Goal: Task Accomplishment & Management: Manage account settings

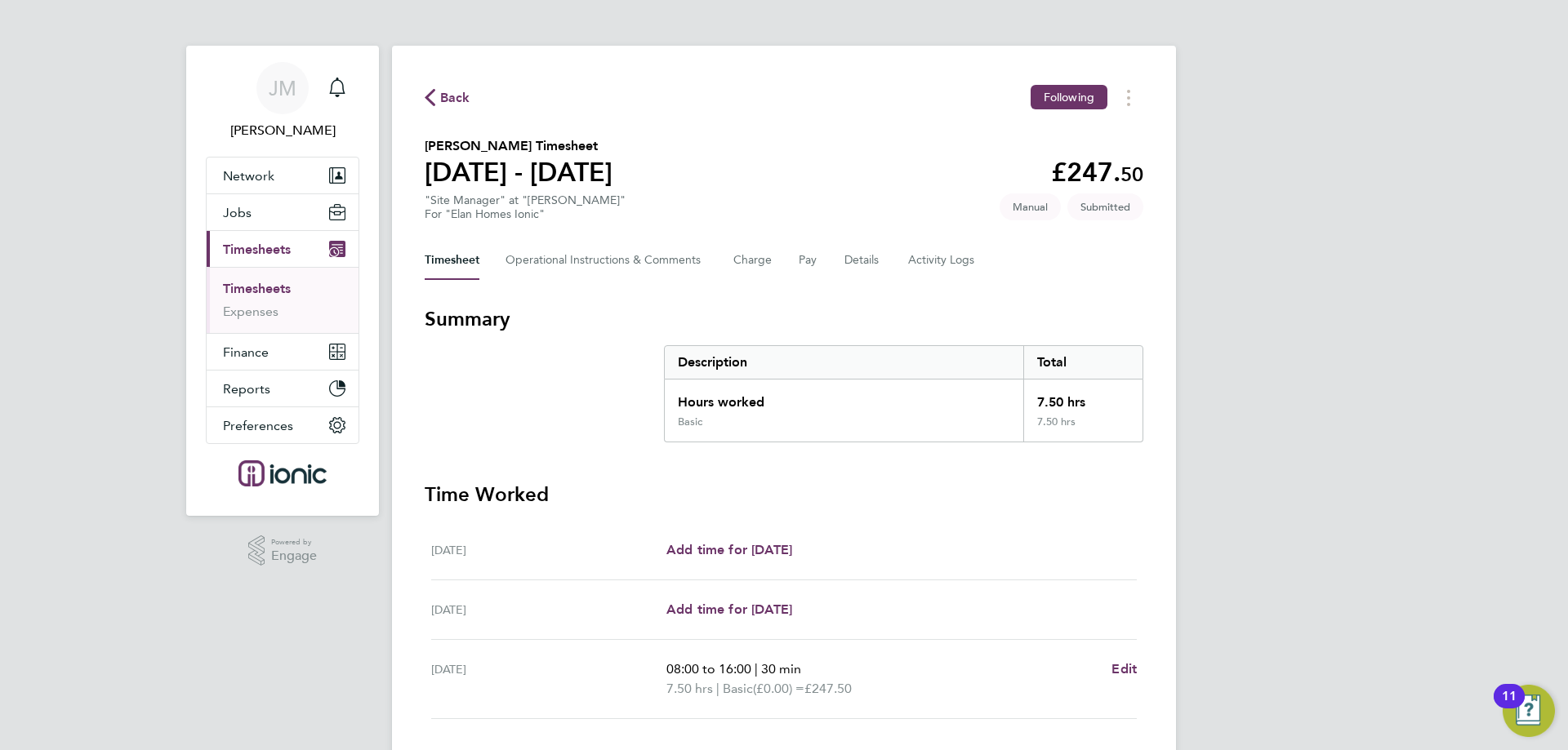
scroll to position [113, 0]
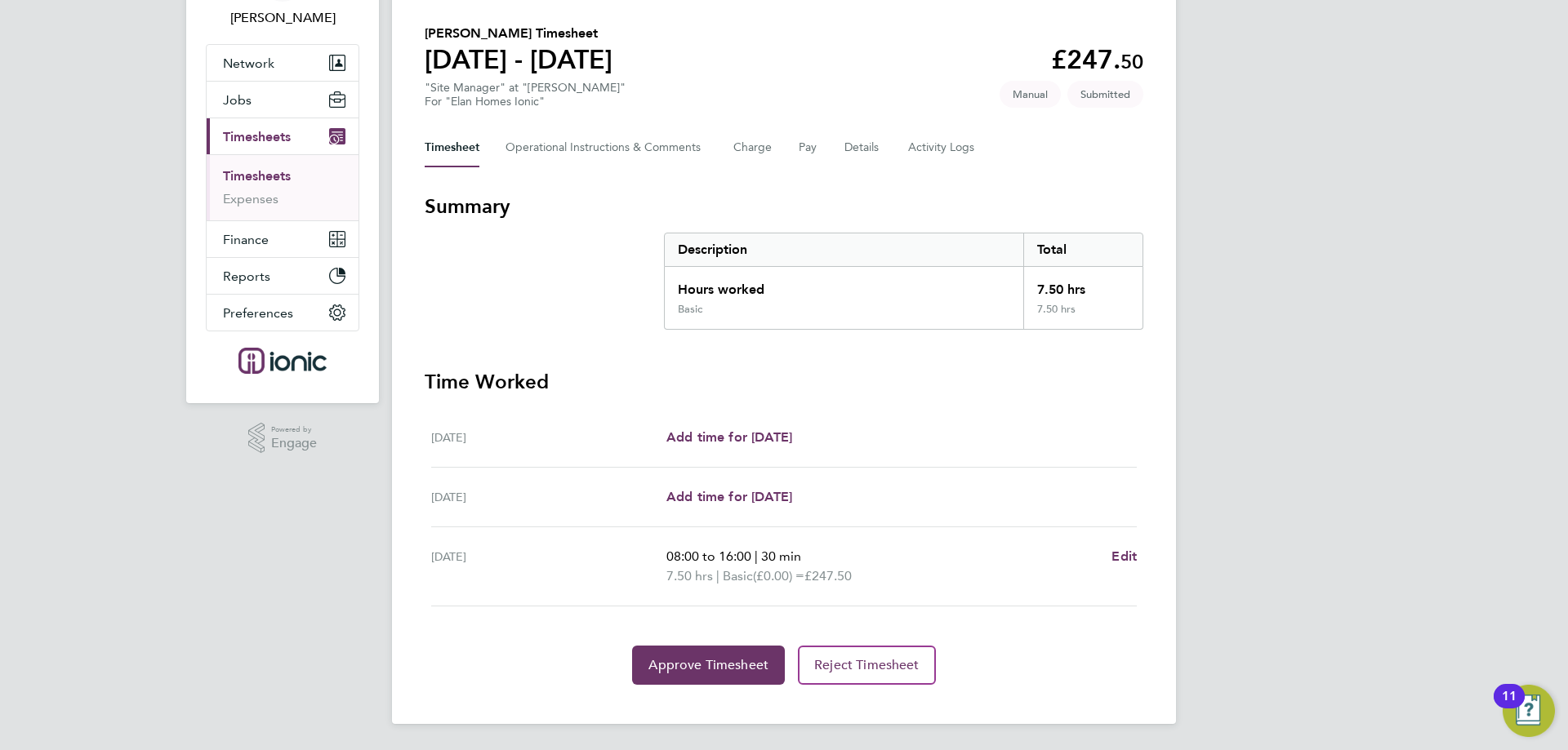
click at [270, 180] on link "Timesheets" at bounding box center [257, 176] width 68 height 16
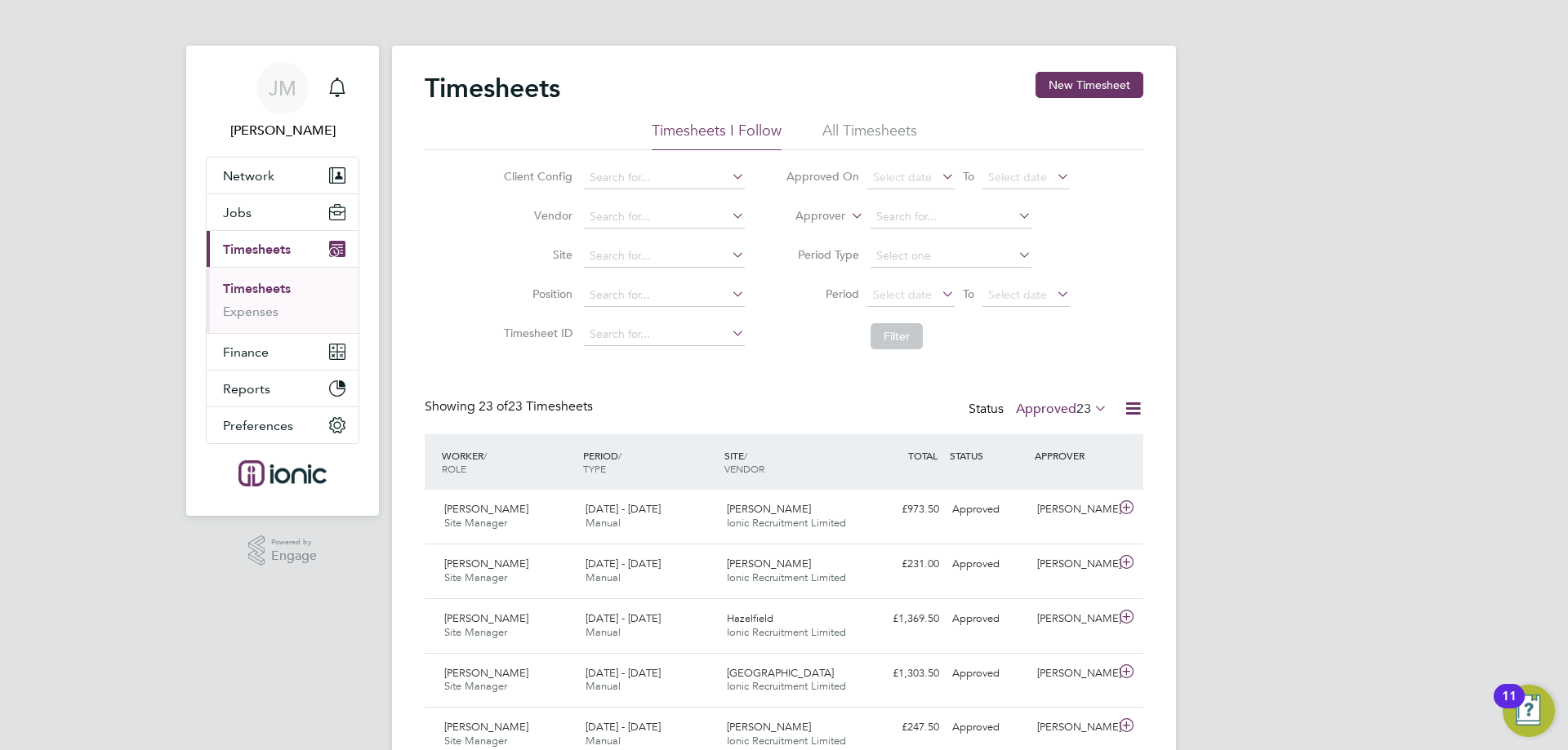
click at [1076, 405] on span "23" at bounding box center [1083, 409] width 15 height 16
click at [1068, 486] on li "Submitted" at bounding box center [1052, 484] width 76 height 23
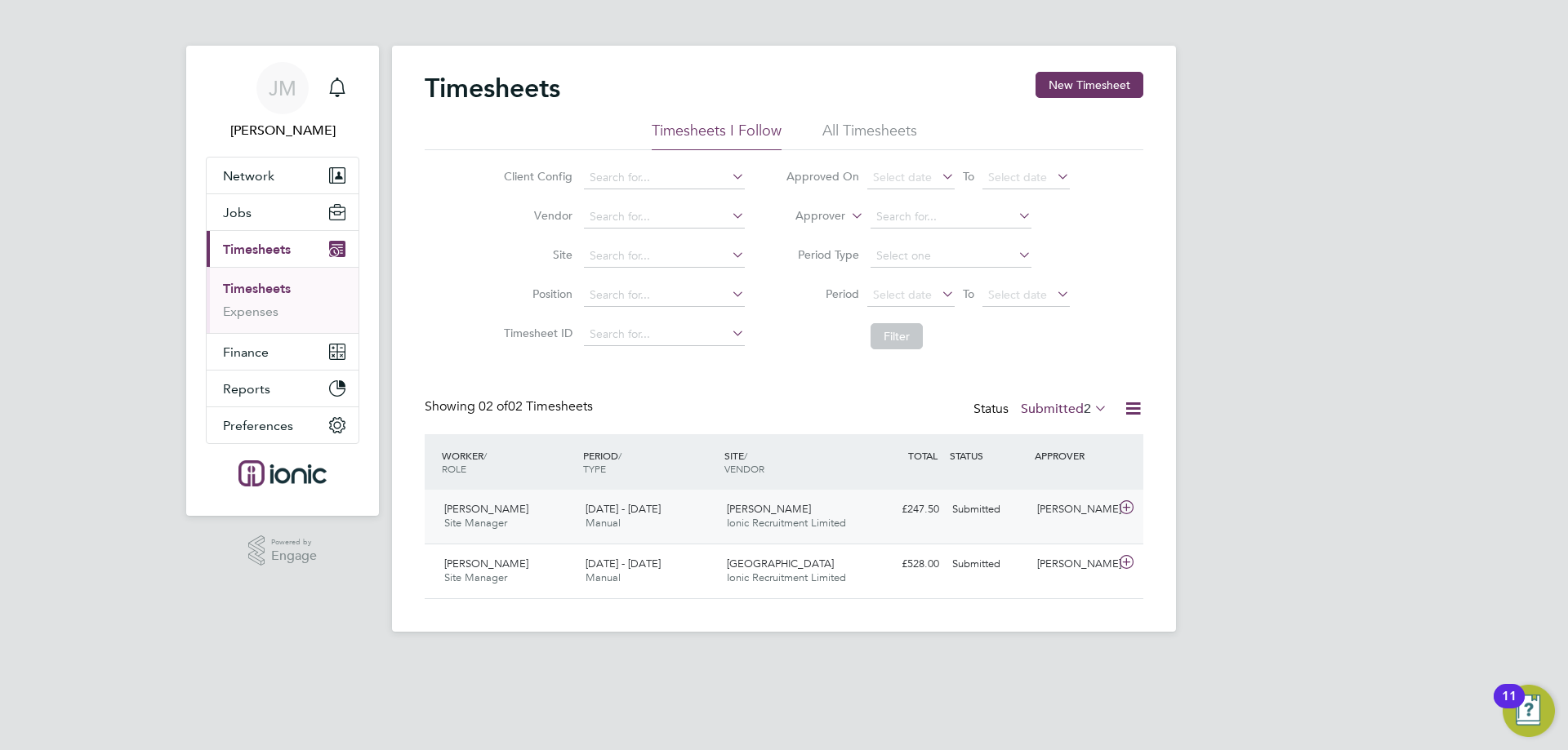
click at [494, 509] on span "[PERSON_NAME]" at bounding box center [486, 509] width 84 height 14
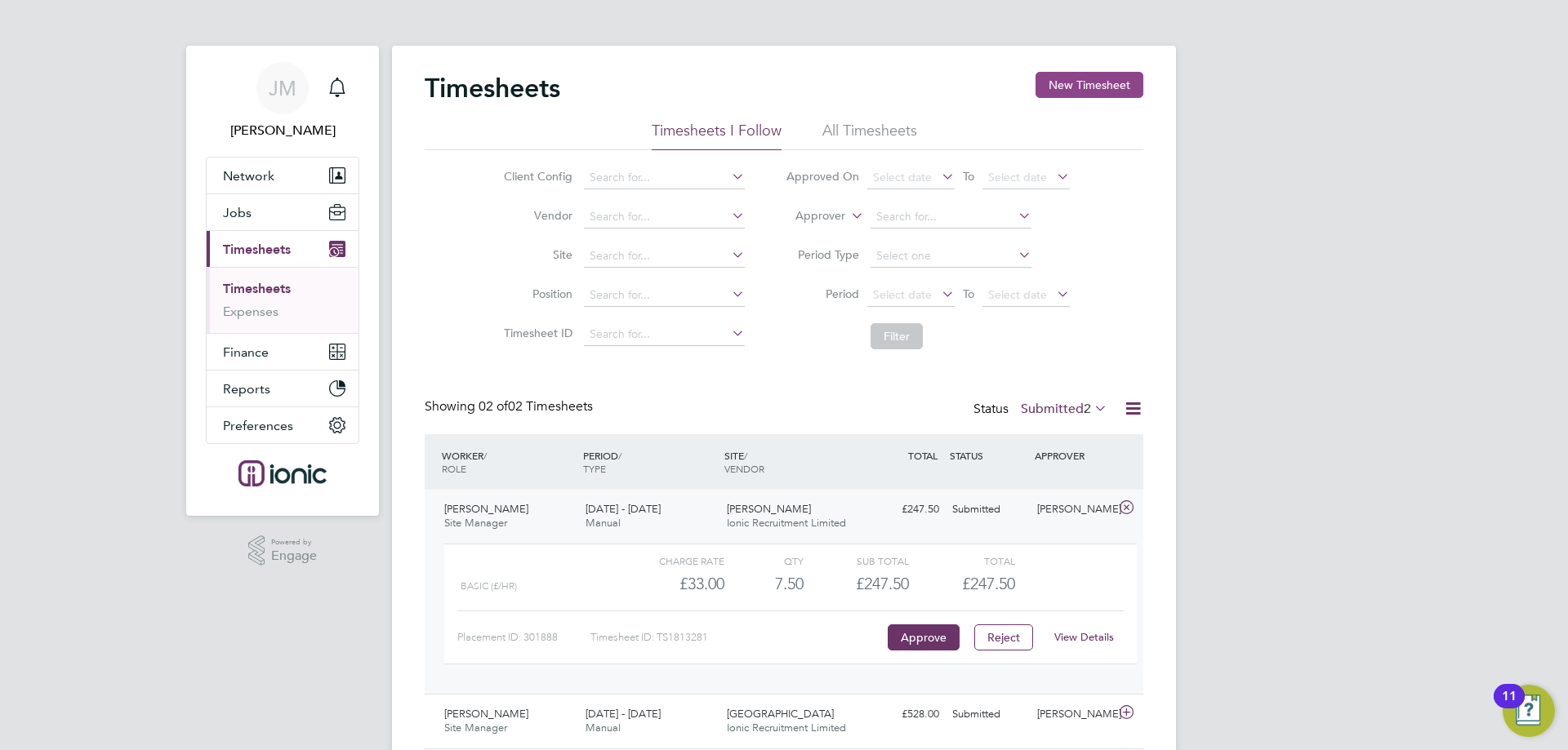
click at [1091, 80] on button "New Timesheet" at bounding box center [1089, 85] width 108 height 26
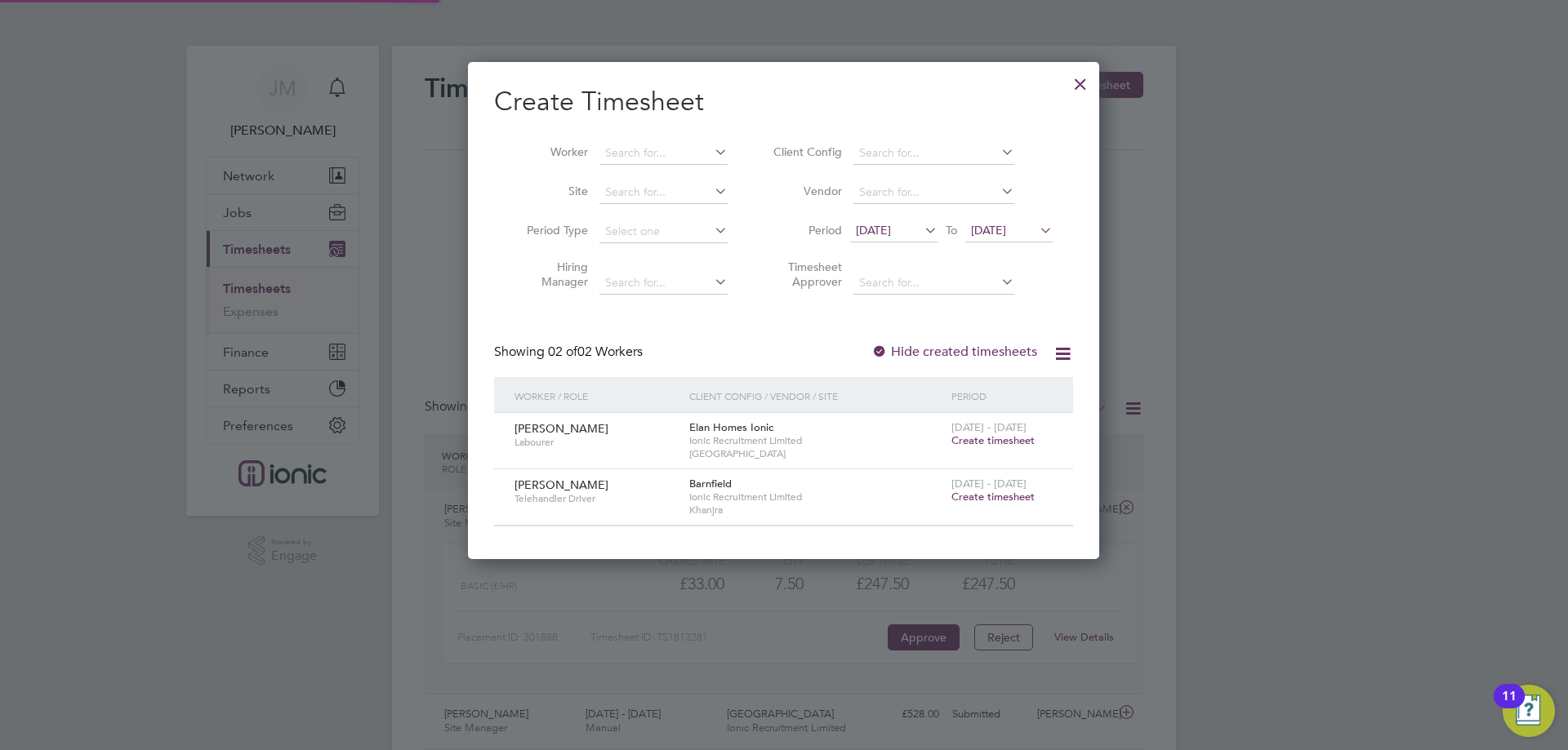
scroll to position [497, 632]
click at [650, 151] on input at bounding box center [663, 154] width 128 height 23
click at [694, 235] on li "Gary C reighton" at bounding box center [699, 241] width 201 height 22
type input "[PERSON_NAME]"
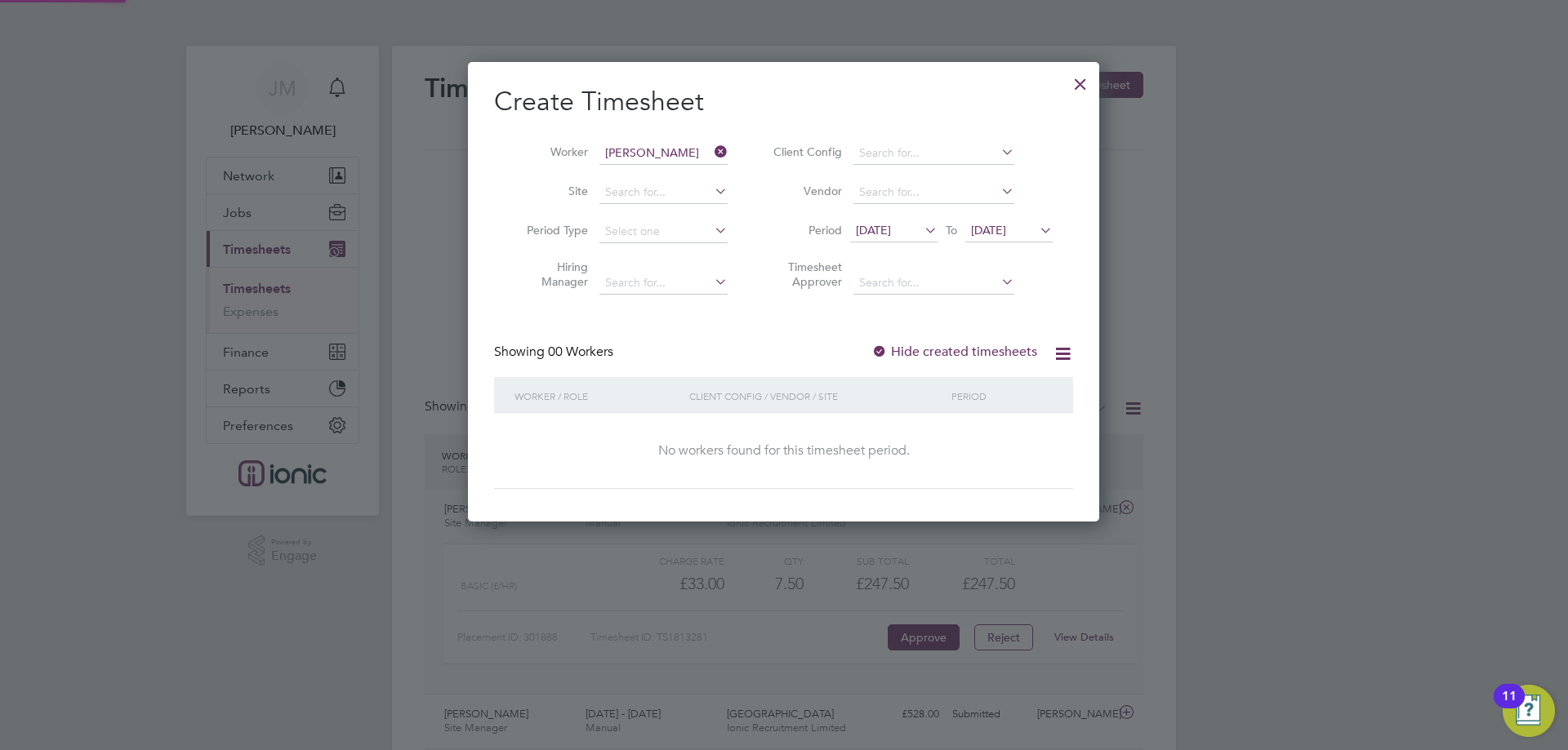
scroll to position [460, 632]
click at [1080, 86] on div at bounding box center [1080, 80] width 30 height 30
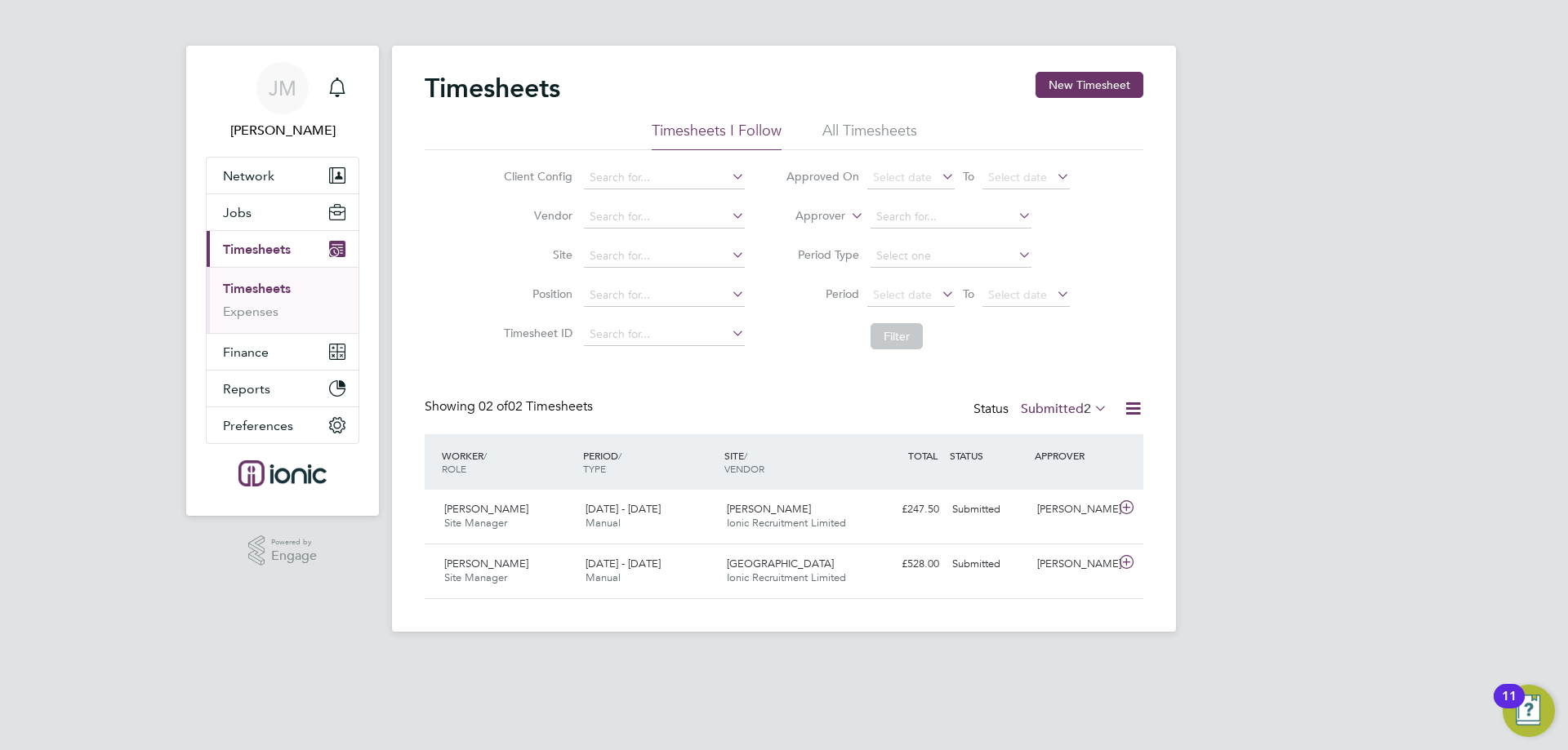
scroll to position [42, 142]
click at [247, 215] on span "Jobs" at bounding box center [237, 213] width 29 height 16
click at [241, 220] on span "Jobs" at bounding box center [237, 213] width 29 height 16
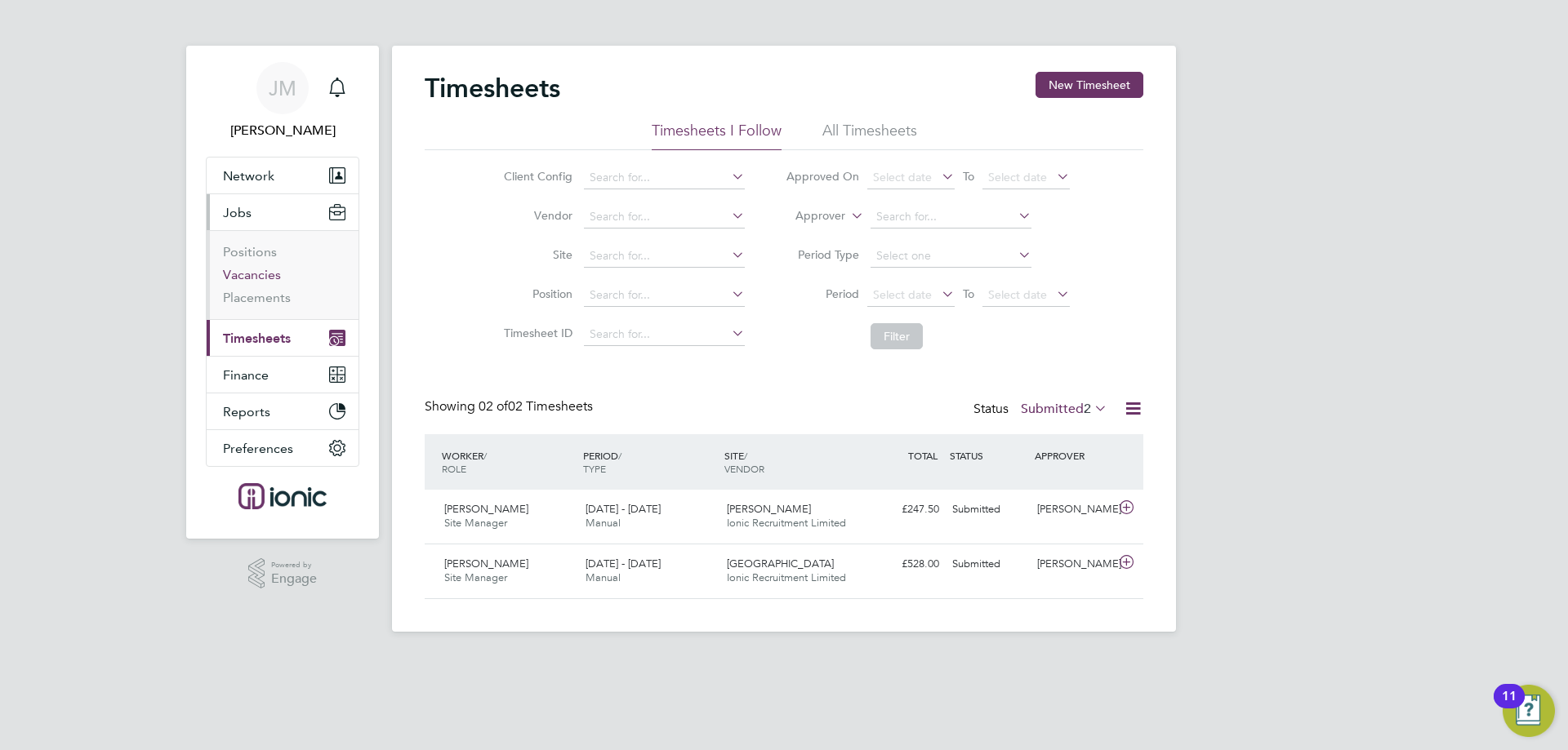
click at [256, 273] on link "Vacancies" at bounding box center [252, 274] width 58 height 16
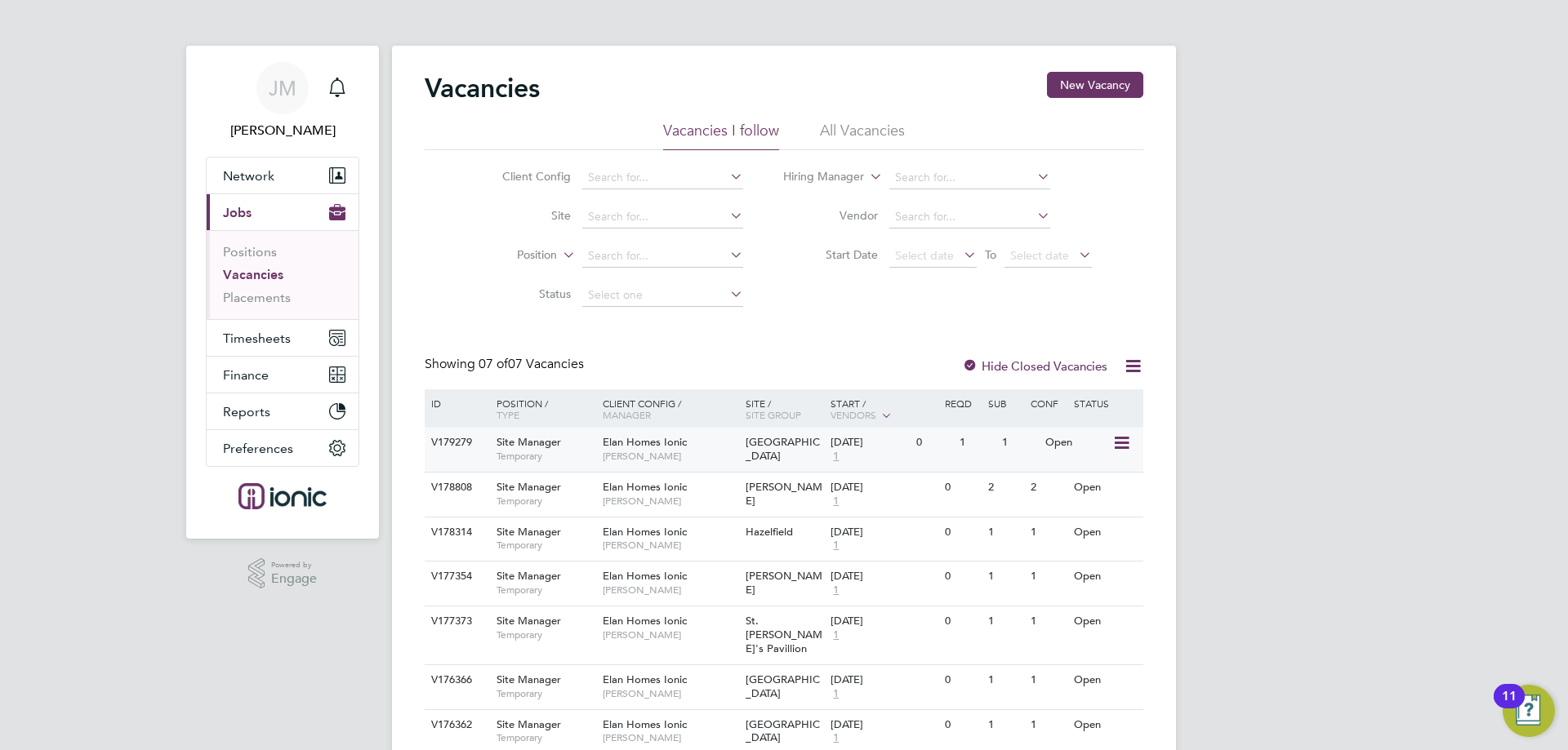
click at [1047, 442] on div "Open" at bounding box center [1077, 443] width 71 height 30
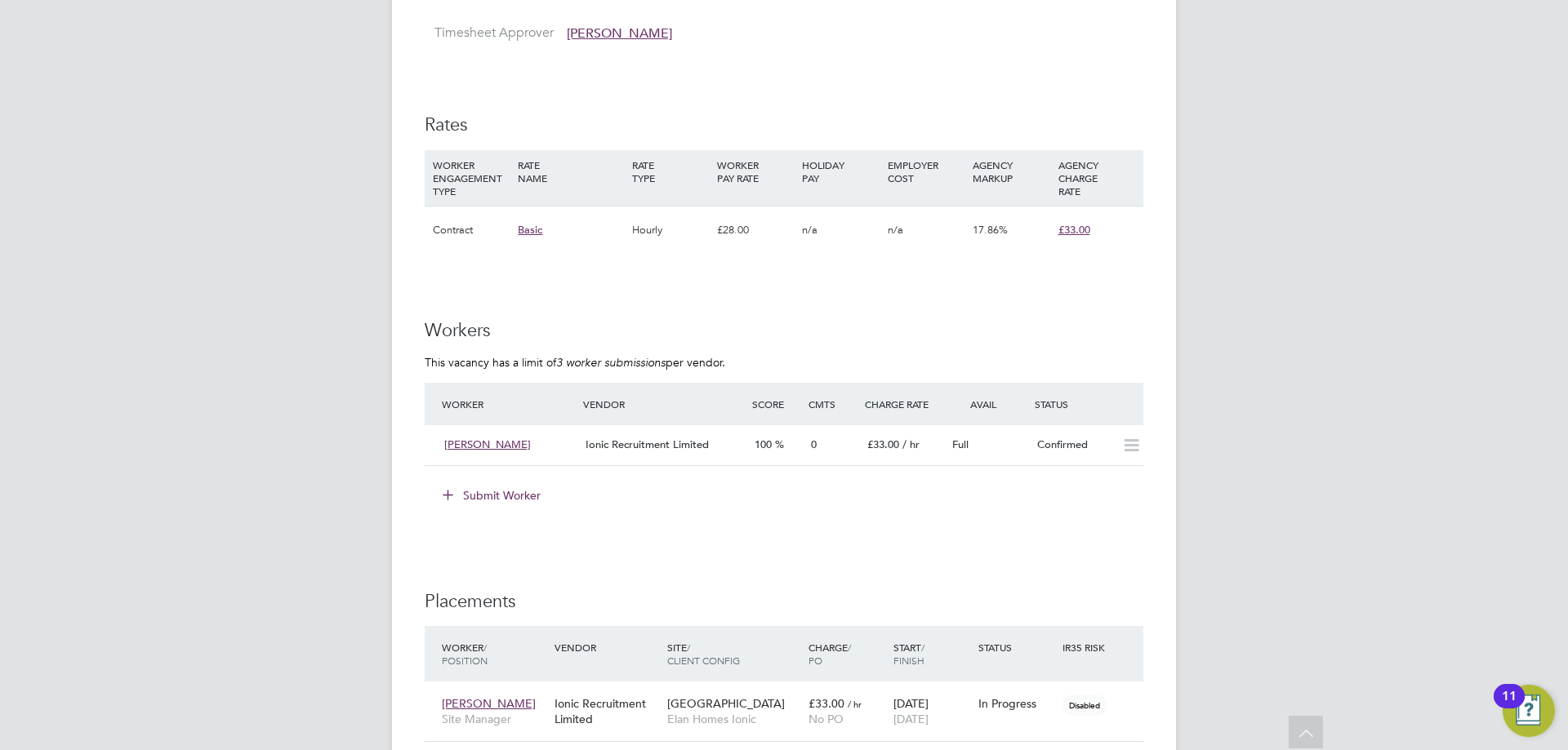
scroll to position [979, 0]
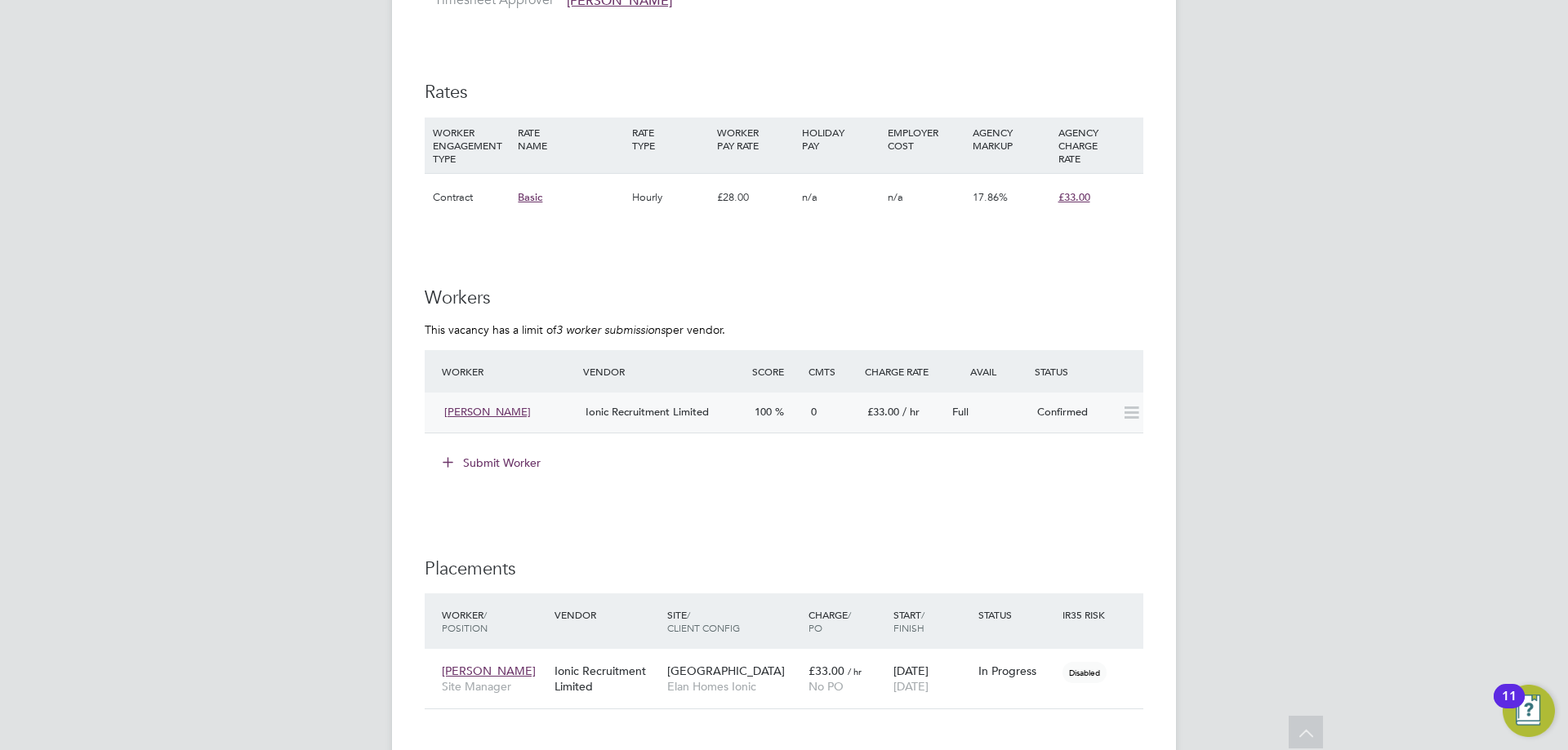
click at [719, 412] on div "Ionic Recruitment Limited" at bounding box center [663, 412] width 169 height 27
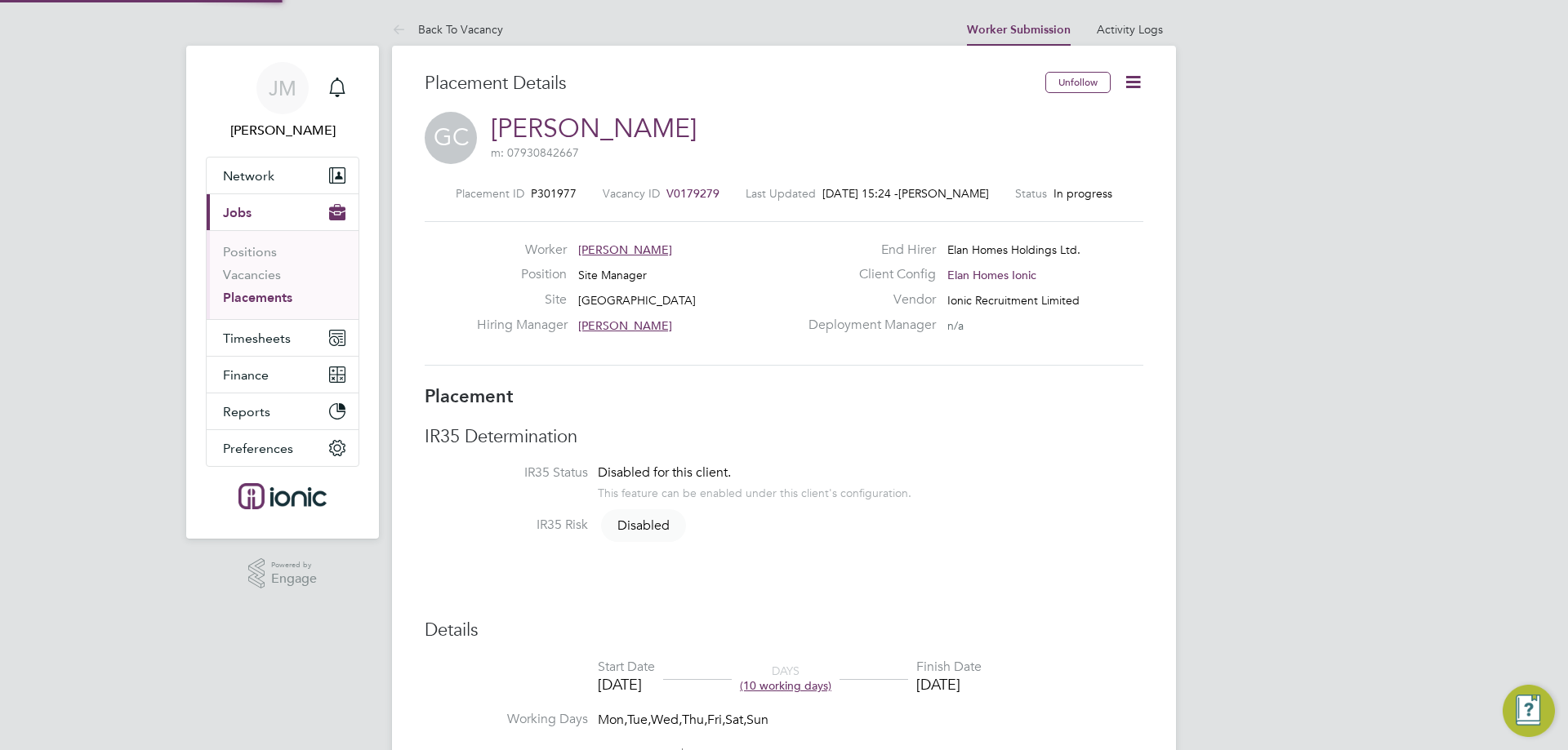
scroll to position [26, 322]
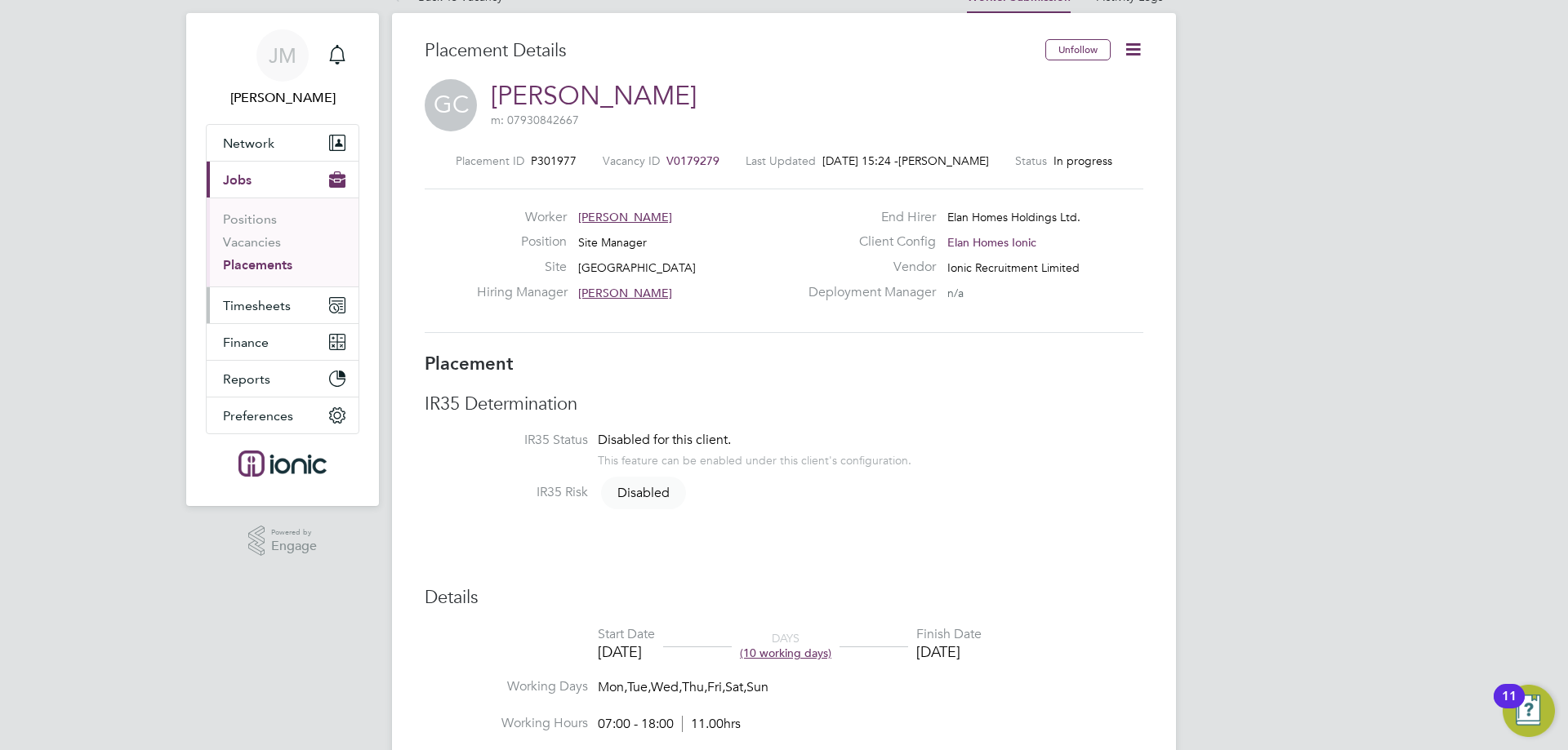
click at [260, 298] on span "Timesheets" at bounding box center [257, 306] width 68 height 16
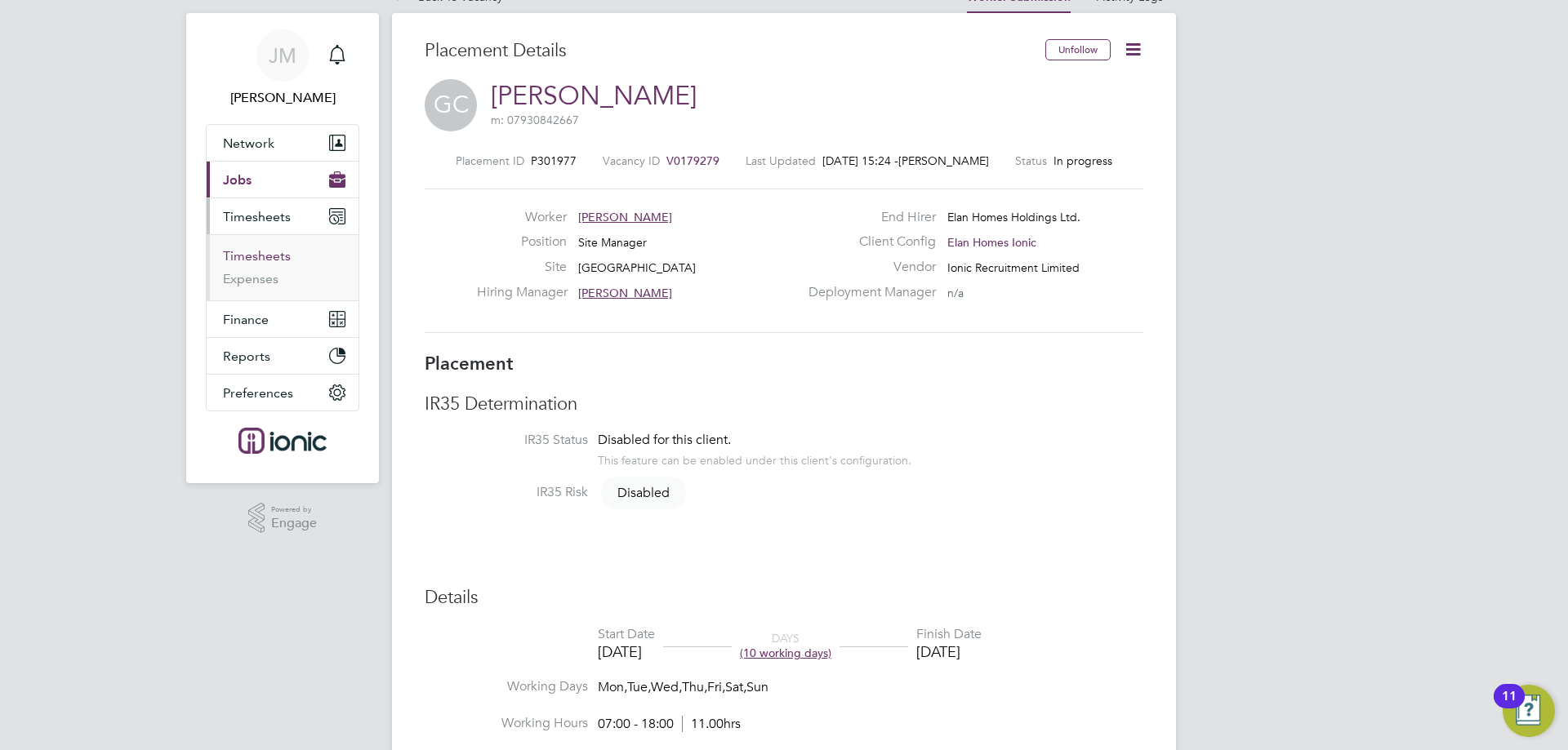
click at [264, 255] on link "Timesheets" at bounding box center [257, 256] width 68 height 16
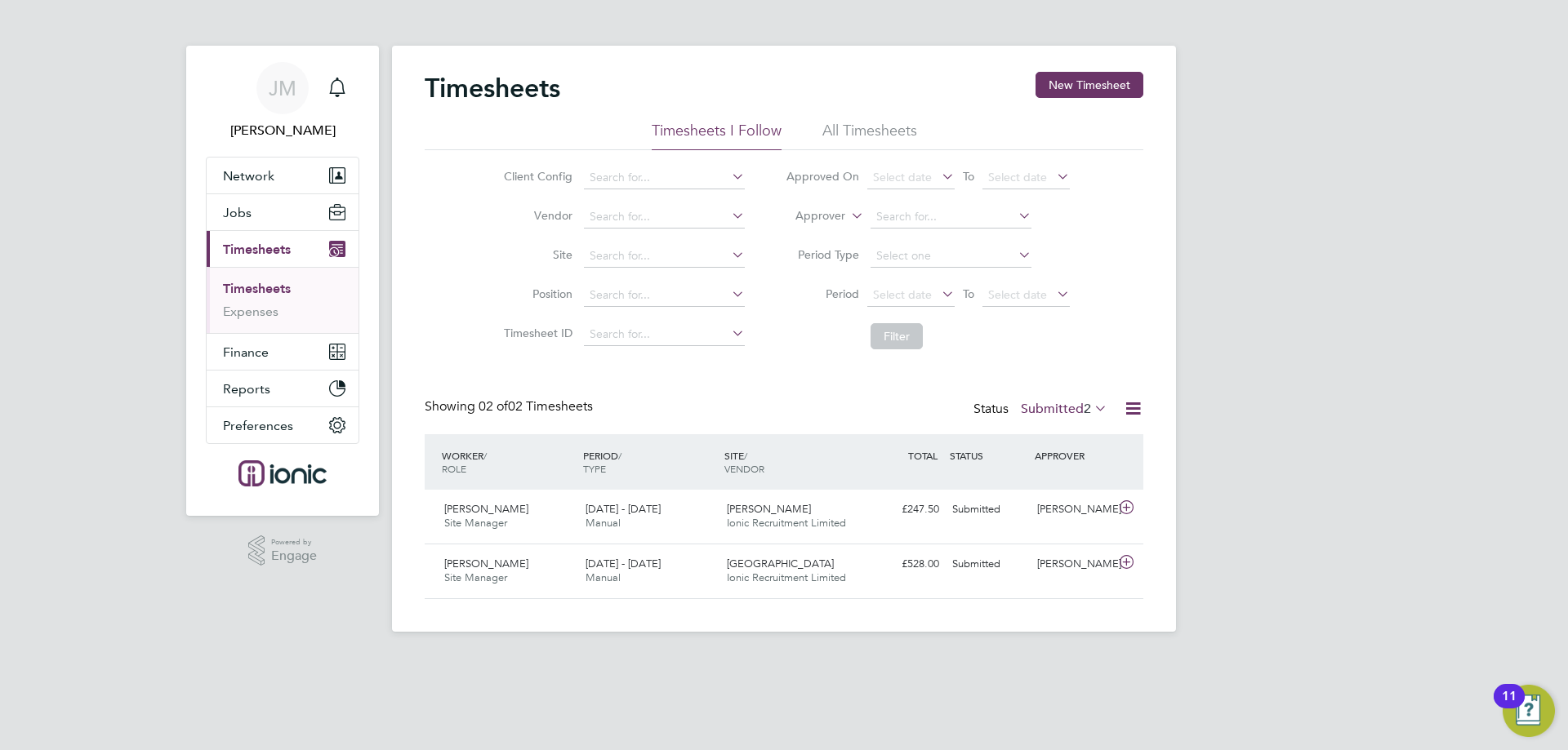
click at [1074, 416] on label "Submitted 2" at bounding box center [1064, 409] width 87 height 16
click at [1349, 473] on div "JM Jade Moore Notifications Applications: Network Team Members Businesses Sites…" at bounding box center [784, 329] width 1568 height 658
click at [1102, 73] on button "New Timesheet" at bounding box center [1089, 85] width 108 height 26
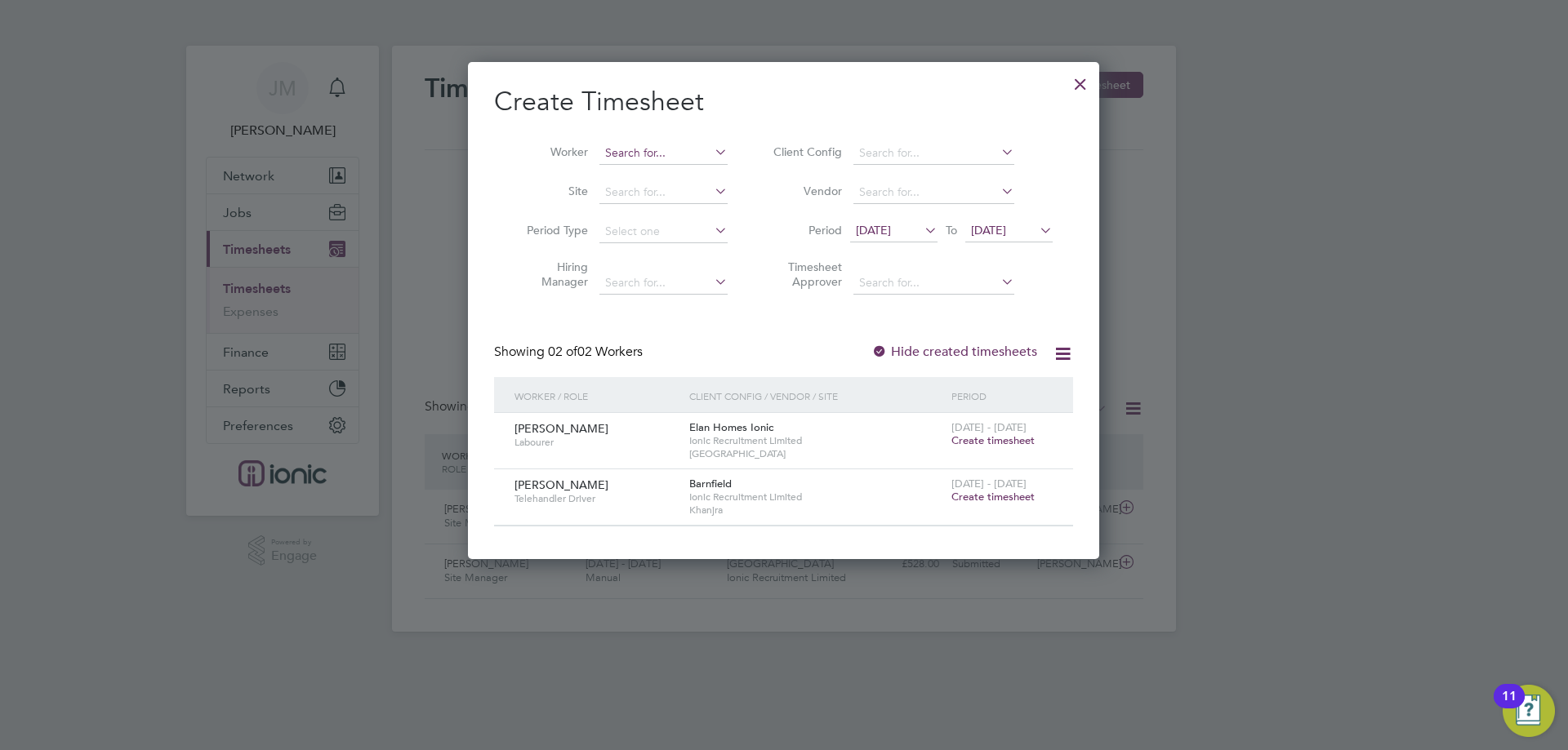
click at [662, 158] on input at bounding box center [663, 154] width 128 height 23
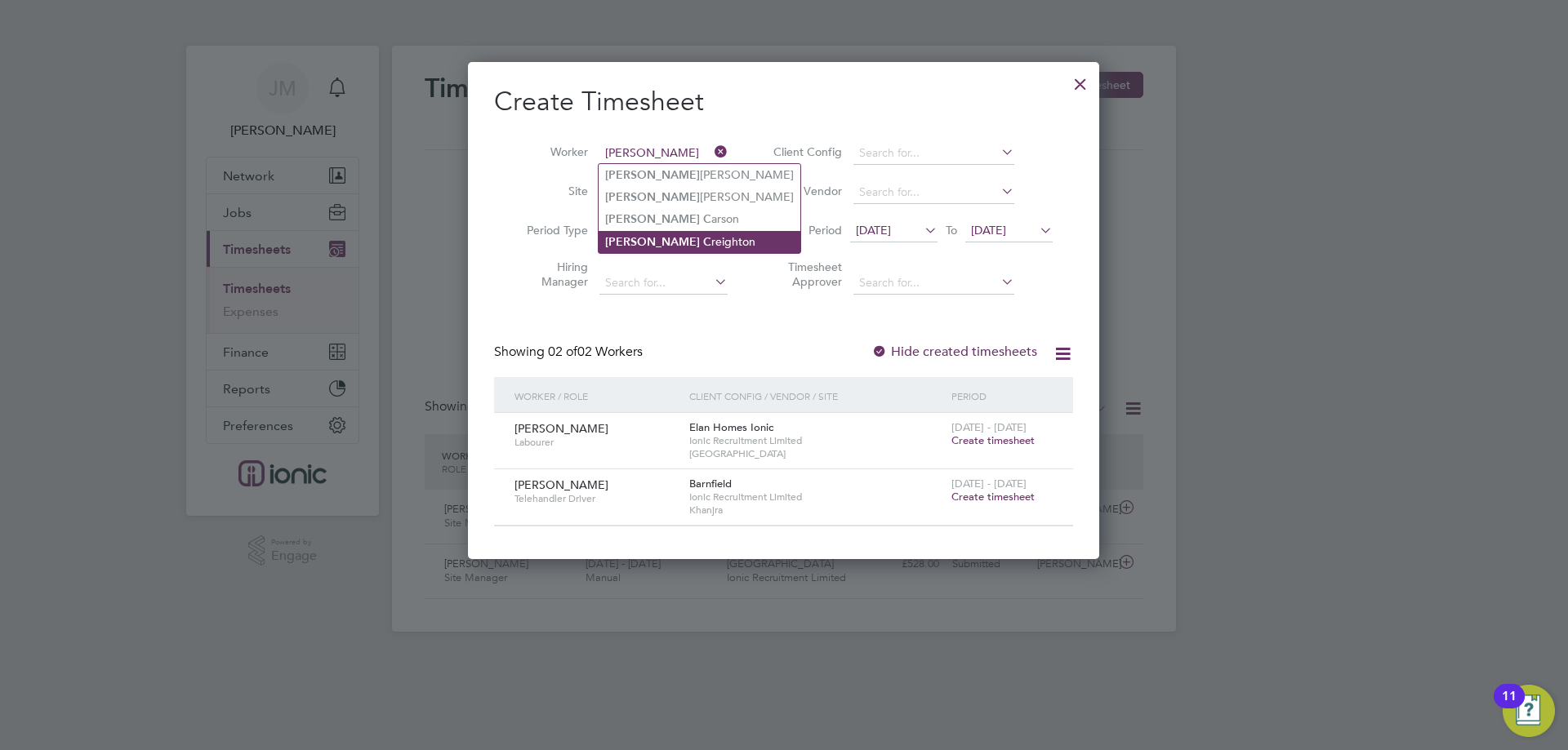
click at [653, 231] on li "Gary C reighton" at bounding box center [699, 241] width 201 height 22
type input "[PERSON_NAME]"
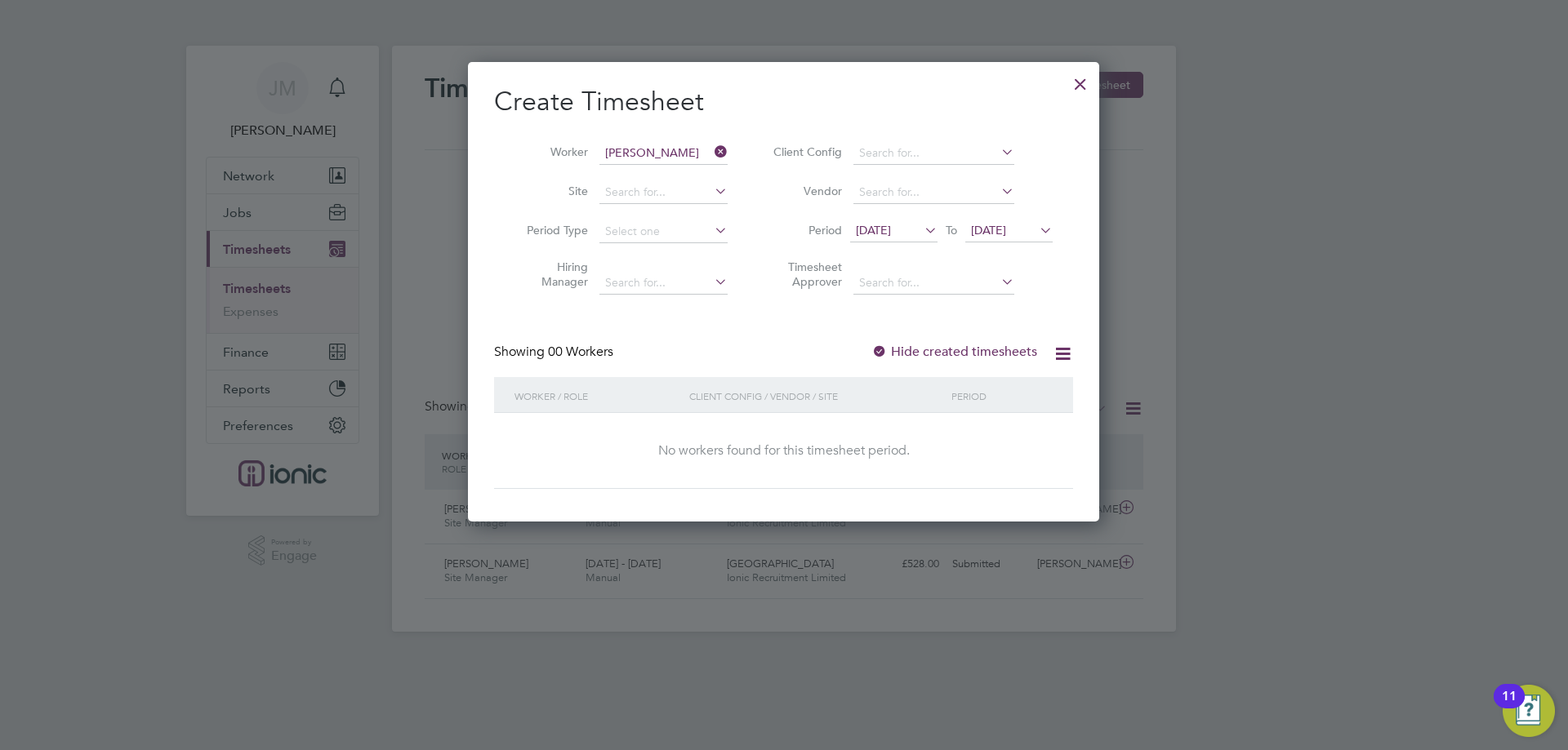
click at [1082, 87] on div at bounding box center [1080, 80] width 30 height 30
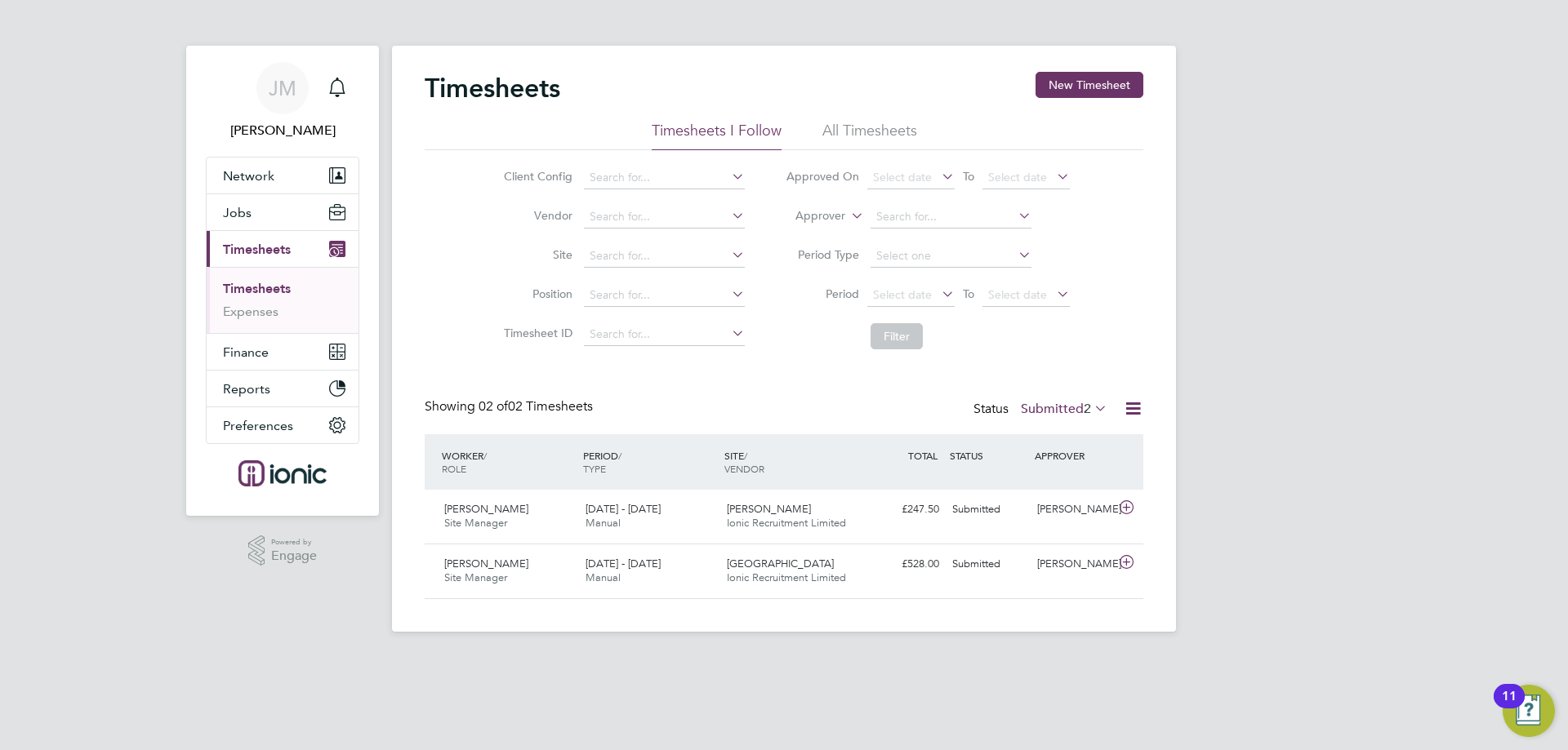
click at [1068, 408] on label "Submitted 2" at bounding box center [1064, 409] width 87 height 16
click at [1066, 431] on li "All" at bounding box center [1055, 438] width 76 height 23
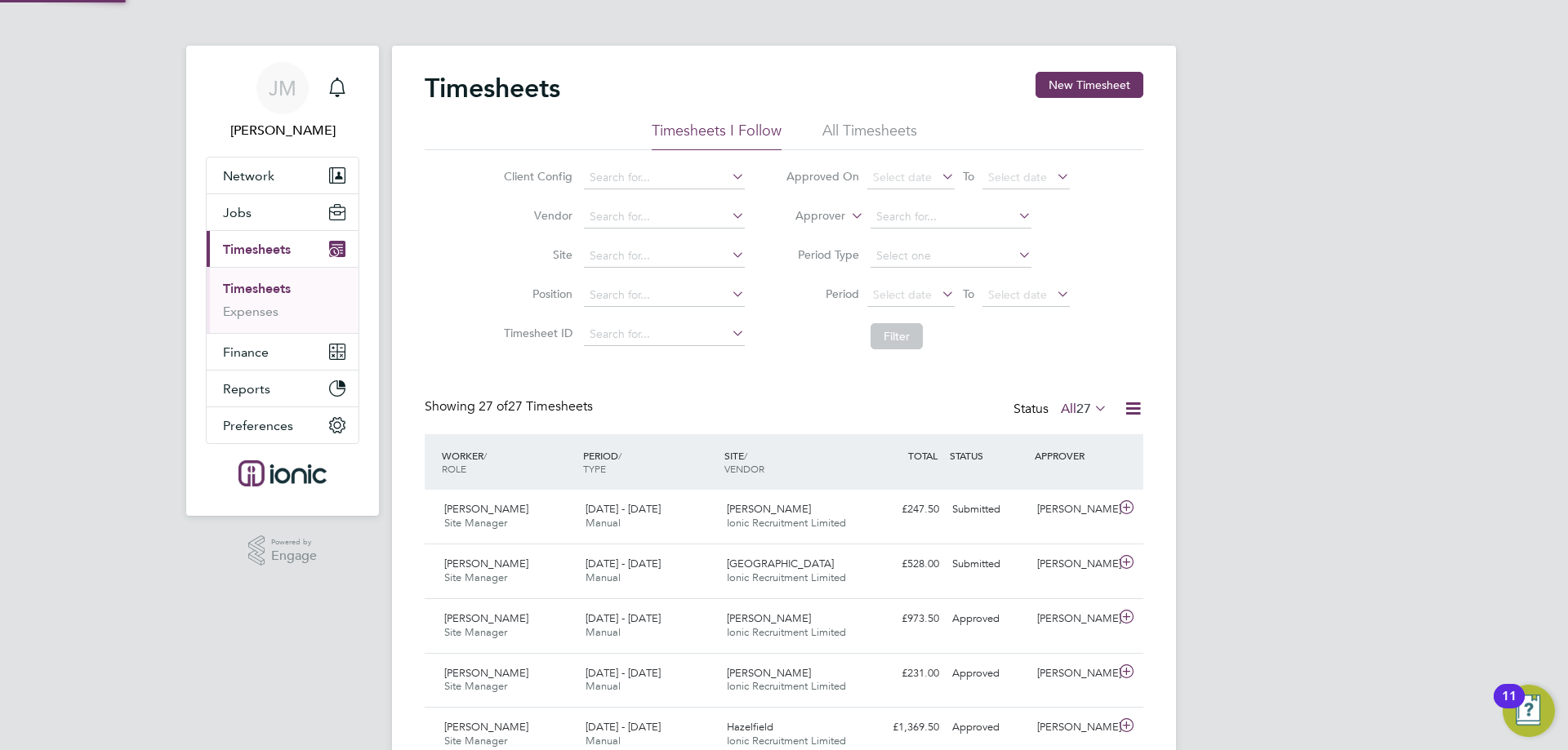
click at [1066, 417] on label "All 27" at bounding box center [1084, 409] width 47 height 16
click at [1090, 410] on icon at bounding box center [1090, 408] width 0 height 23
click at [1090, 503] on li "Approved" at bounding box center [1075, 507] width 76 height 23
click at [235, 214] on span "Jobs" at bounding box center [237, 213] width 29 height 16
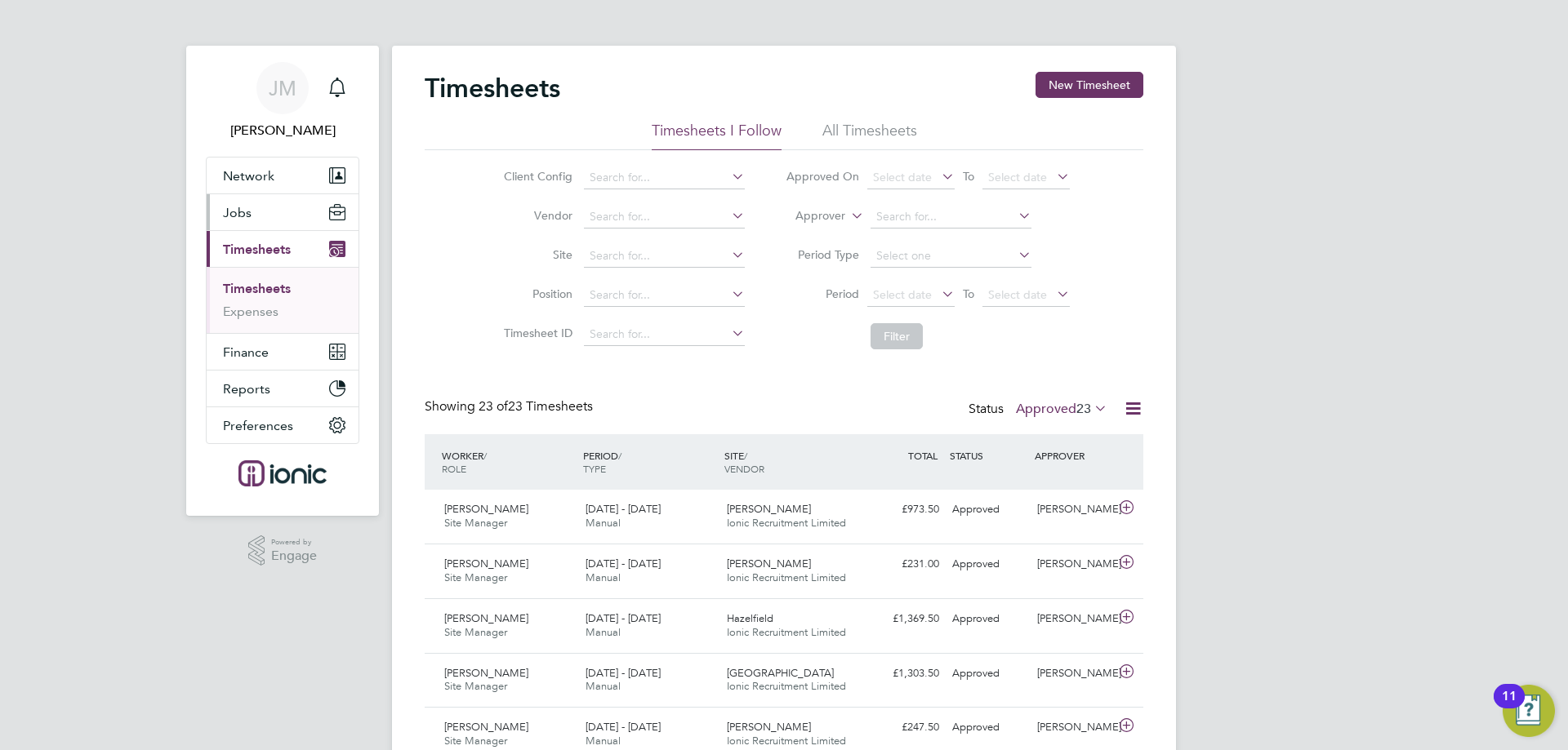
click at [240, 217] on span "Jobs" at bounding box center [237, 213] width 29 height 16
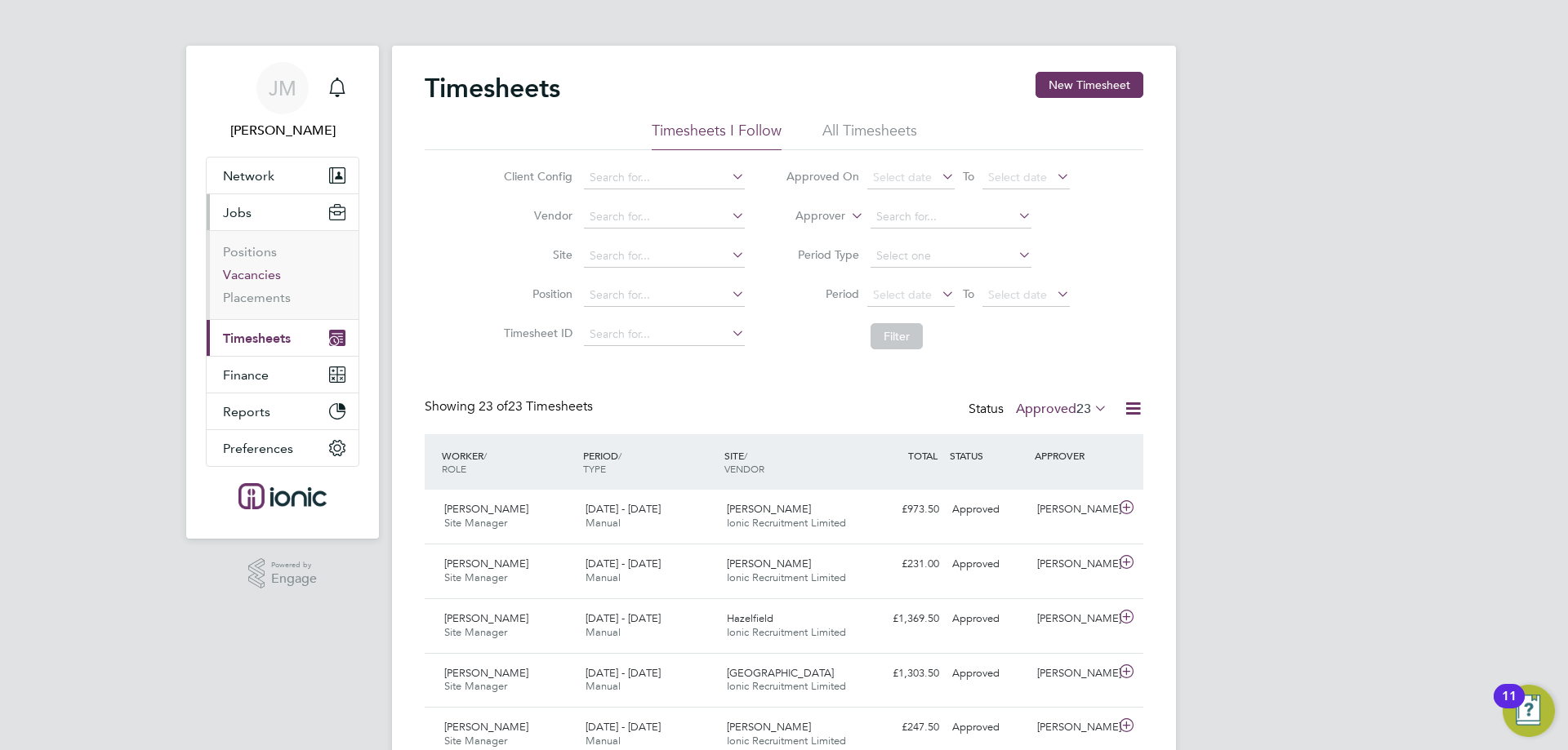
click at [247, 272] on link "Vacancies" at bounding box center [252, 274] width 58 height 16
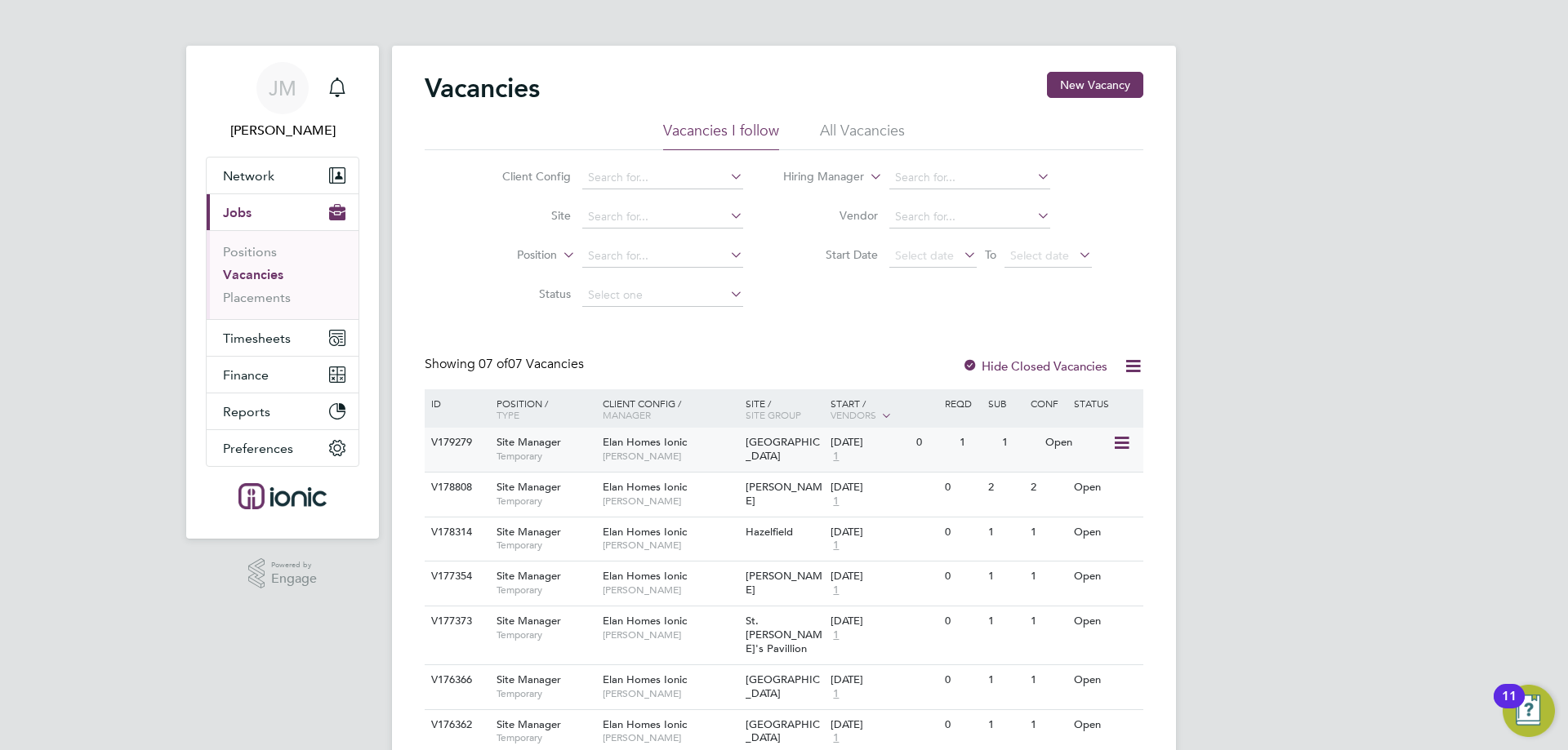
click at [629, 443] on span "Elan Homes Ionic" at bounding box center [644, 442] width 84 height 14
click at [260, 180] on span "Network" at bounding box center [248, 176] width 51 height 16
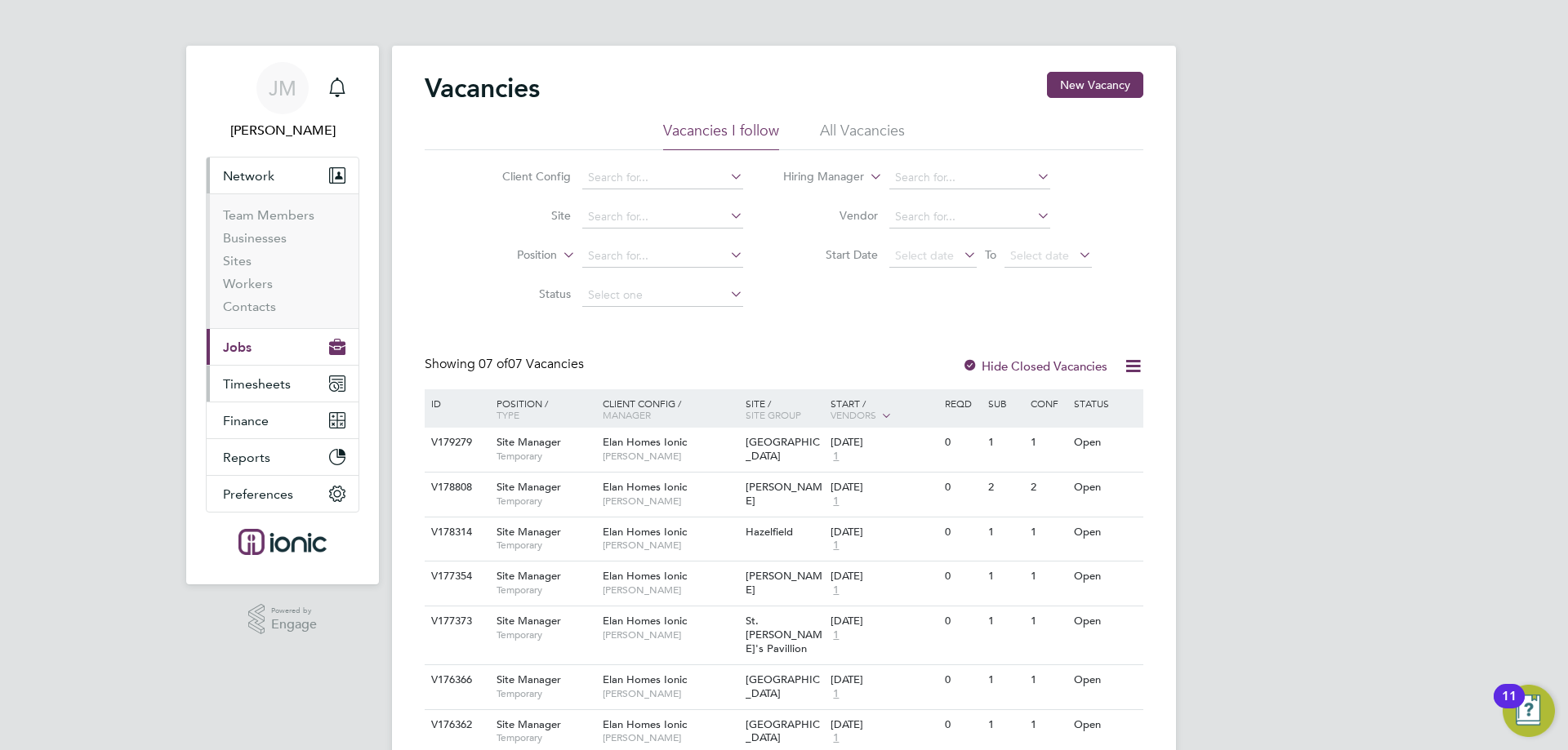
click at [293, 382] on button "Timesheets" at bounding box center [282, 383] width 152 height 36
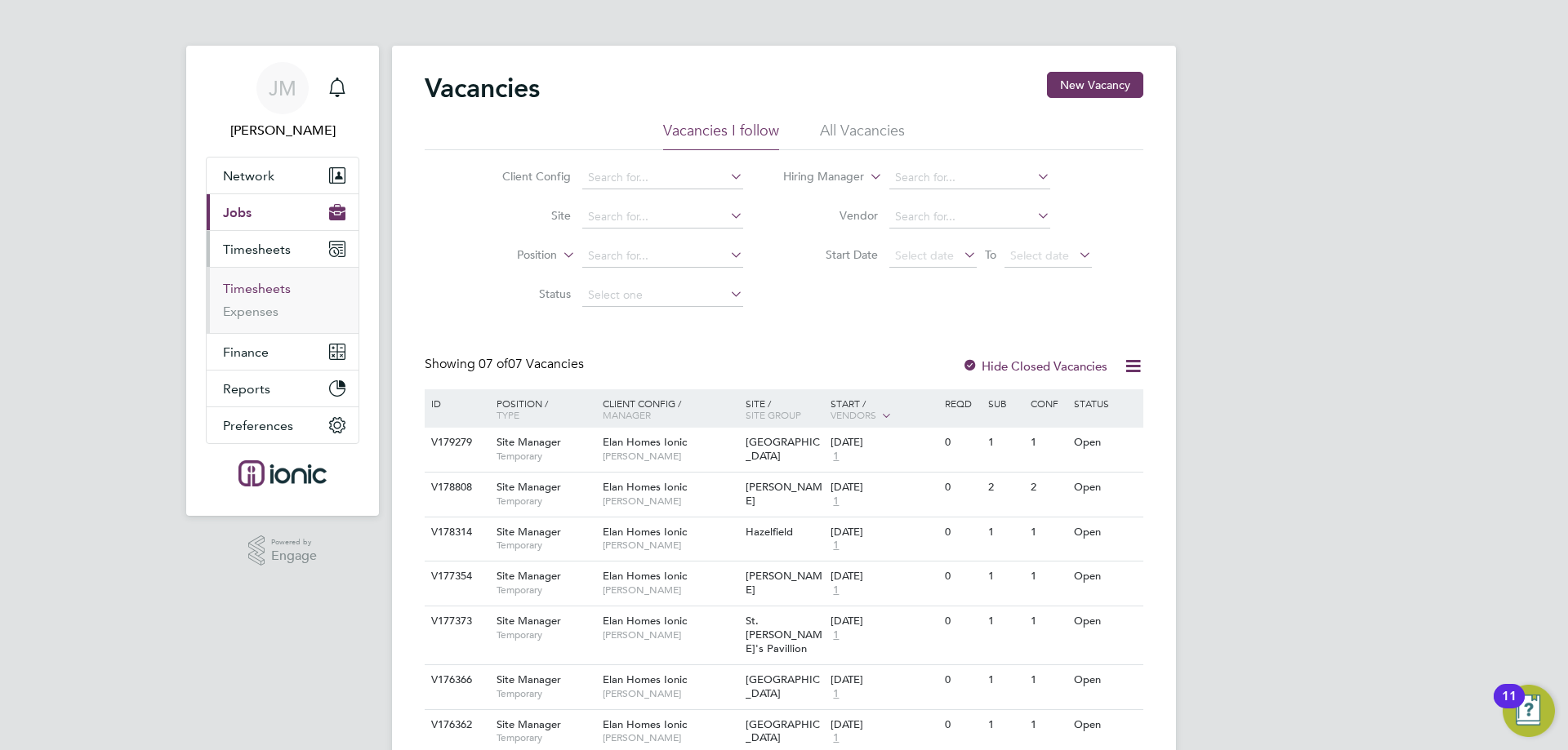
click at [254, 288] on link "Timesheets" at bounding box center [257, 288] width 68 height 16
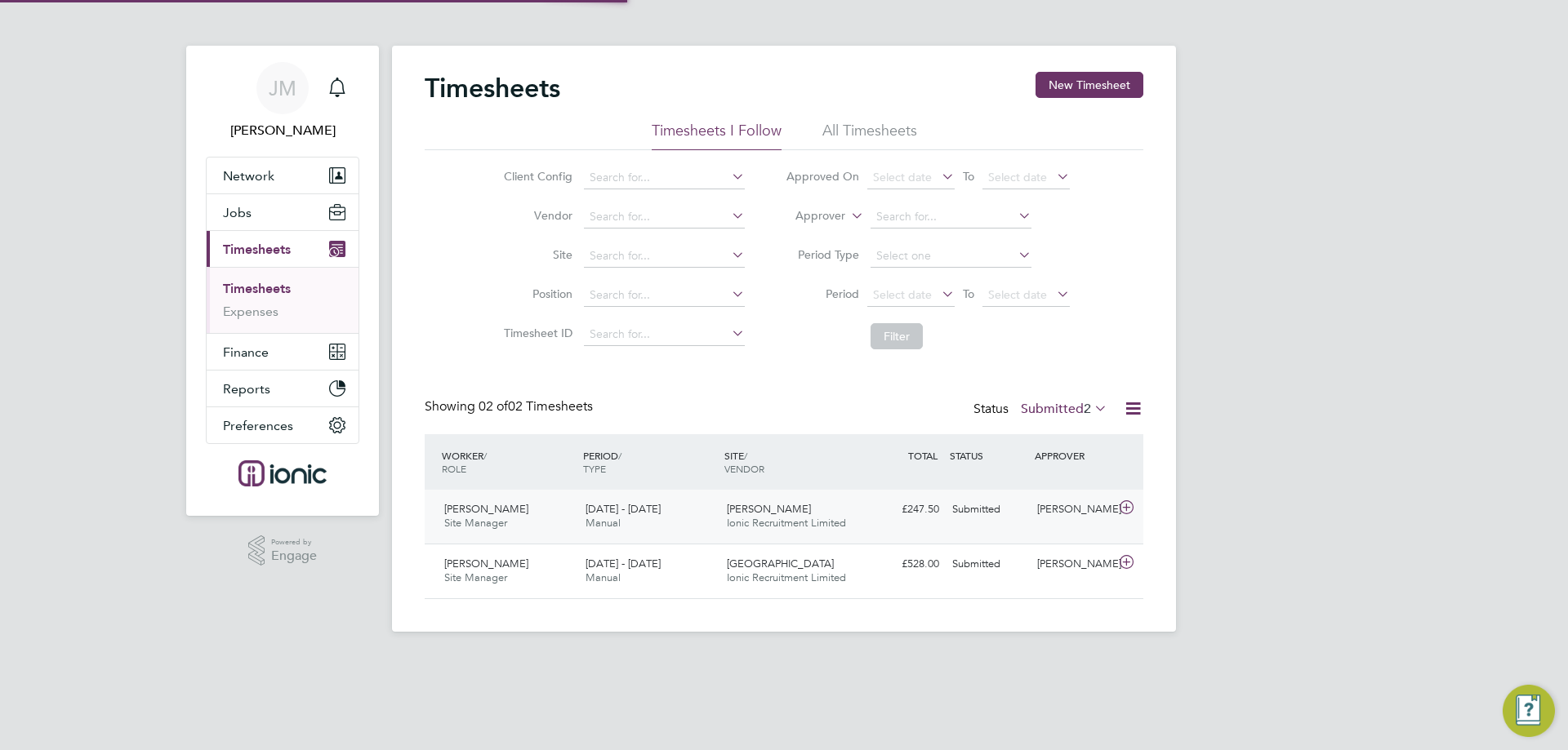
scroll to position [42, 142]
click at [1090, 405] on icon at bounding box center [1090, 408] width 0 height 23
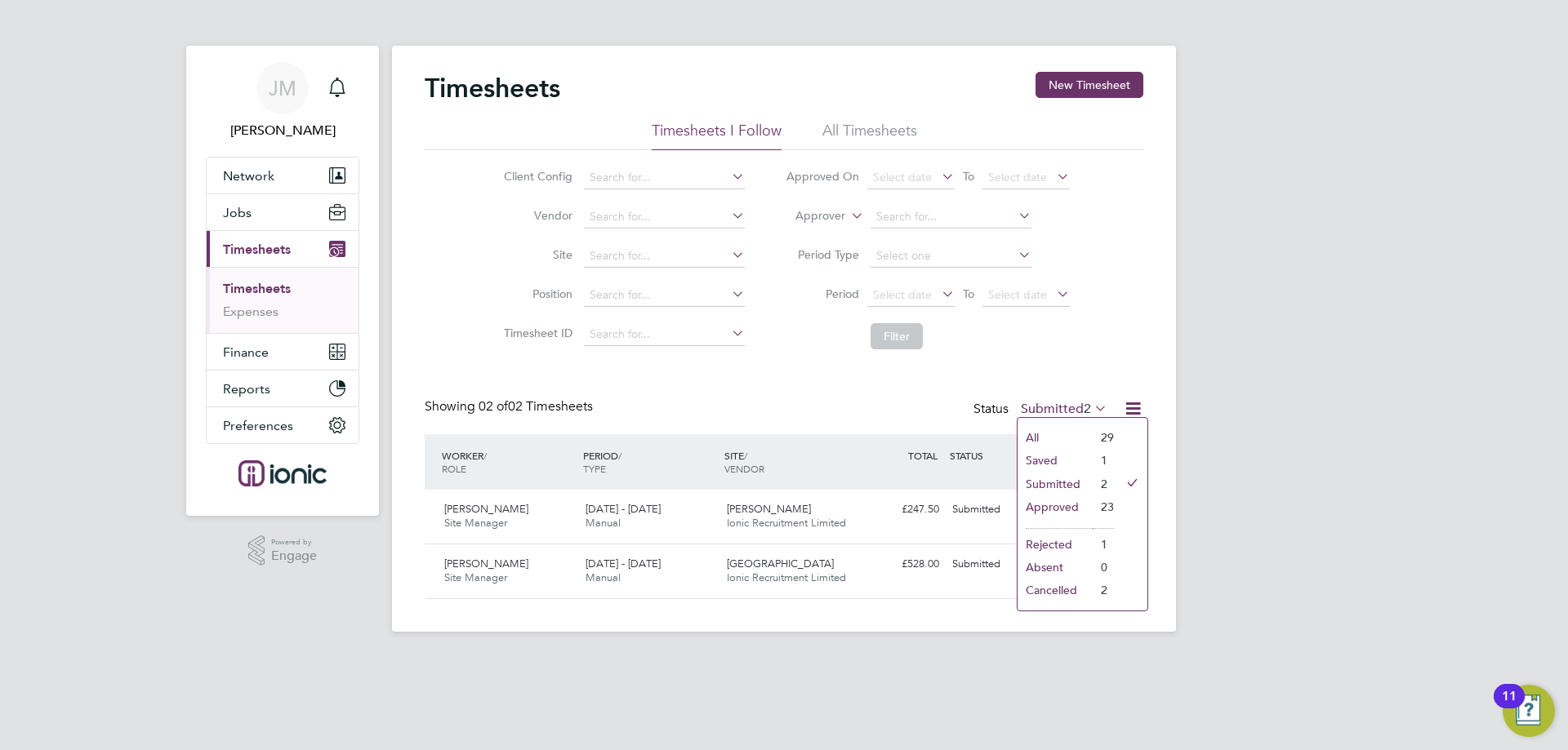
click at [1089, 462] on li "Saved" at bounding box center [1055, 460] width 76 height 23
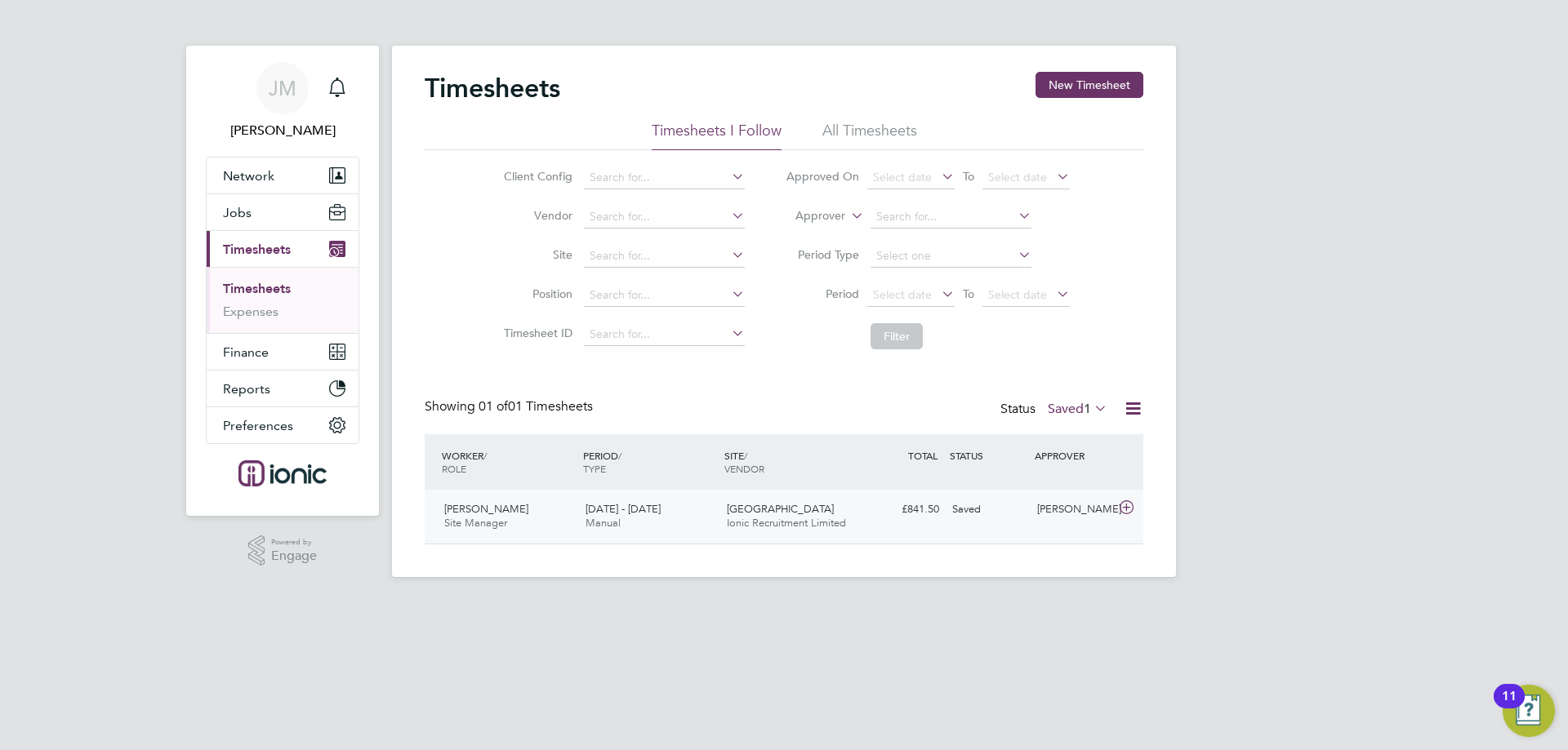
click at [769, 521] on span "Ionic Recruitment Limited" at bounding box center [786, 523] width 119 height 14
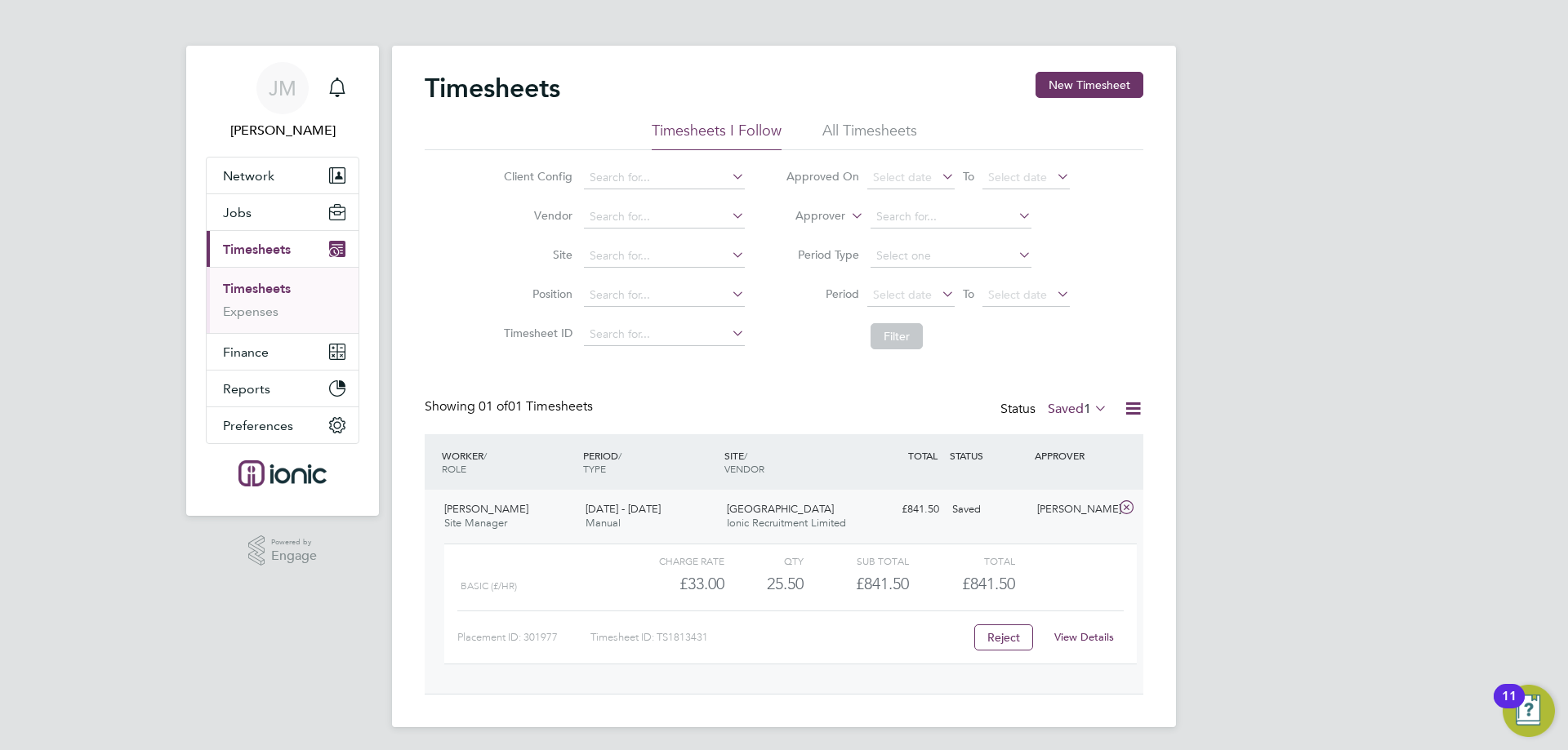
click at [1078, 636] on link "View Details" at bounding box center [1084, 637] width 60 height 14
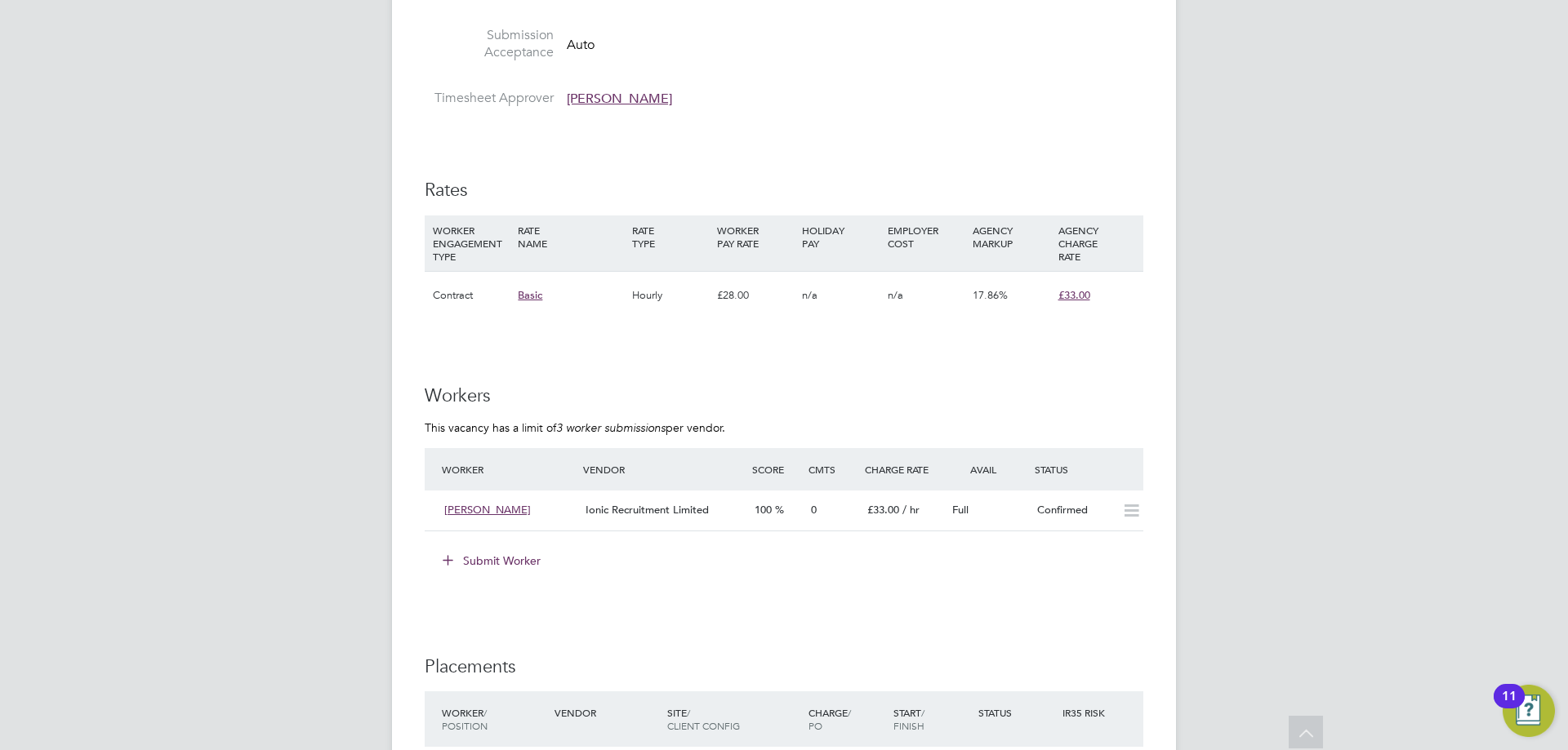
scroll to position [914, 0]
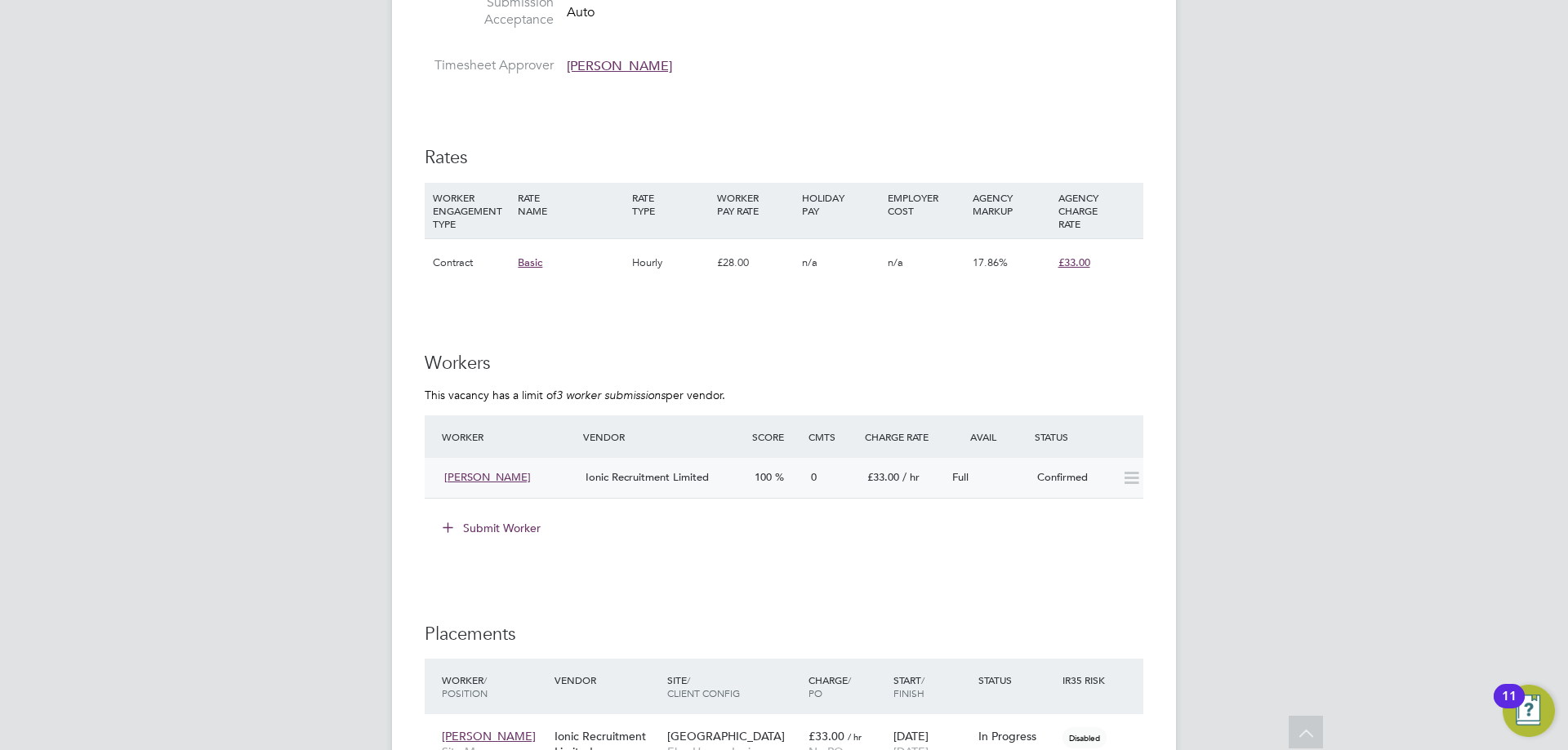
click at [692, 477] on span "Ionic Recruitment Limited" at bounding box center [647, 477] width 123 height 14
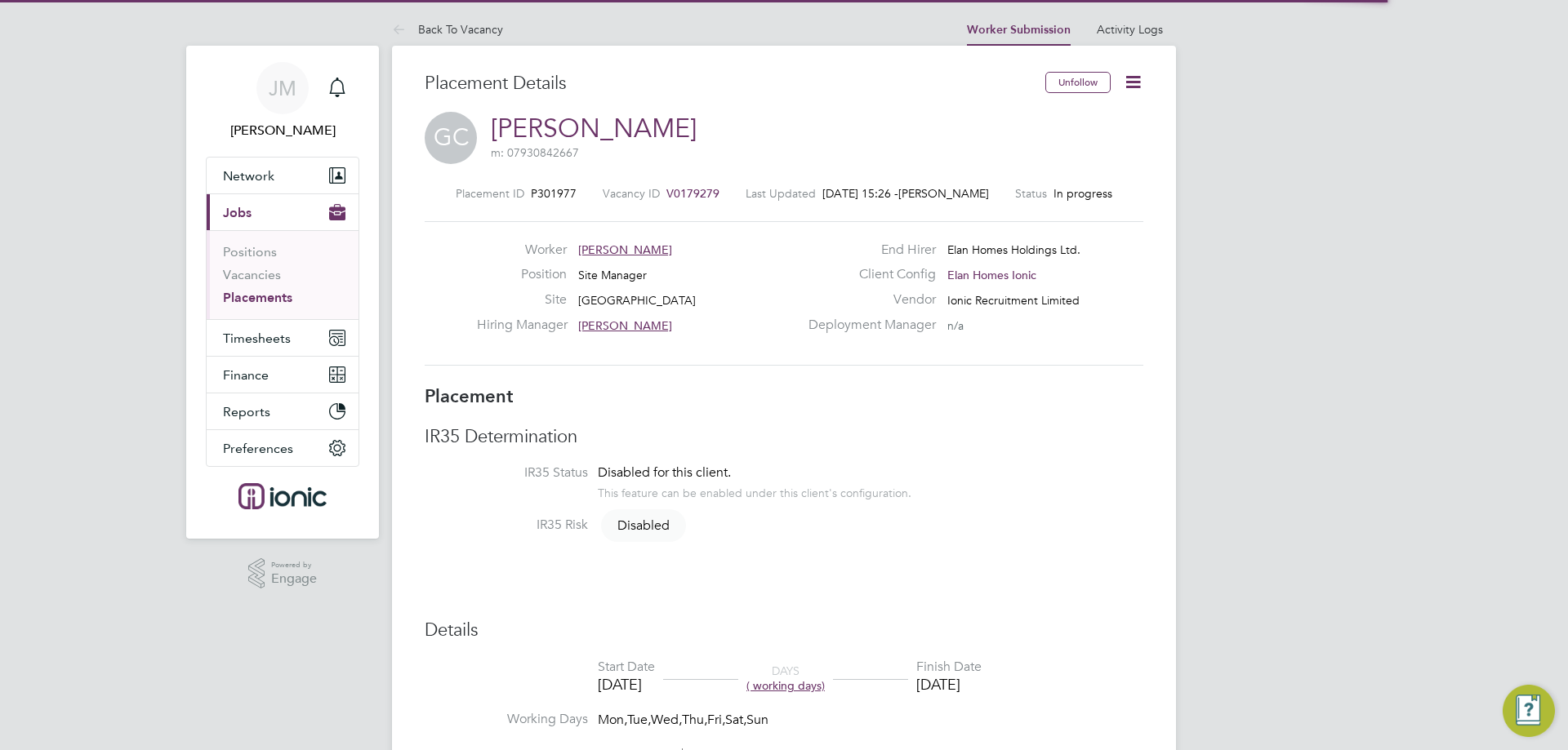
scroll to position [26, 322]
click at [1137, 89] on icon at bounding box center [1133, 82] width 21 height 21
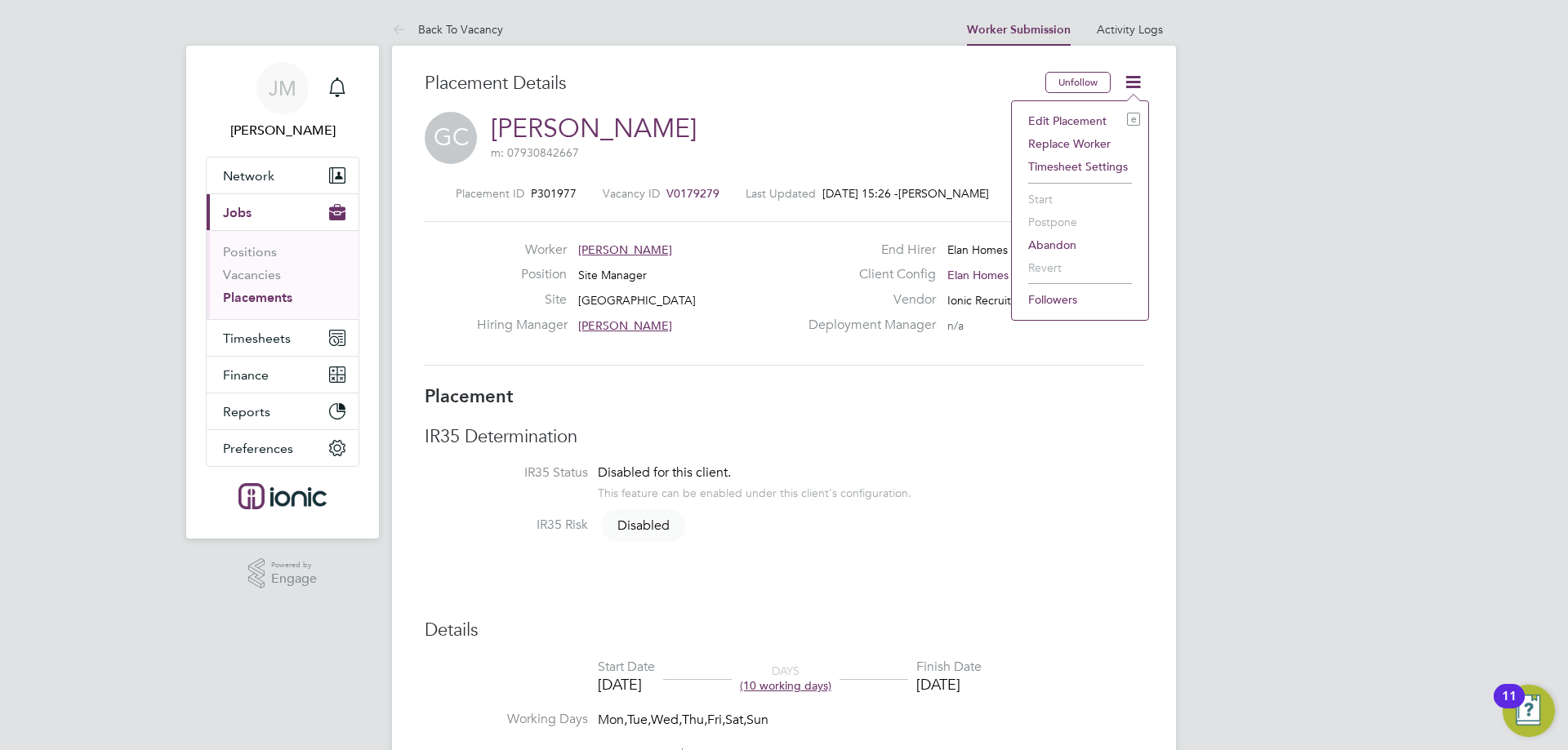
click at [1055, 390] on h3 "Placement" at bounding box center [784, 397] width 719 height 23
click at [1130, 88] on icon at bounding box center [1133, 82] width 21 height 21
click at [1102, 114] on li "Edit Placement e" at bounding box center [1080, 121] width 120 height 23
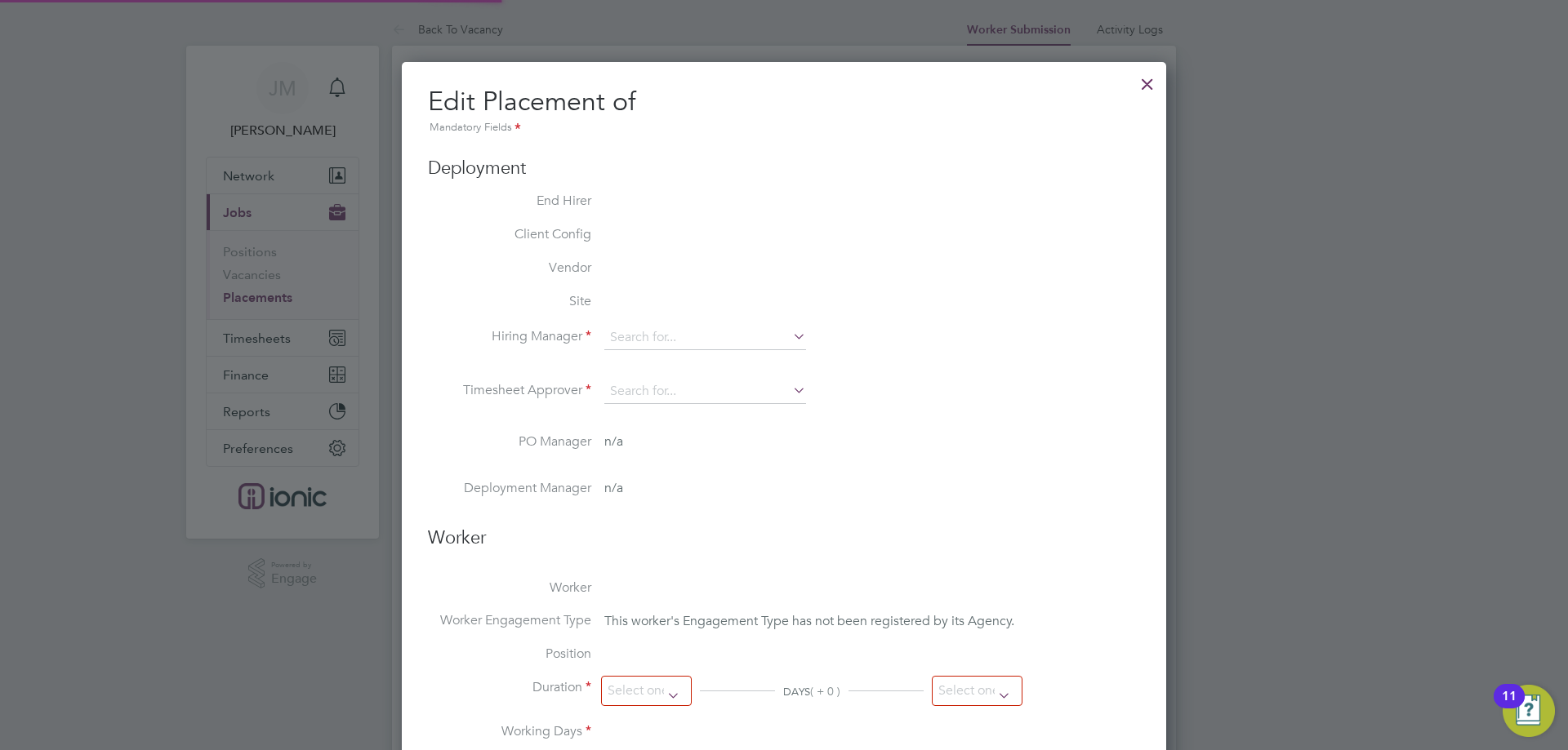
type input "[PERSON_NAME]"
type input "[DATE]"
type input "05 Sep 2025"
type input "07:00"
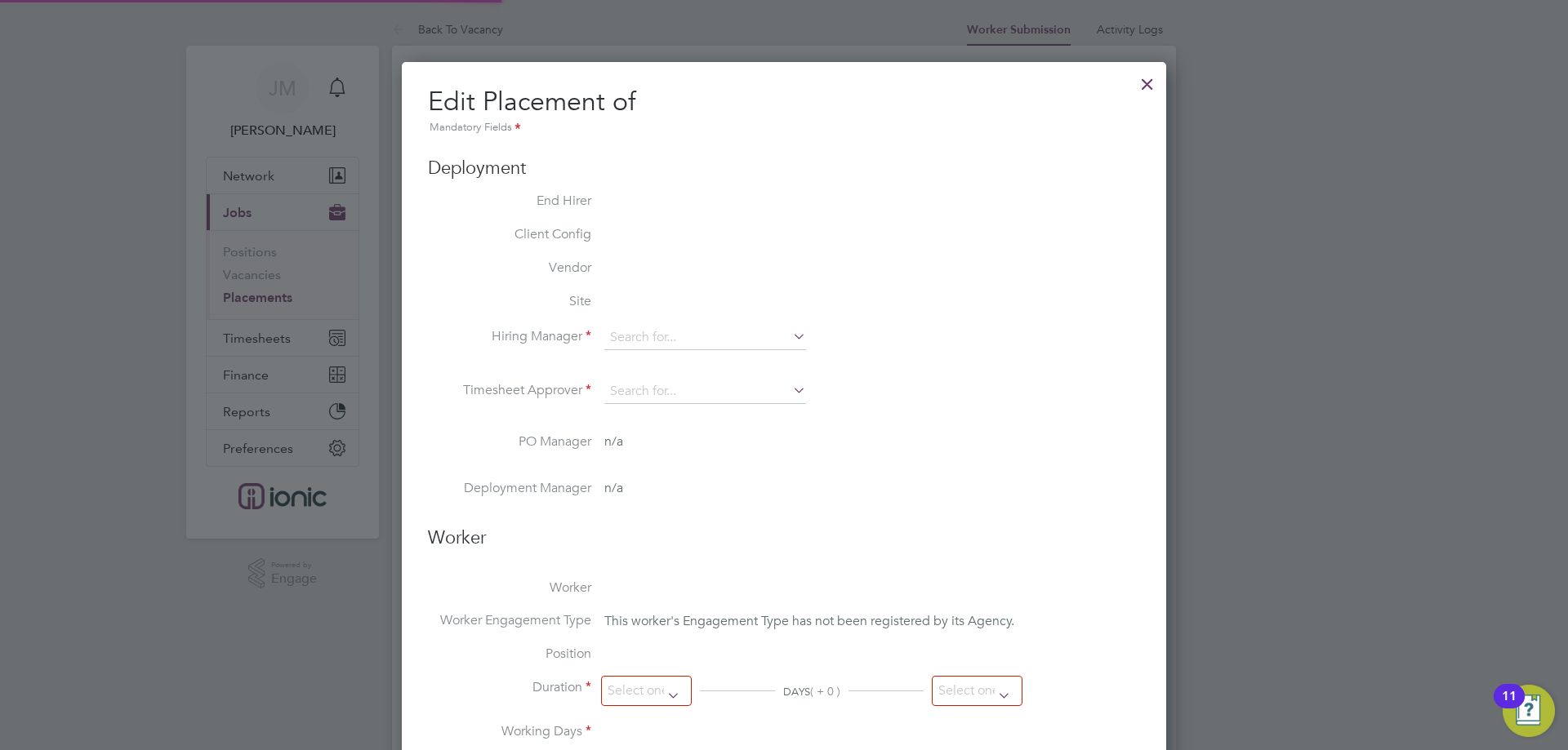
type input "18:00"
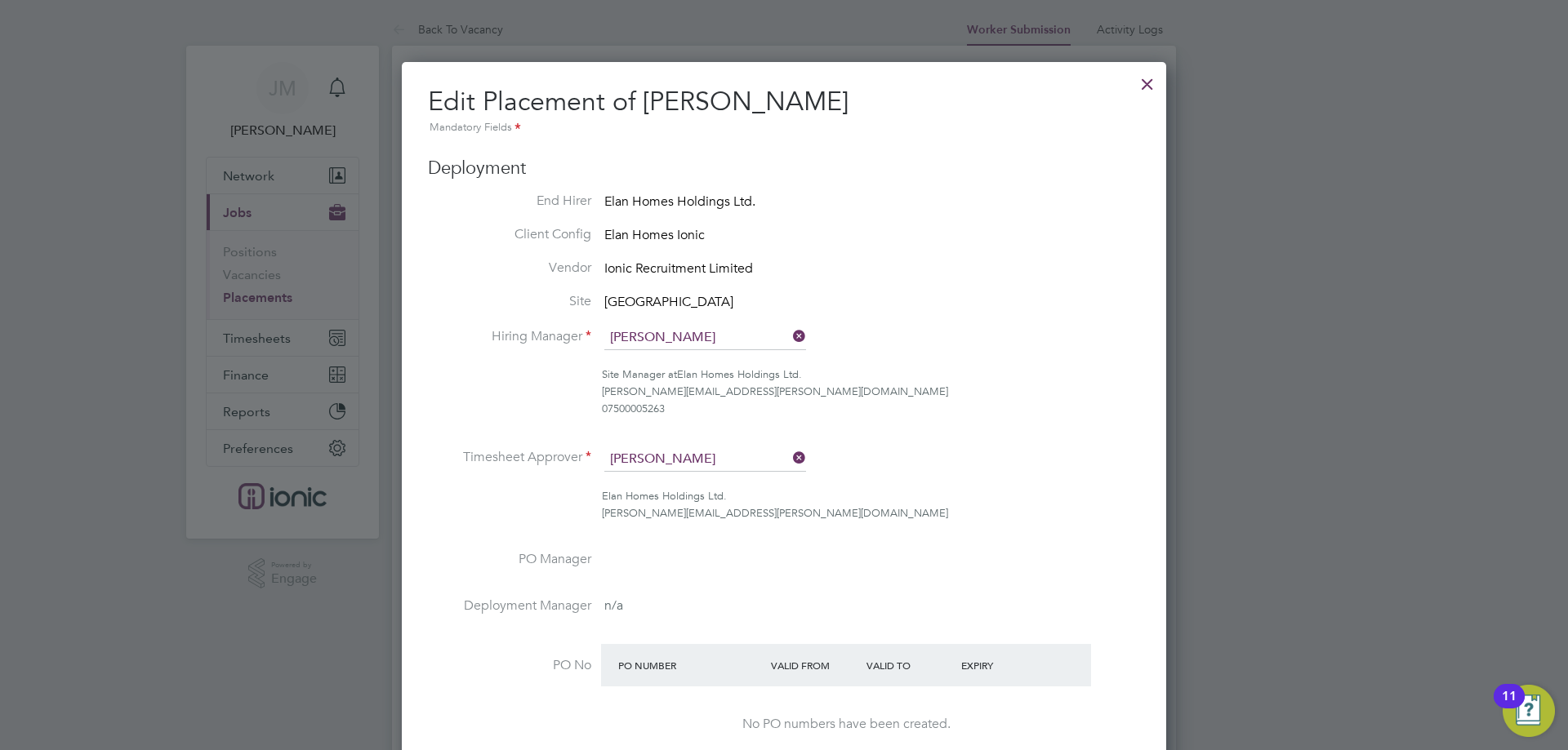
click at [1158, 82] on div at bounding box center [1147, 80] width 30 height 30
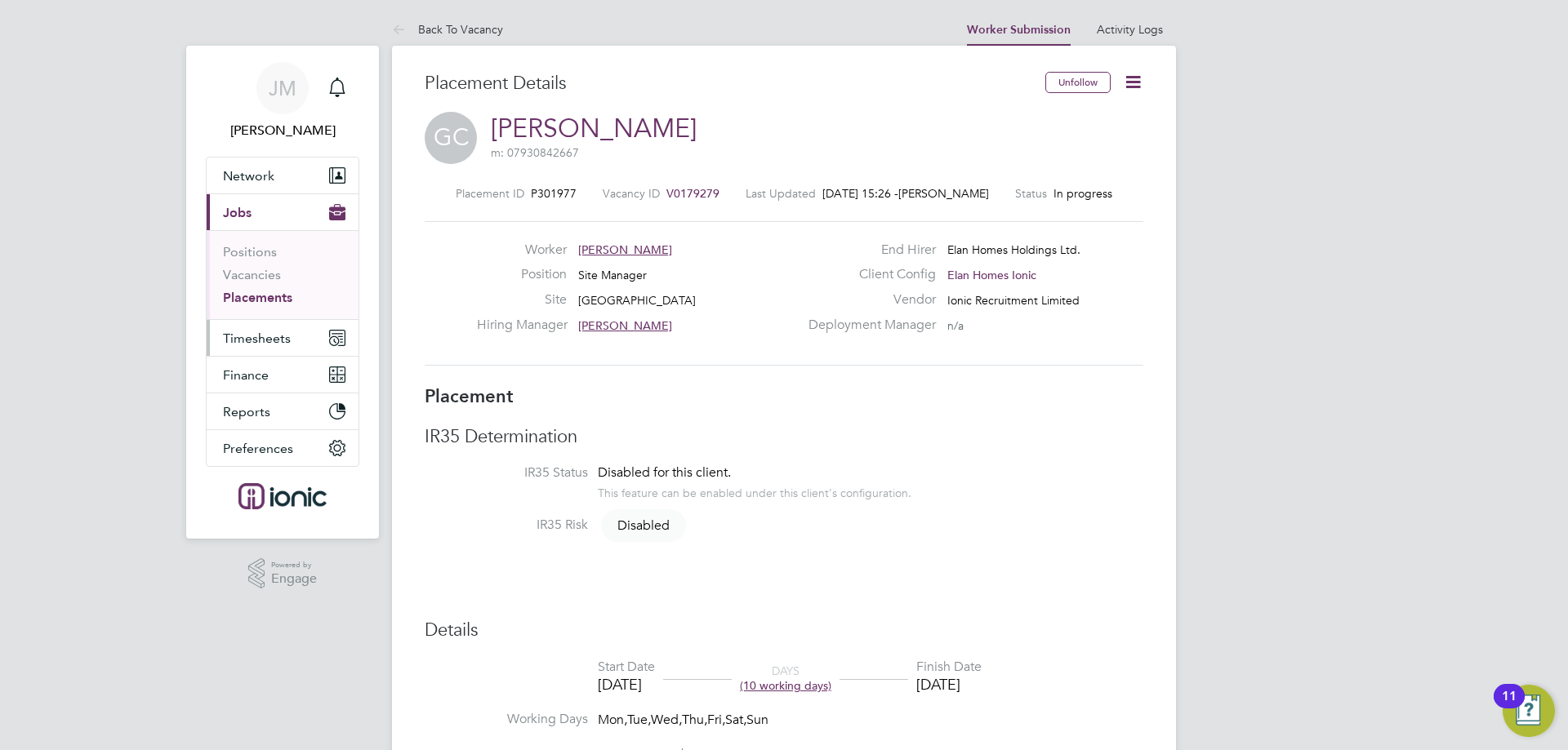
click at [254, 336] on span "Timesheets" at bounding box center [257, 339] width 68 height 16
click at [1130, 89] on icon at bounding box center [1133, 82] width 21 height 21
click at [750, 372] on div "Placement ID P301977 Vacancy ID V0179279 Last Updated 01 Sep 2025, 15:26 - Jade…" at bounding box center [784, 276] width 719 height 219
click at [268, 347] on button "Timesheets" at bounding box center [282, 338] width 152 height 36
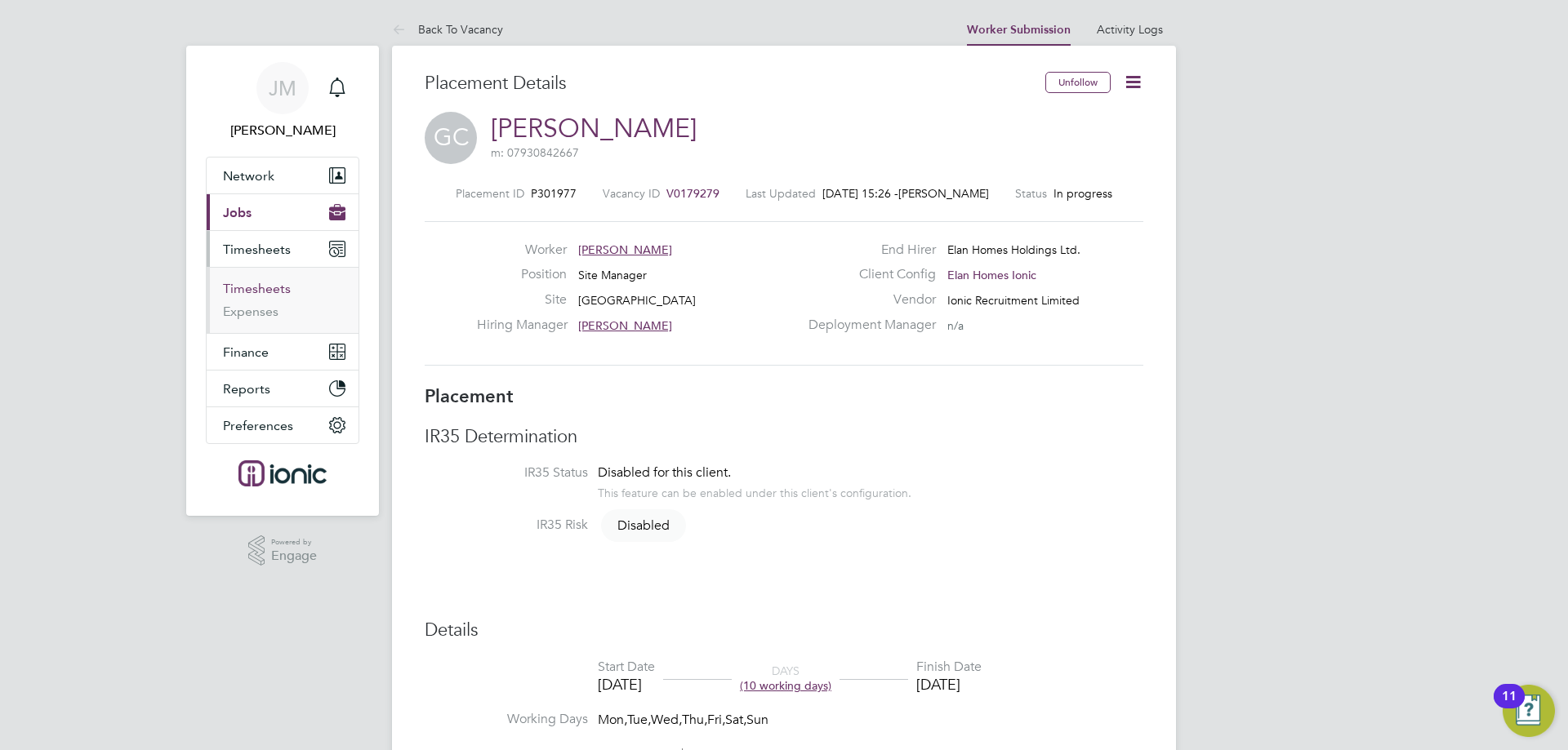
click at [280, 291] on link "Timesheets" at bounding box center [257, 288] width 68 height 16
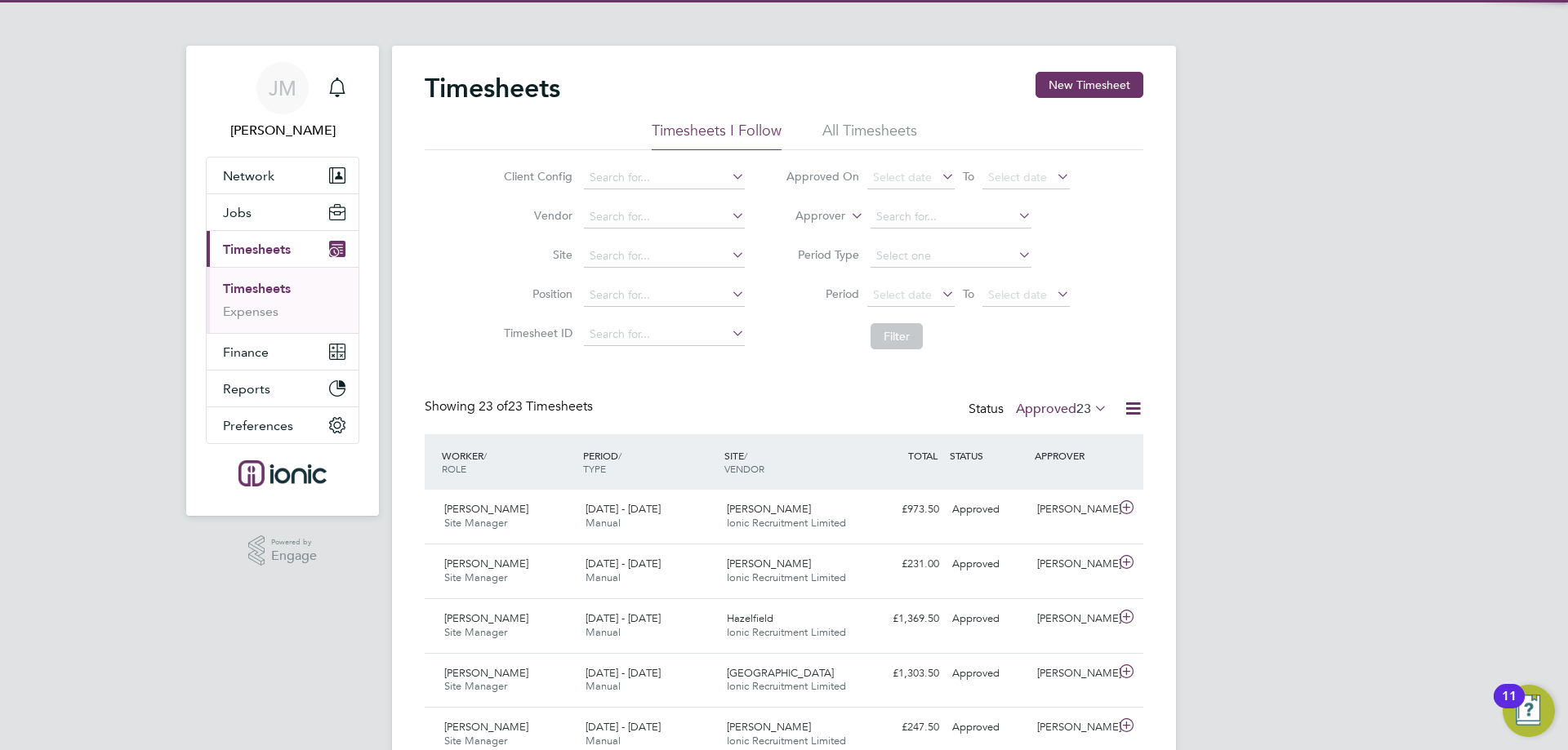
scroll to position [42, 142]
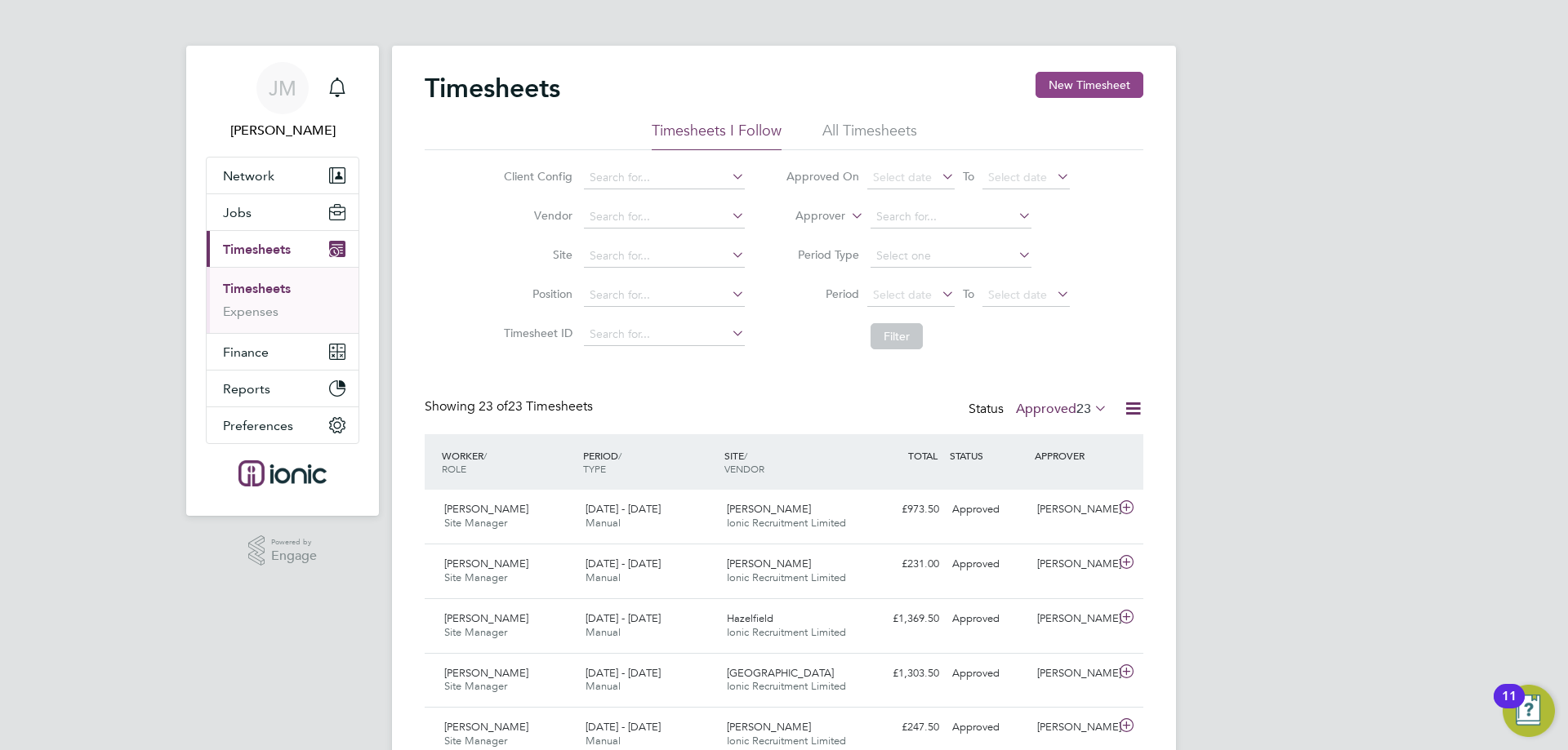
click at [1083, 89] on button "New Timesheet" at bounding box center [1089, 85] width 108 height 26
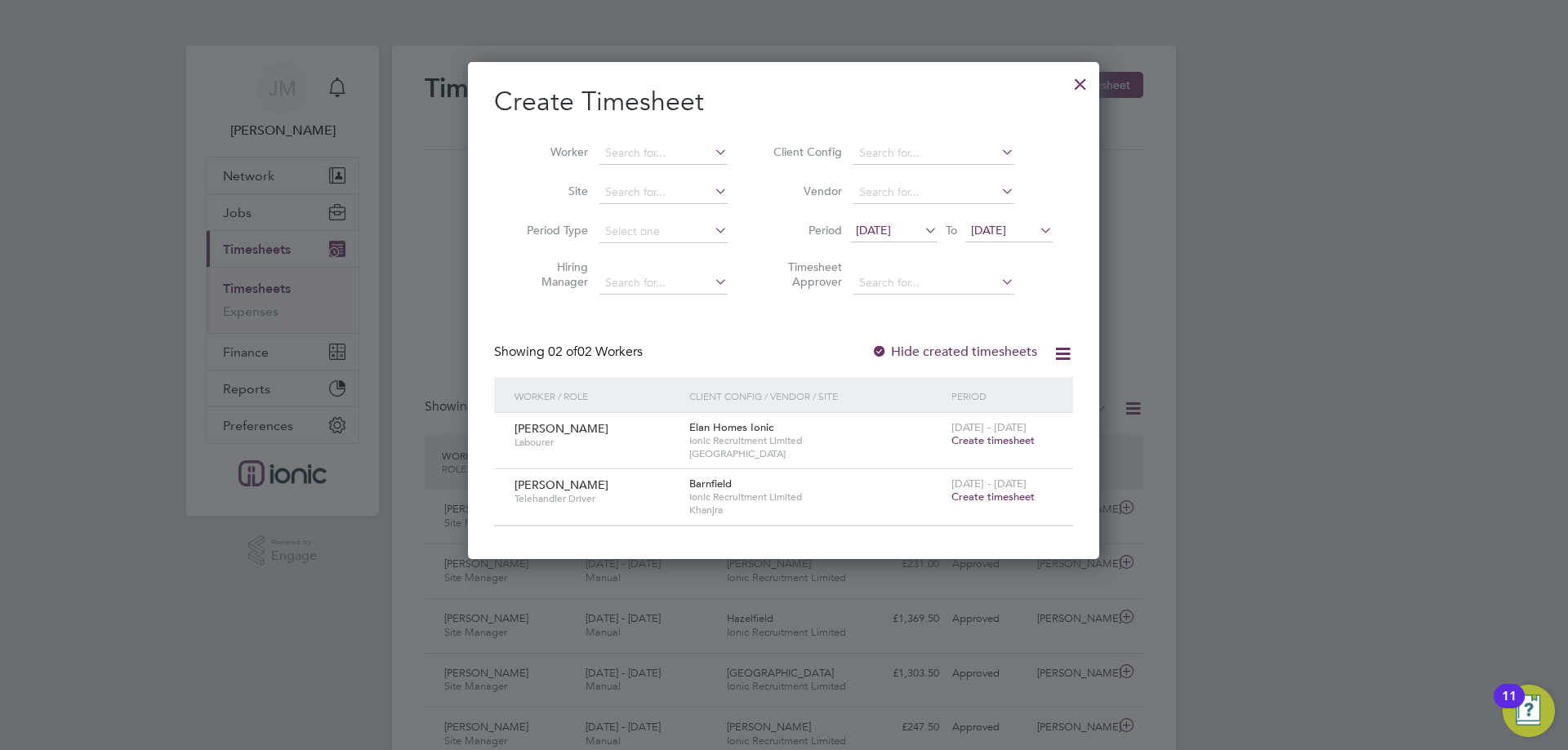
click at [891, 224] on span "[DATE]" at bounding box center [873, 230] width 35 height 15
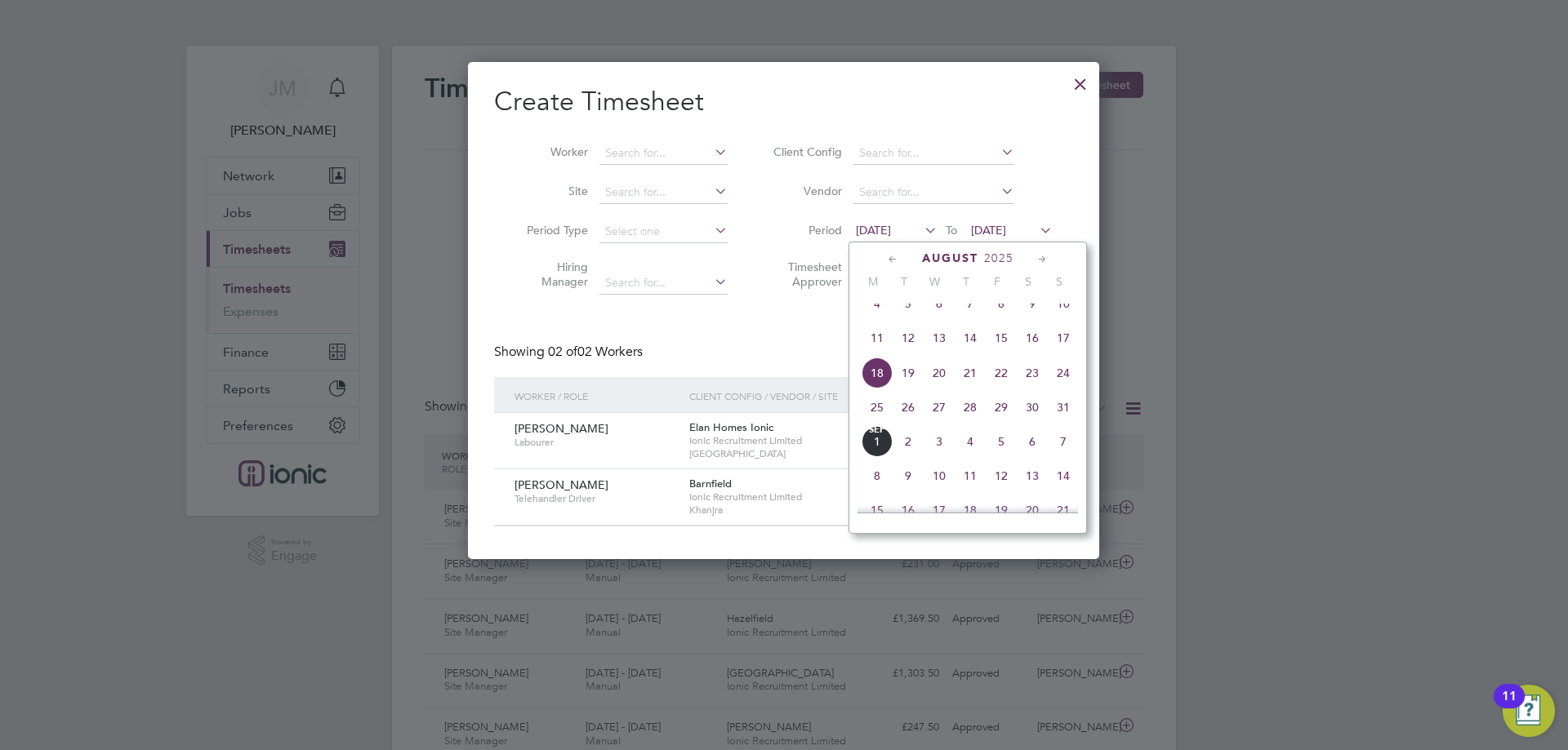
click at [876, 418] on span "25" at bounding box center [877, 407] width 31 height 31
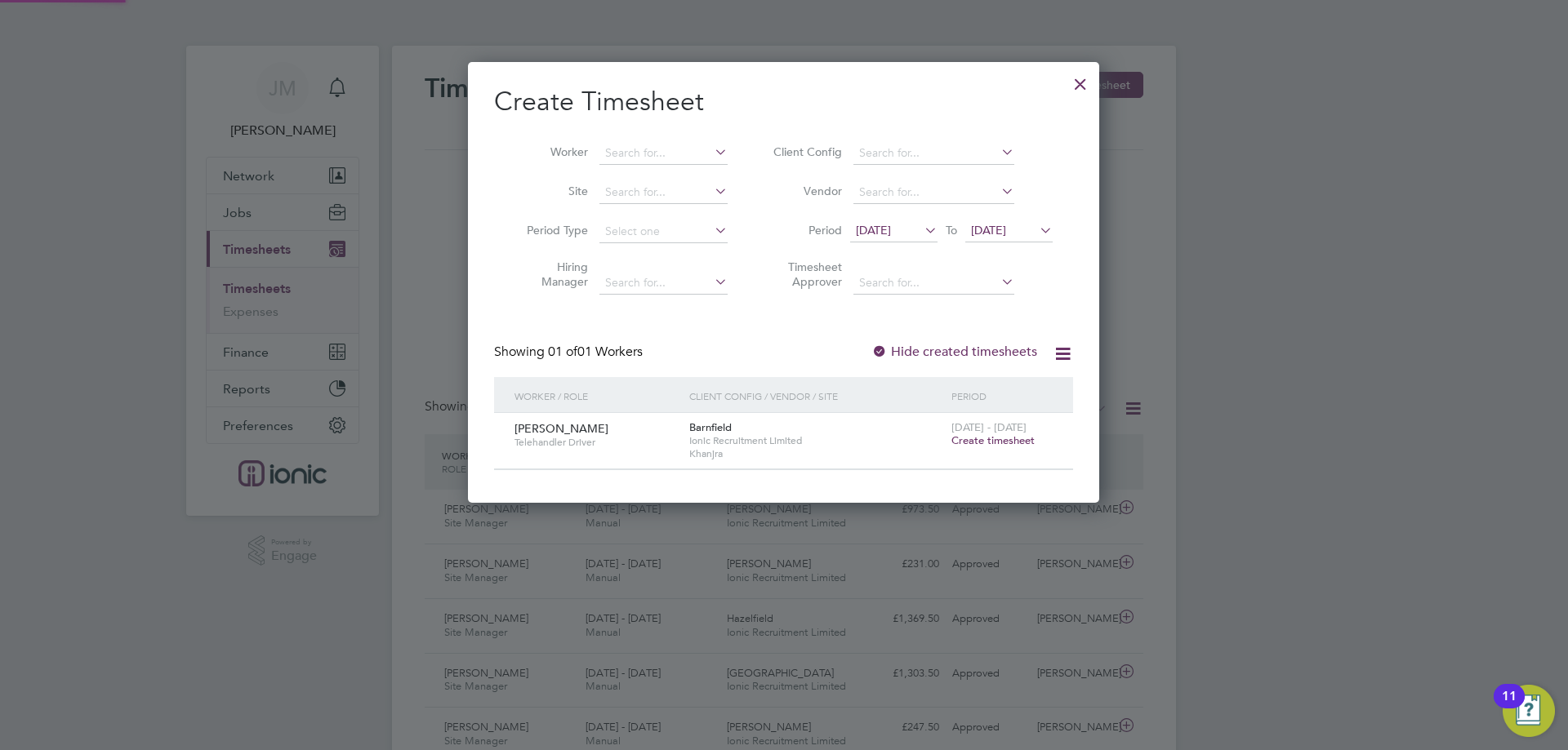
click at [1006, 234] on span "25 Aug 2025" at bounding box center [988, 230] width 35 height 15
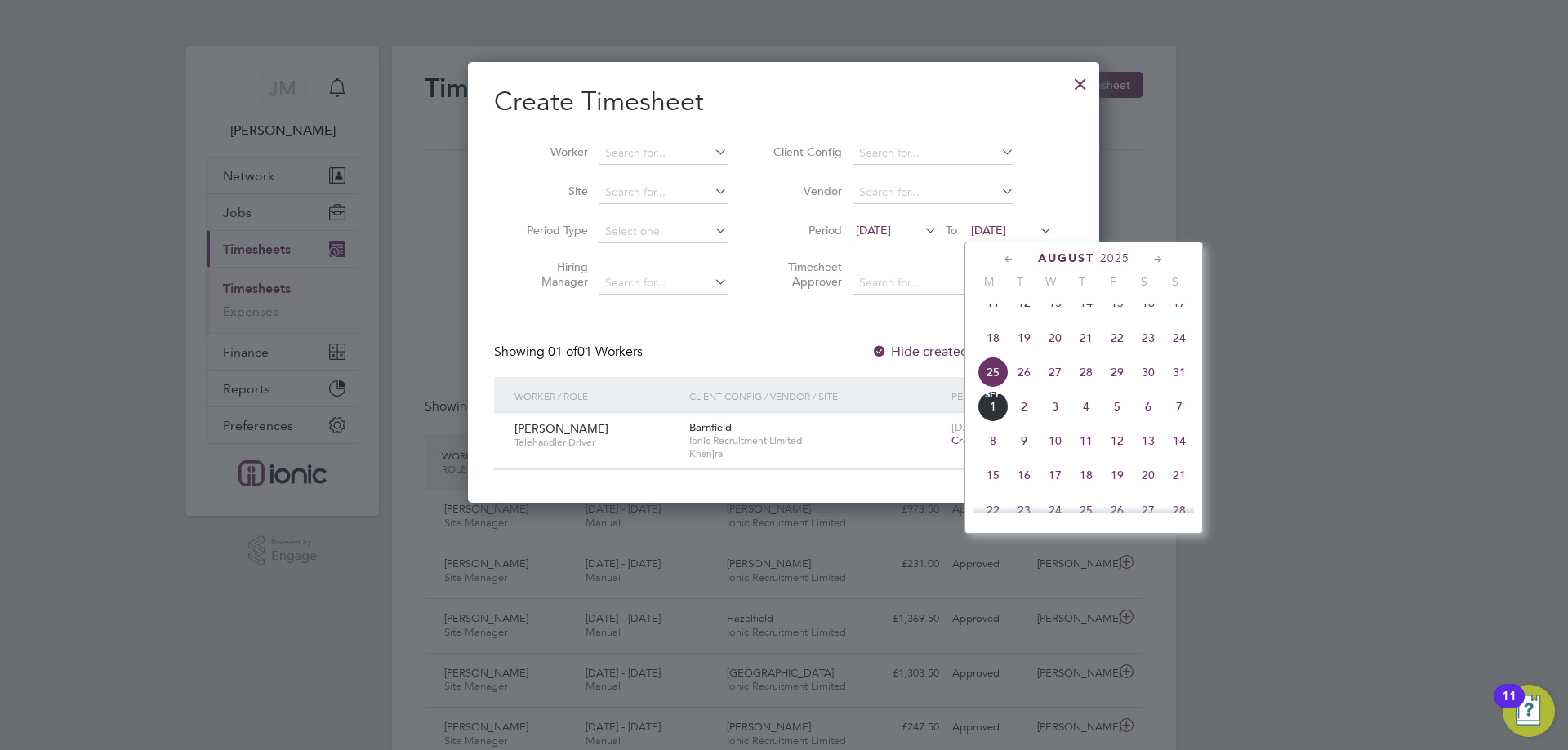
click at [1180, 387] on span "31" at bounding box center [1179, 372] width 31 height 31
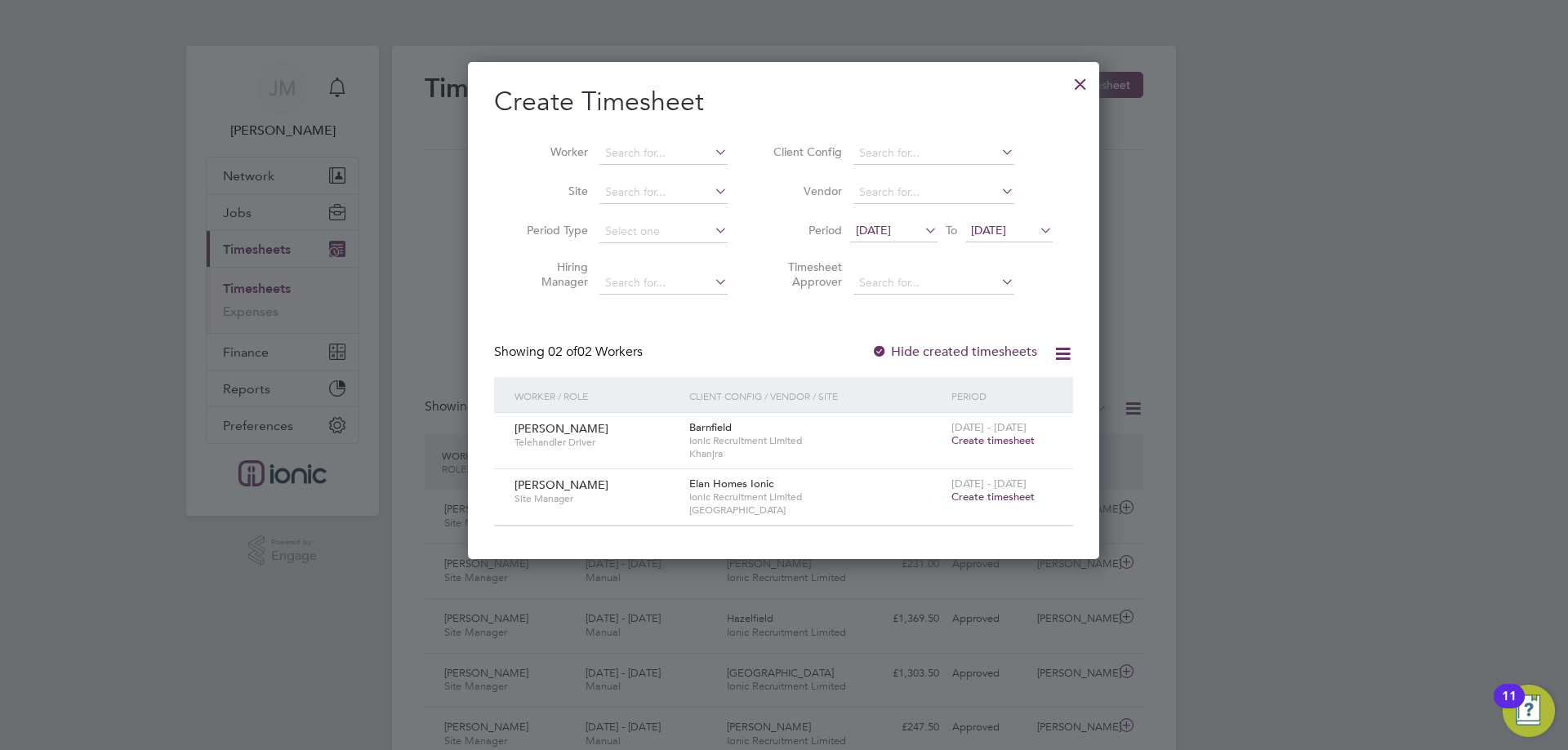
click at [1010, 493] on span "Create timesheet" at bounding box center [993, 497] width 83 height 14
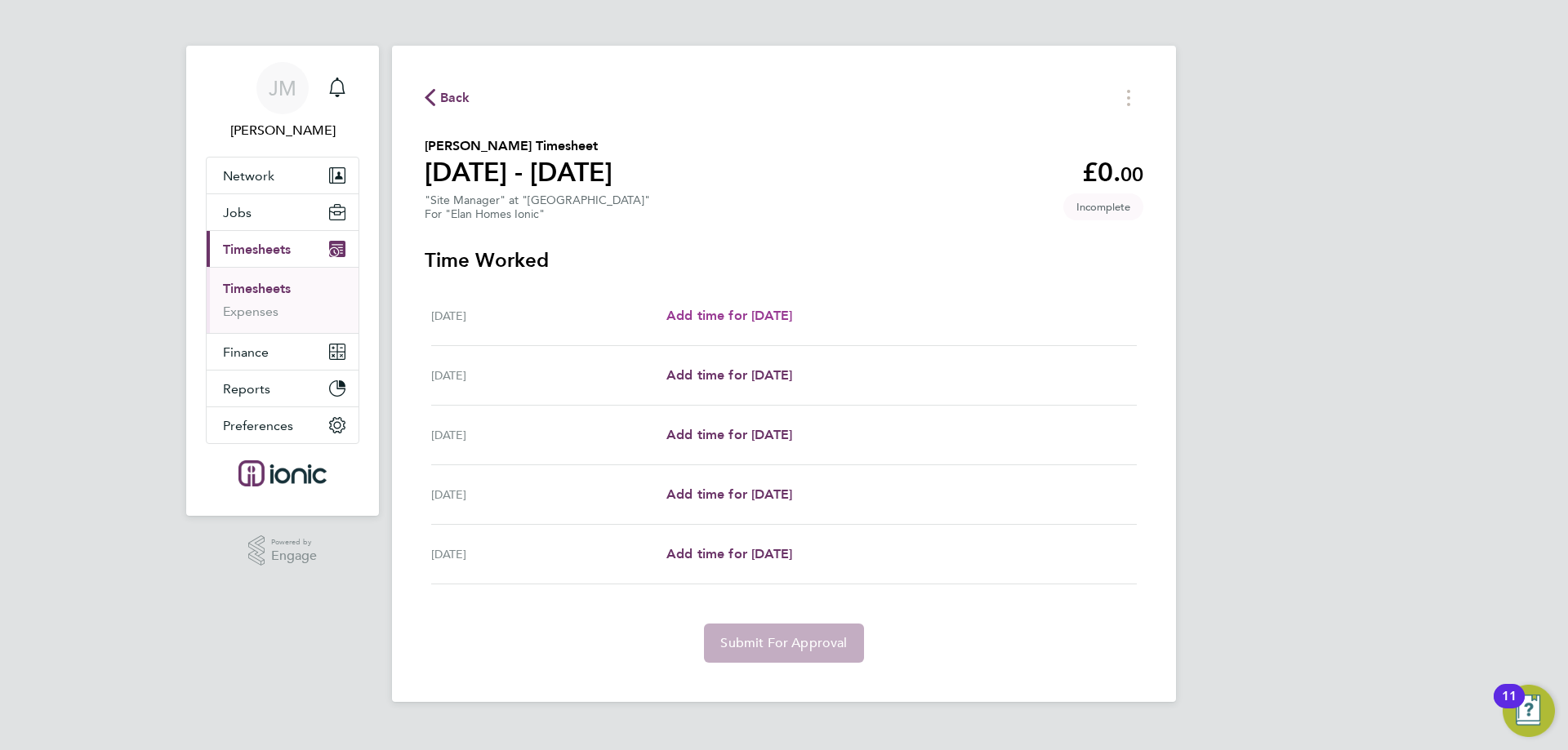
click at [728, 319] on span "Add time for Wed 27 Aug" at bounding box center [728, 316] width 126 height 16
select select "30"
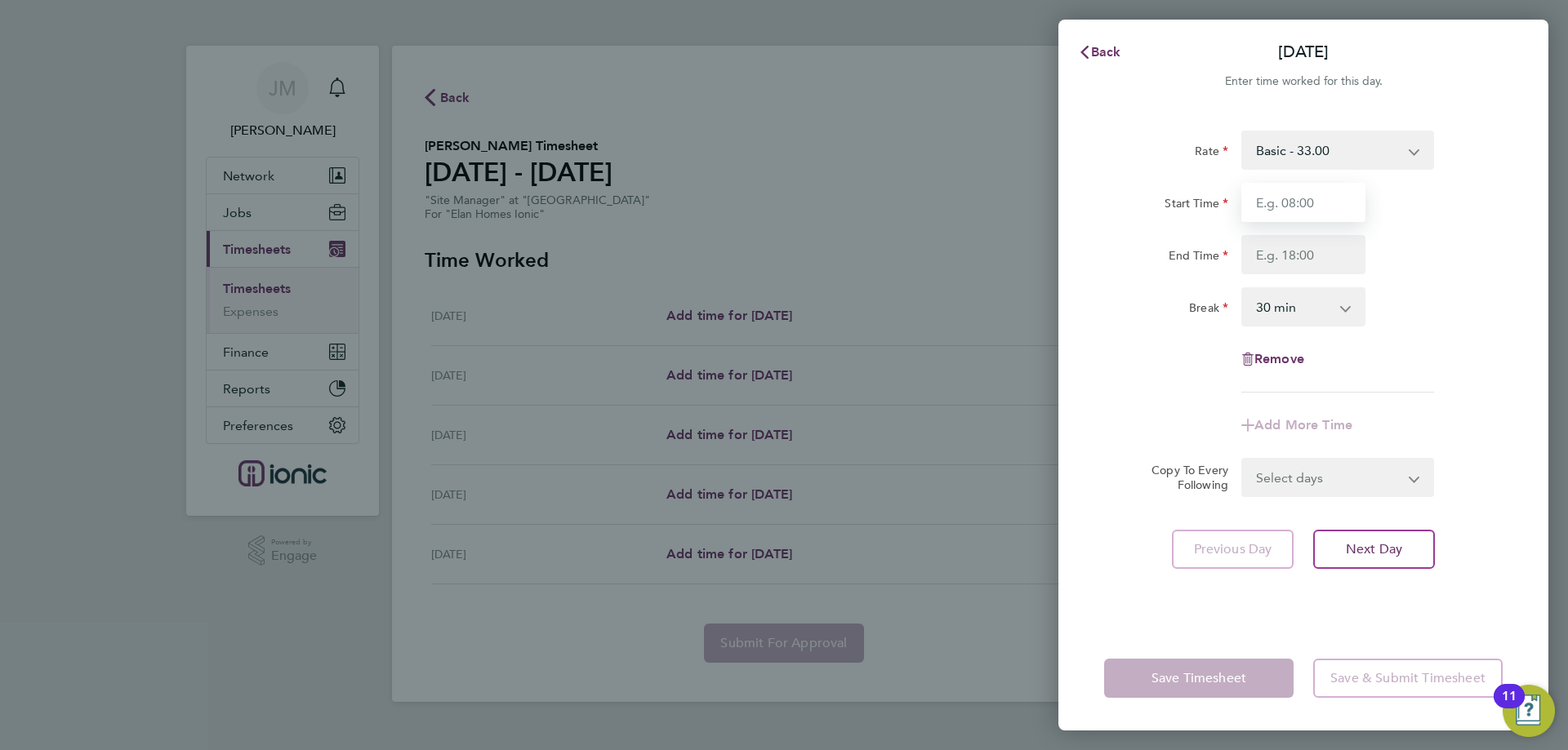
click at [1300, 214] on input "Start Time" at bounding box center [1302, 202] width 124 height 39
type input "07:30"
click at [1312, 255] on input "End Time" at bounding box center [1302, 254] width 124 height 39
type input "16:30"
click at [1486, 499] on div "Rate Basic - 33.00 Start Time 07:30 End Time 16:30 Break 0 min 15 min 30 min 45…" at bounding box center [1303, 368] width 490 height 515
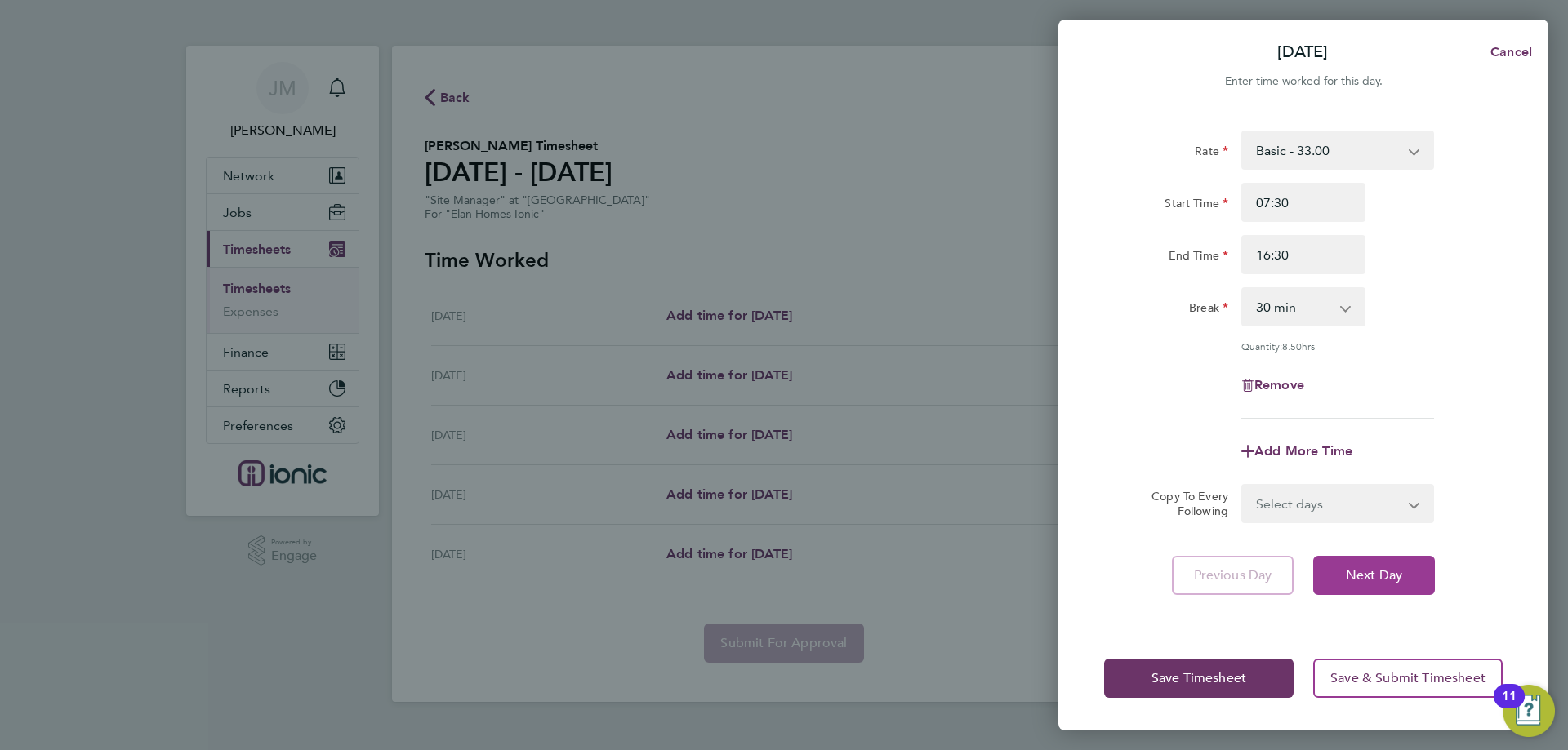
click at [1386, 575] on span "Next Day" at bounding box center [1374, 576] width 56 height 16
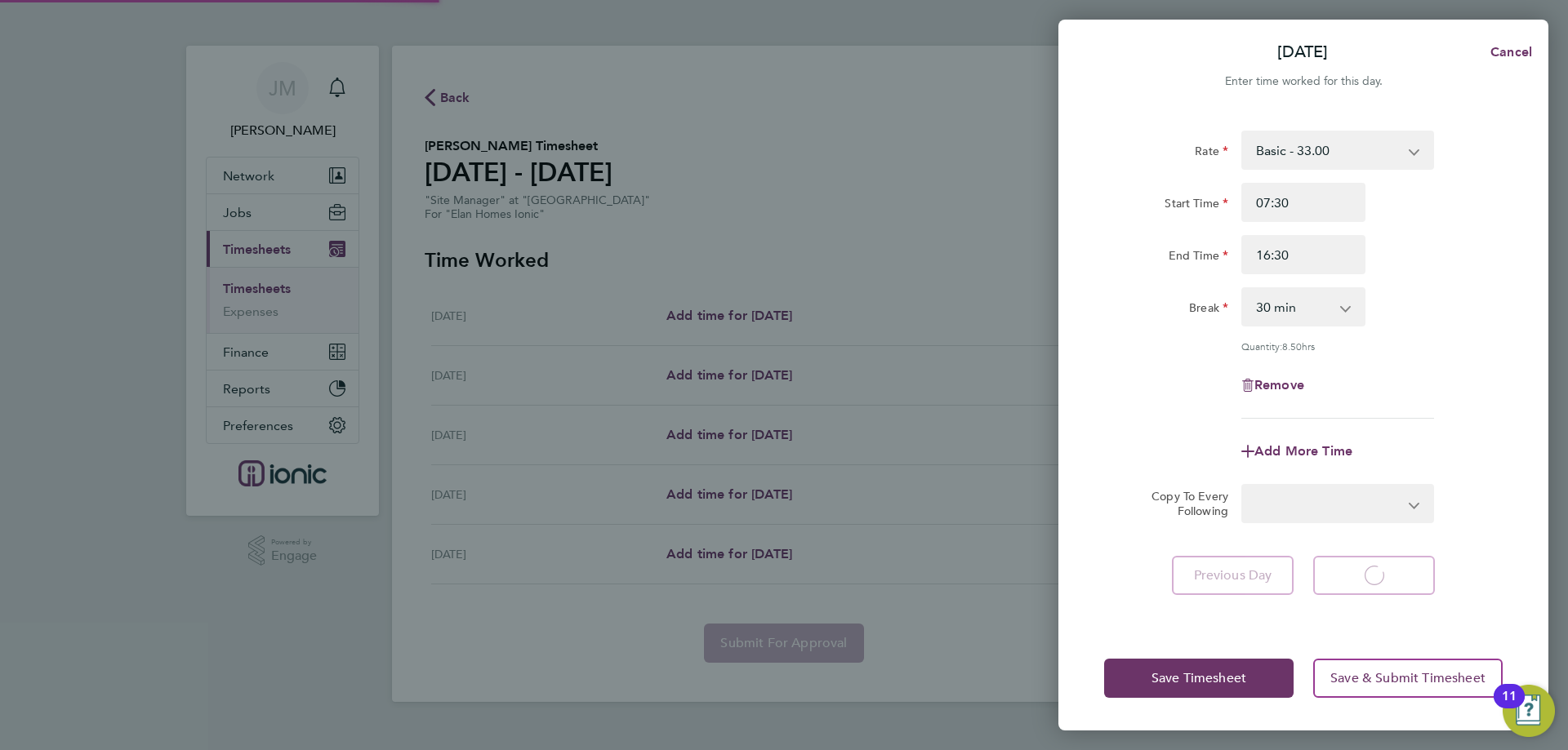
select select "30"
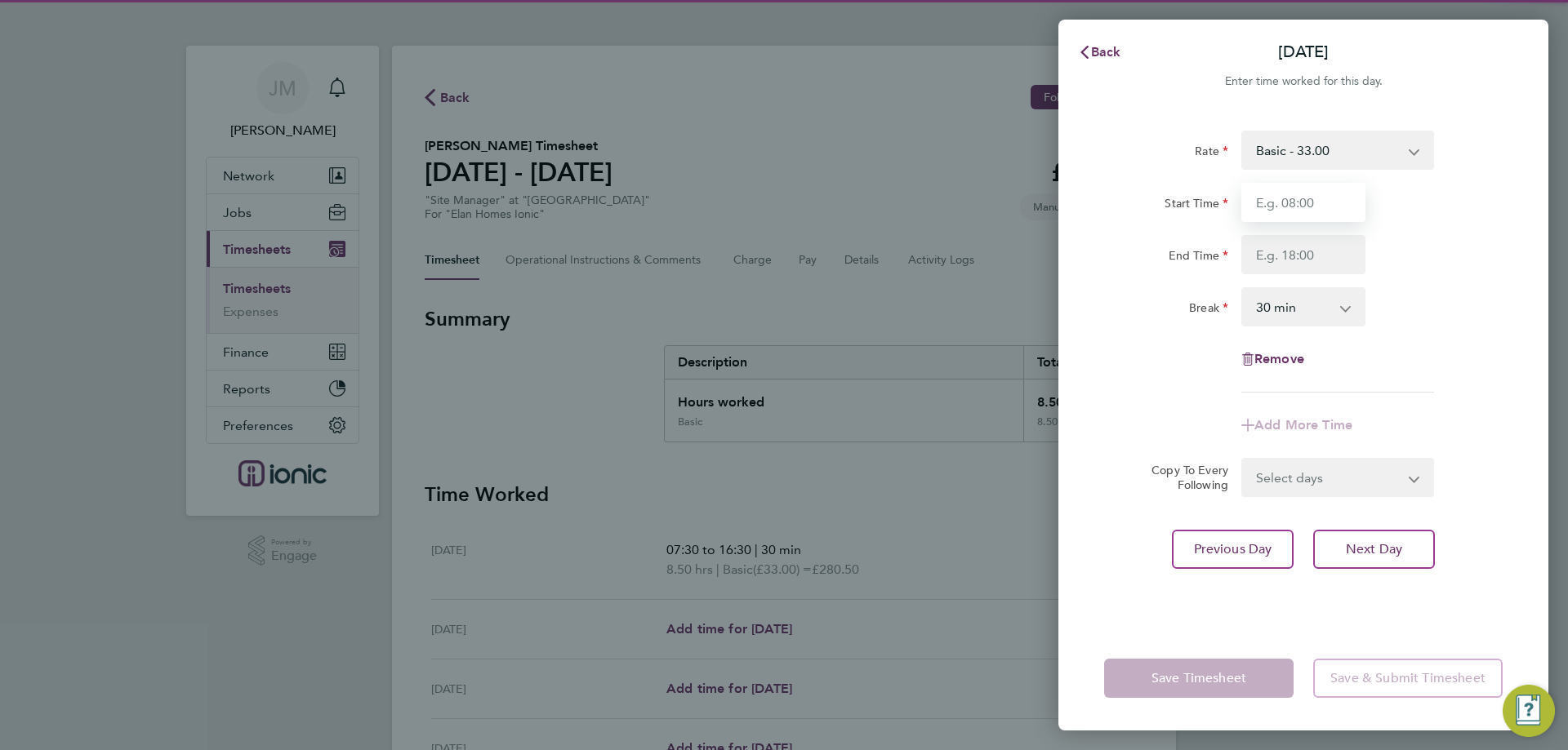
click at [1273, 207] on input "Start Time" at bounding box center [1302, 202] width 124 height 39
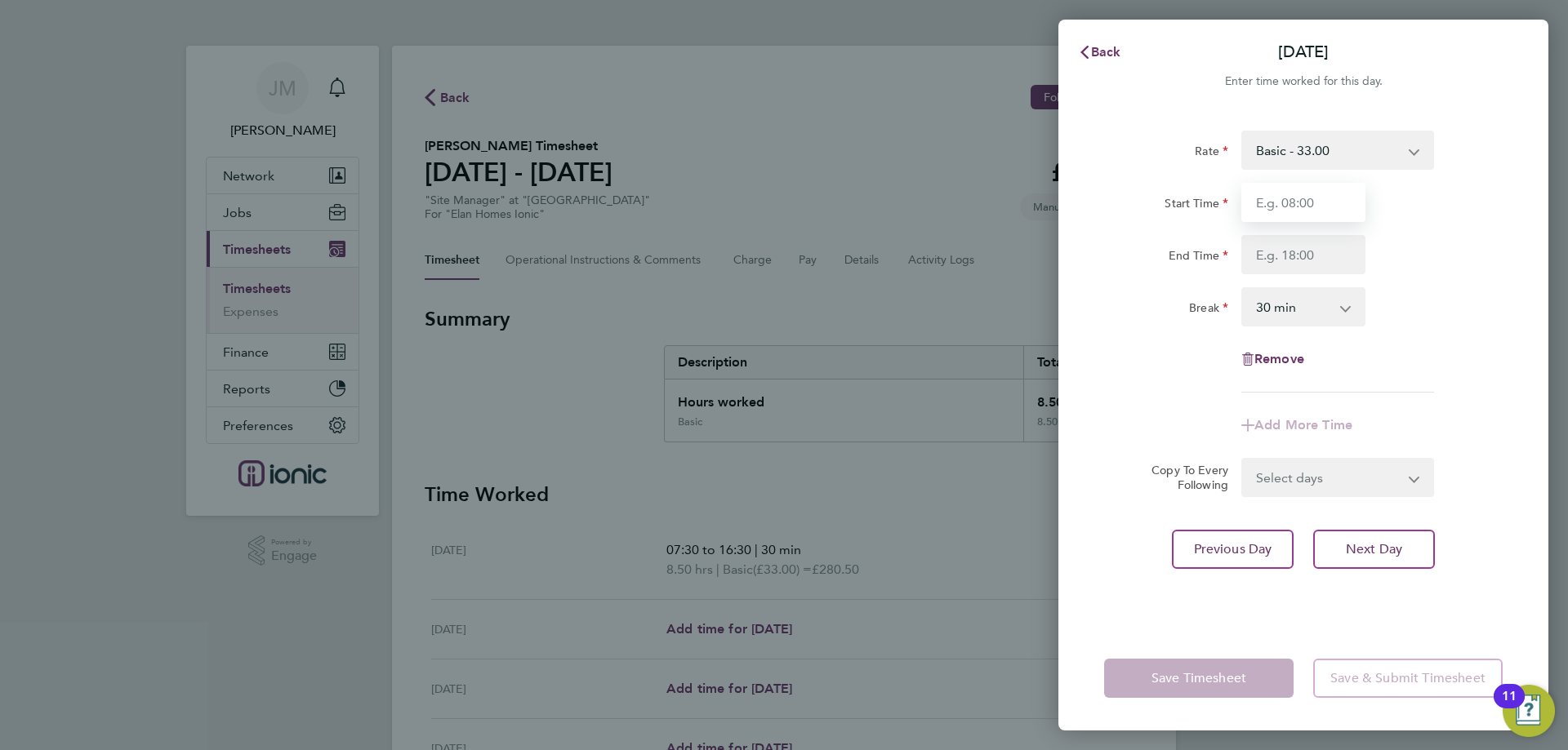
type input "07:30"
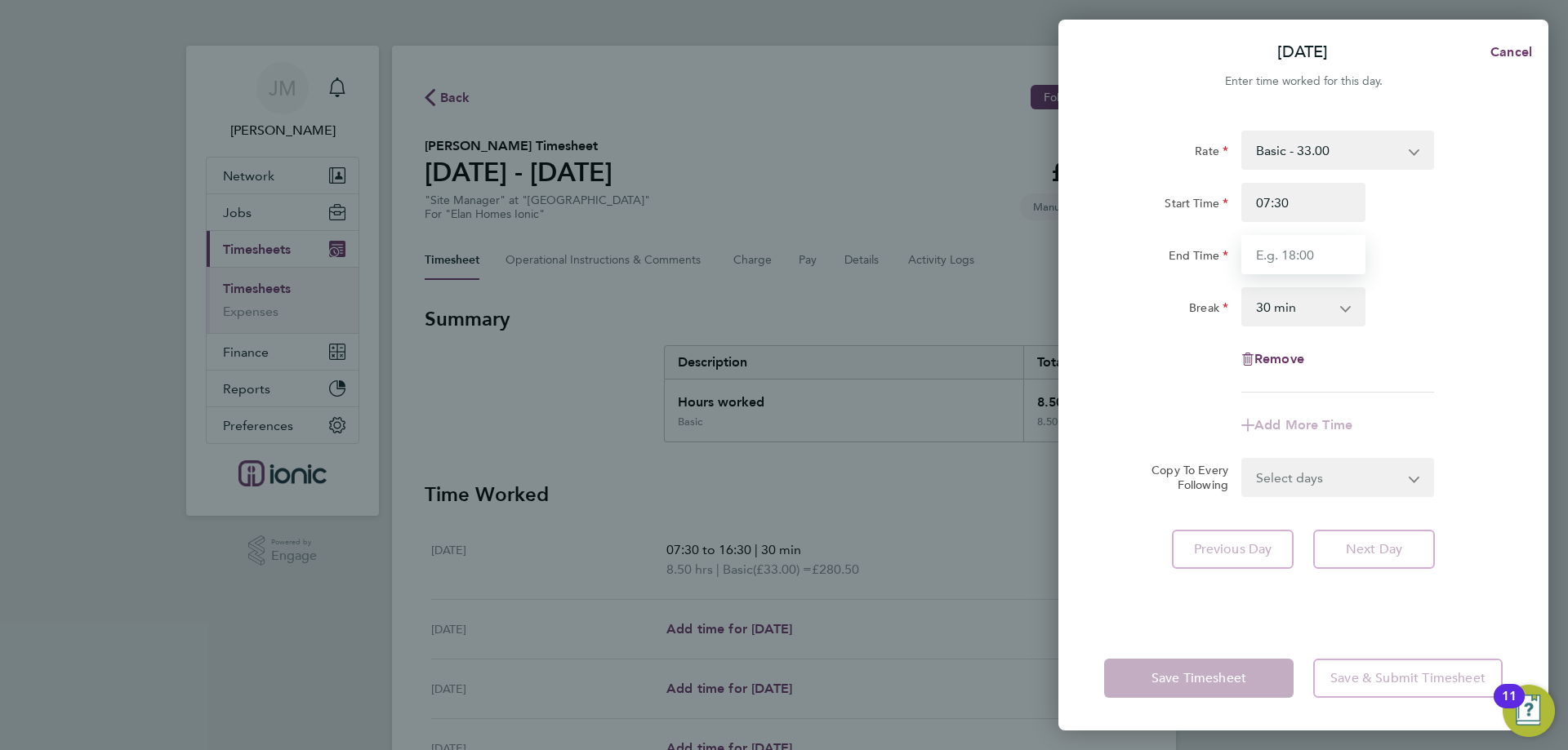
click at [1291, 246] on input "End Time" at bounding box center [1302, 254] width 124 height 39
type input "16:30"
click at [1448, 561] on div "Previous Day Next Day" at bounding box center [1302, 549] width 399 height 39
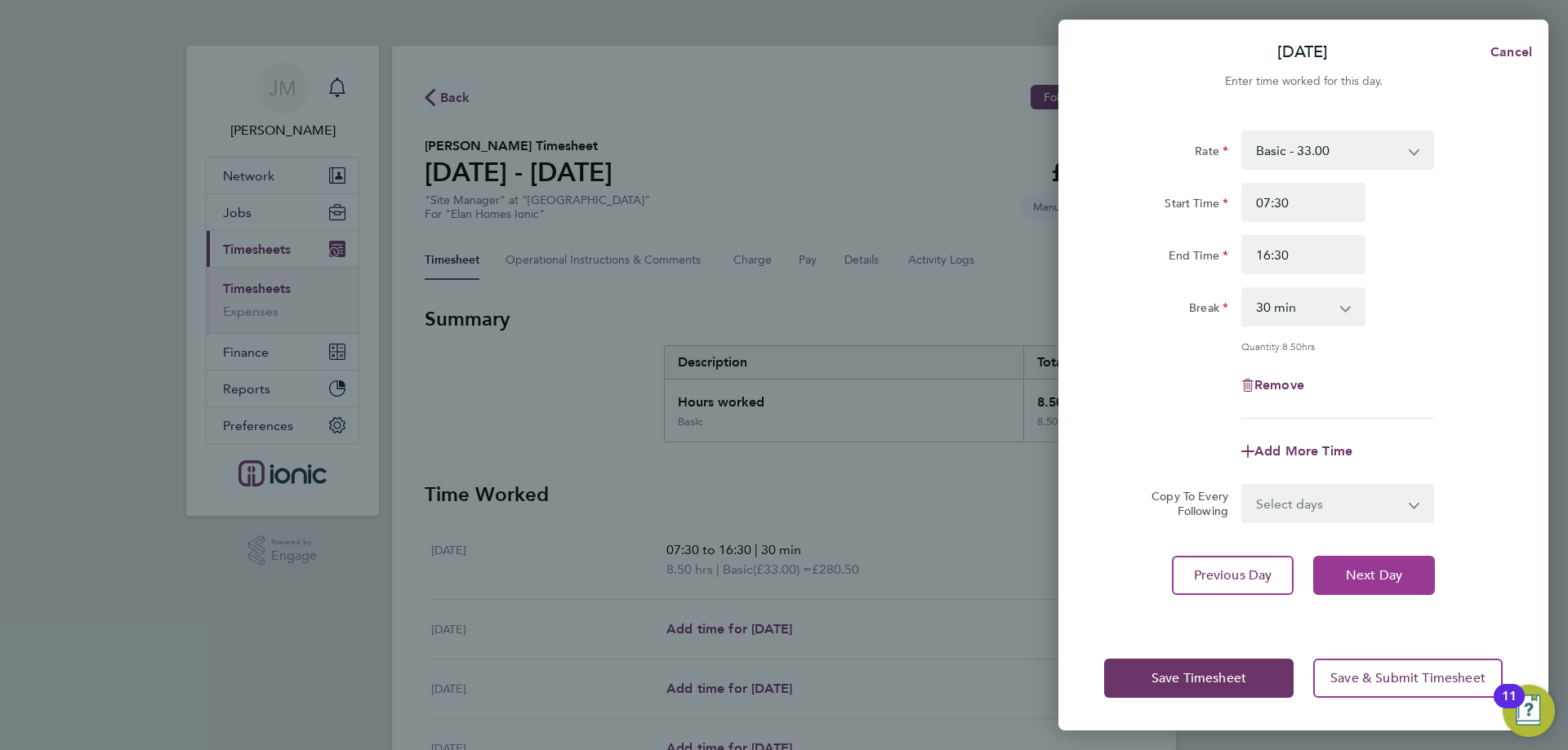
click at [1378, 574] on span "Next Day" at bounding box center [1374, 576] width 56 height 16
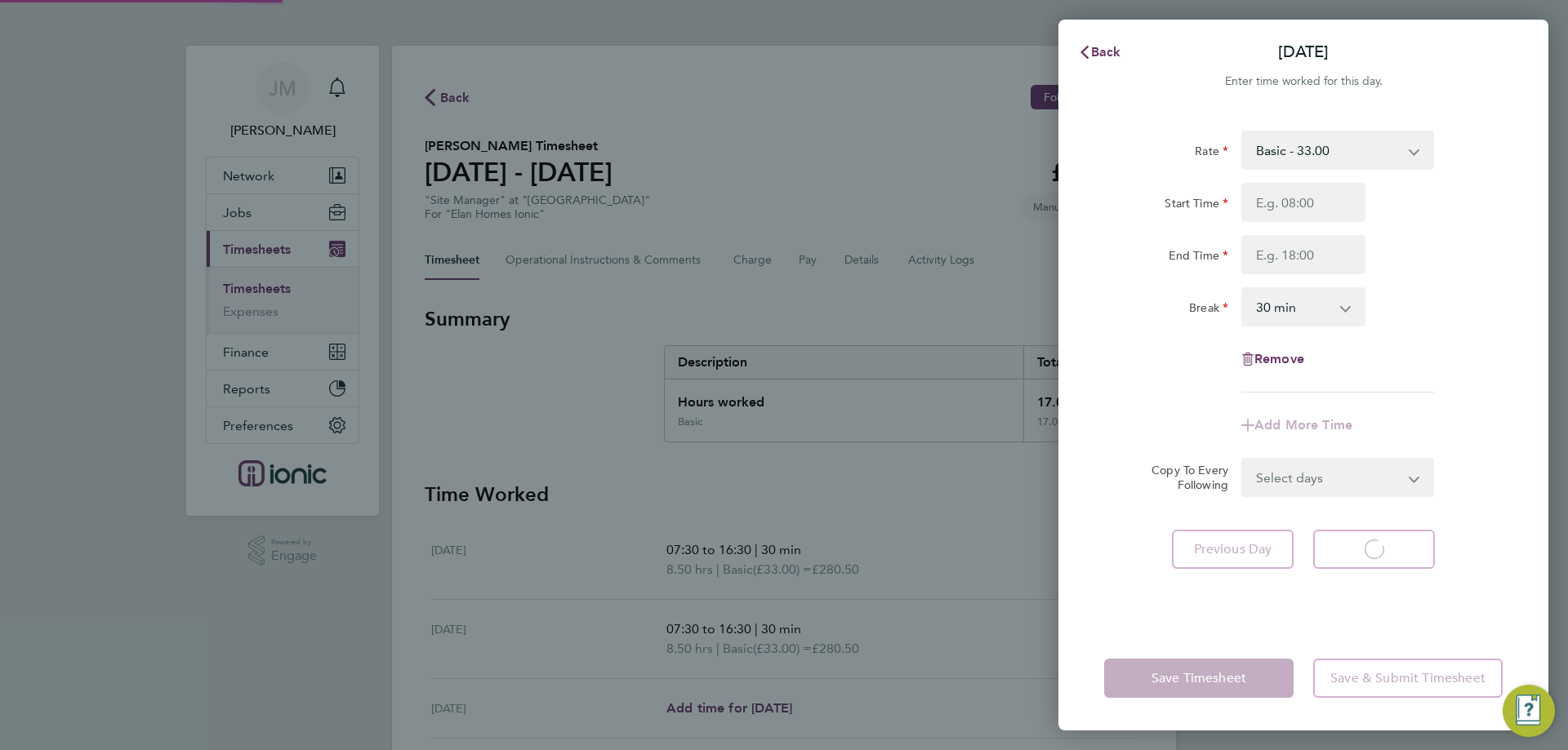
select select "30"
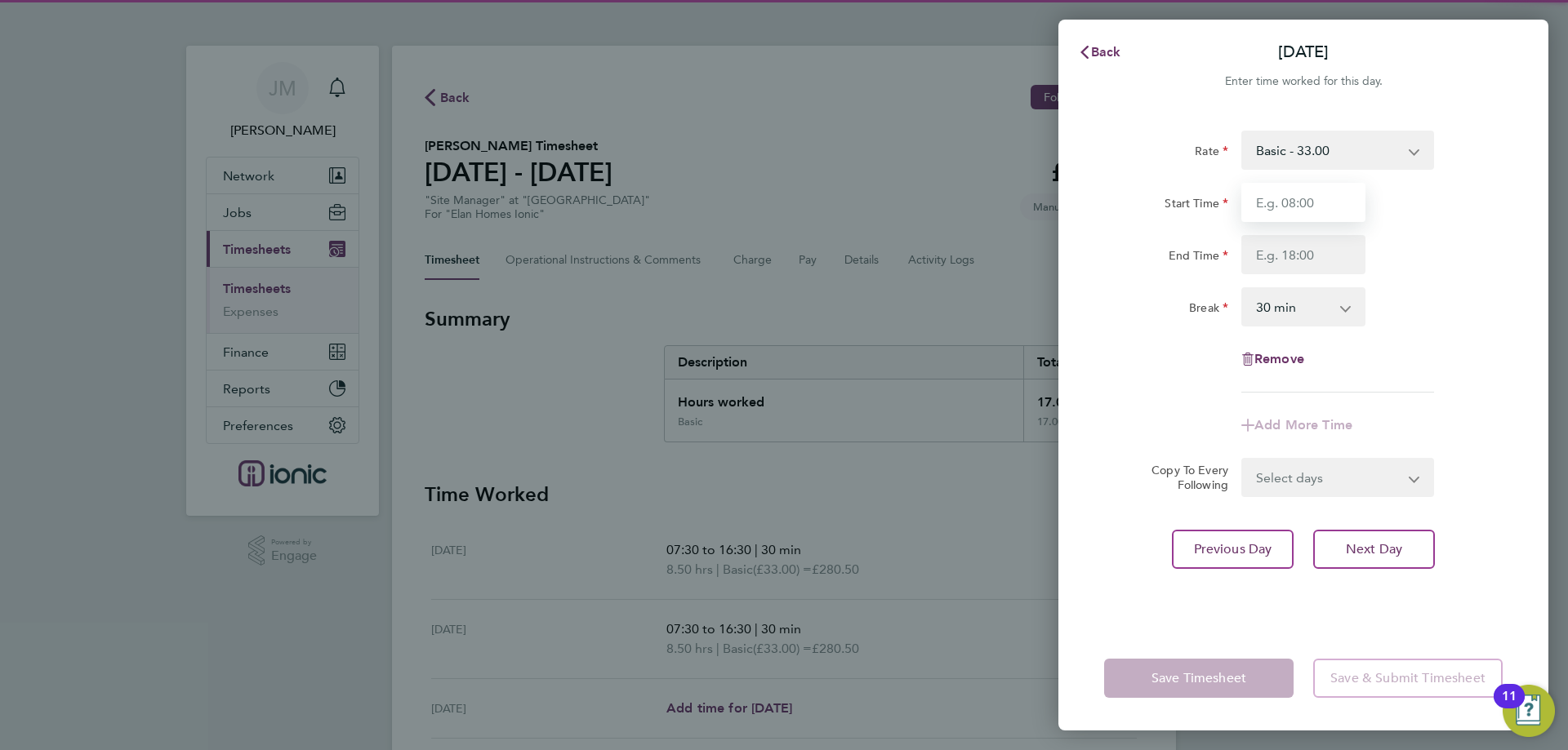
click at [1280, 213] on input "Start Time" at bounding box center [1302, 202] width 124 height 39
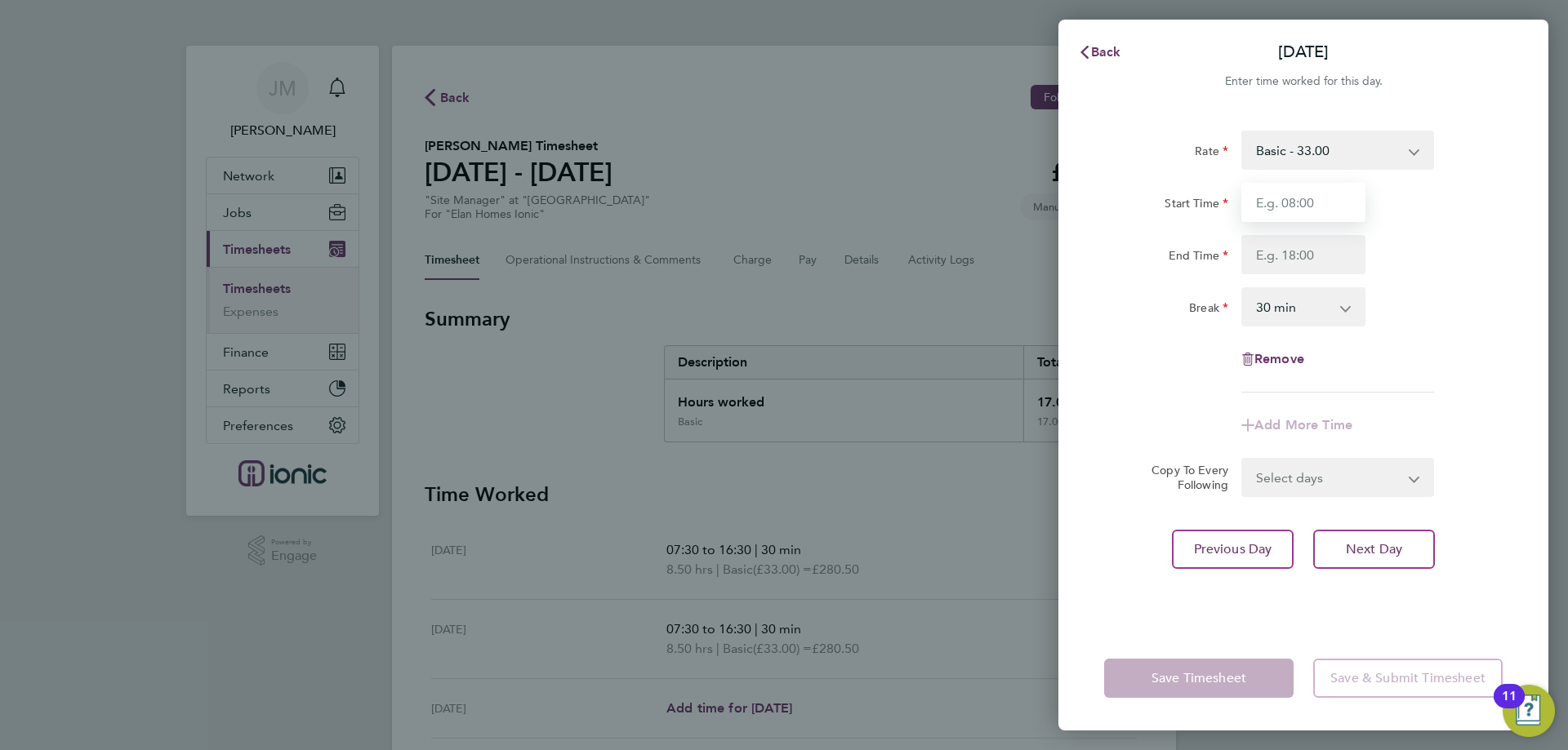
type input "07:30"
click at [1288, 258] on input "End Time" at bounding box center [1302, 254] width 124 height 39
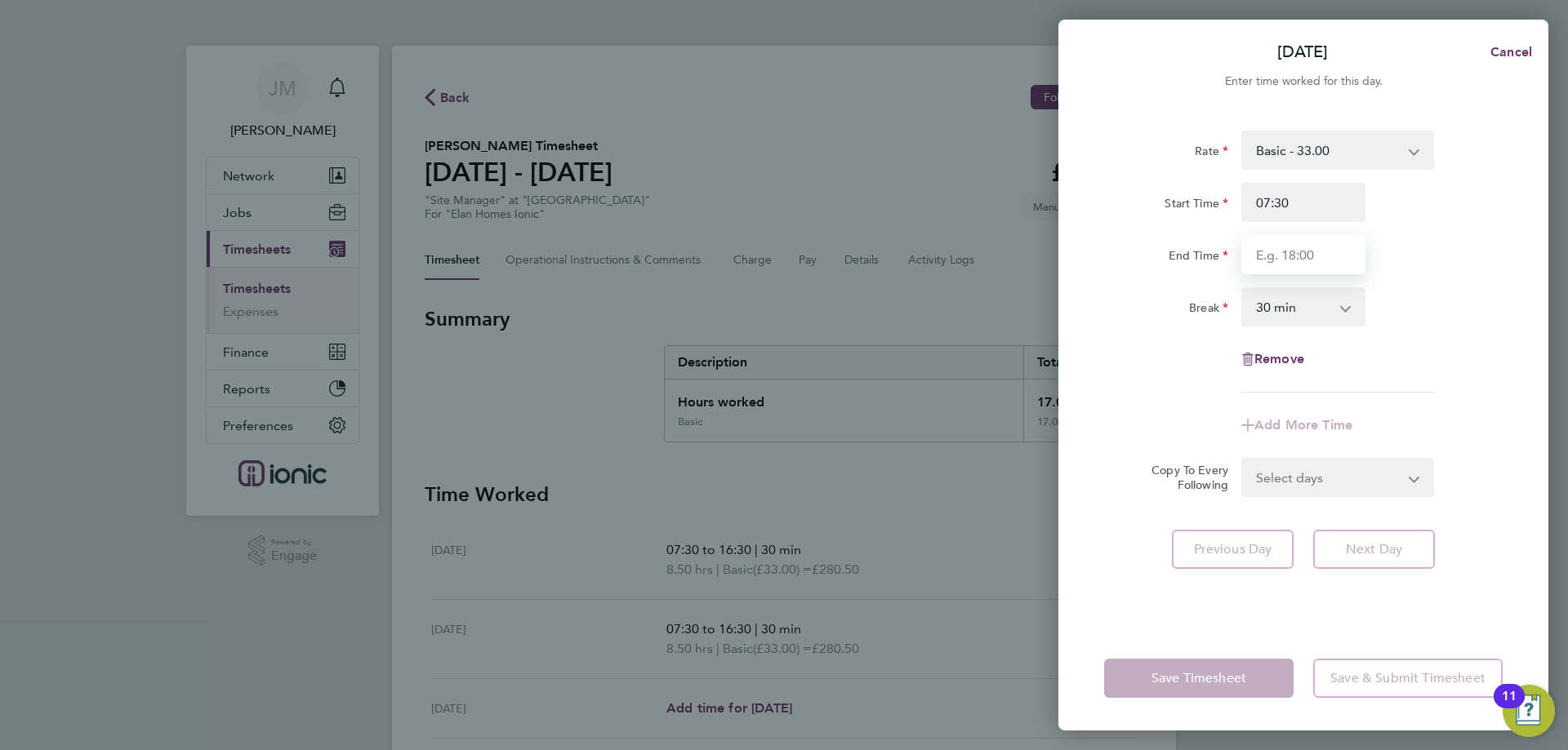
type input "16:30"
click at [1449, 413] on app-timesheet-line-form-group "Rate Basic - 33.00 Start Time 07:30 End Time 16:30 Break 0 min 15 min 30 min 45…" at bounding box center [1302, 287] width 399 height 314
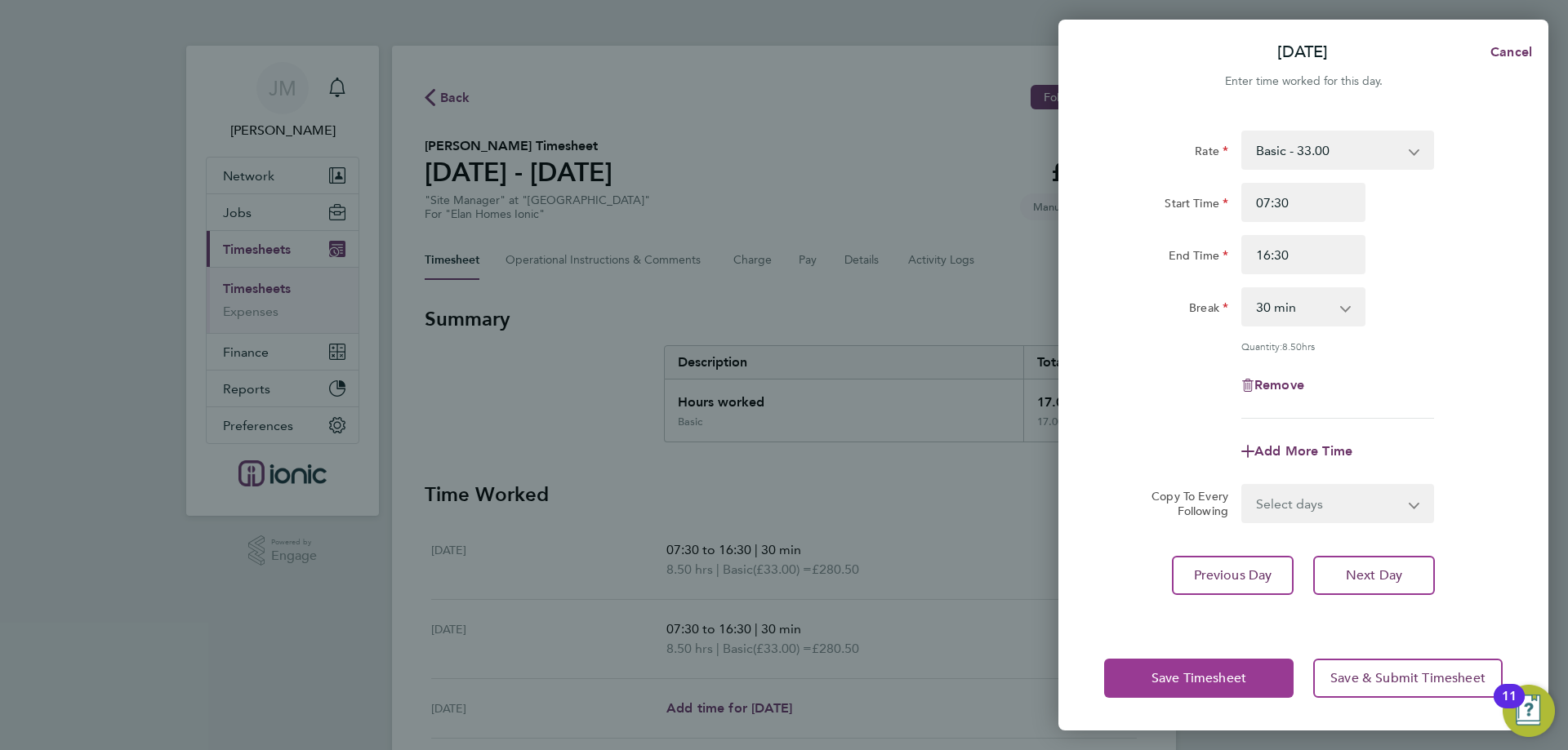
click at [1241, 683] on span "Save Timesheet" at bounding box center [1198, 678] width 95 height 16
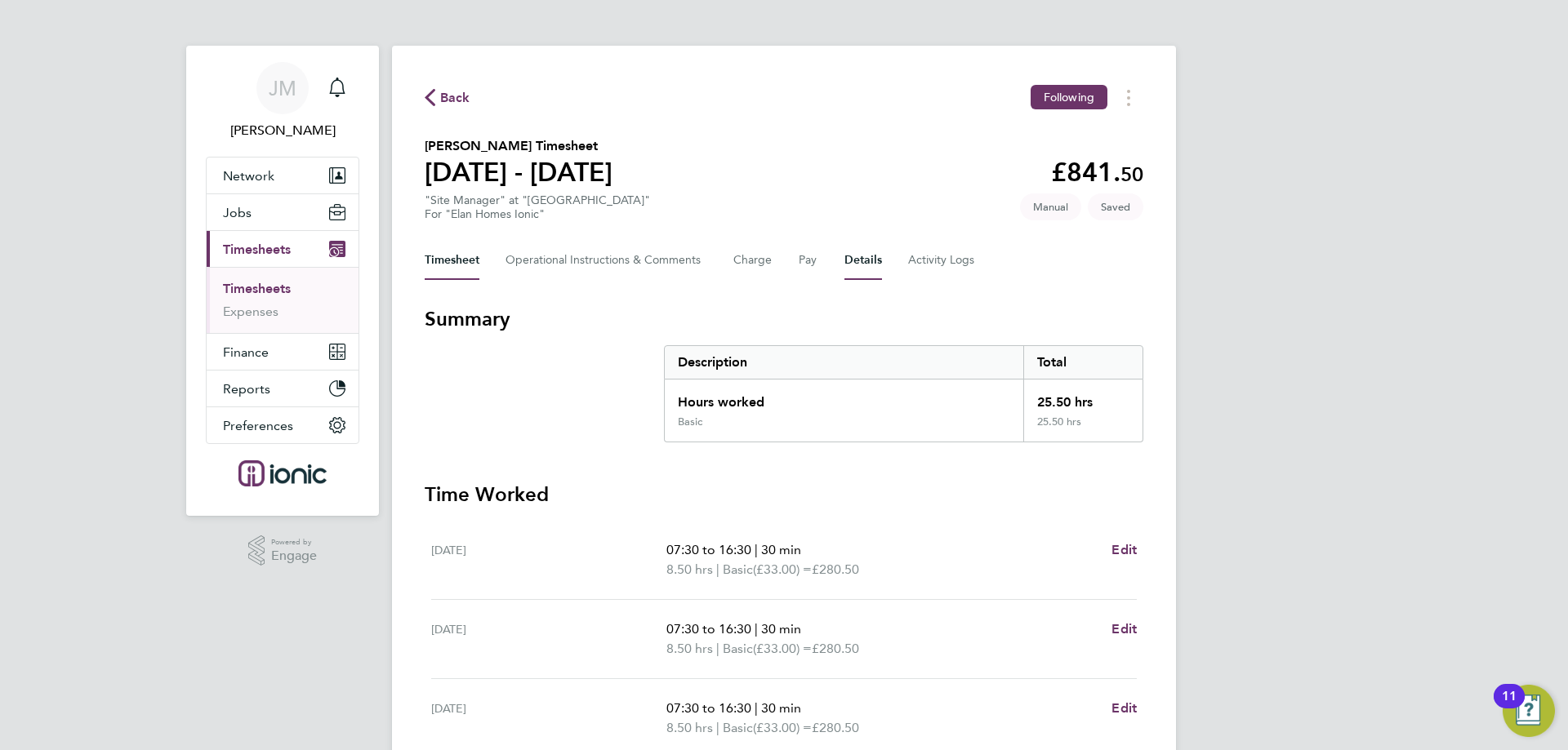
click at [878, 265] on button "Details" at bounding box center [862, 260] width 37 height 39
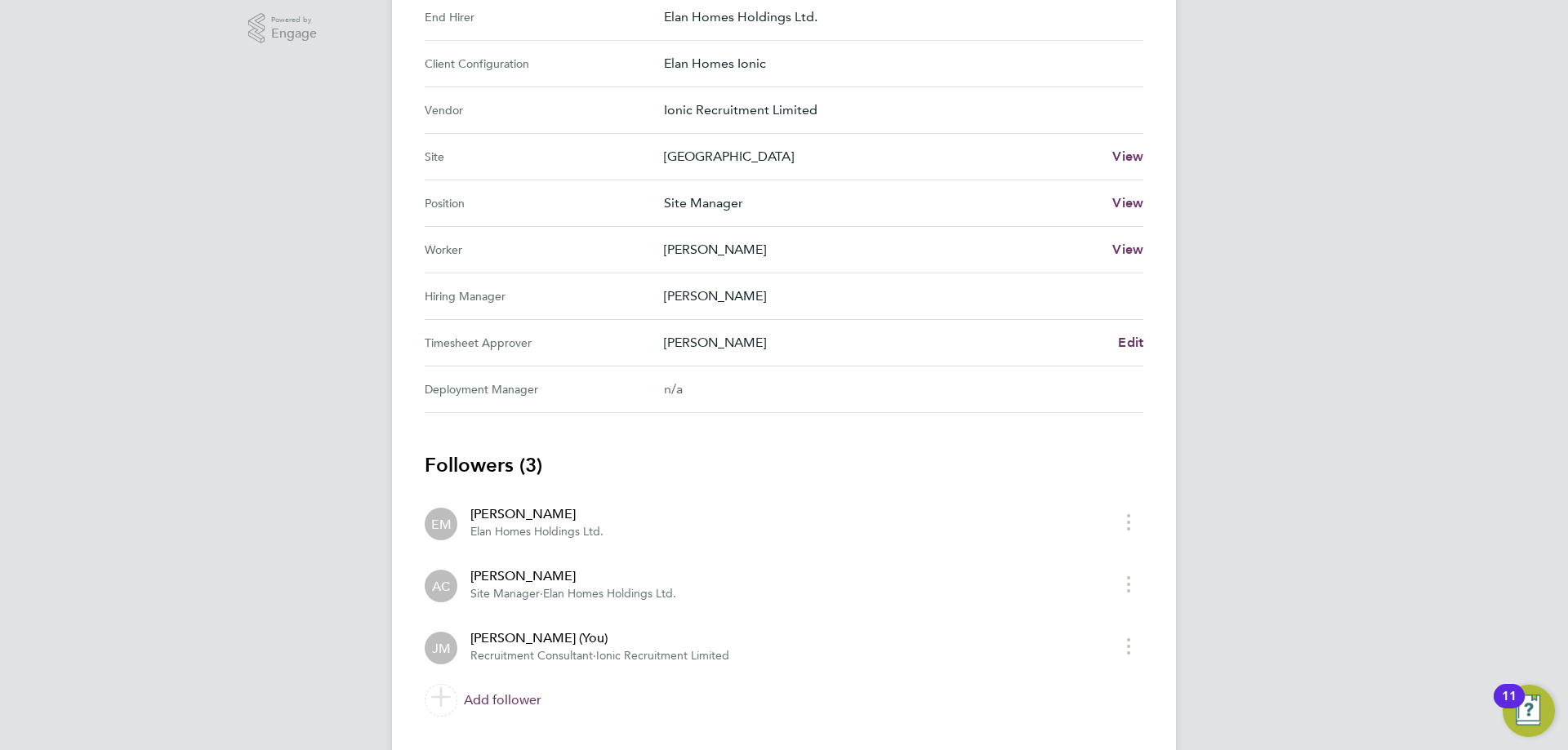
scroll to position [561, 0]
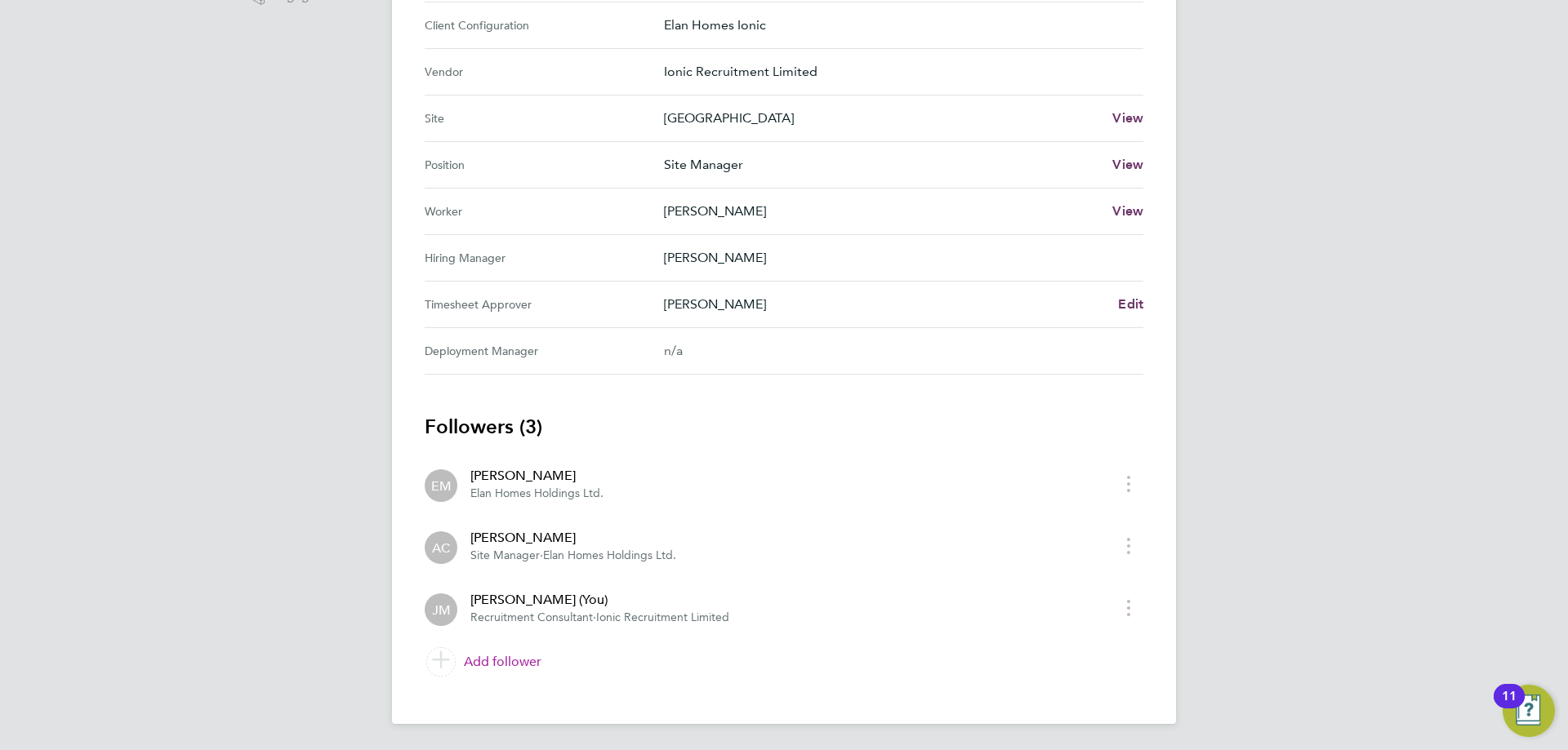
click at [530, 663] on link "Add follower" at bounding box center [784, 661] width 719 height 46
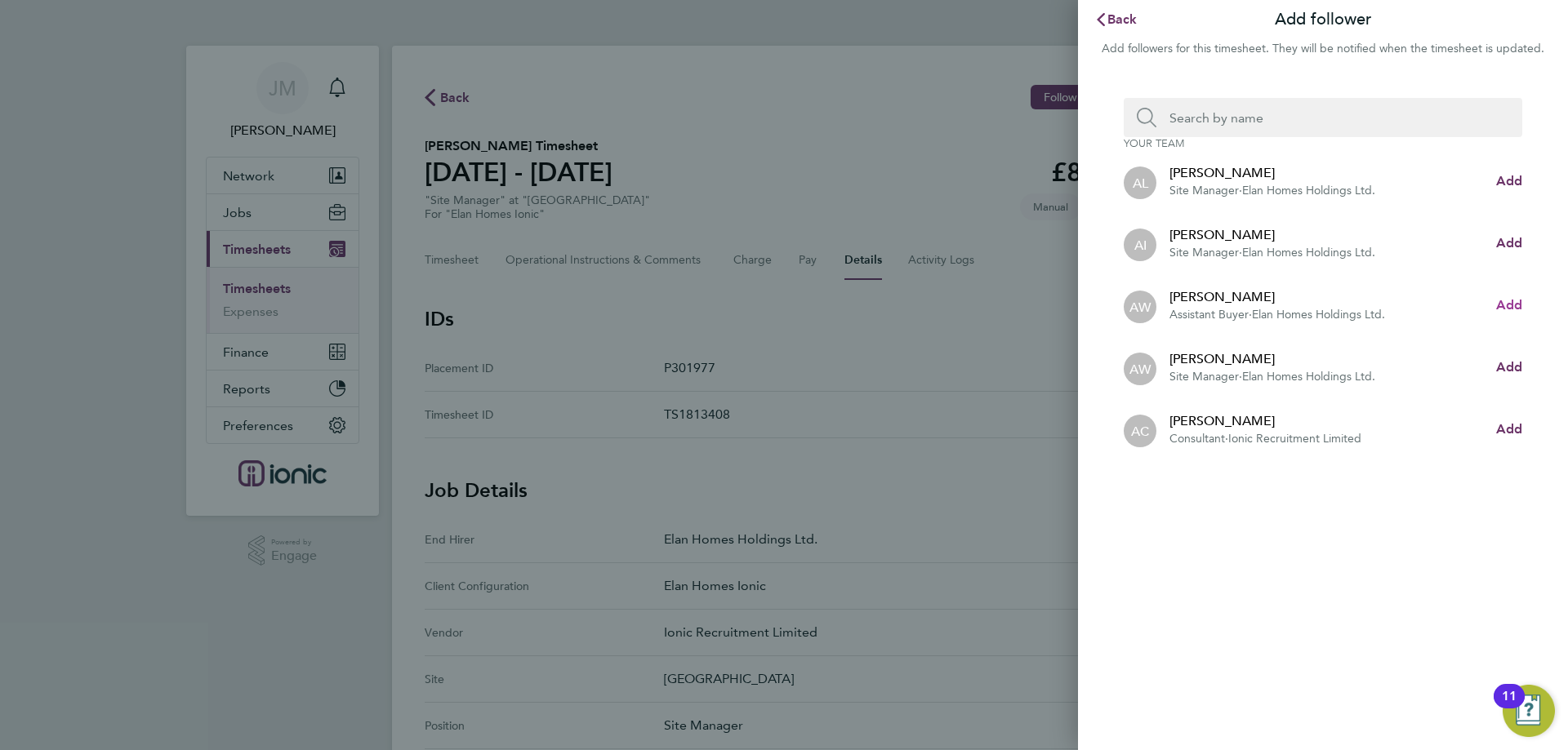
click at [1521, 307] on span "Add" at bounding box center [1509, 305] width 26 height 16
click at [1117, 25] on span "Back" at bounding box center [1122, 19] width 30 height 16
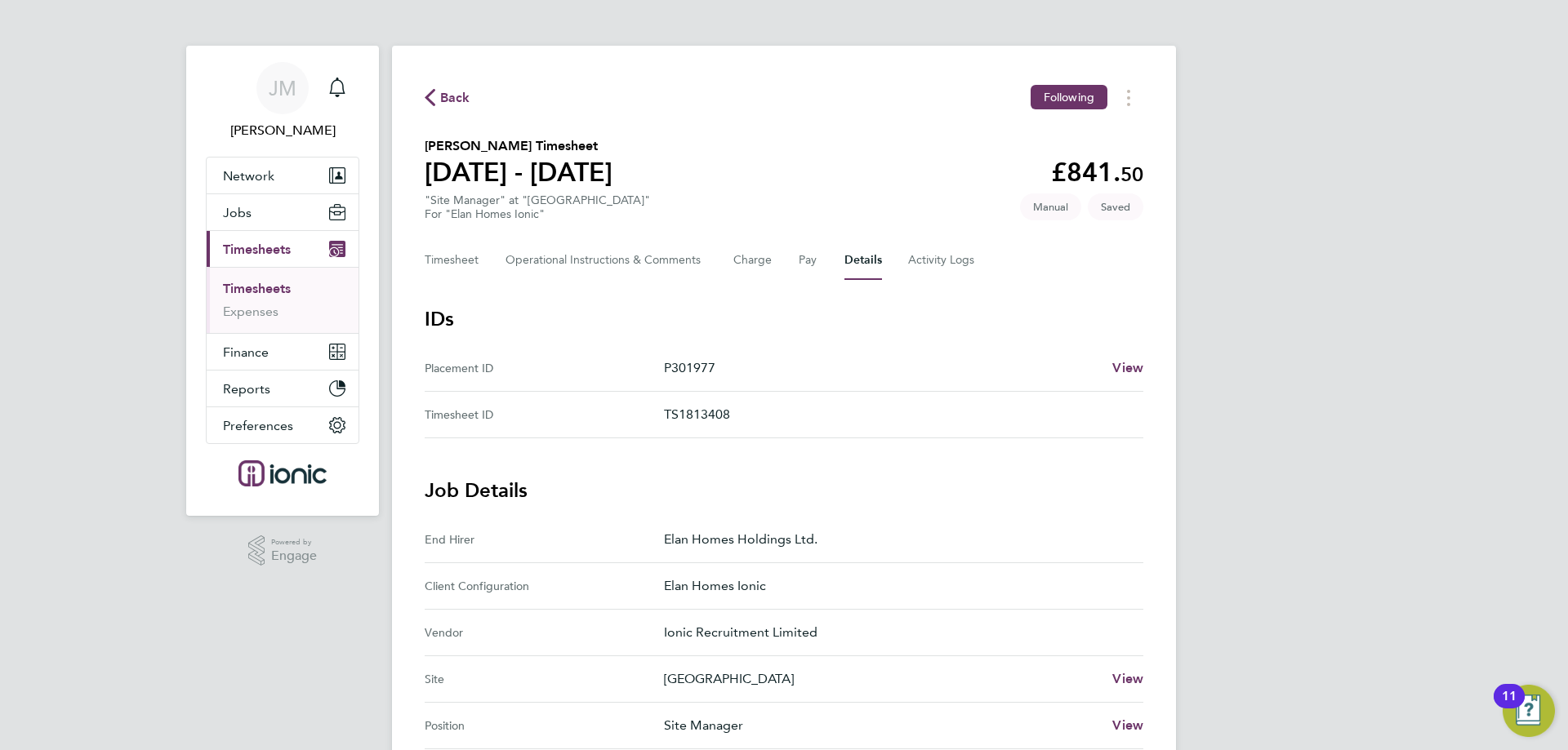
click at [454, 102] on span "Back" at bounding box center [455, 98] width 30 height 20
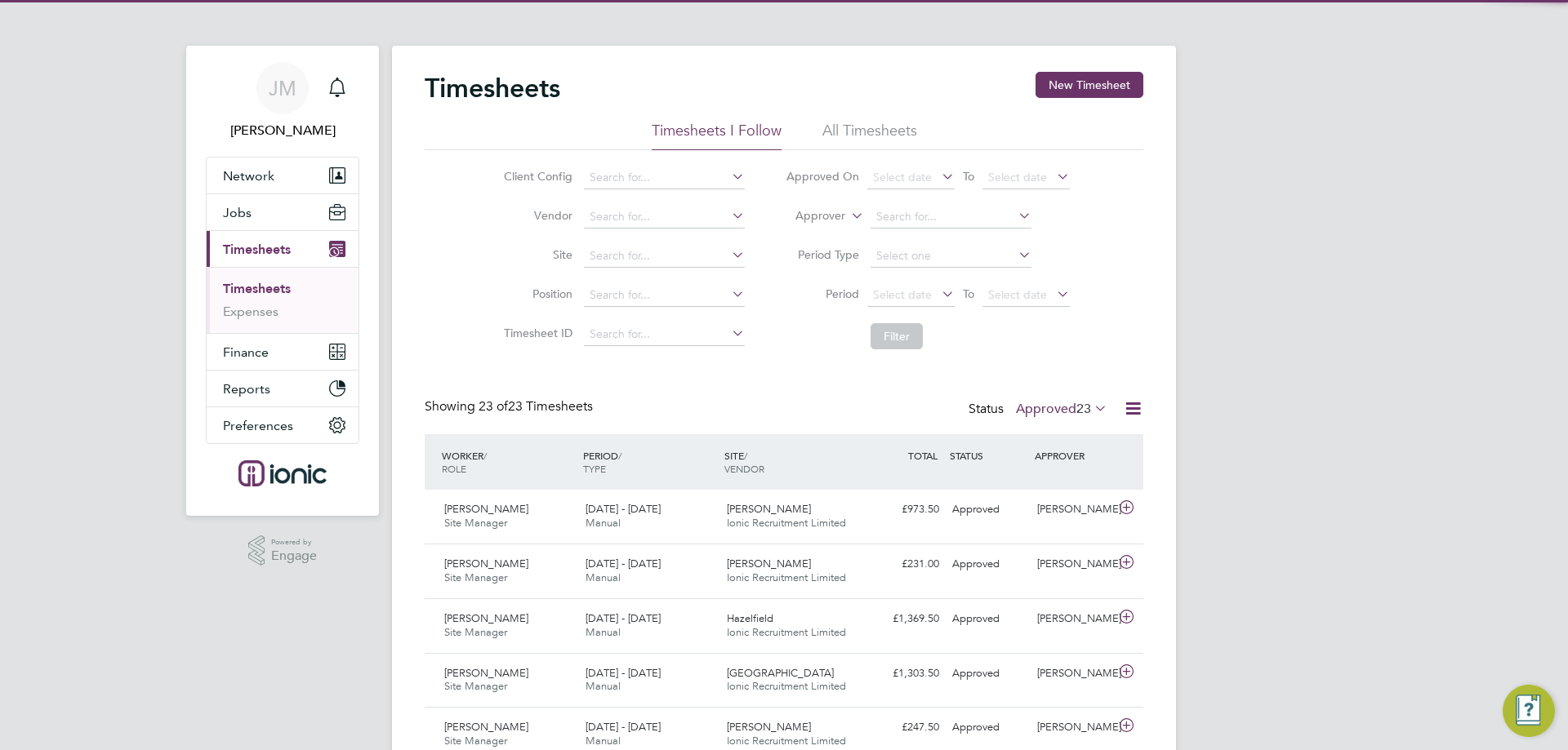
scroll to position [42, 142]
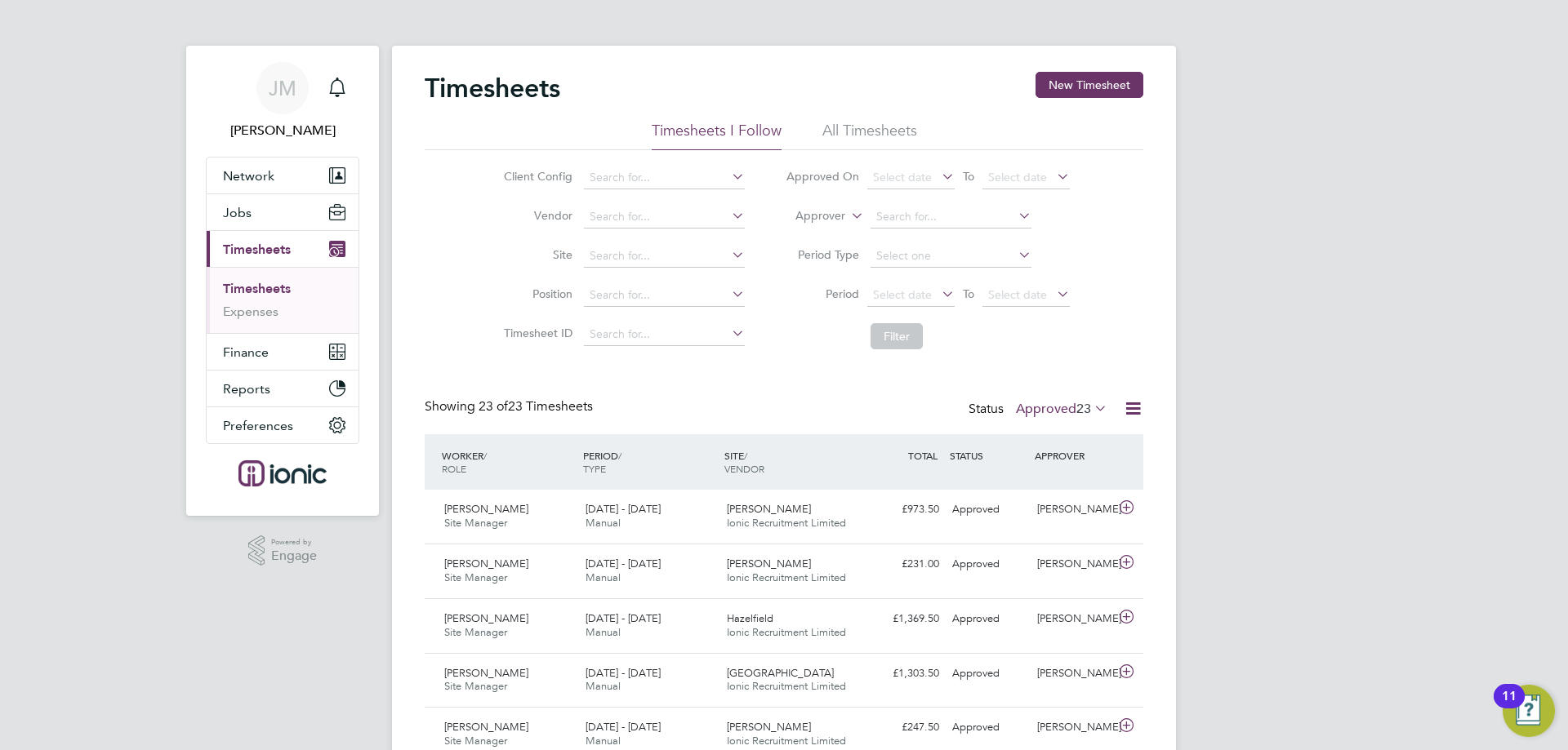
click at [1086, 398] on div "Status Approved 23" at bounding box center [1039, 410] width 142 height 23
click at [1089, 405] on span "23" at bounding box center [1083, 409] width 15 height 16
click at [1063, 595] on li "Cancelled" at bounding box center [1052, 590] width 76 height 23
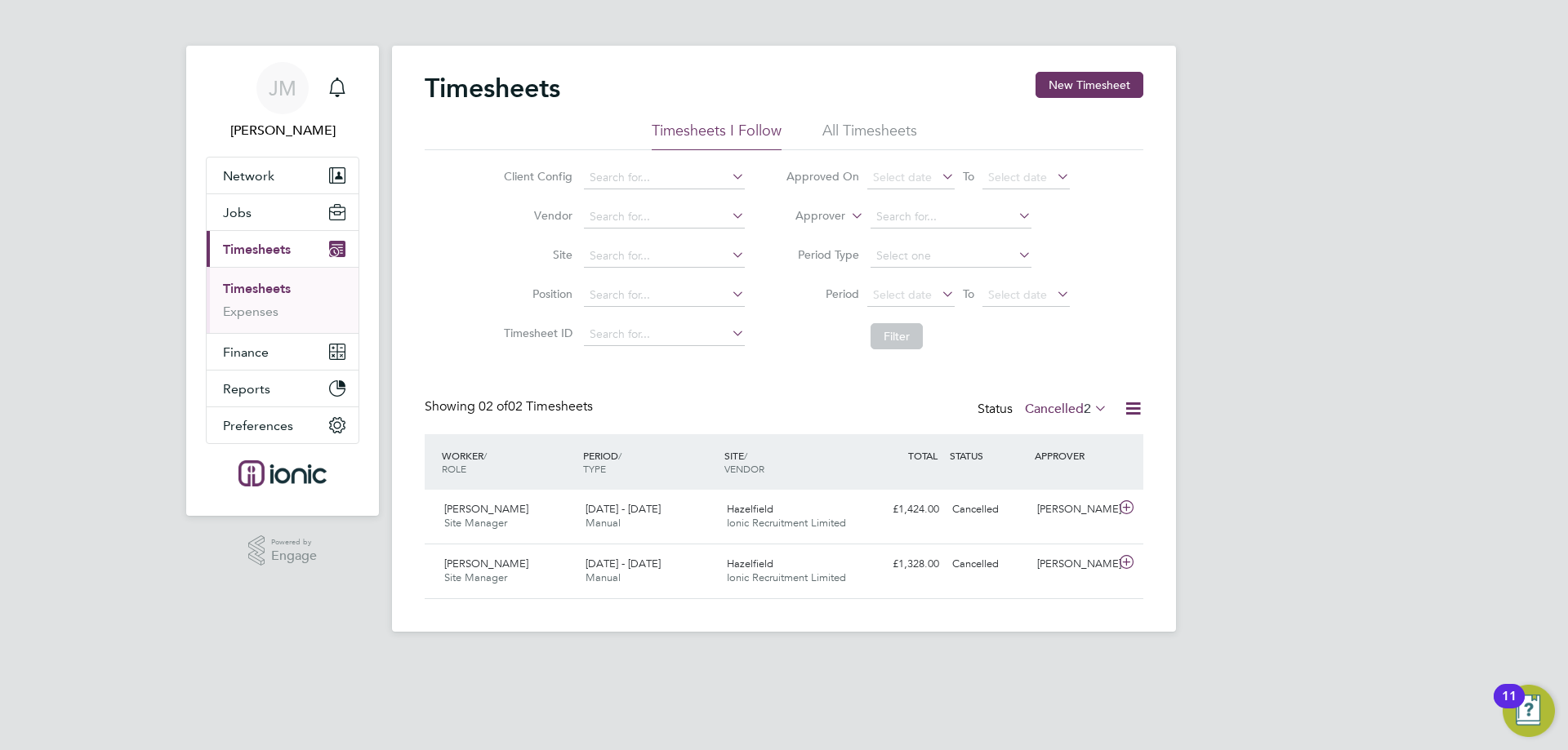
click at [1057, 409] on label "Cancelled 2" at bounding box center [1065, 409] width 82 height 16
click at [1070, 455] on li "Saved" at bounding box center [1057, 460] width 76 height 23
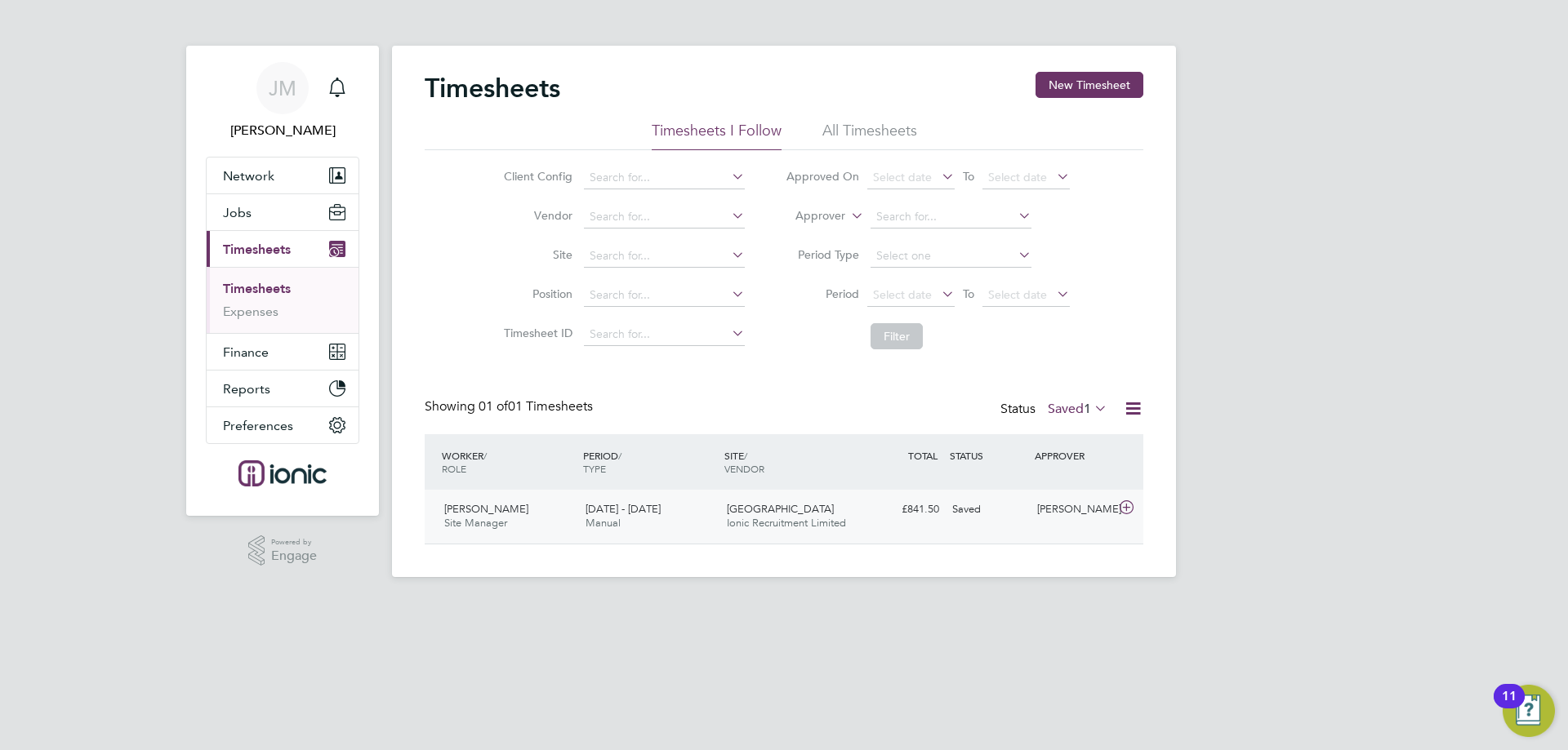
click at [492, 513] on span "[PERSON_NAME]" at bounding box center [486, 509] width 84 height 14
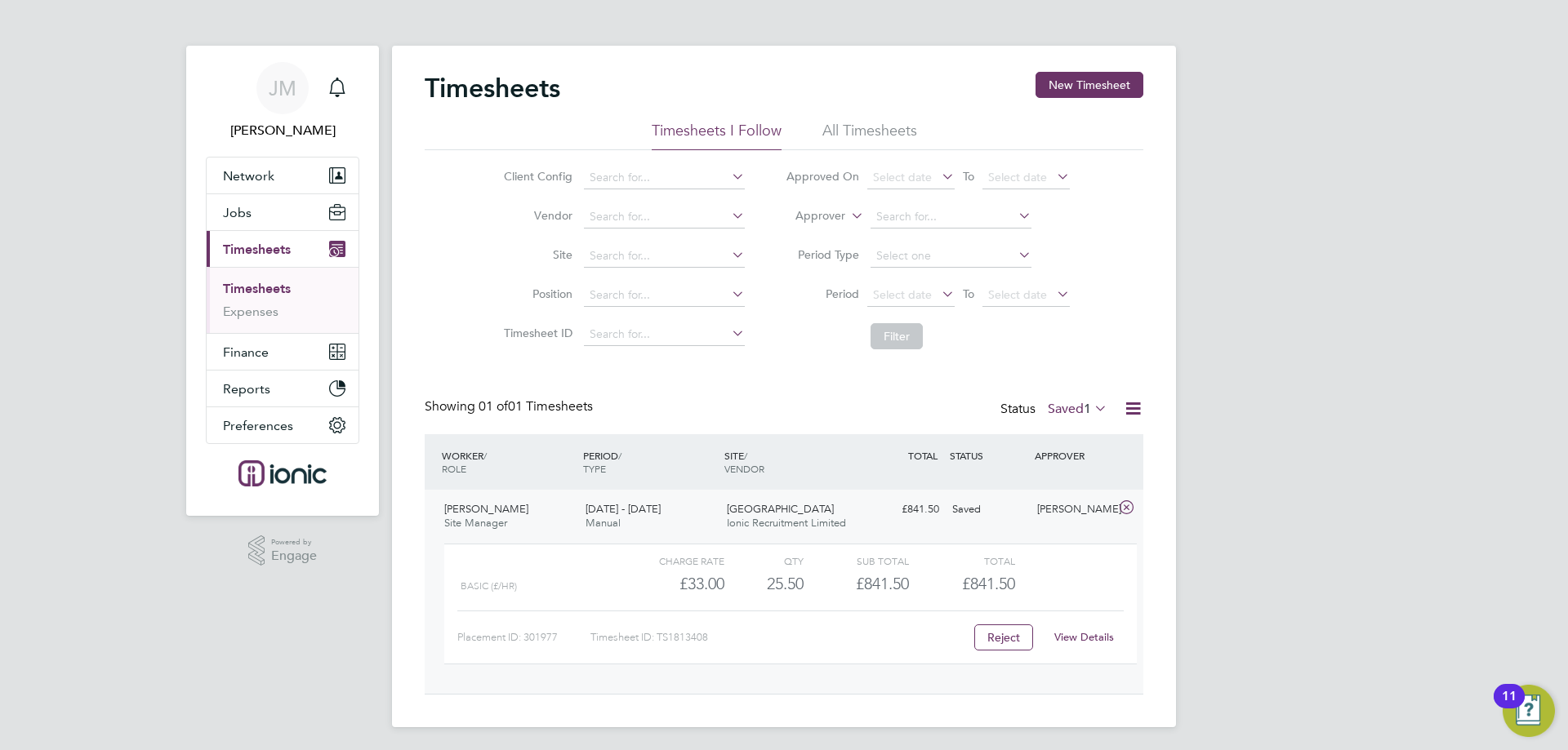
click at [497, 515] on span "[PERSON_NAME]" at bounding box center [486, 509] width 84 height 14
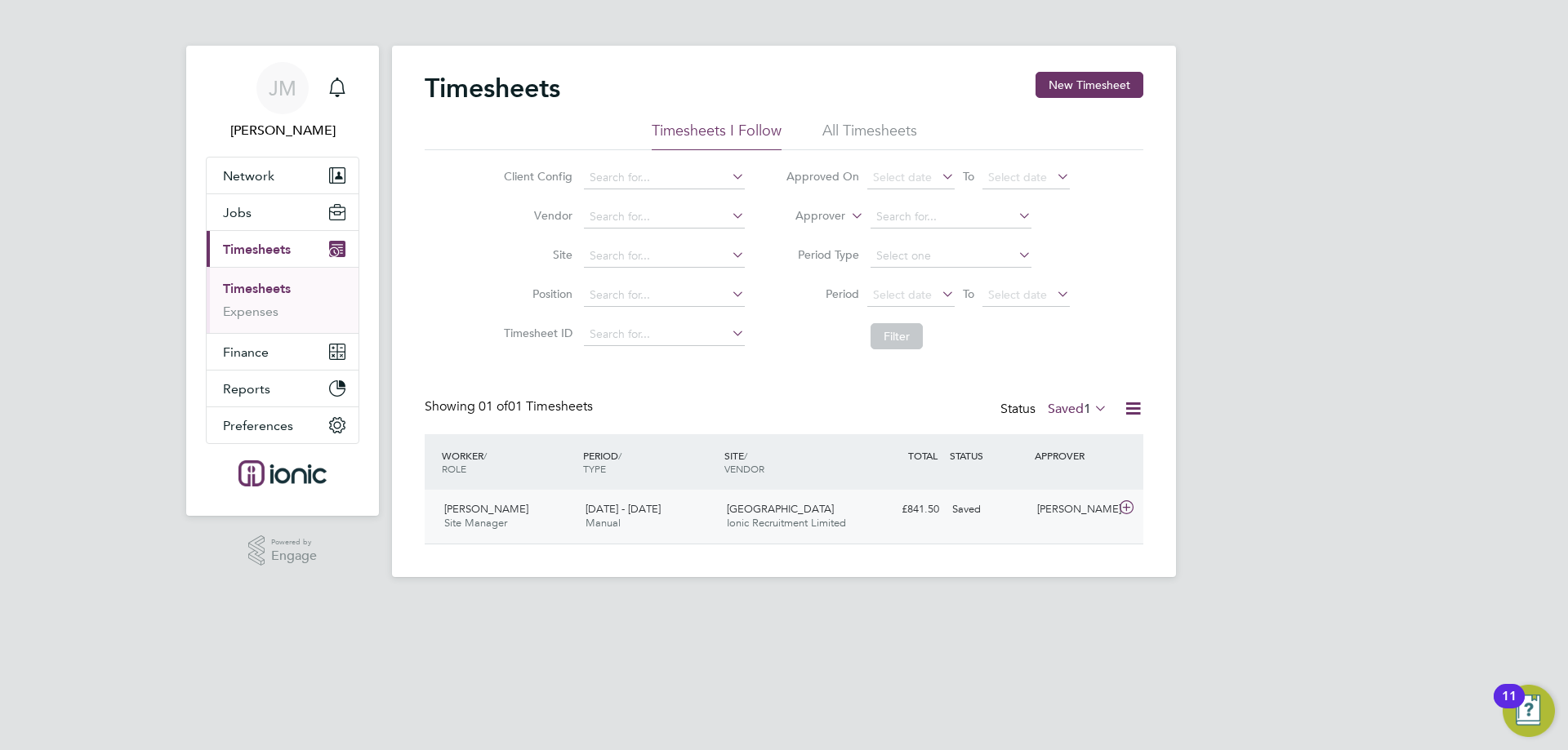
click at [735, 510] on span "[GEOGRAPHIC_DATA]" at bounding box center [780, 509] width 107 height 14
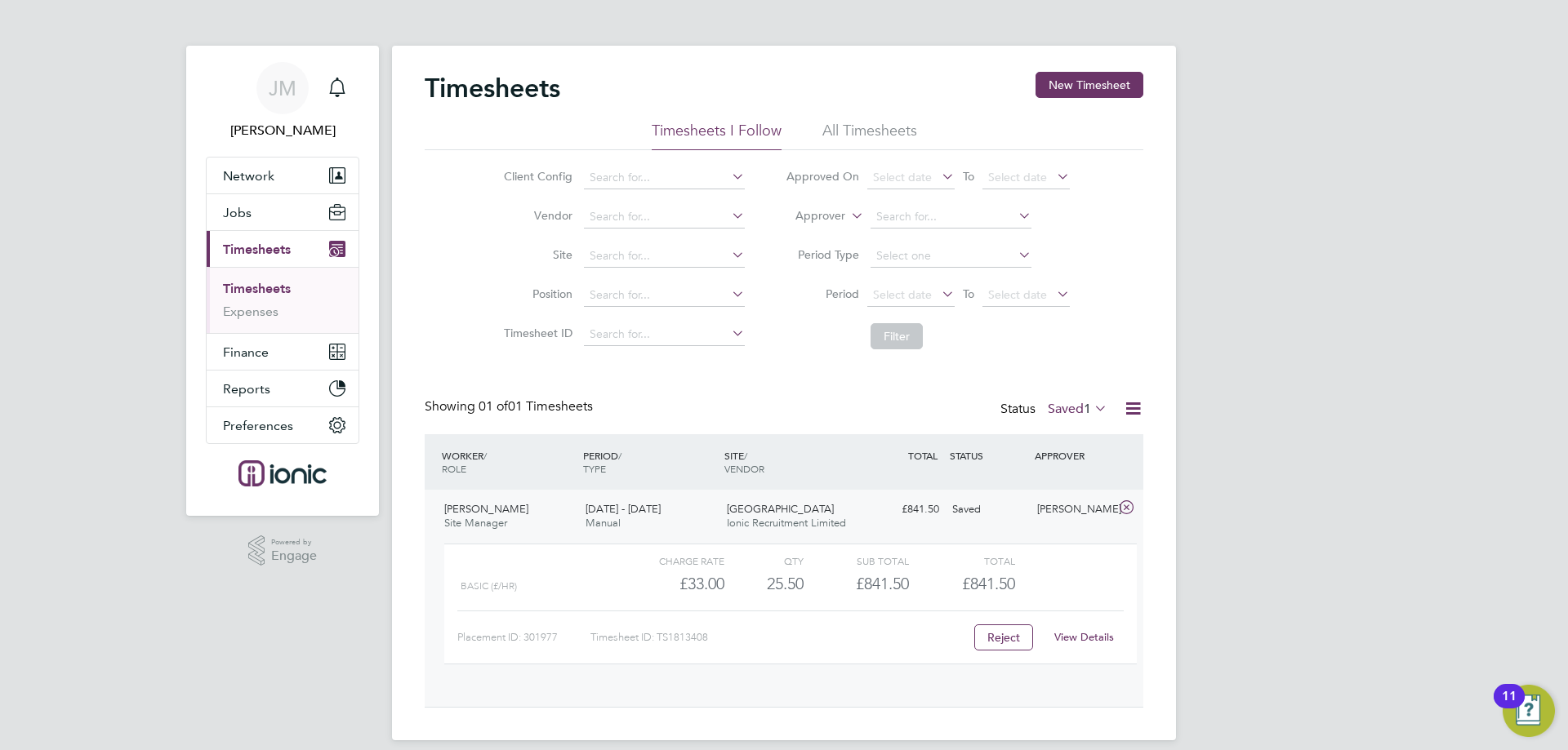
scroll to position [28, 159]
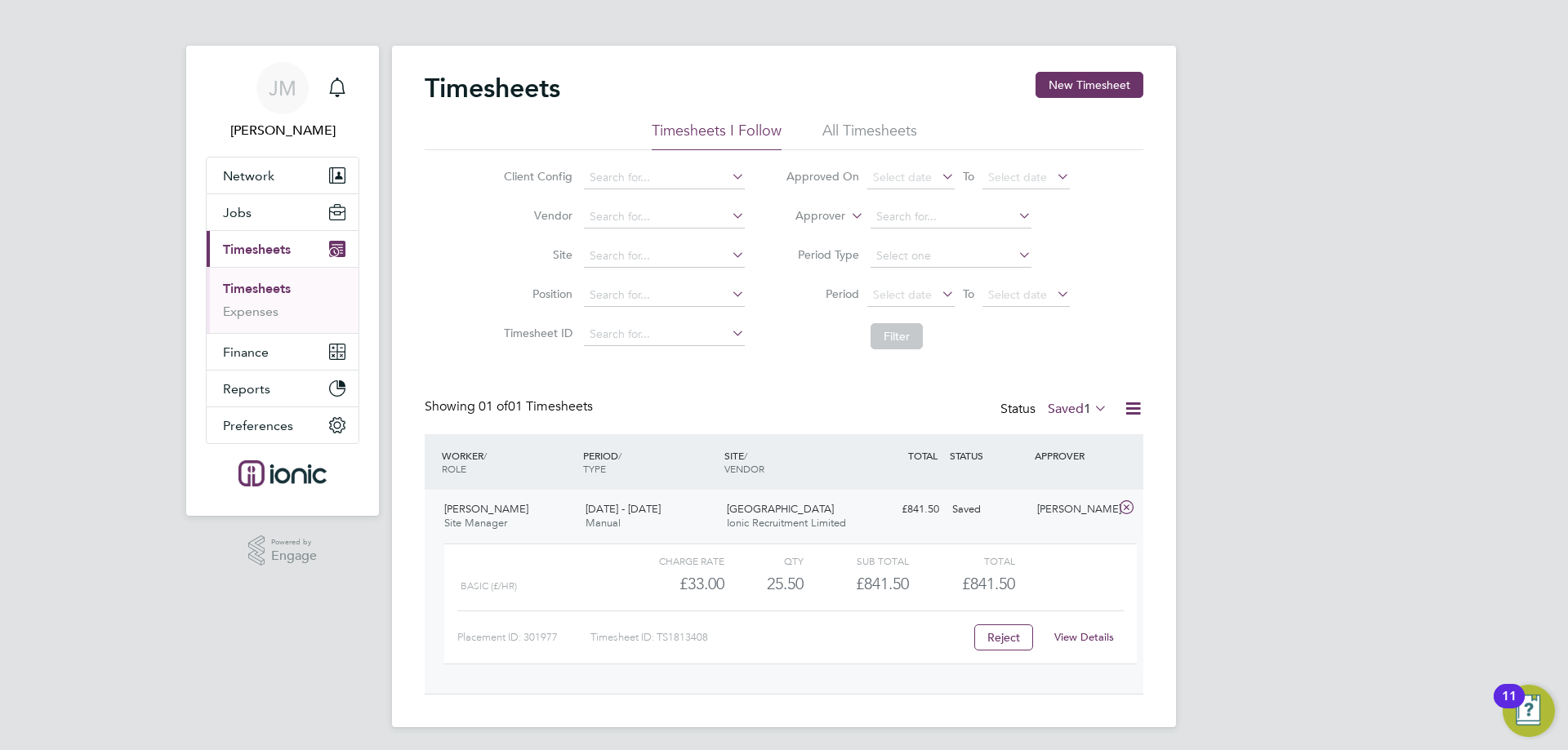
click at [1095, 632] on link "View Details" at bounding box center [1084, 637] width 60 height 14
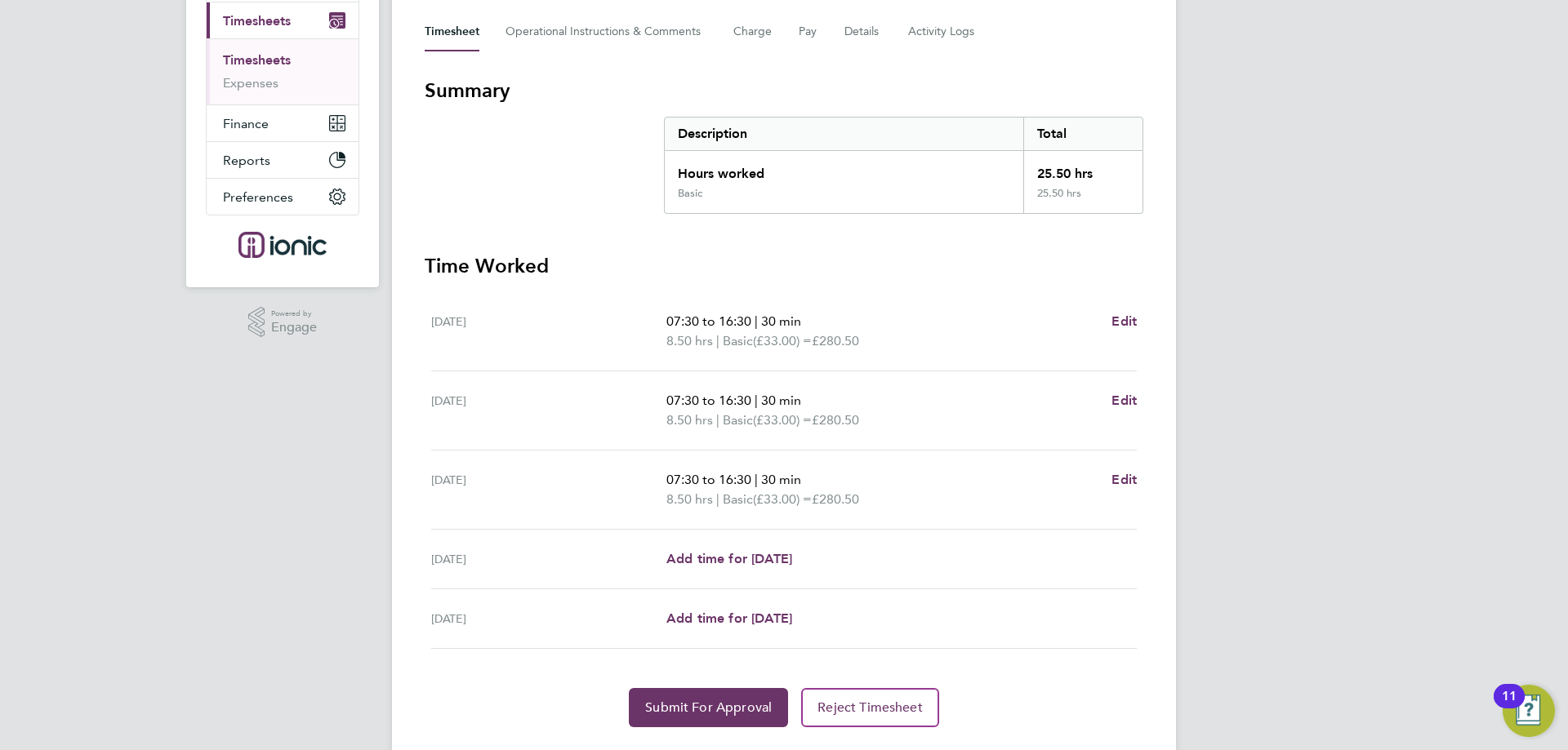
scroll to position [271, 0]
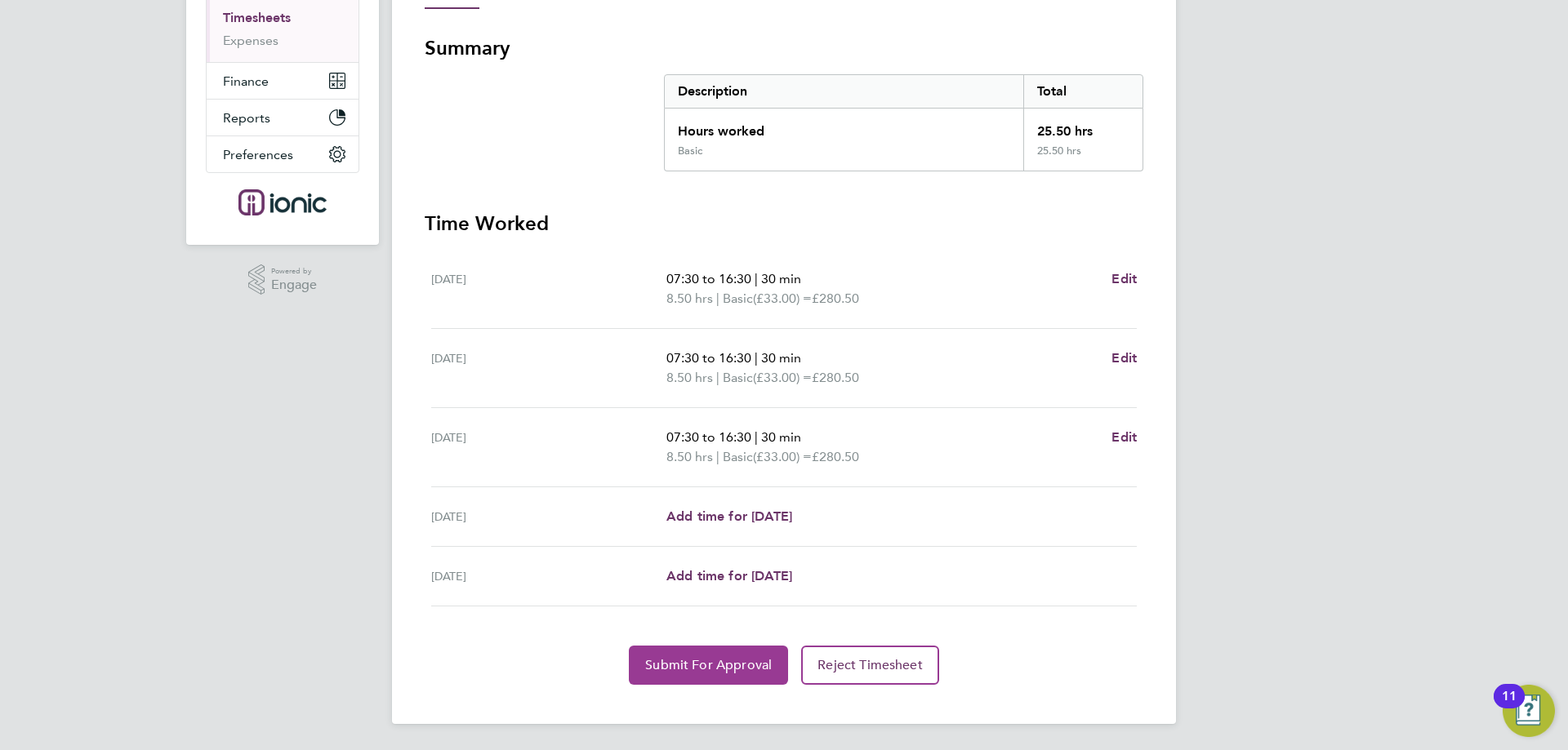
click at [684, 661] on span "Submit For Approval" at bounding box center [708, 665] width 127 height 16
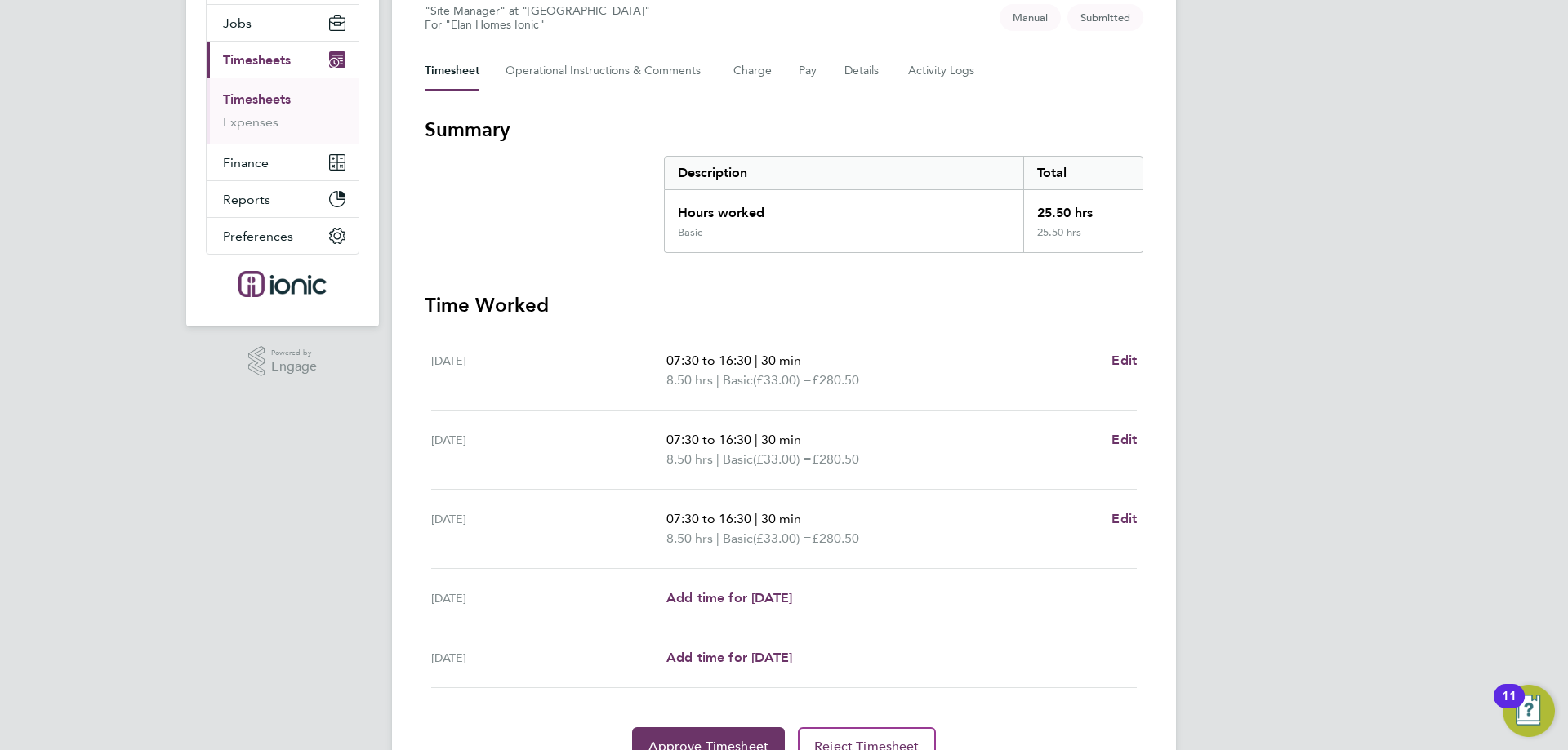
scroll to position [108, 0]
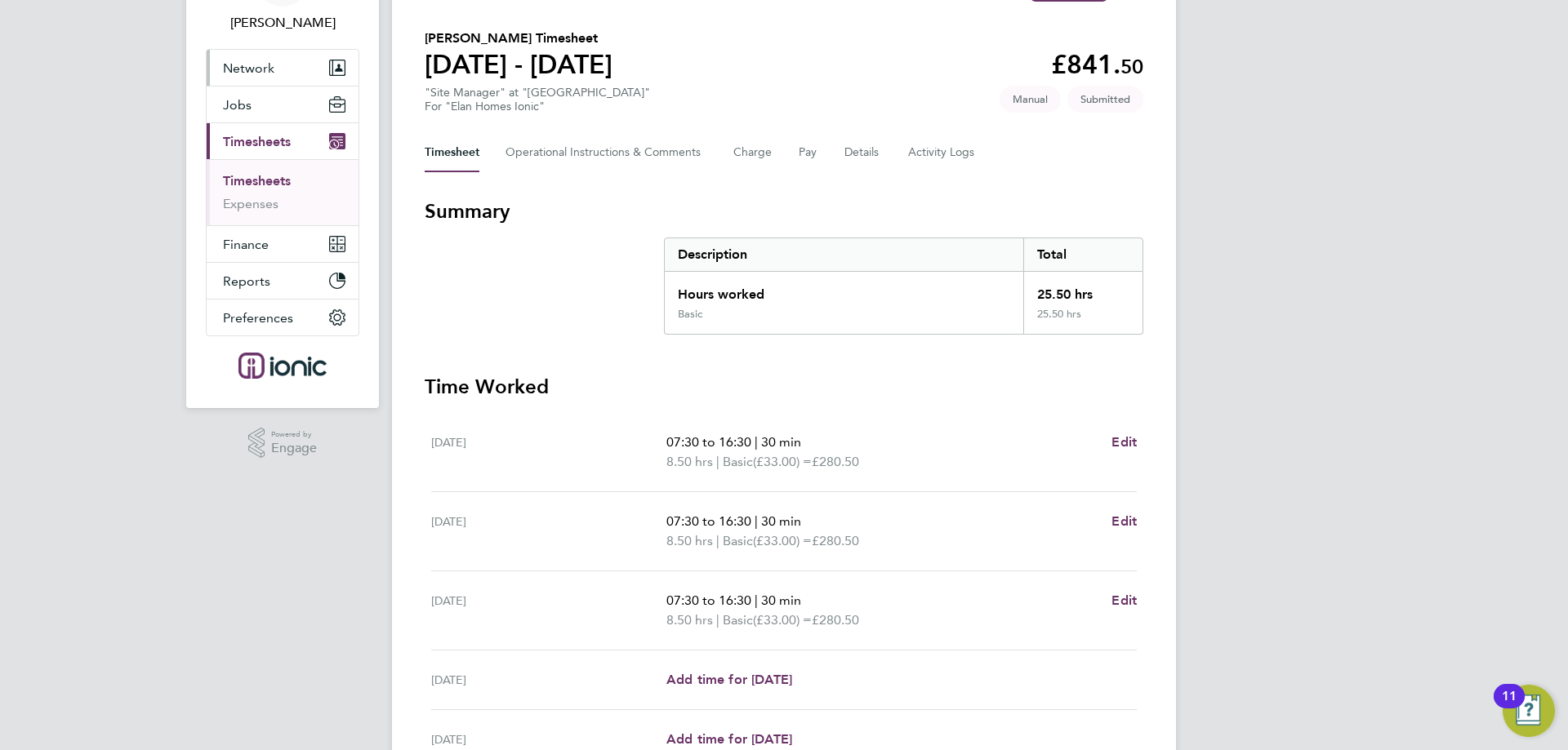
click at [243, 70] on span "Network" at bounding box center [248, 69] width 51 height 16
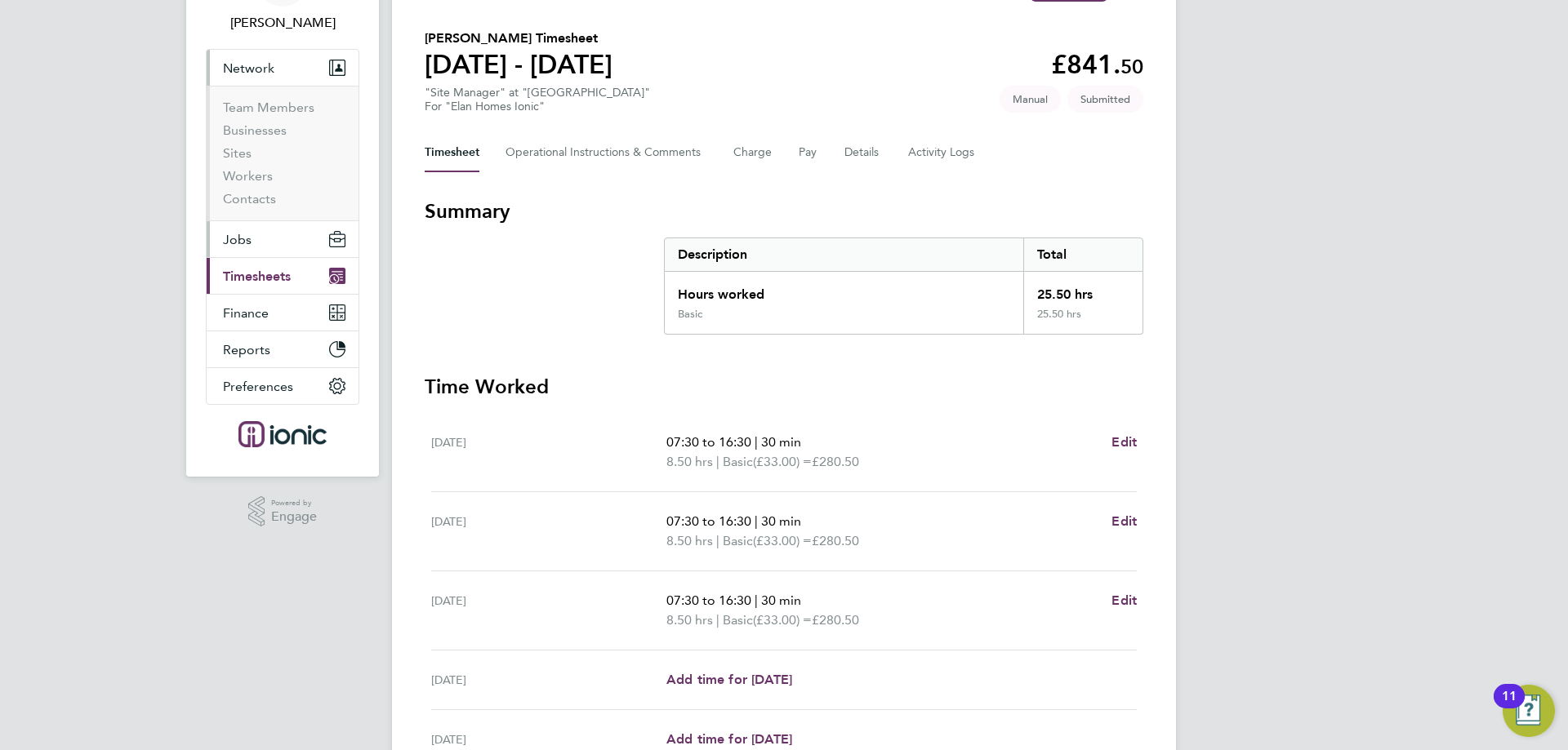
click at [240, 235] on span "Jobs" at bounding box center [237, 240] width 29 height 16
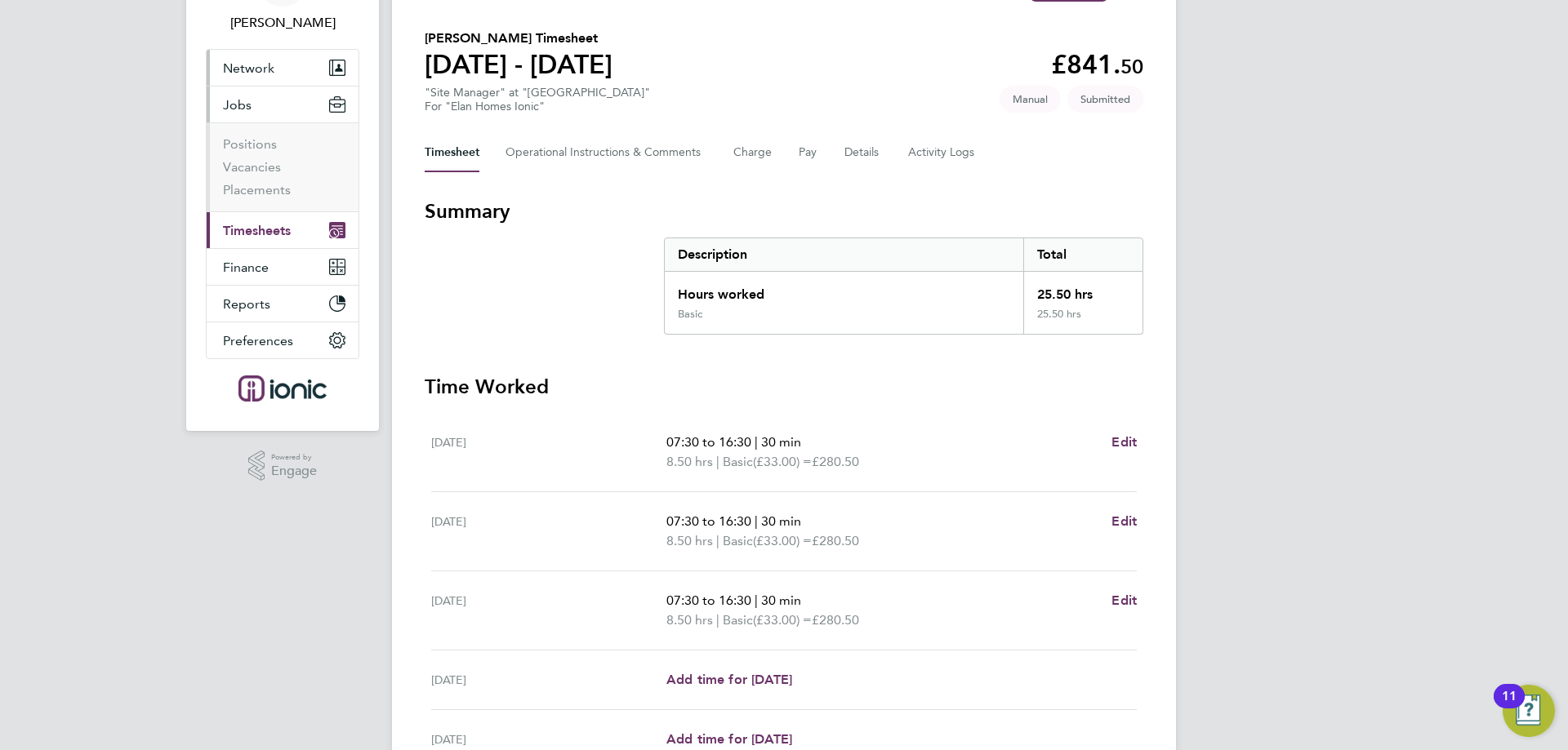
click at [254, 73] on span "Network" at bounding box center [248, 69] width 51 height 16
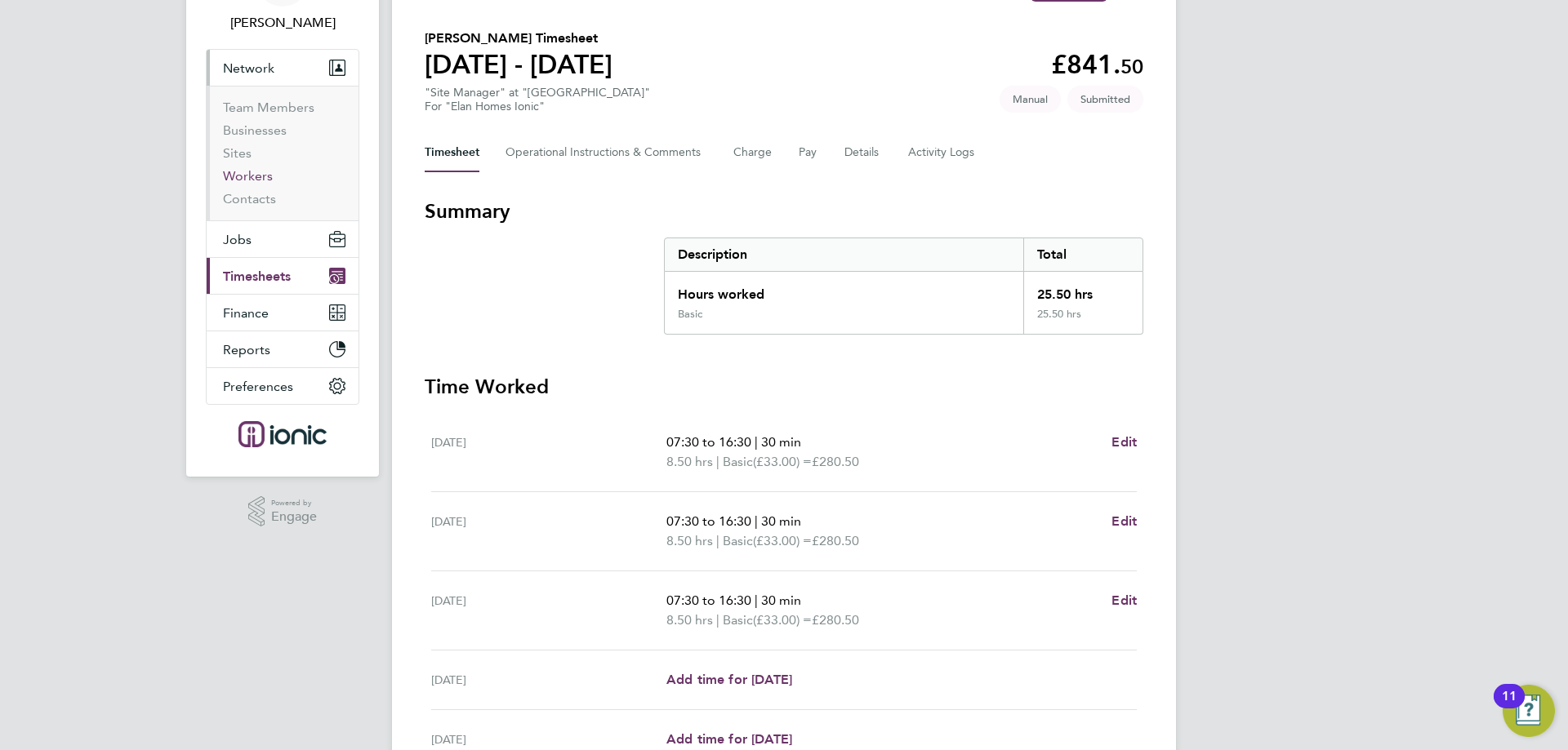
click at [249, 175] on link "Workers" at bounding box center [247, 176] width 49 height 16
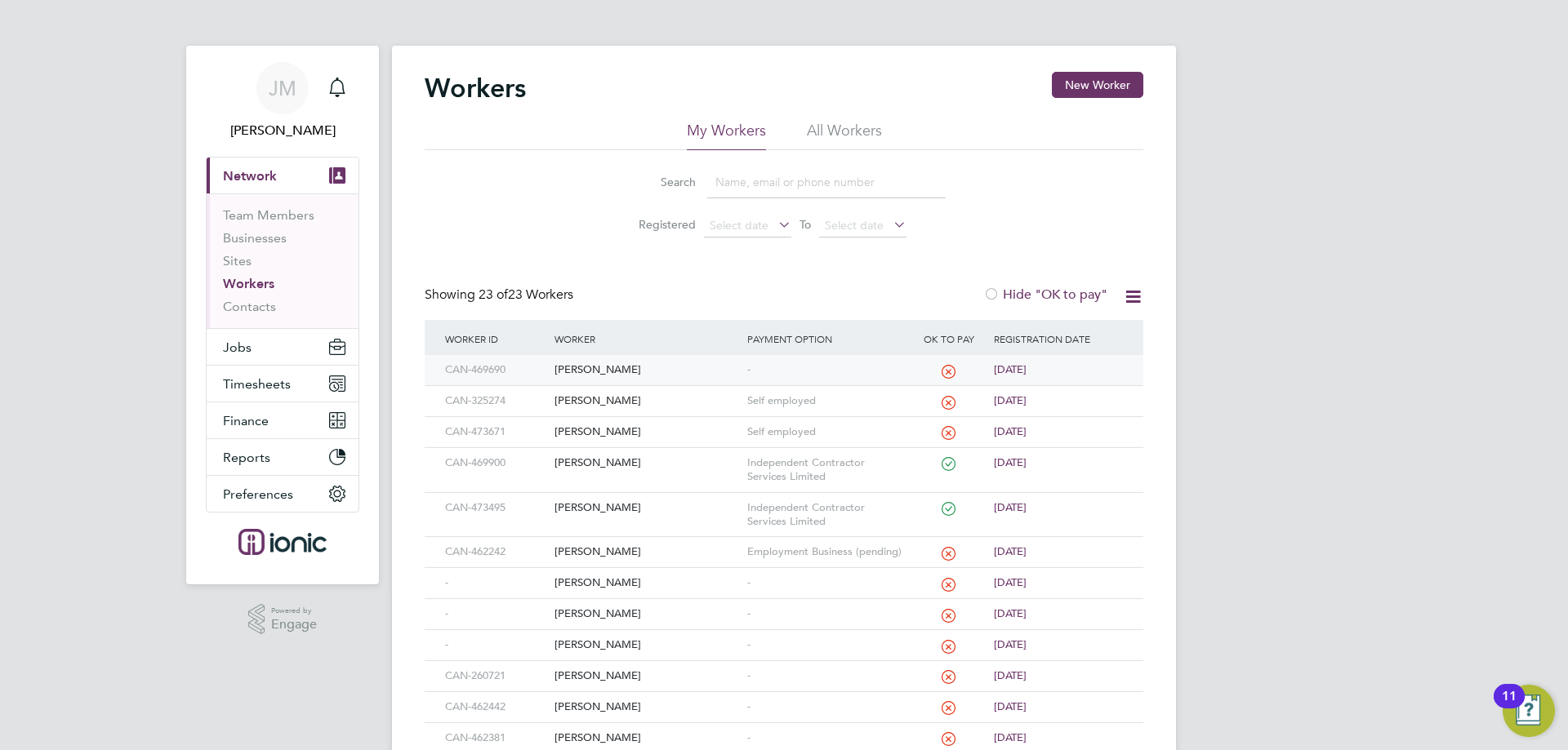
click at [594, 369] on div "[PERSON_NAME]" at bounding box center [646, 370] width 192 height 30
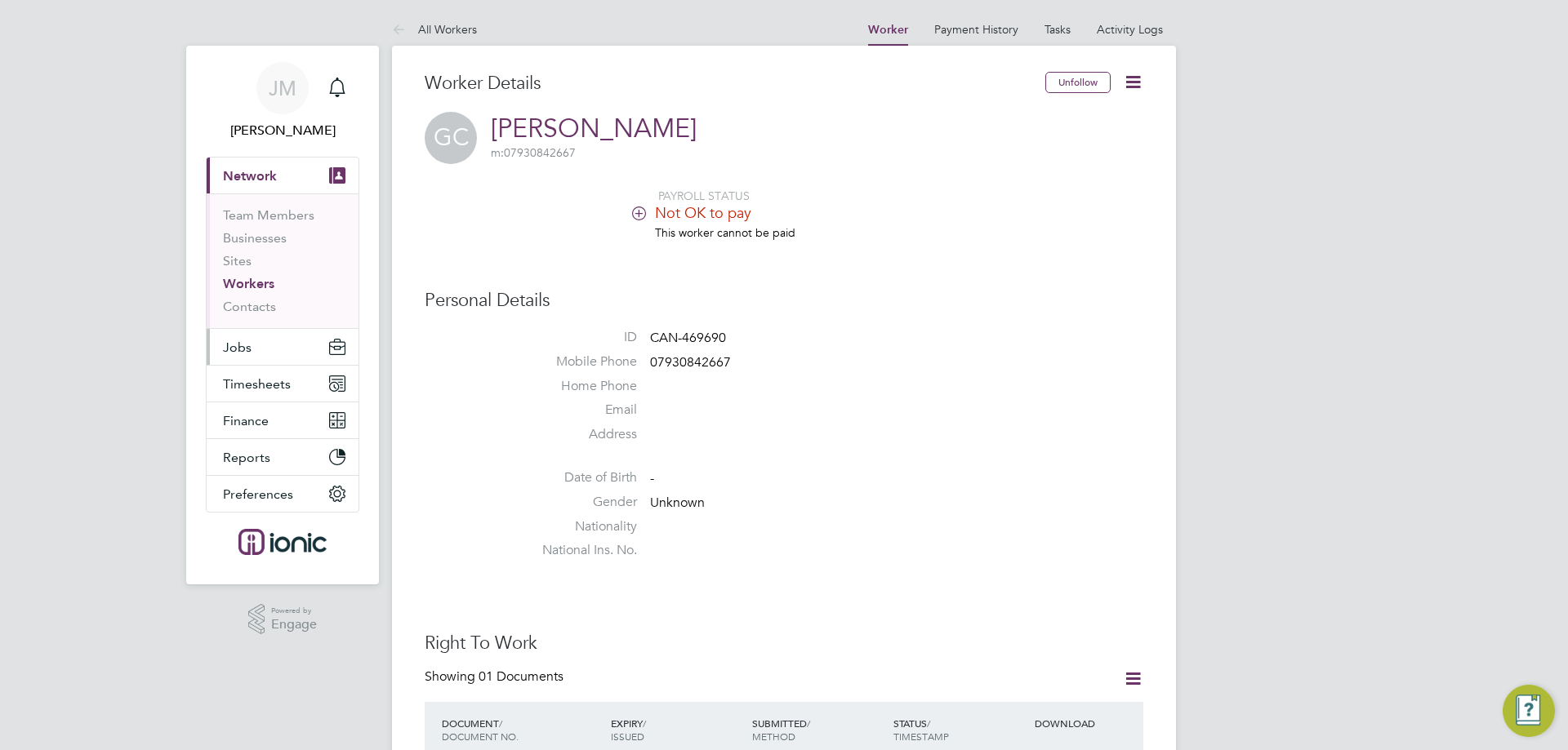
click at [223, 354] on span "Jobs" at bounding box center [237, 347] width 29 height 16
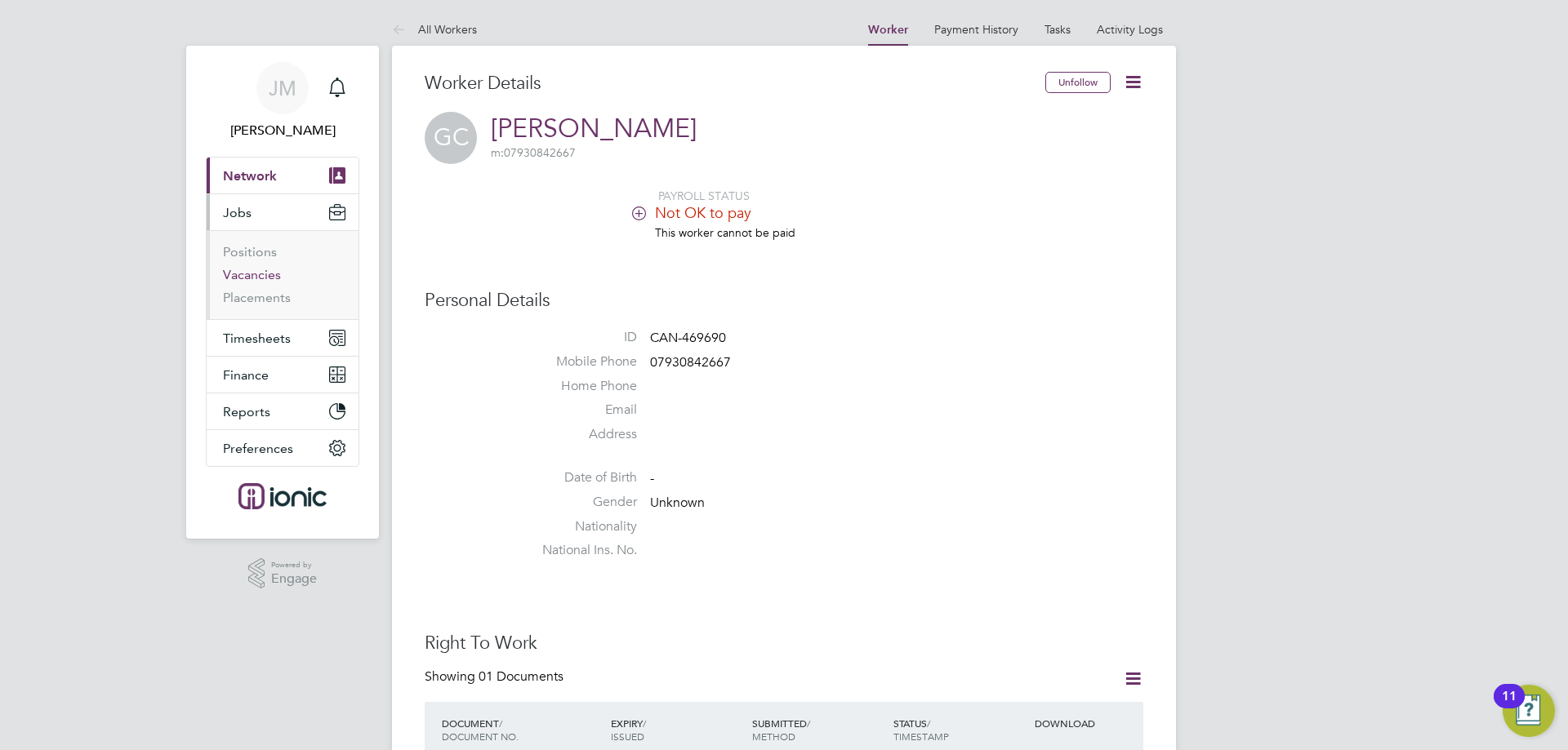
click at [252, 280] on link "Vacancies" at bounding box center [252, 274] width 58 height 16
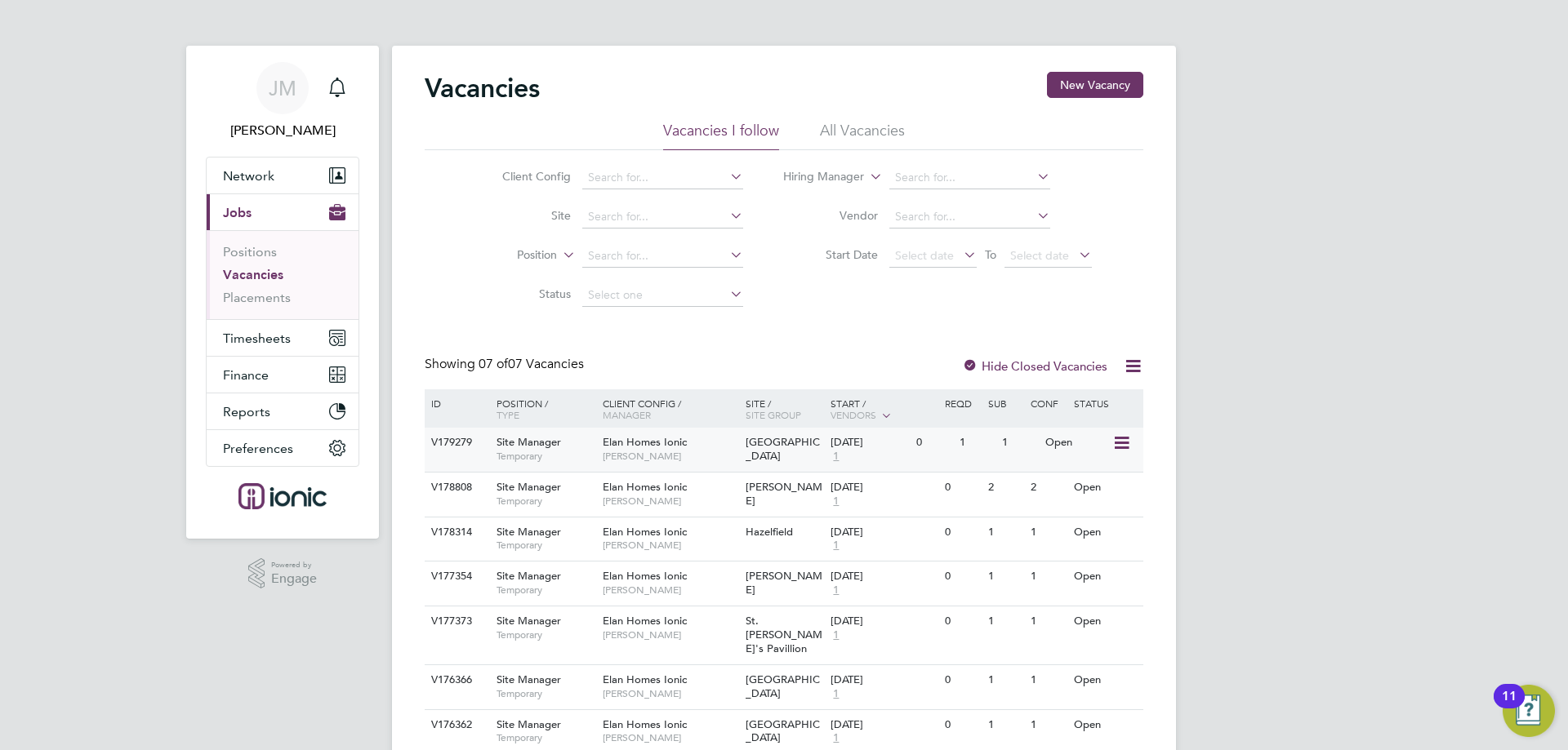
click at [640, 442] on span "Elan Homes Ionic" at bounding box center [644, 442] width 84 height 14
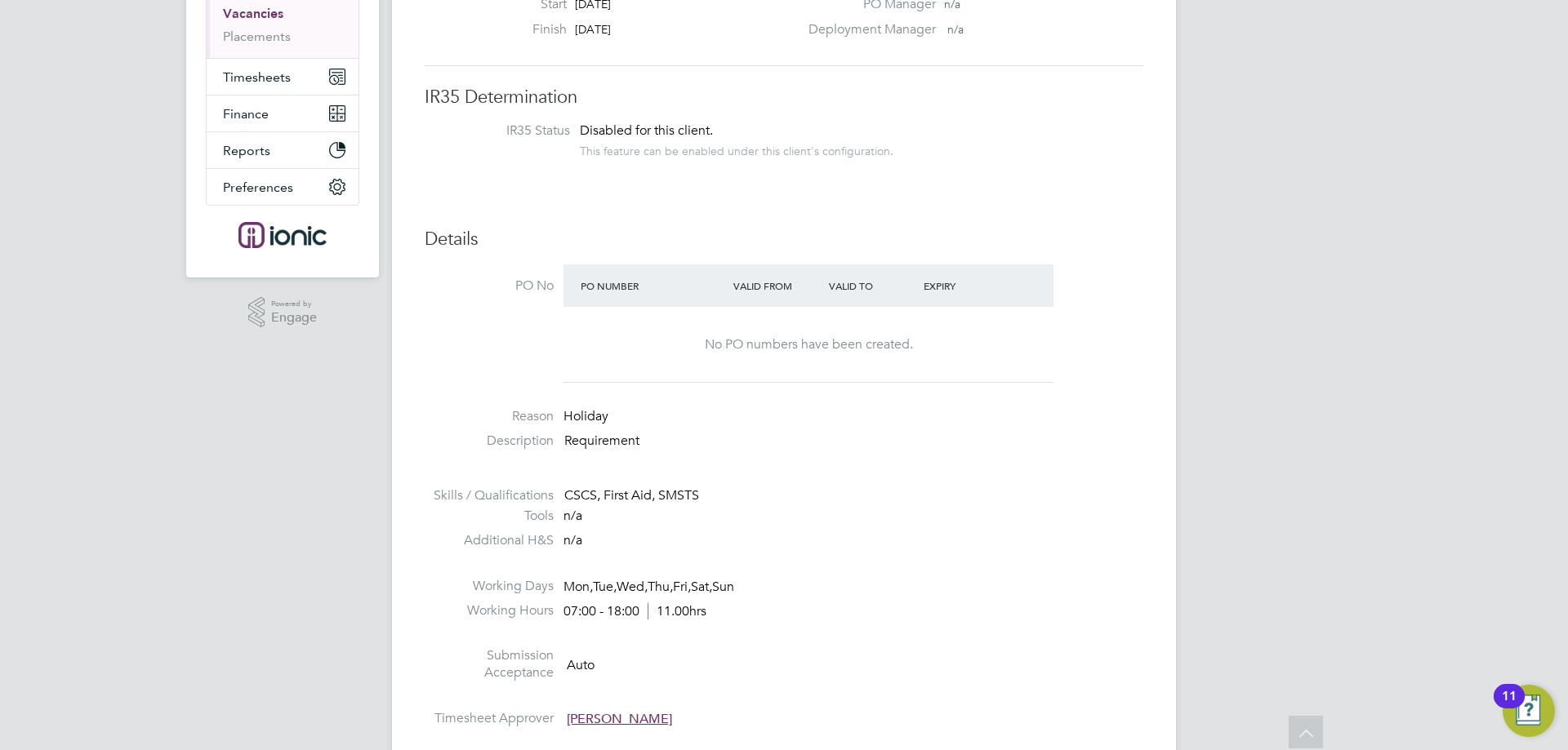
scroll to position [98, 0]
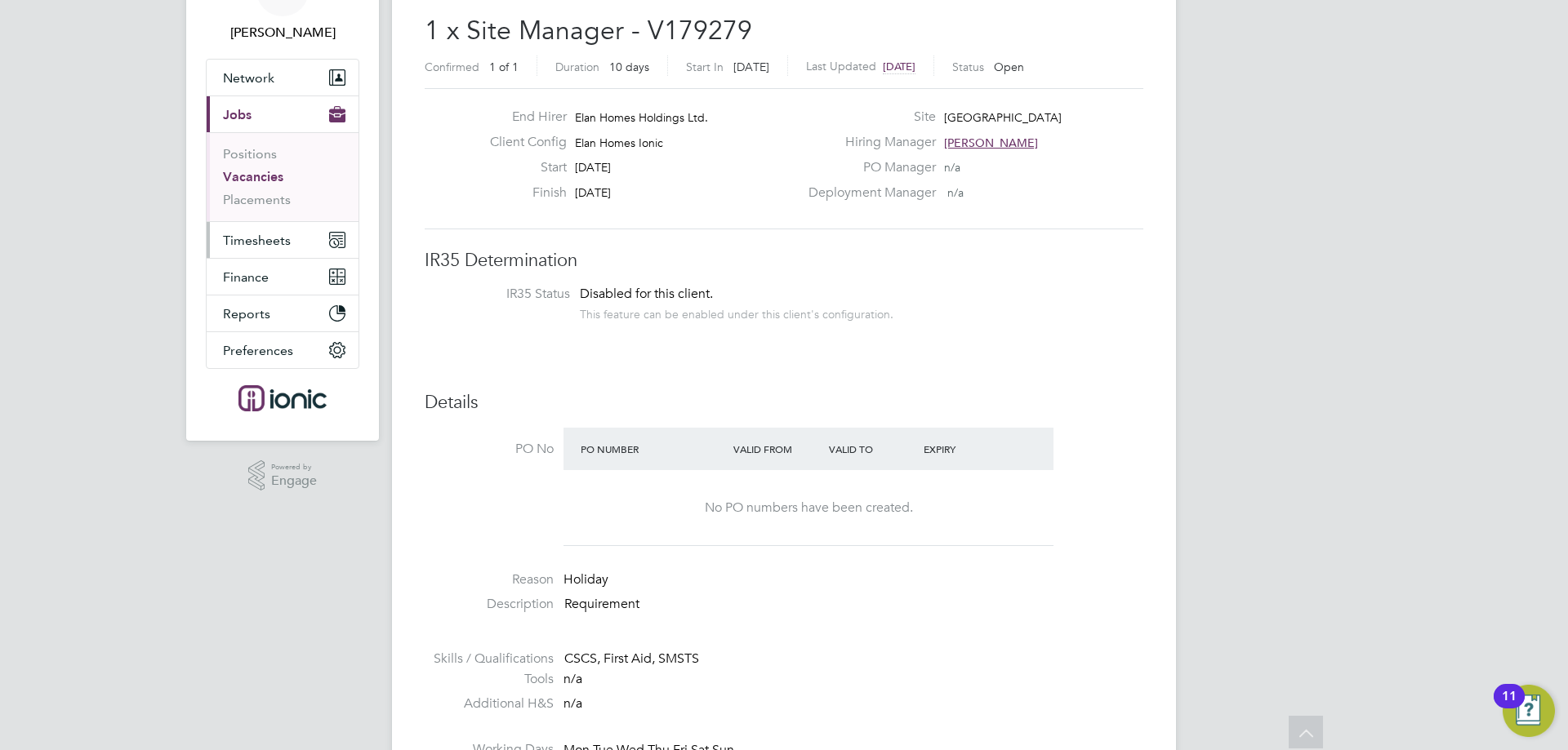
click at [237, 251] on button "Timesheets" at bounding box center [282, 240] width 152 height 36
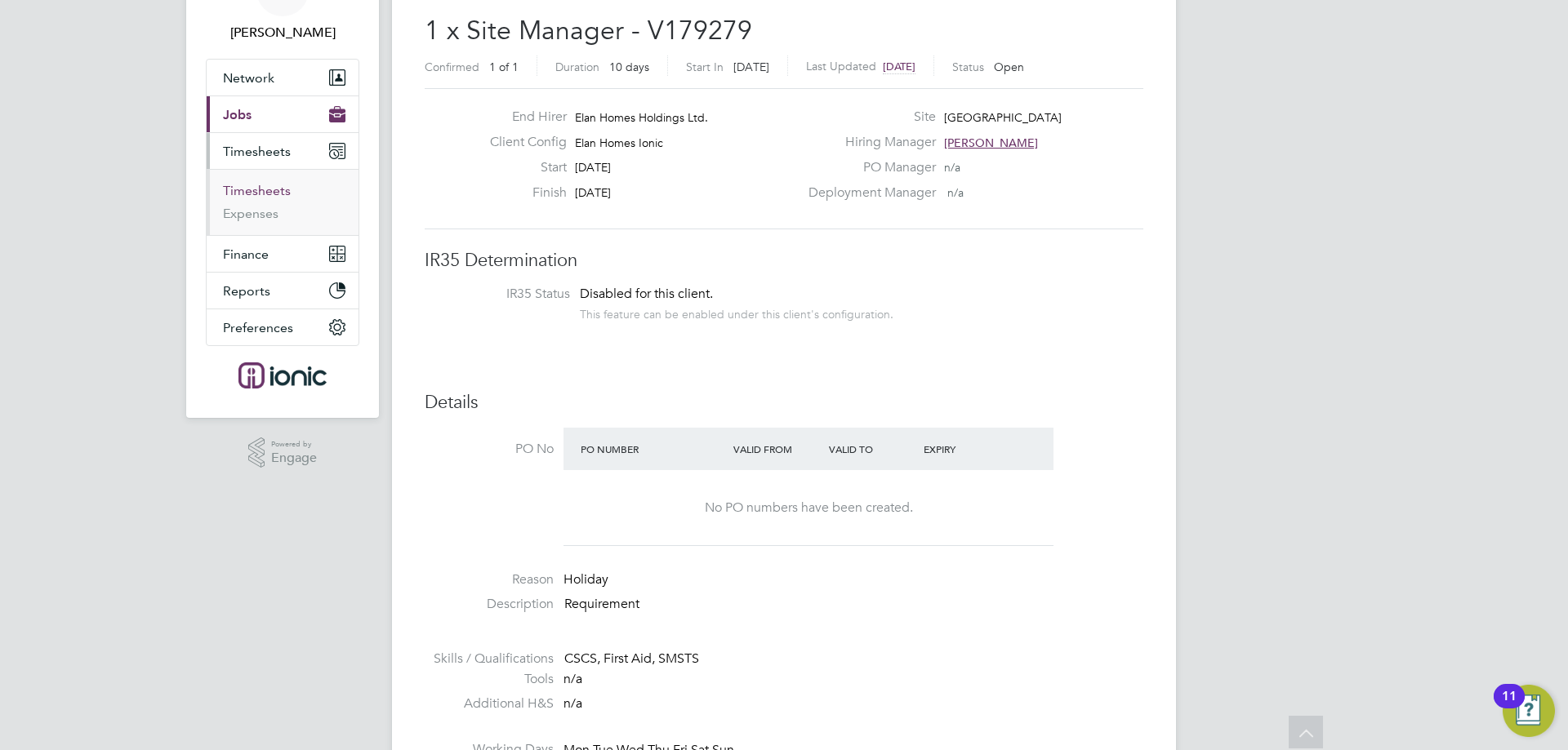
click at [268, 190] on link "Timesheets" at bounding box center [257, 191] width 68 height 16
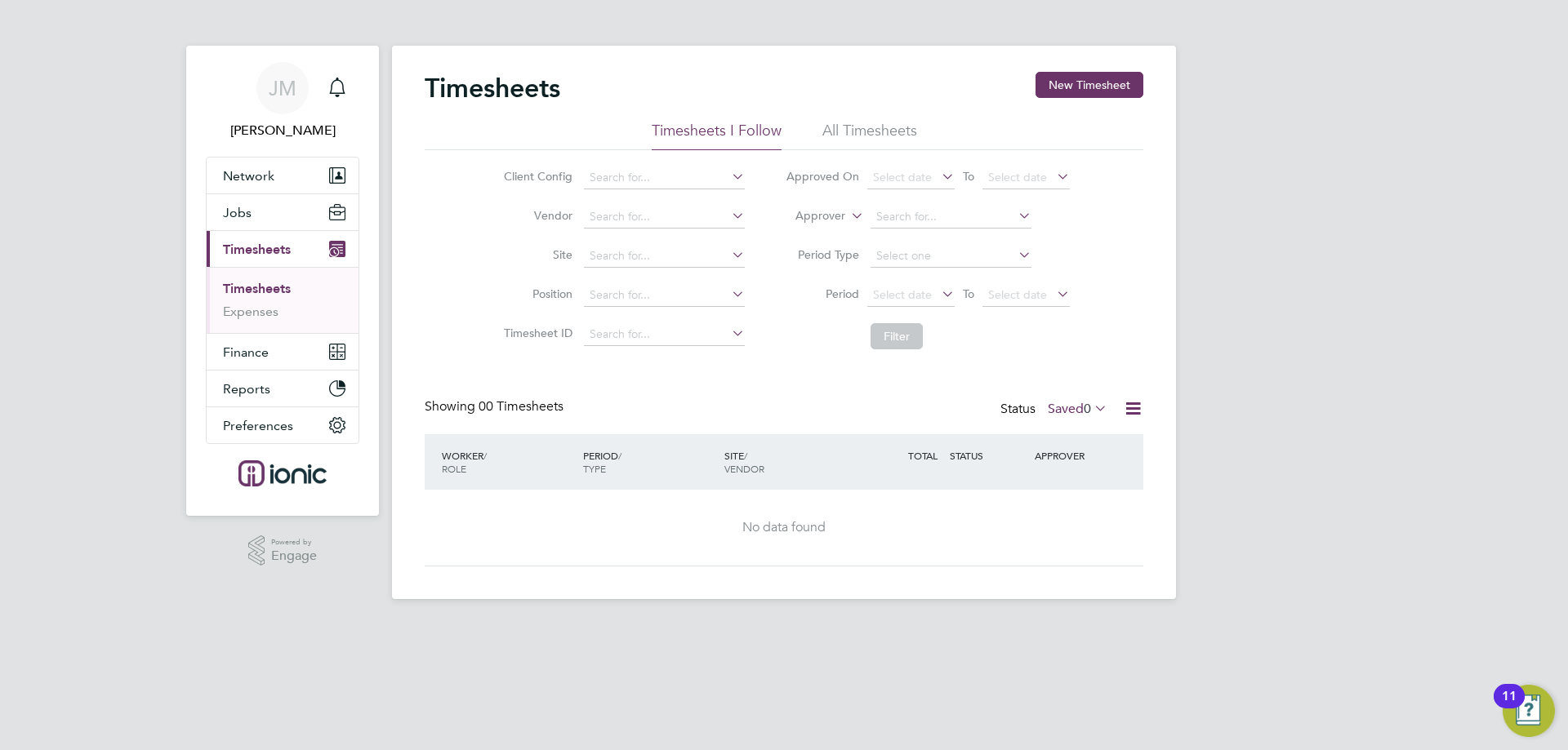
click at [1090, 410] on icon at bounding box center [1090, 408] width 0 height 23
click at [1095, 475] on li "Submitted" at bounding box center [1069, 484] width 76 height 23
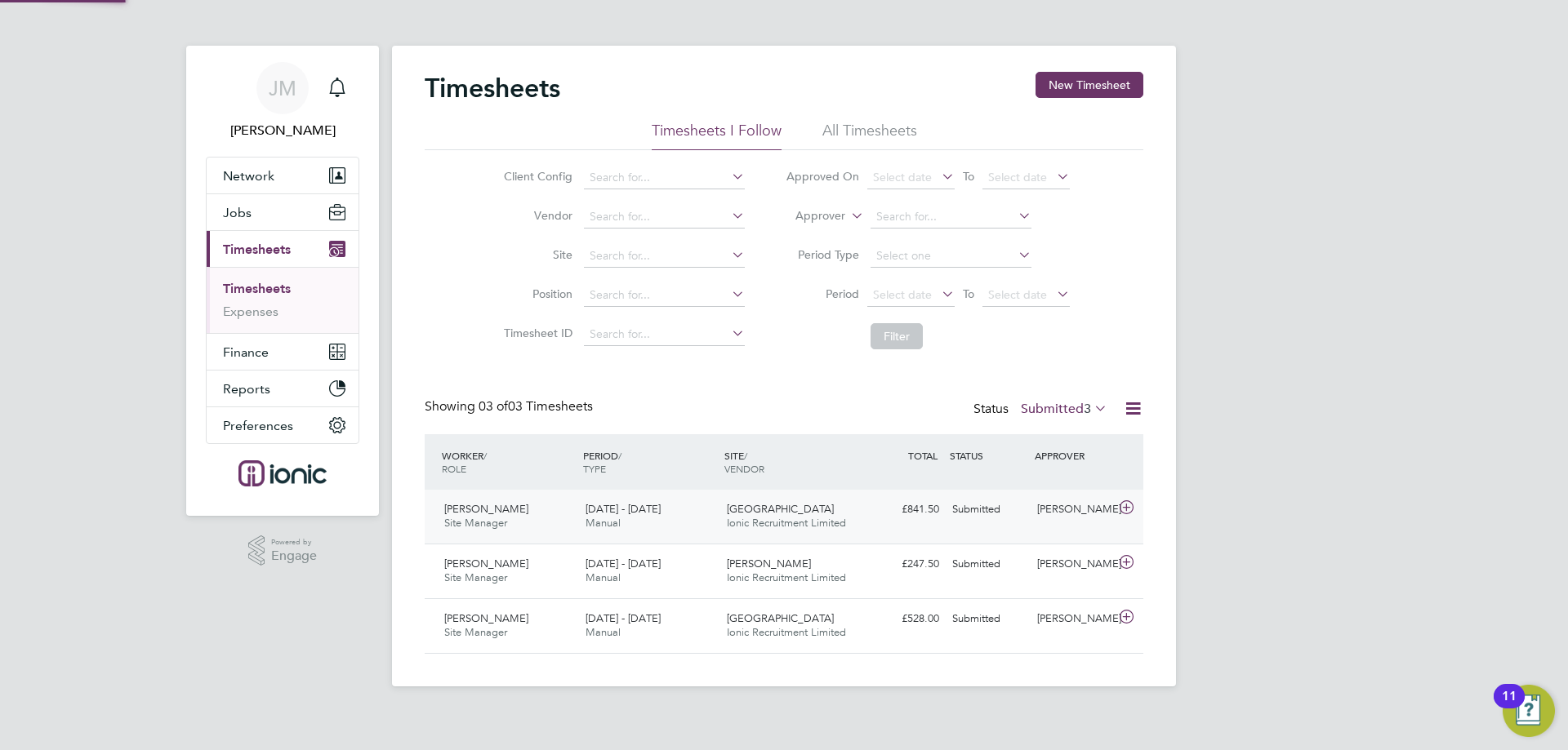
scroll to position [42, 142]
click at [504, 509] on span "Gary Creighton" at bounding box center [486, 509] width 84 height 14
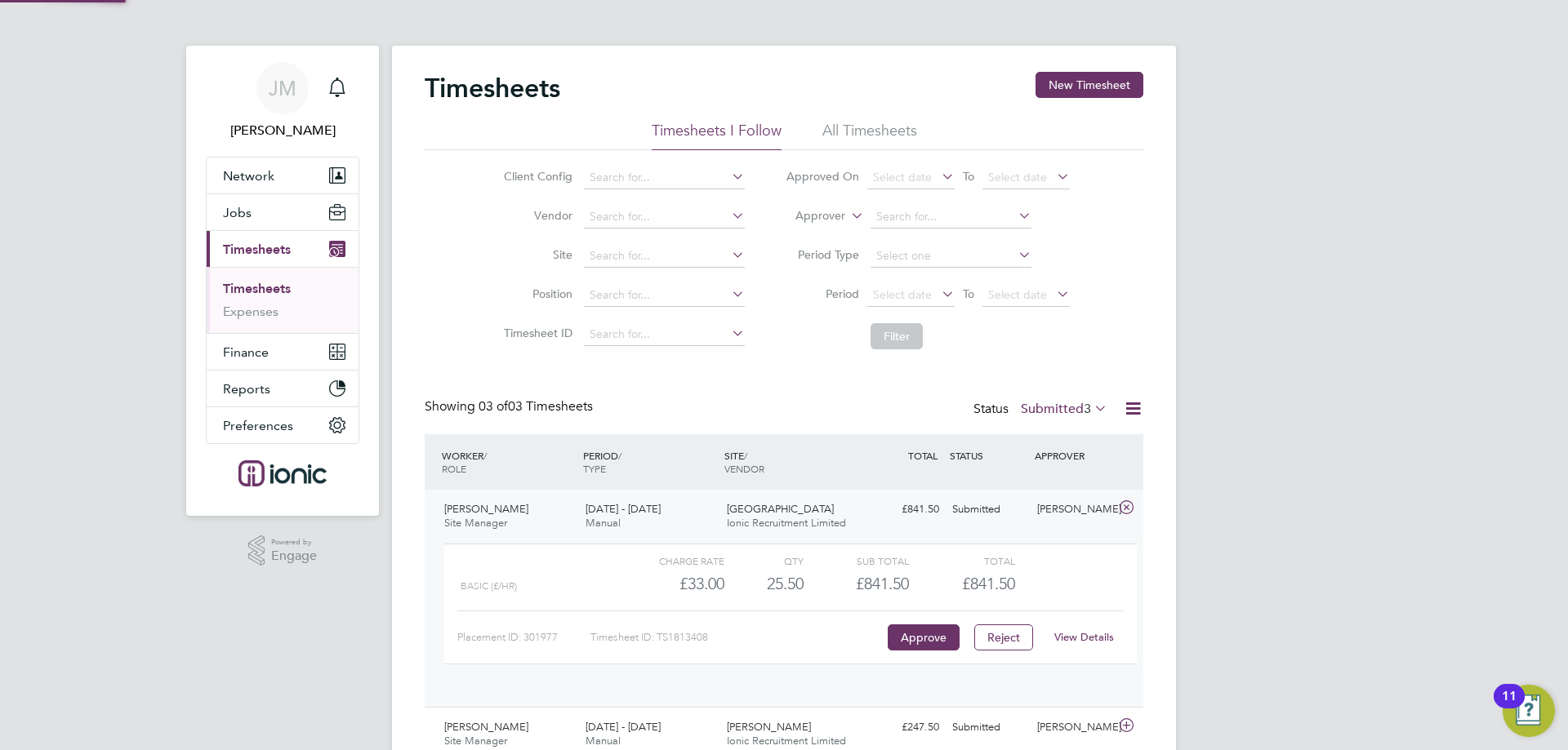
scroll to position [28, 159]
click at [1080, 634] on link "View Details" at bounding box center [1084, 637] width 60 height 14
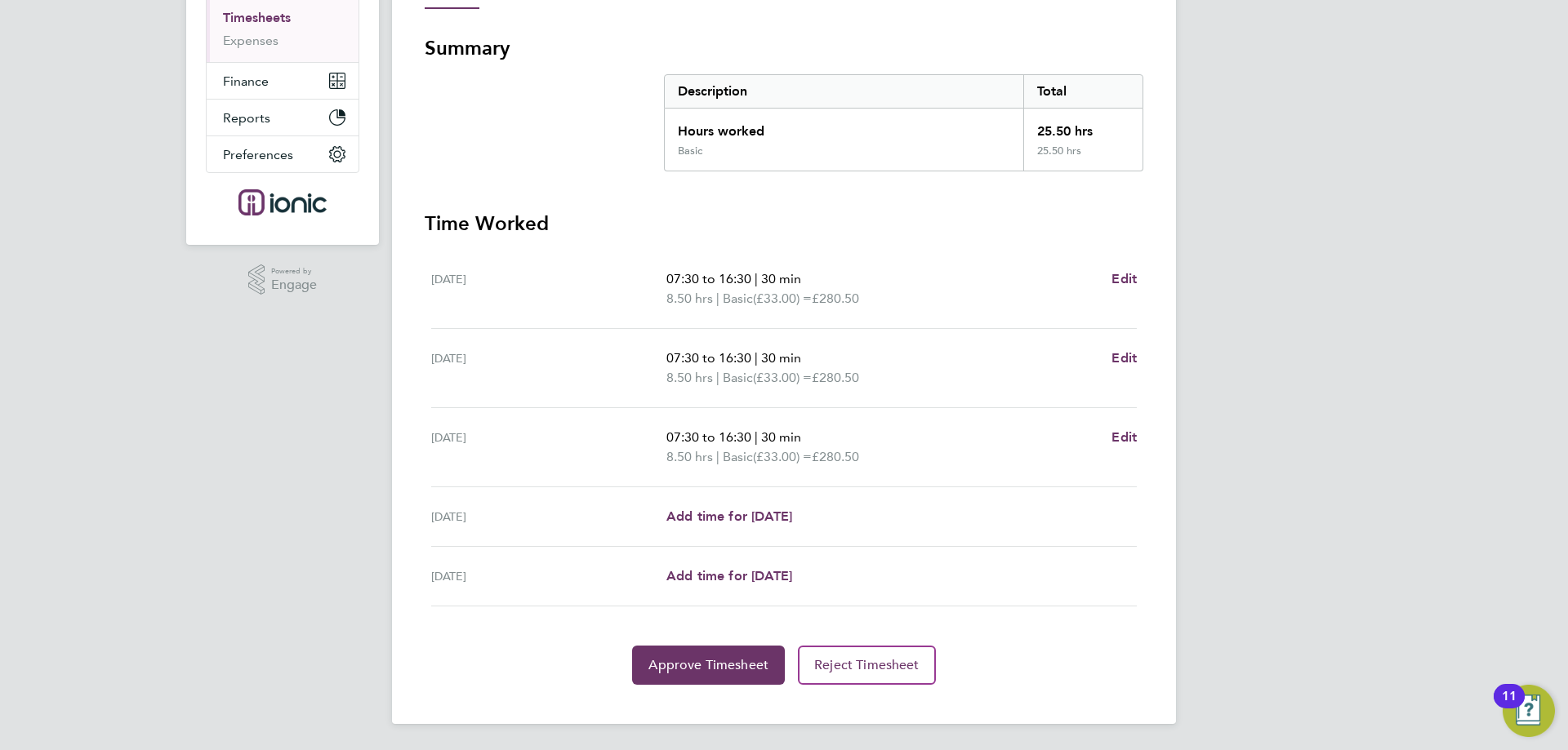
scroll to position [189, 0]
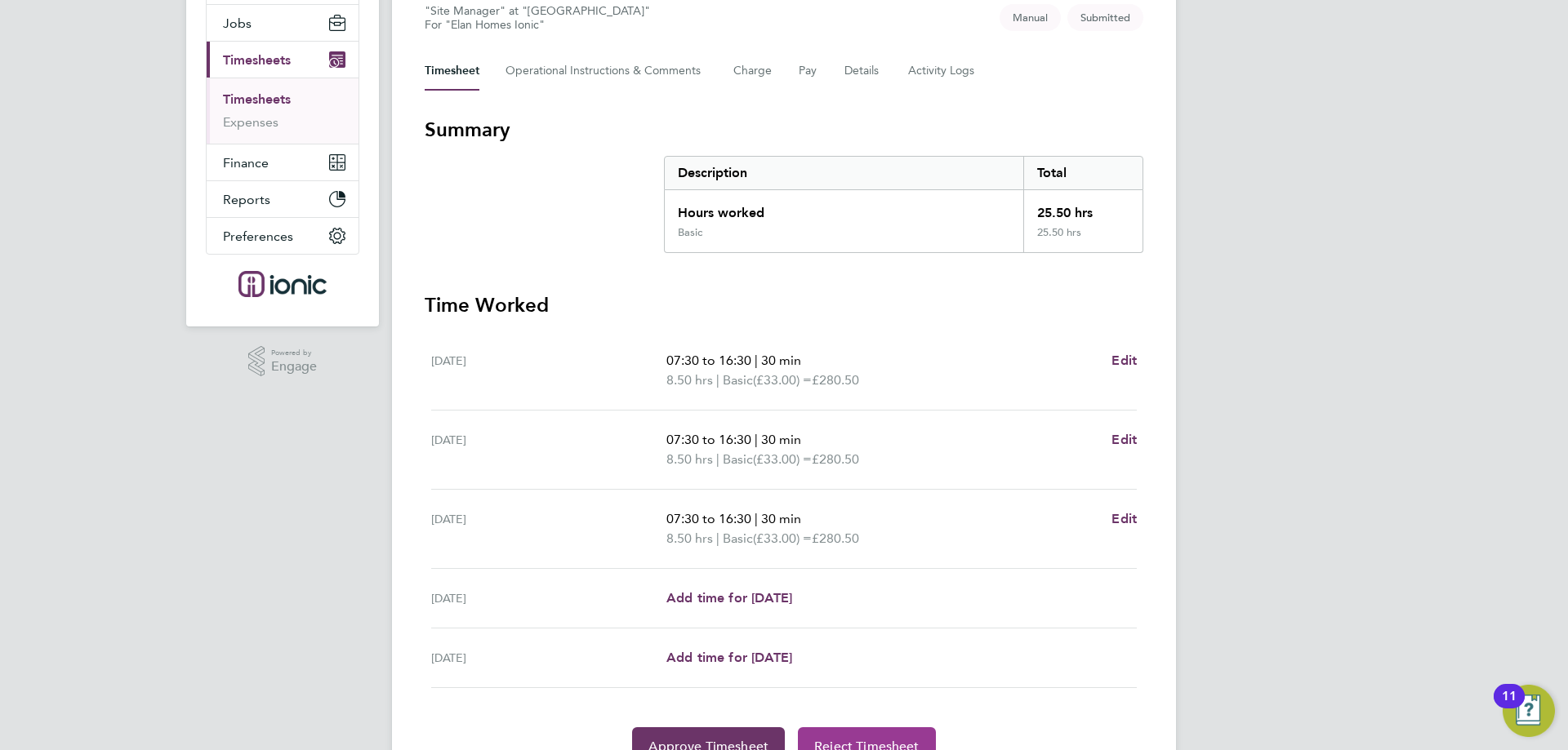
click at [888, 746] on span "Reject Timesheet" at bounding box center [866, 747] width 105 height 16
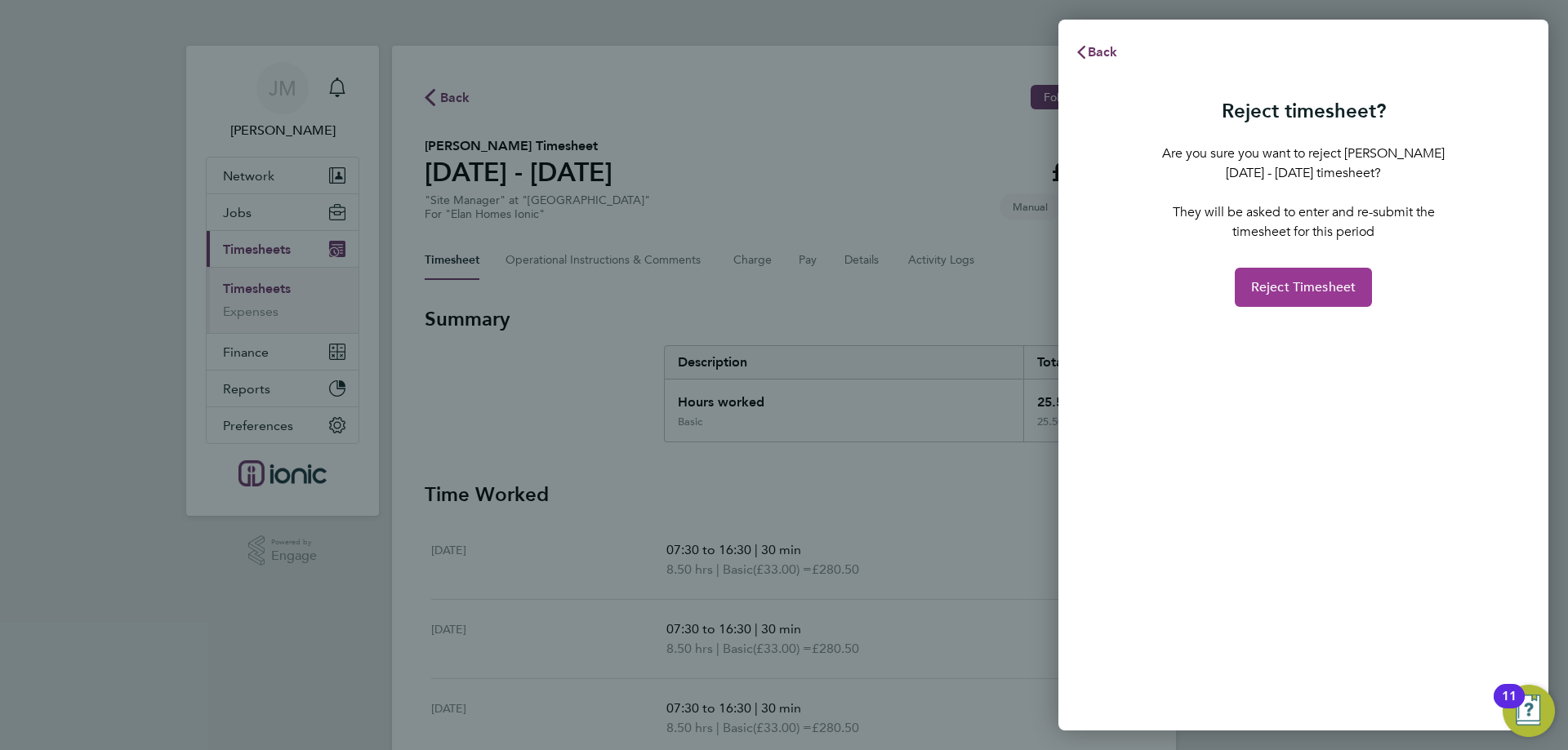
click at [1315, 280] on span "Reject Timesheet" at bounding box center [1303, 287] width 105 height 16
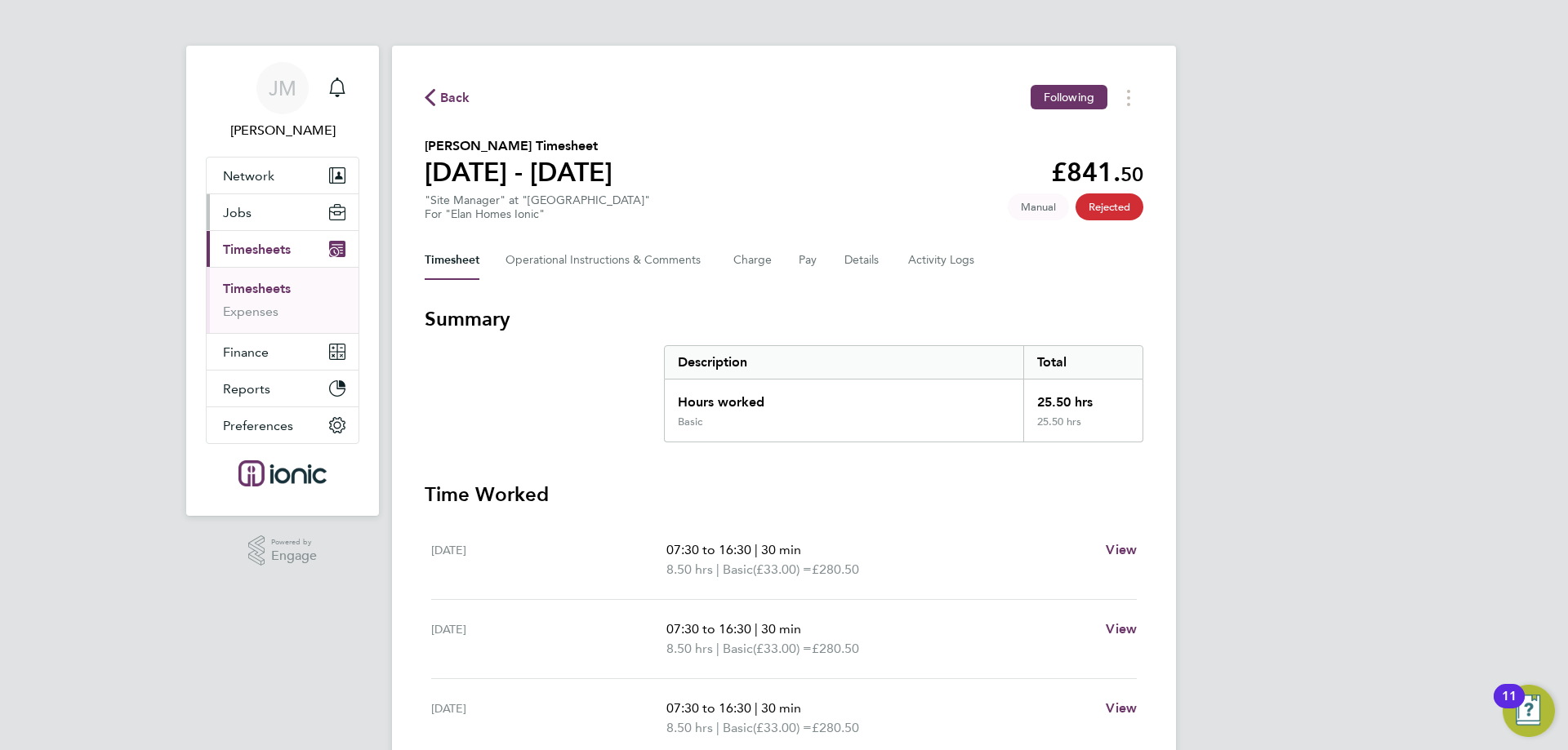
click at [240, 215] on span "Jobs" at bounding box center [237, 213] width 29 height 16
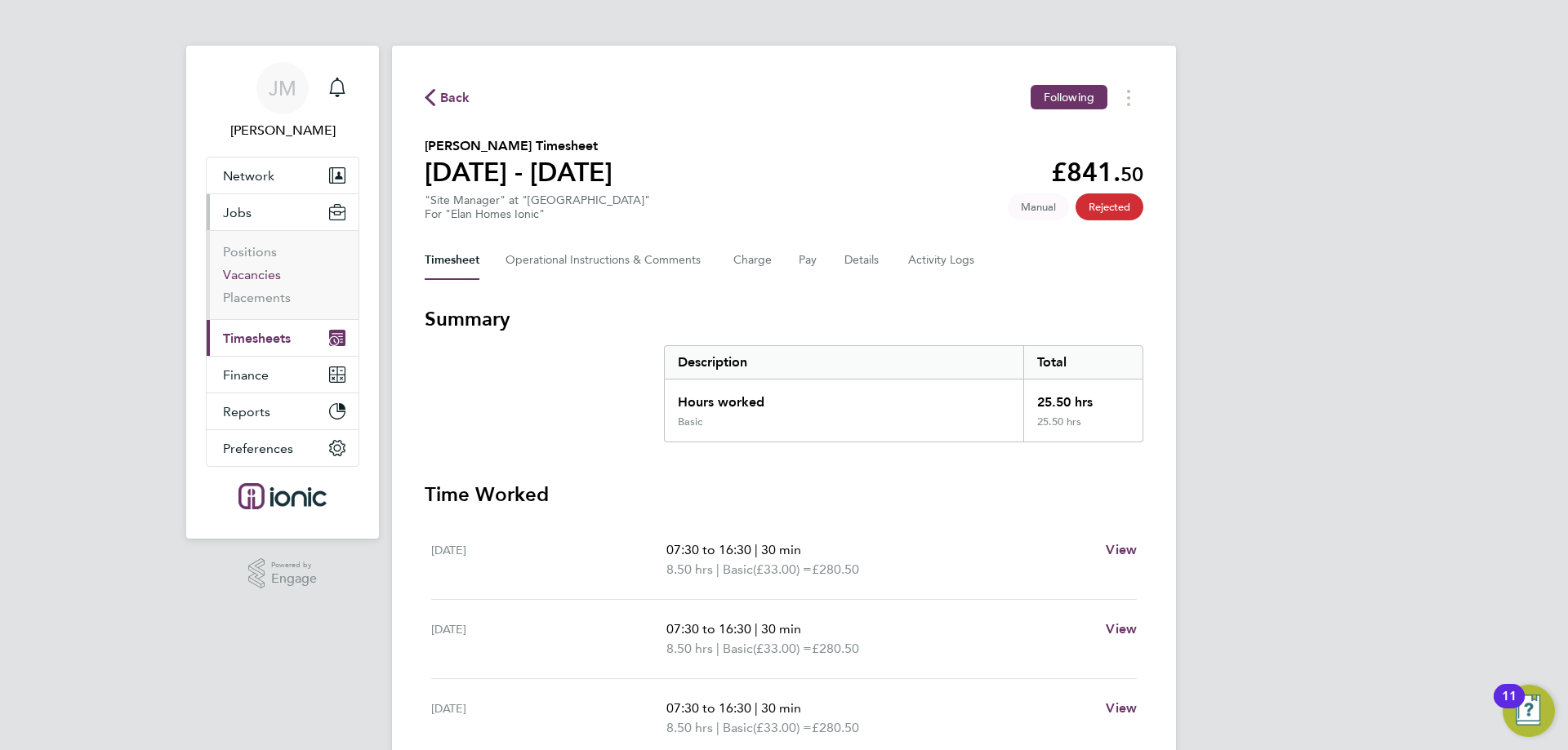
click at [260, 270] on link "Vacancies" at bounding box center [252, 274] width 58 height 16
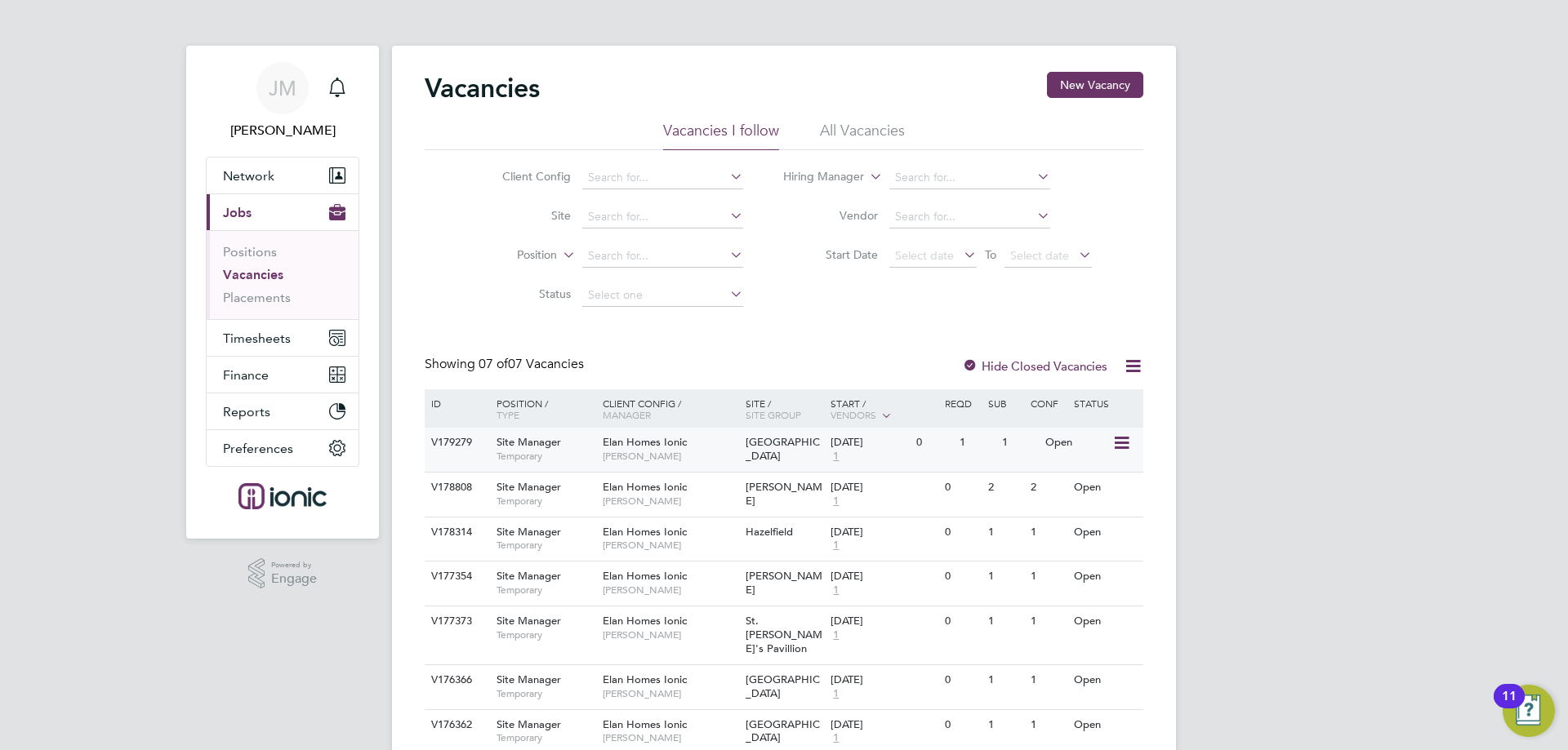
click at [644, 439] on span "Elan Homes Ionic" at bounding box center [644, 442] width 84 height 14
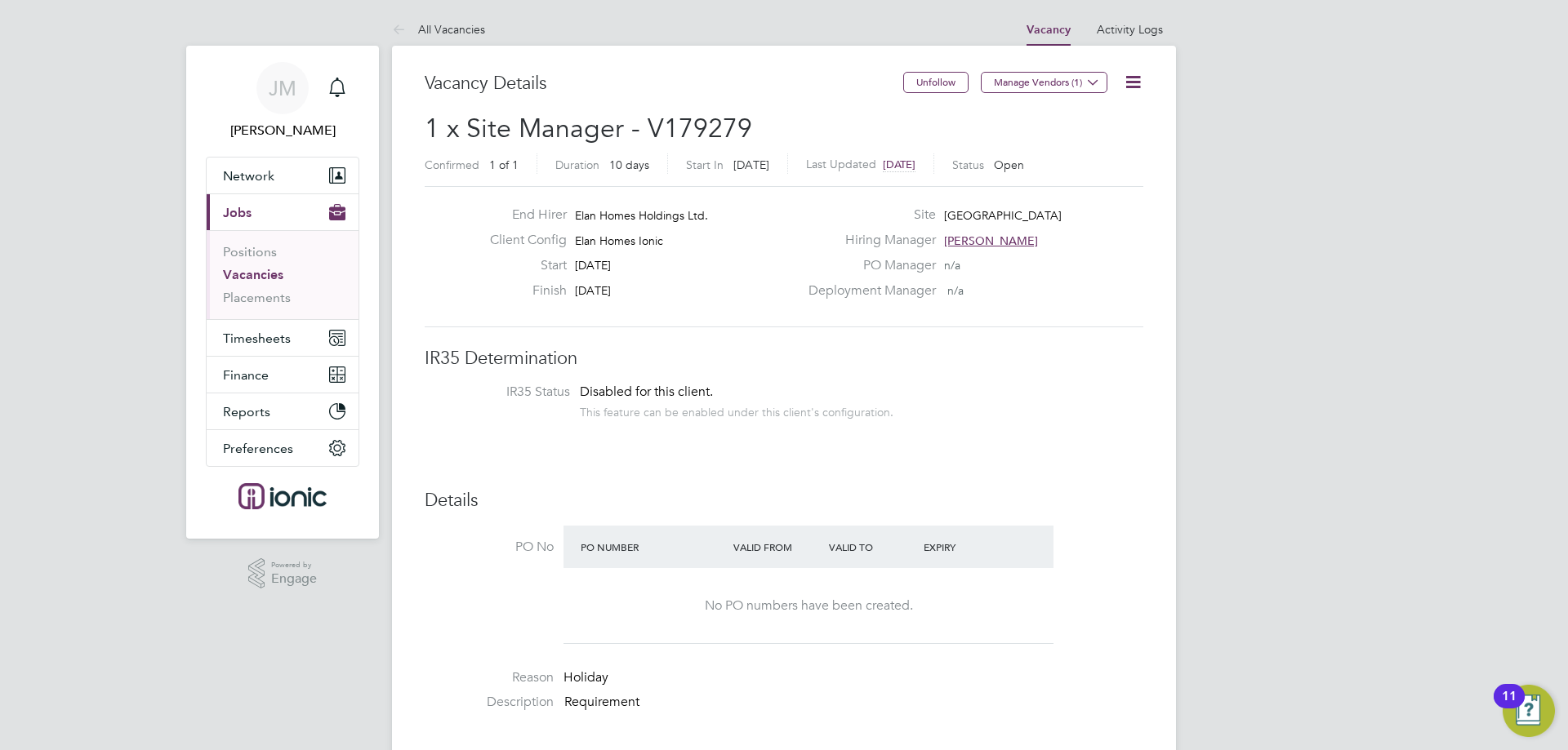
click at [1130, 85] on icon at bounding box center [1133, 82] width 21 height 21
click at [1099, 123] on li "Edit Vacancy e" at bounding box center [1093, 121] width 95 height 23
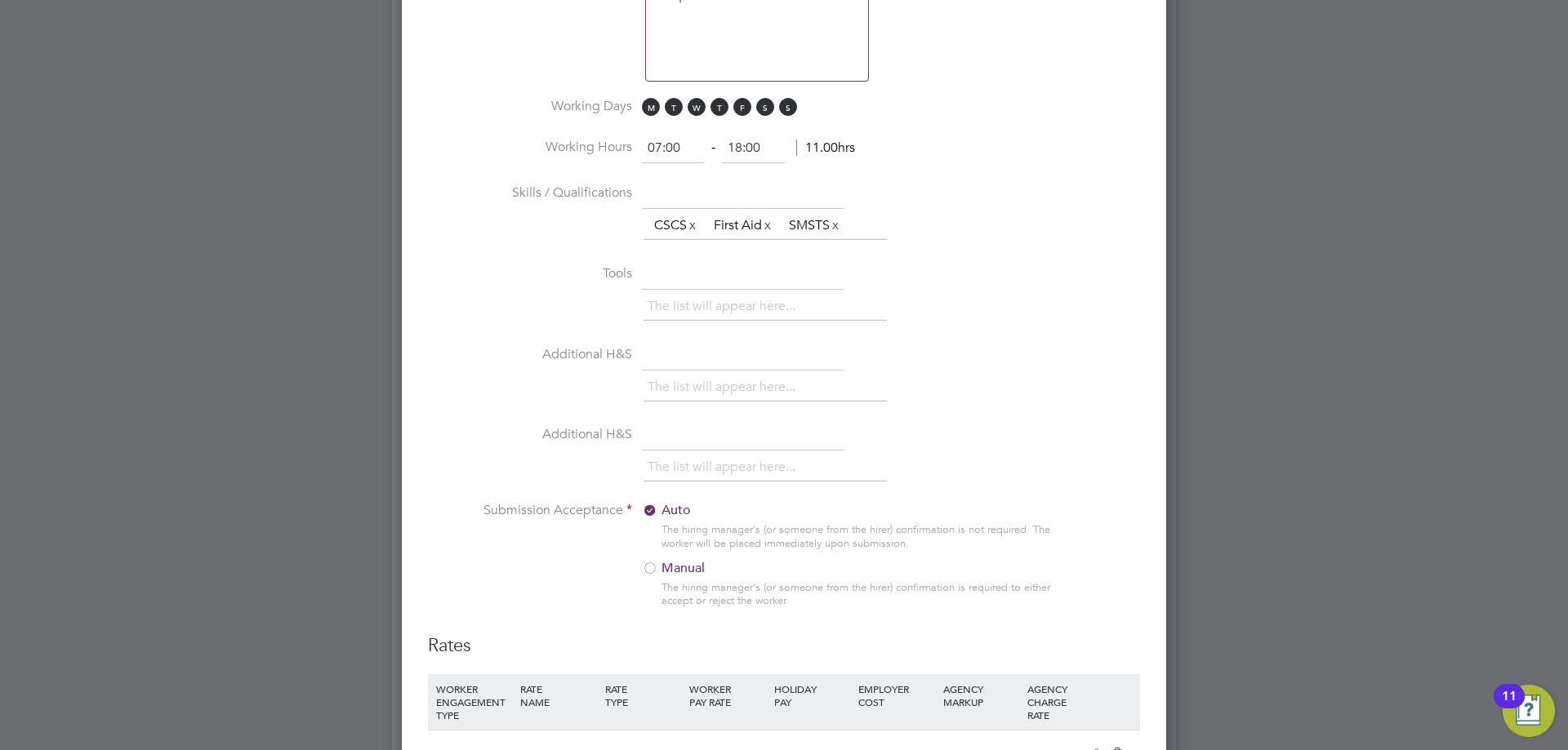
scroll to position [1419, 0]
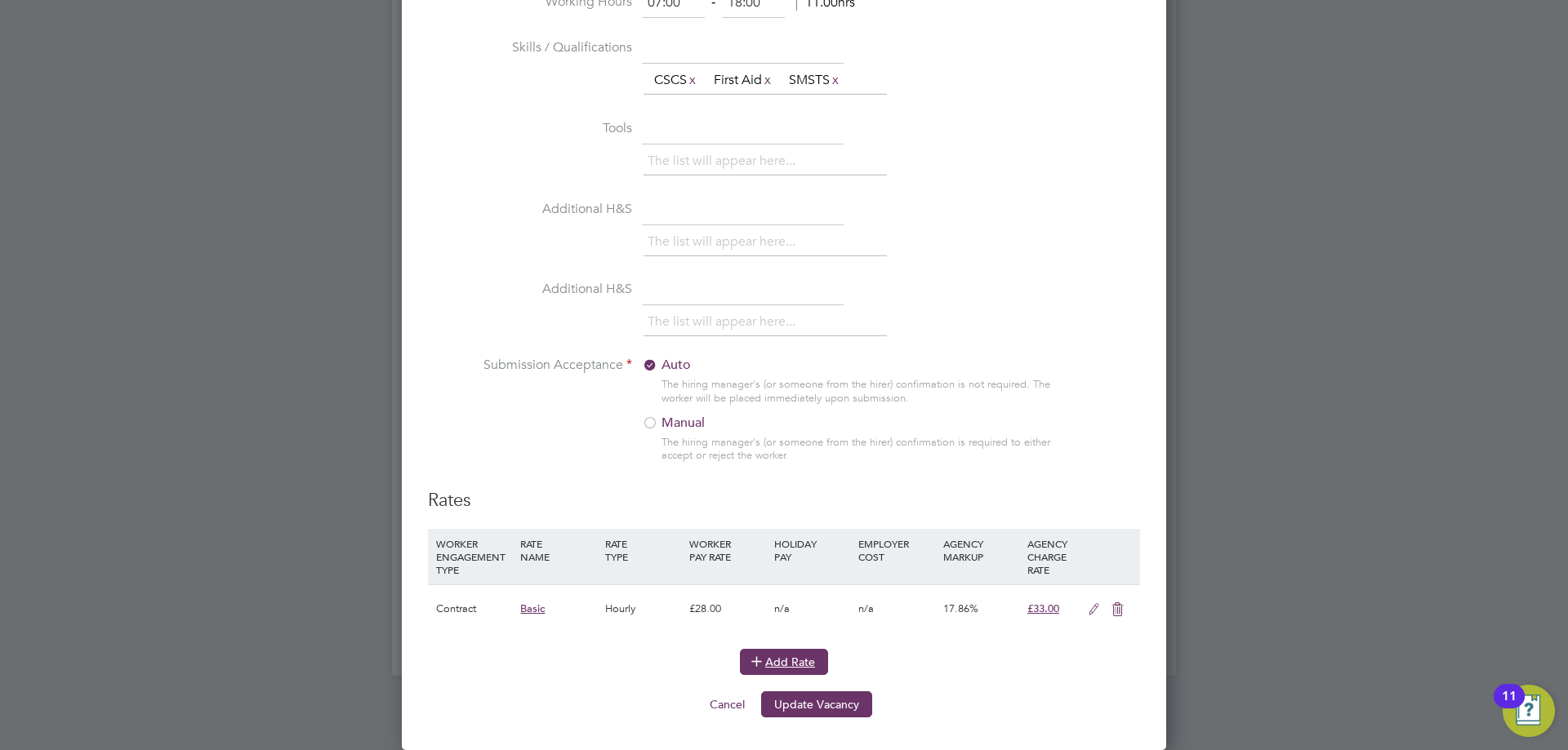
click at [788, 664] on button "Add Rate" at bounding box center [784, 662] width 89 height 26
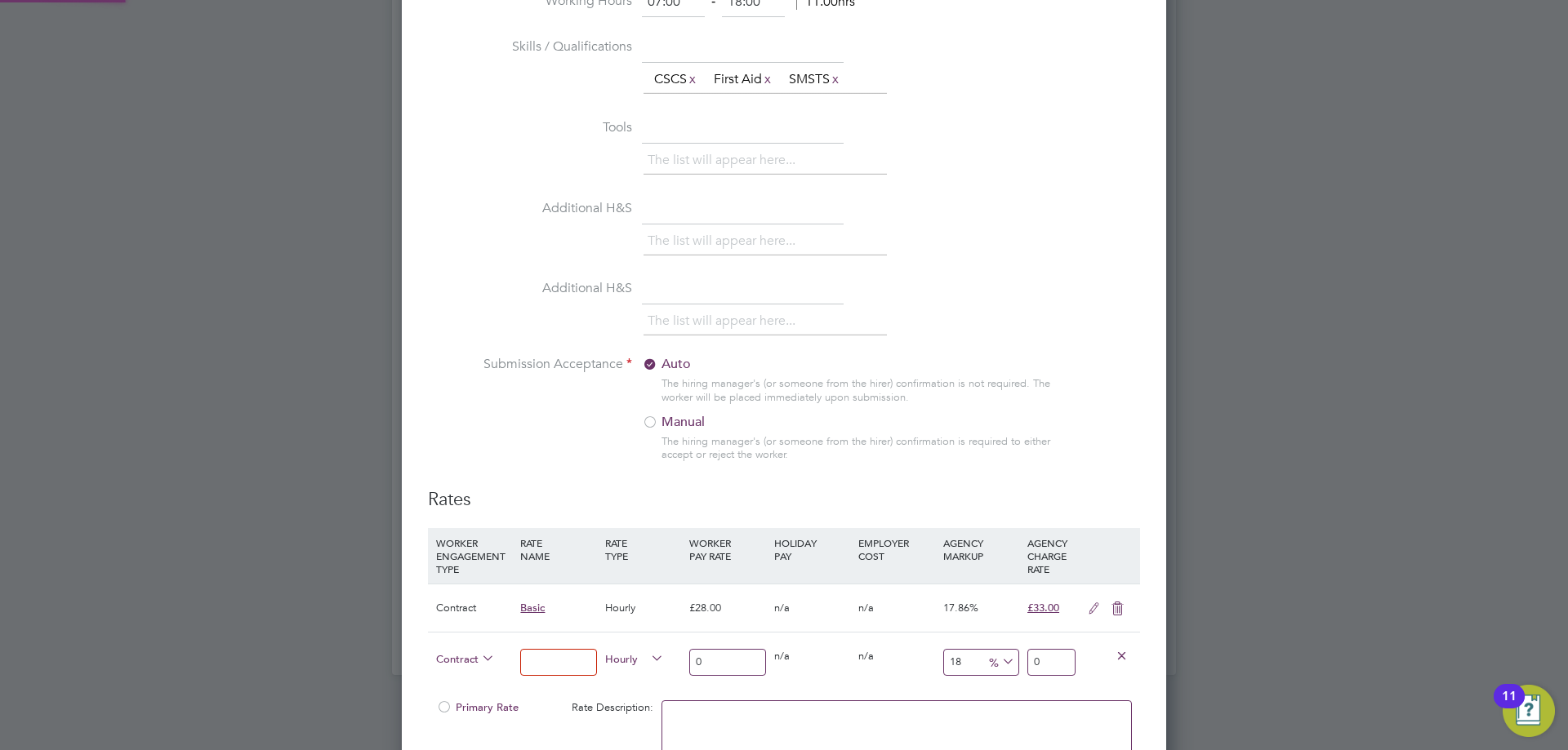
scroll to position [8, 8]
click at [566, 668] on input at bounding box center [557, 662] width 76 height 27
click at [691, 698] on div at bounding box center [896, 741] width 478 height 100
click at [1088, 339] on div "The list will appear here..." at bounding box center [892, 324] width 497 height 33
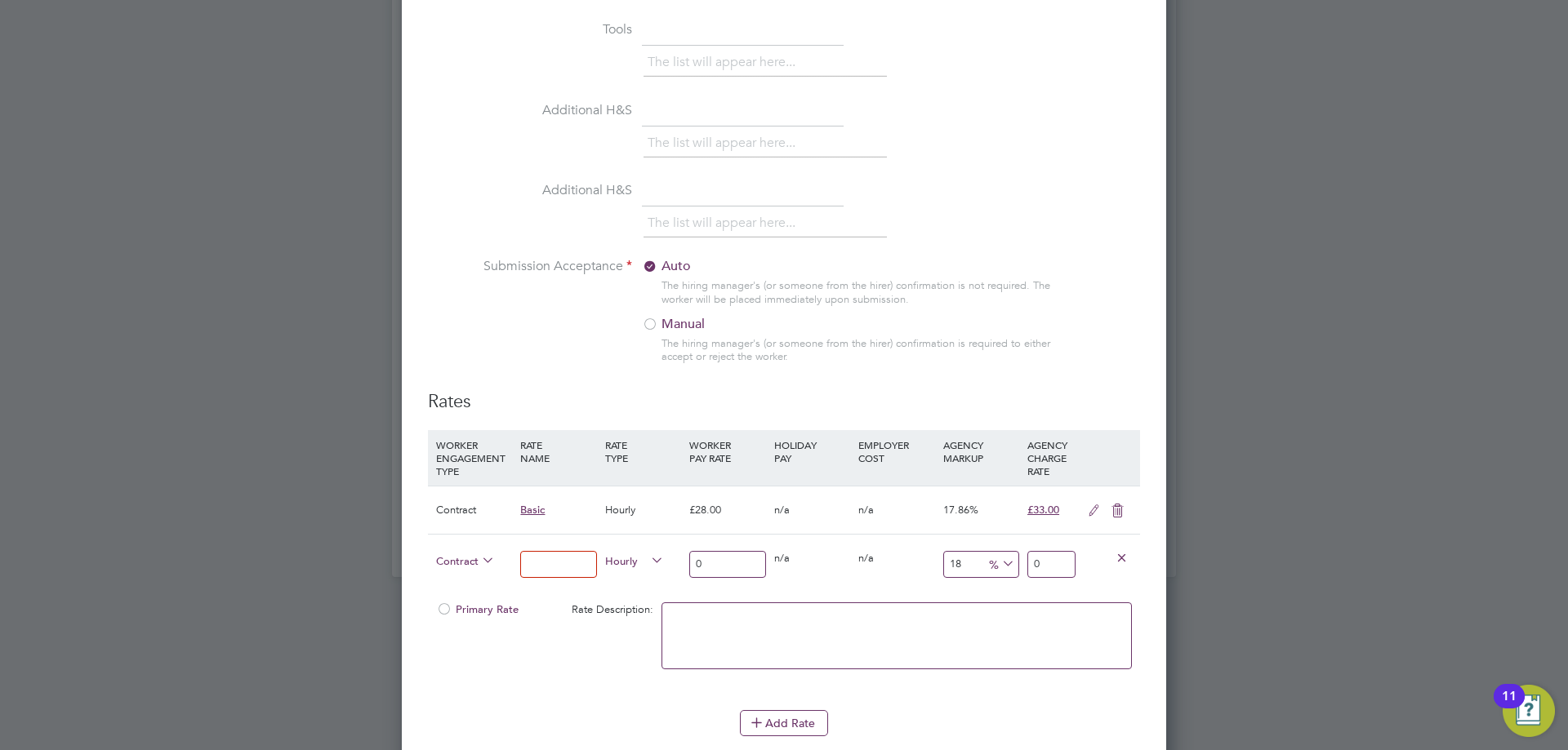
click at [559, 566] on input at bounding box center [557, 564] width 76 height 27
type input "Basic1"
drag, startPoint x: 734, startPoint y: 560, endPoint x: 650, endPoint y: 560, distance: 84.0
click at [650, 560] on div "Contract Basic1 Hourly 0 0 n/a 0 n/a 18 0 % 0" at bounding box center [784, 564] width 712 height 61
type input "3"
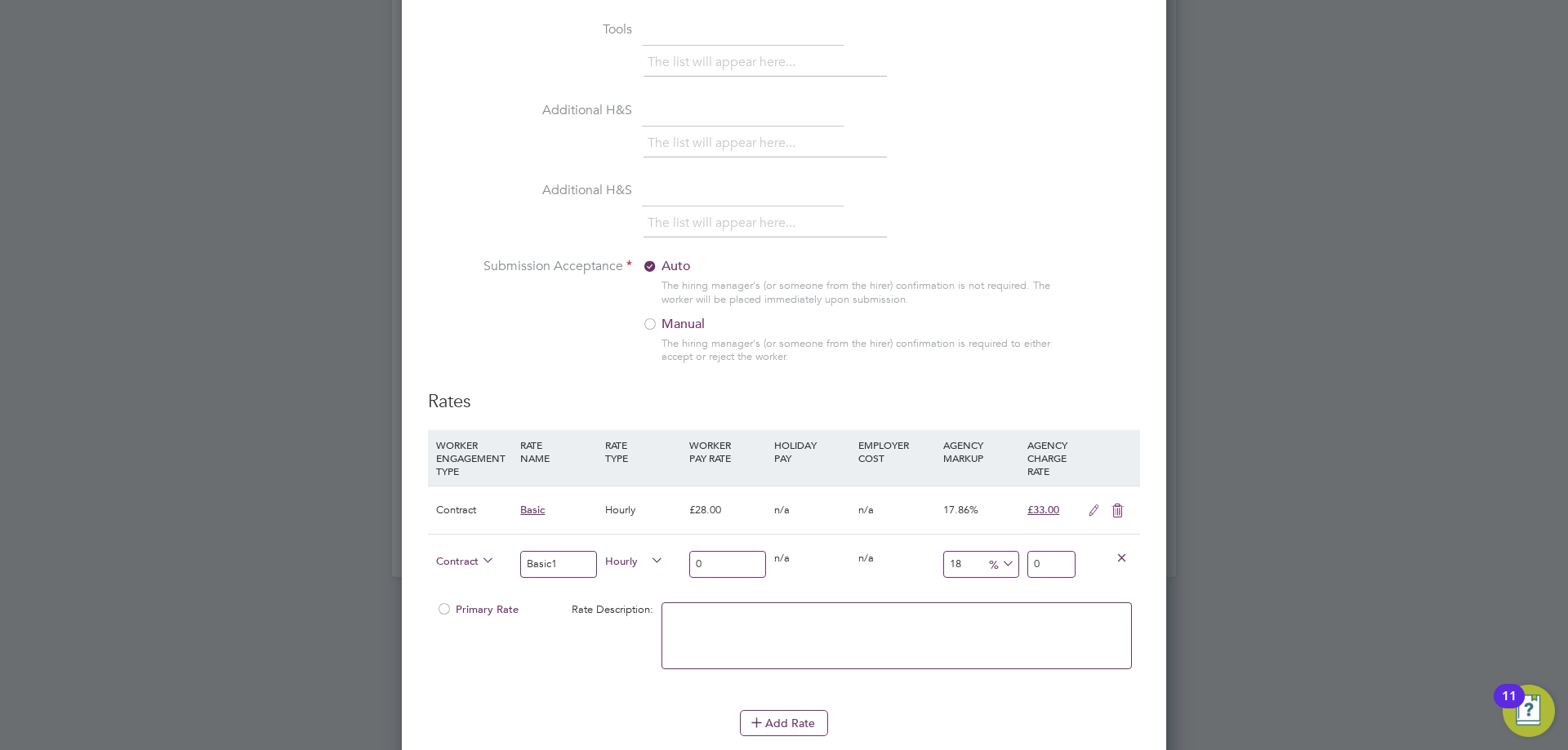
type input "3.54"
type input "30"
type input "35.4"
type input "30.00"
drag, startPoint x: 1068, startPoint y: 565, endPoint x: 987, endPoint y: 568, distance: 81.1
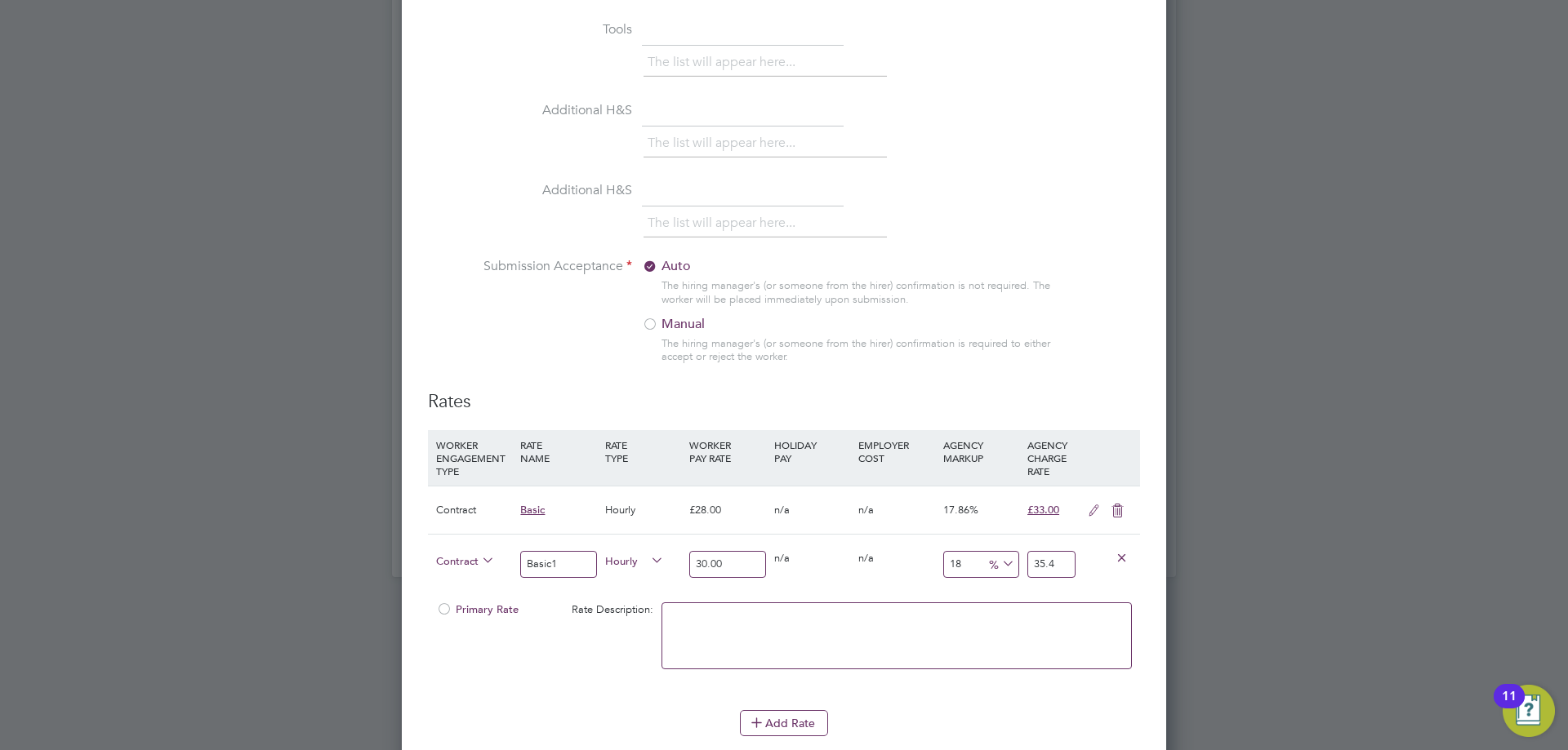
click at [990, 567] on div "Contract Basic1 Hourly 30.00 0 n/a 0 n/a 18 5.4 % 35.4" at bounding box center [784, 564] width 712 height 61
type input "-90"
type input "3"
type input "10"
type input "33.00"
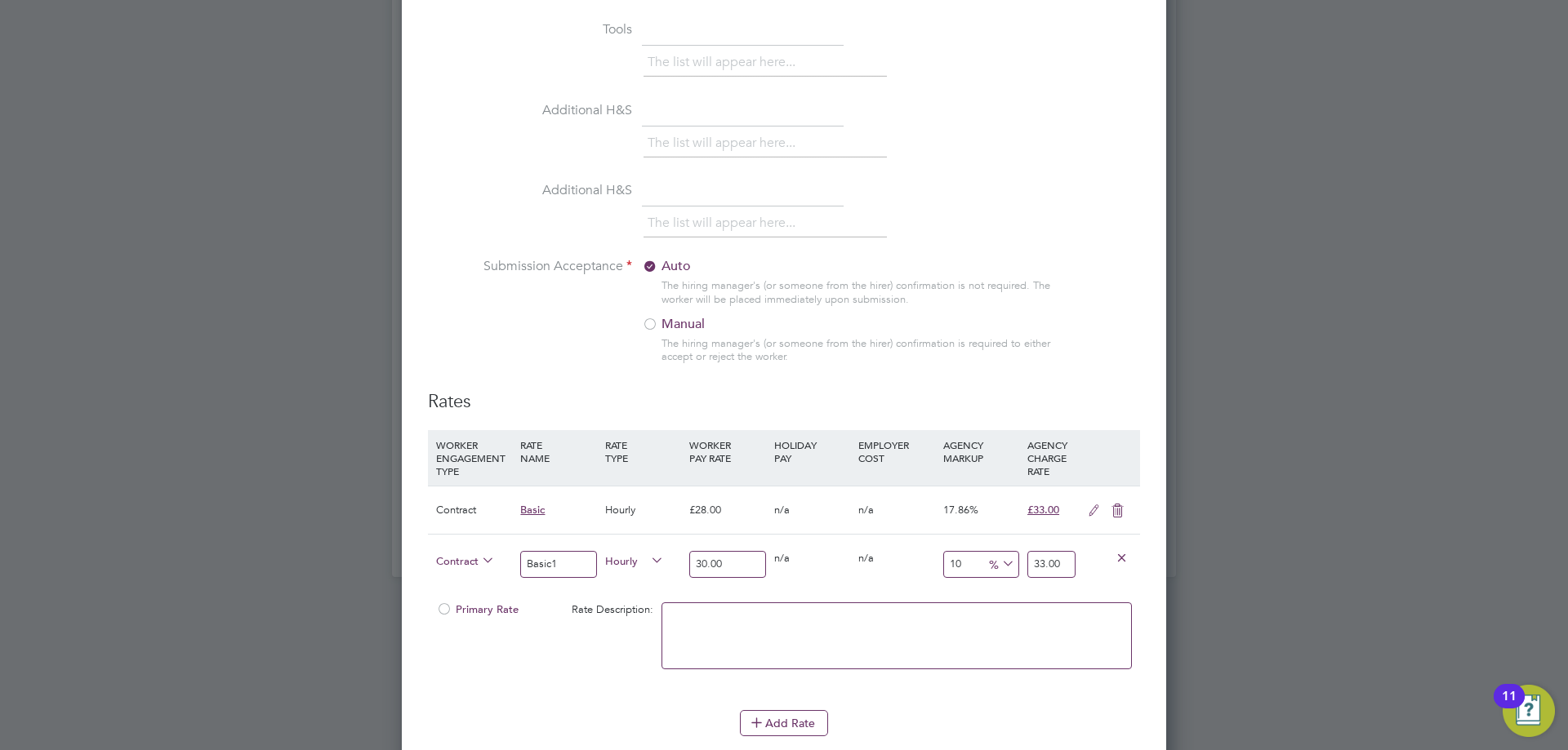
click at [952, 715] on div "Add Rate" at bounding box center [784, 723] width 712 height 26
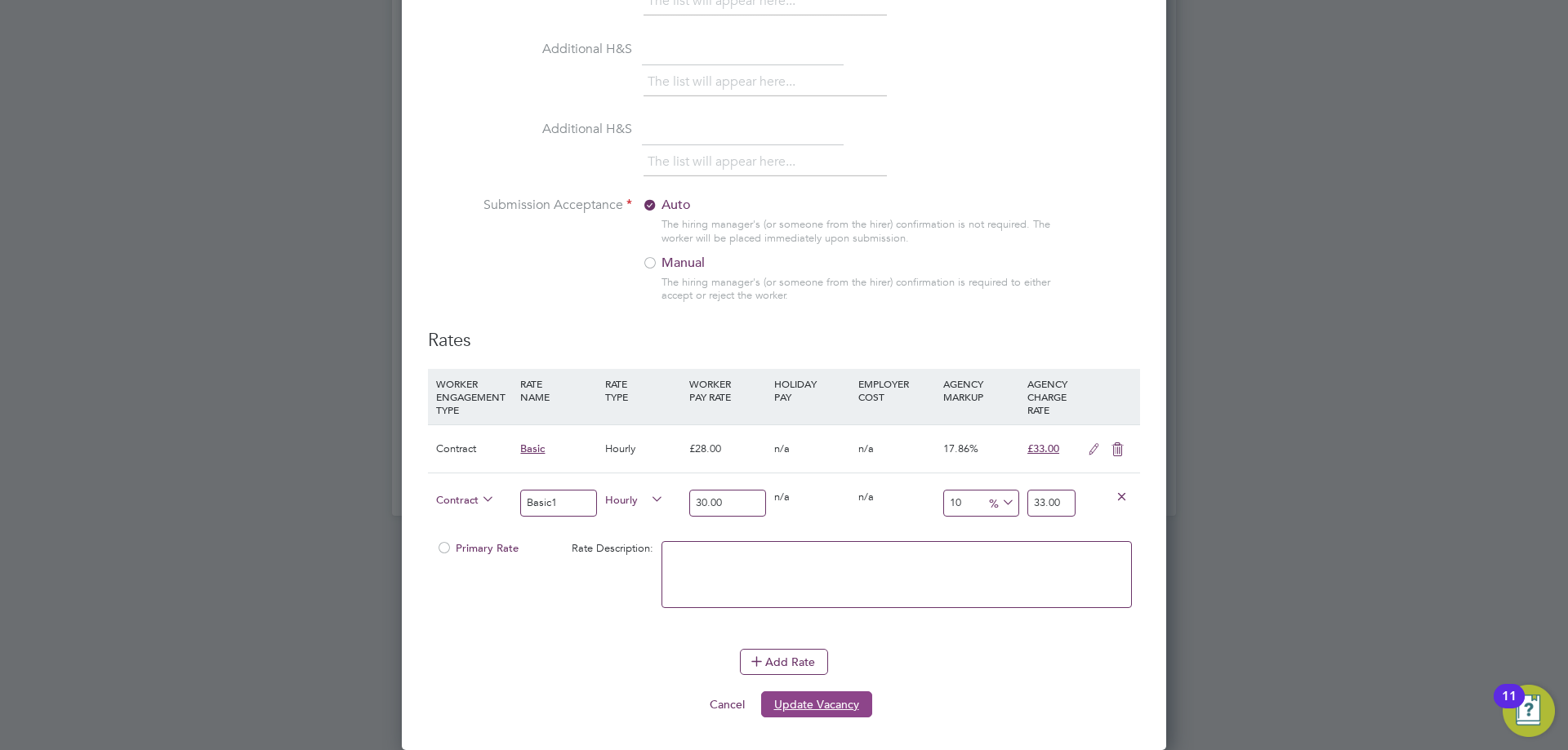
click at [820, 698] on button "Update Vacancy" at bounding box center [816, 704] width 111 height 26
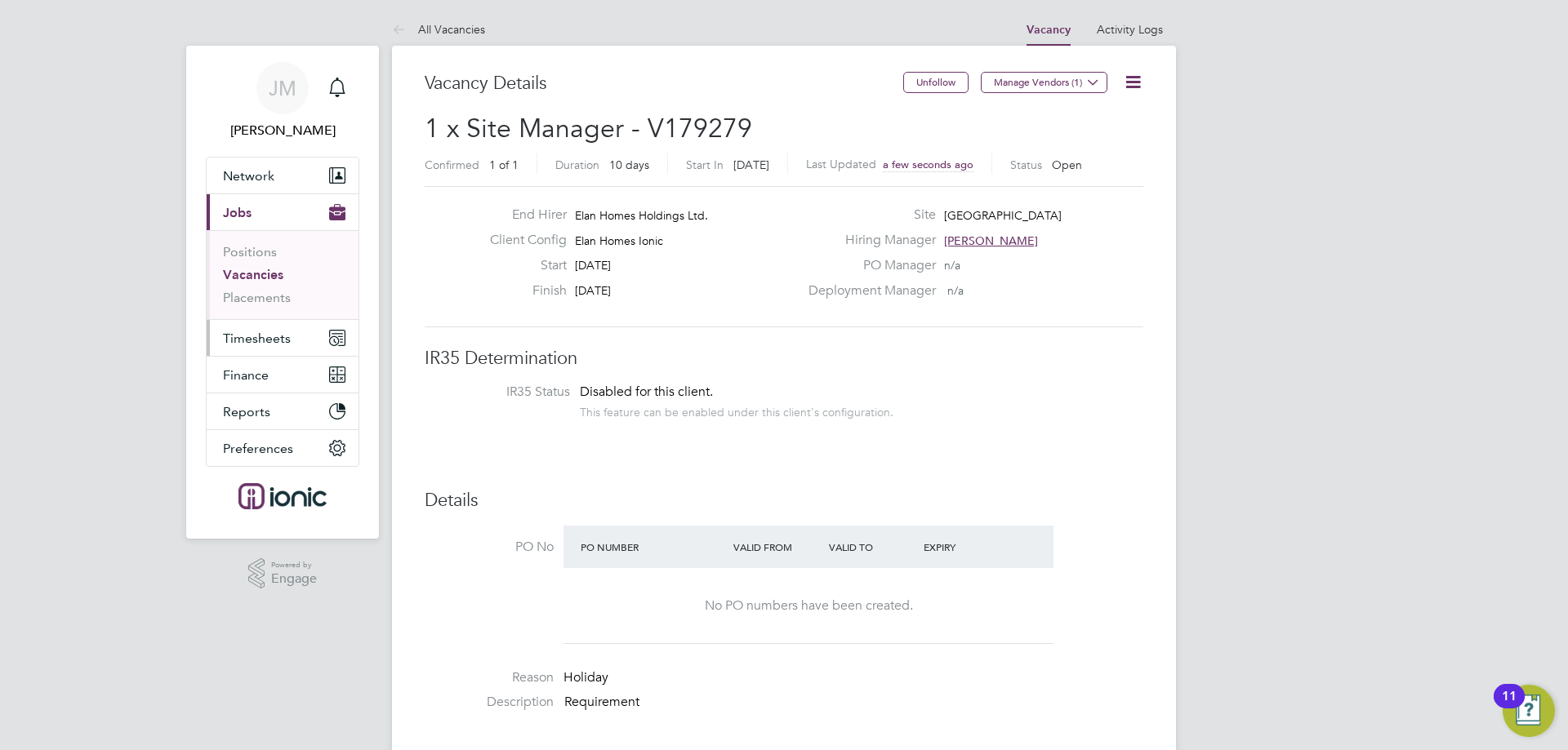
click at [270, 334] on span "Timesheets" at bounding box center [257, 339] width 68 height 16
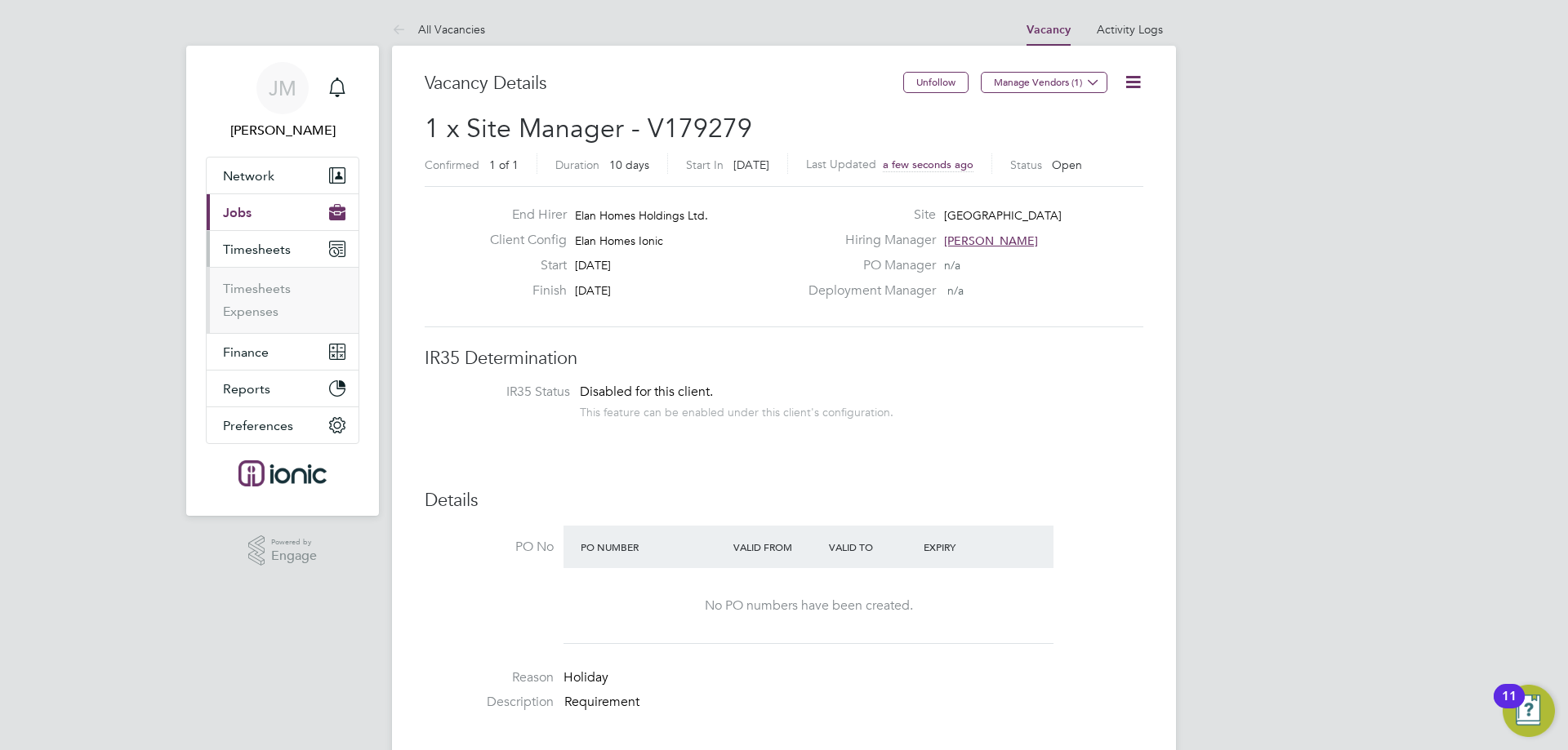
click at [267, 298] on li "Timesheets" at bounding box center [284, 292] width 122 height 23
click at [267, 288] on link "Timesheets" at bounding box center [257, 288] width 68 height 16
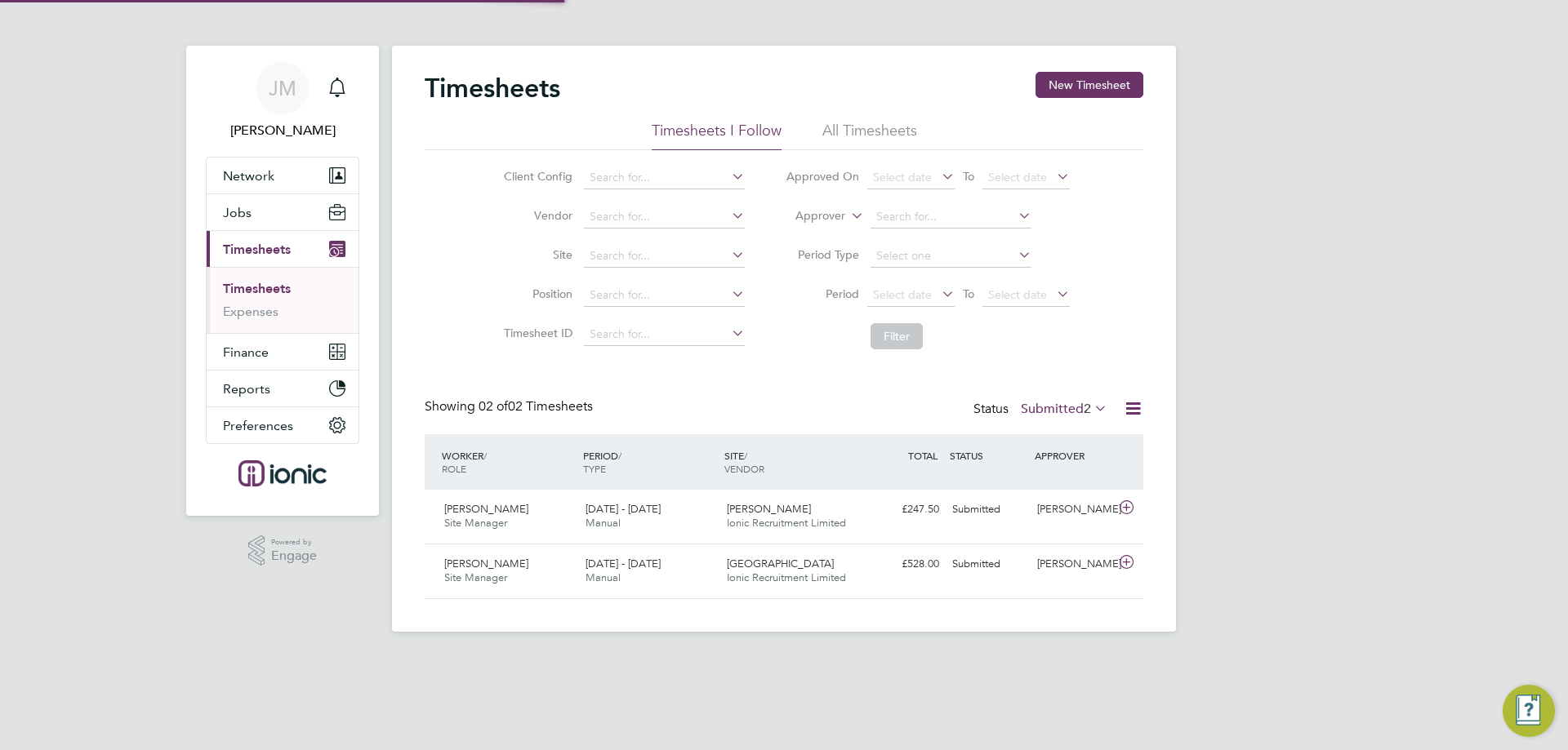
scroll to position [42, 142]
click at [1077, 88] on button "New Timesheet" at bounding box center [1089, 85] width 108 height 26
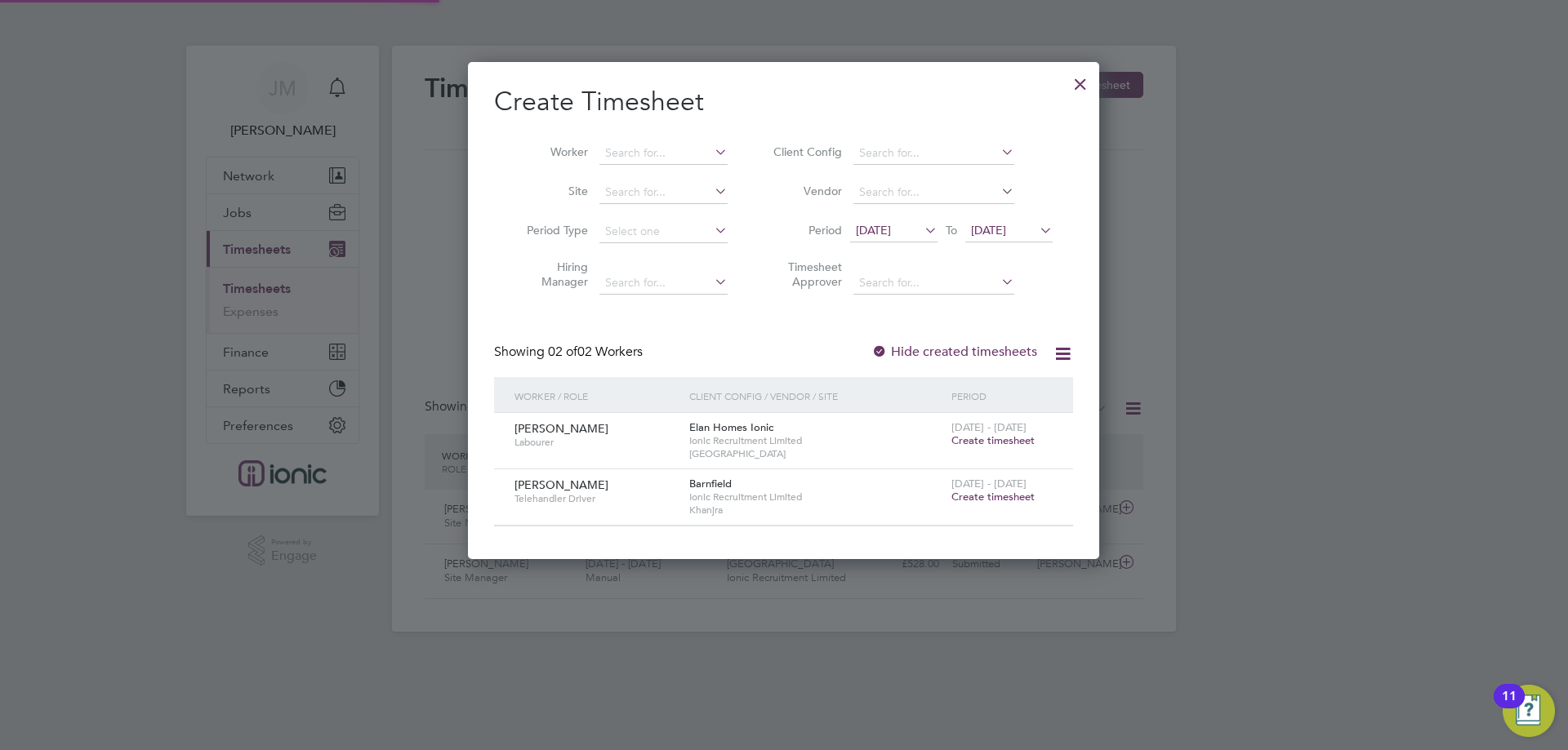
scroll to position [497, 632]
click at [685, 157] on input at bounding box center [663, 154] width 128 height 23
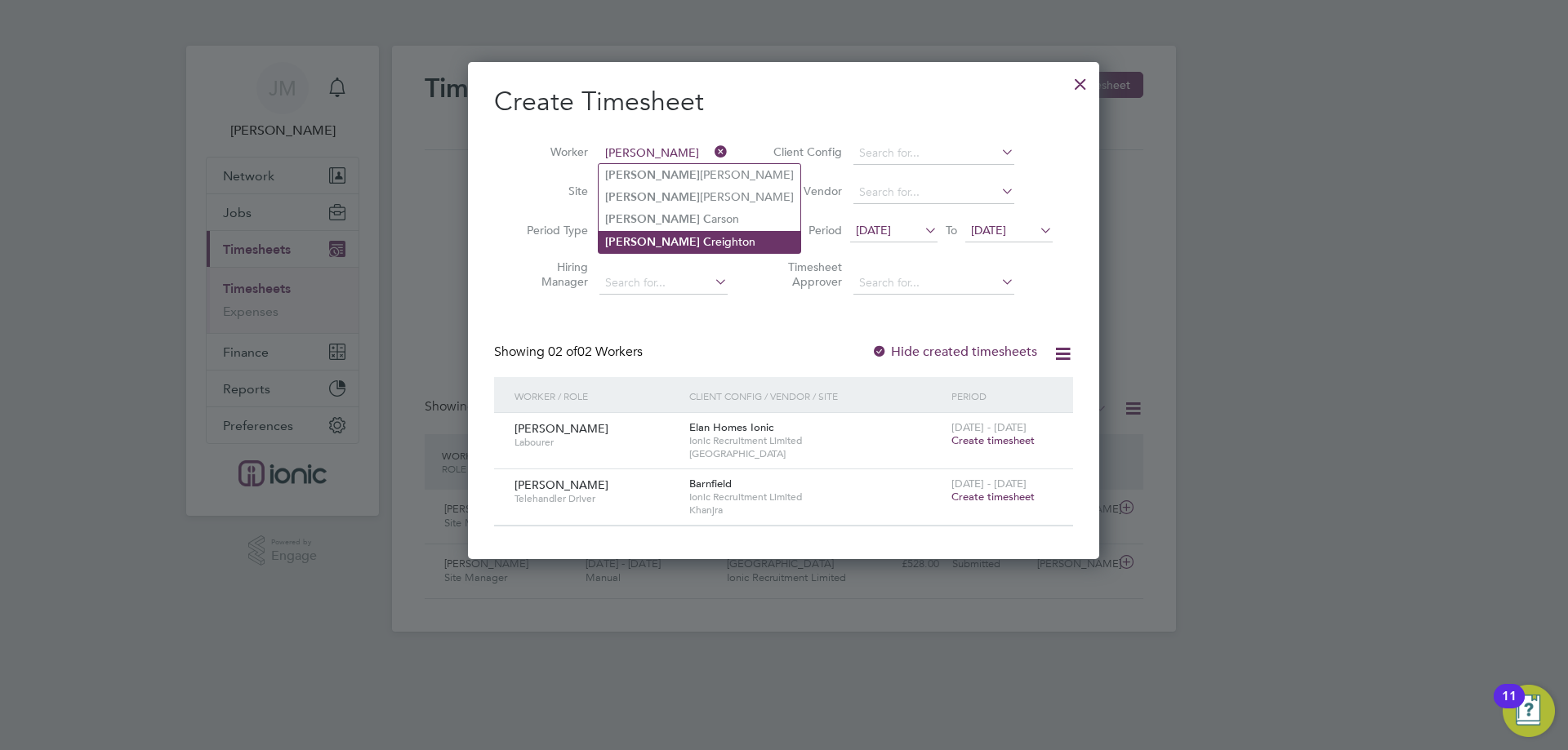
click at [687, 245] on li "Gary C reighton" at bounding box center [699, 241] width 201 height 22
type input "[PERSON_NAME]"
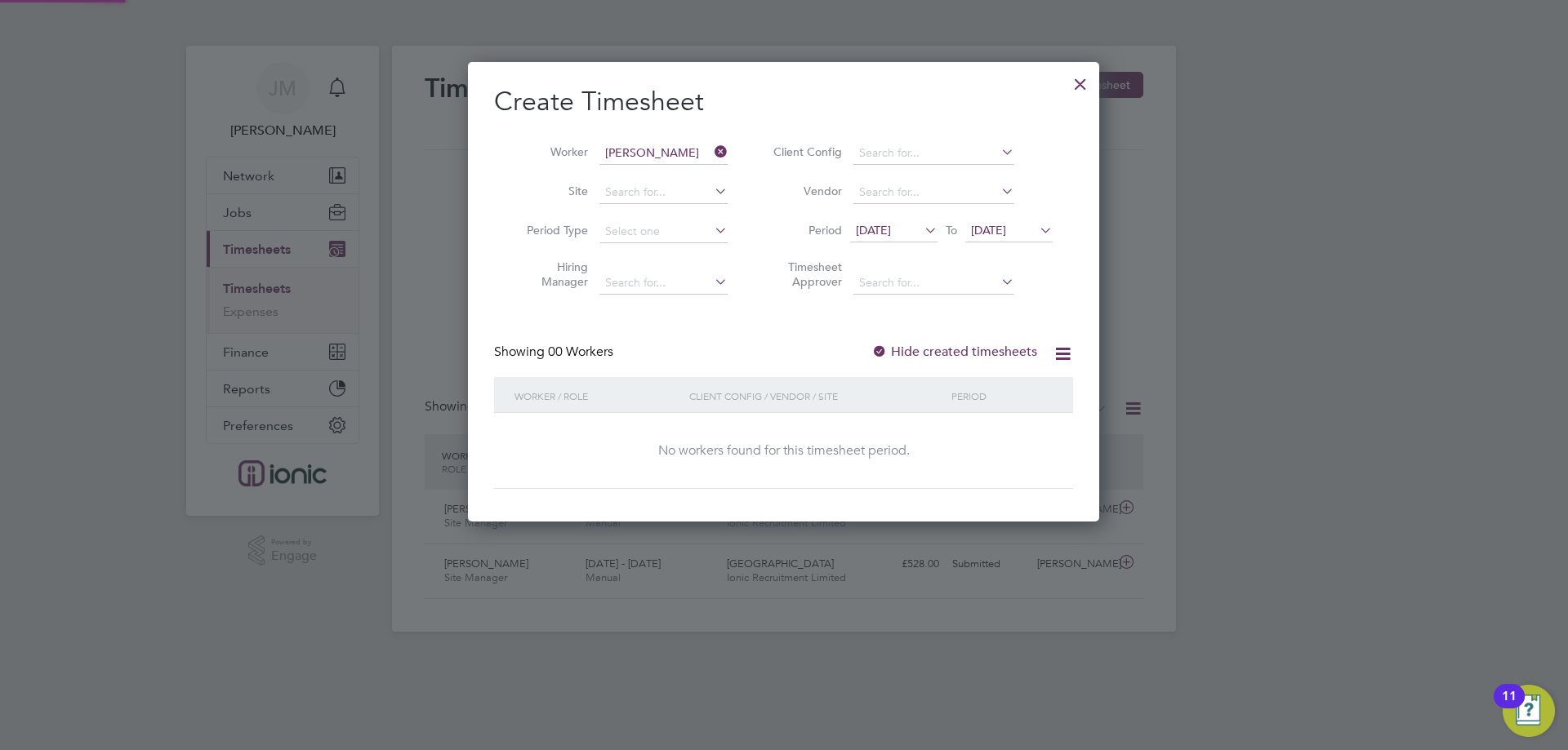
scroll to position [460, 632]
click at [883, 233] on span "[DATE]" at bounding box center [873, 230] width 35 height 15
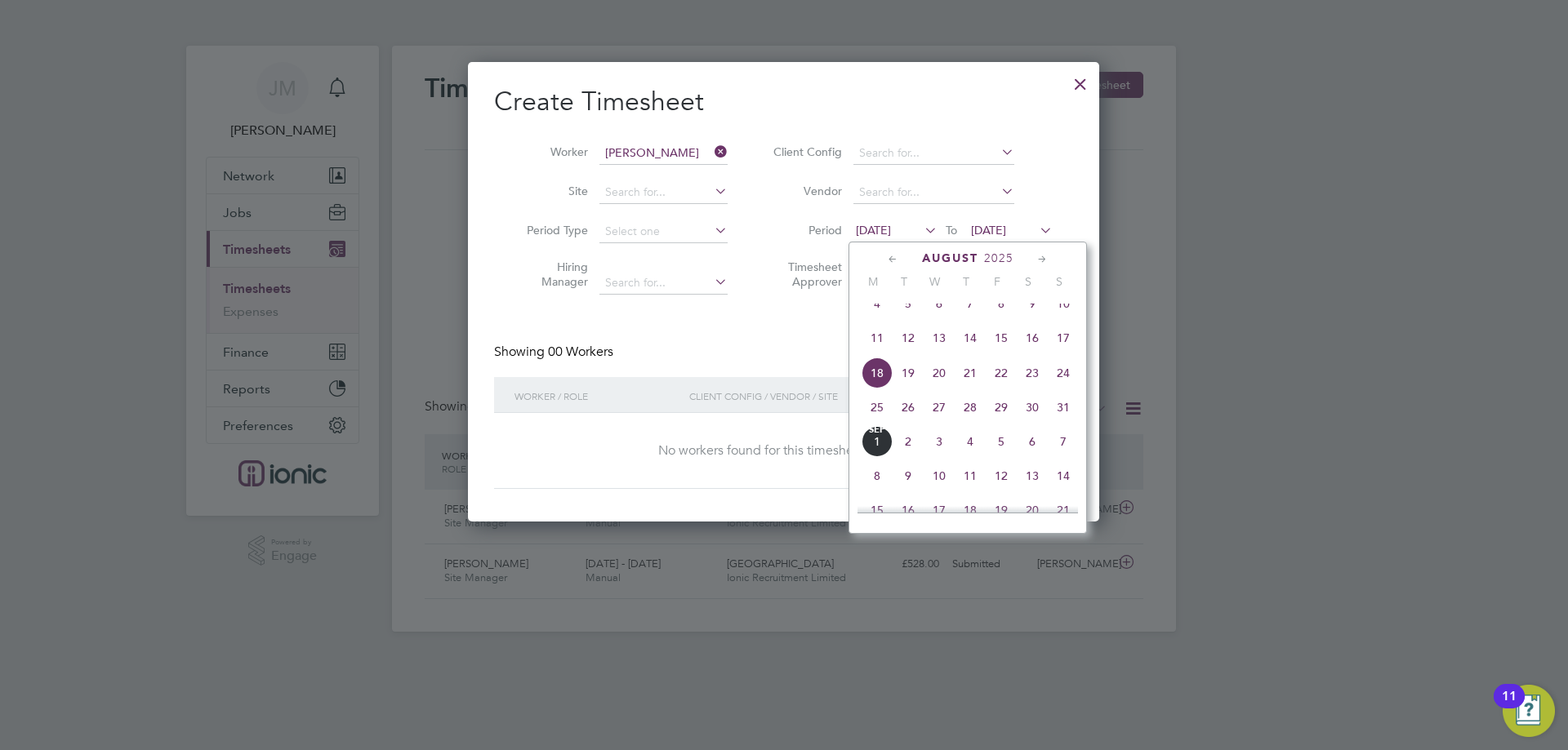
click at [874, 423] on span "25" at bounding box center [877, 407] width 31 height 31
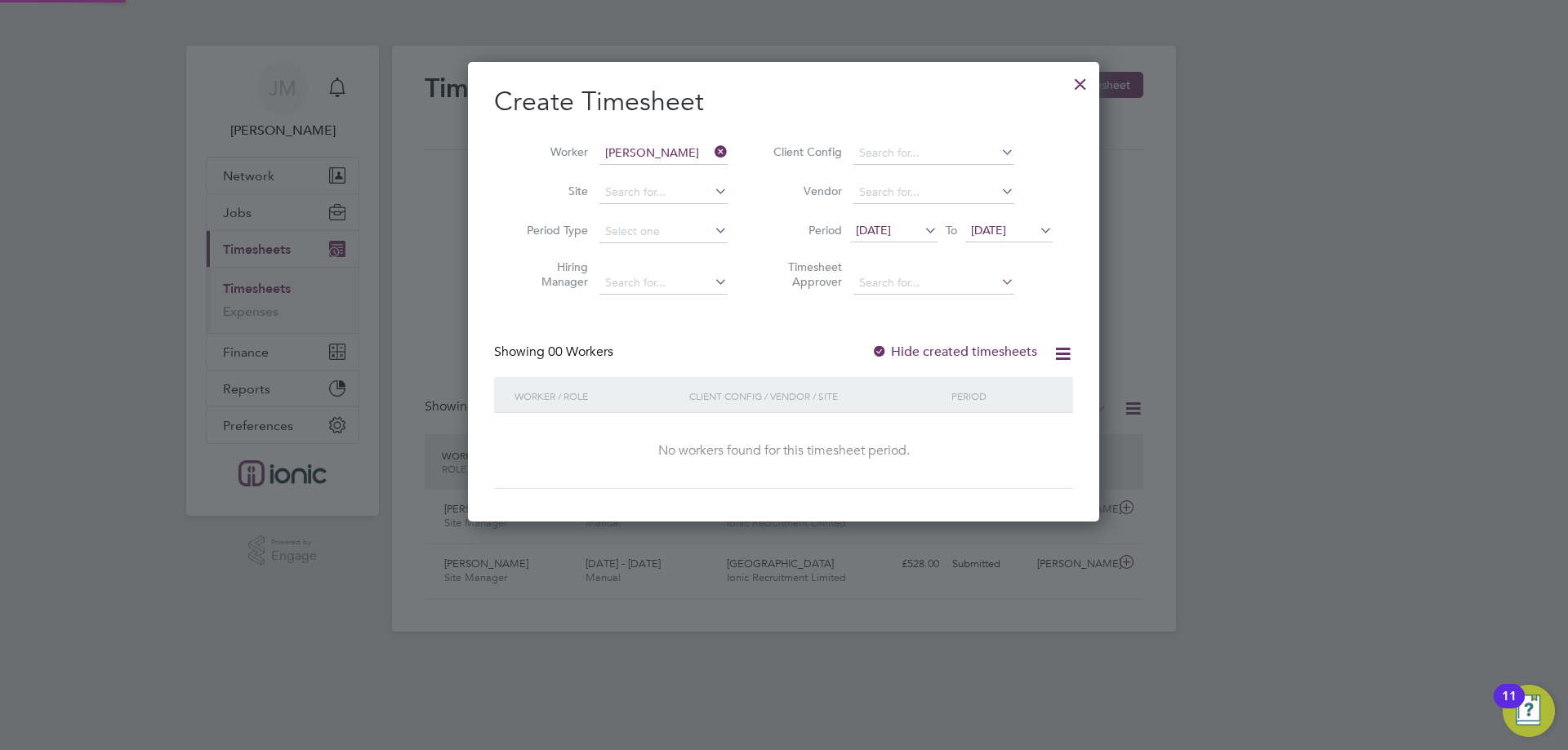
scroll to position [460, 632]
click at [1006, 236] on span "[DATE]" at bounding box center [988, 230] width 35 height 15
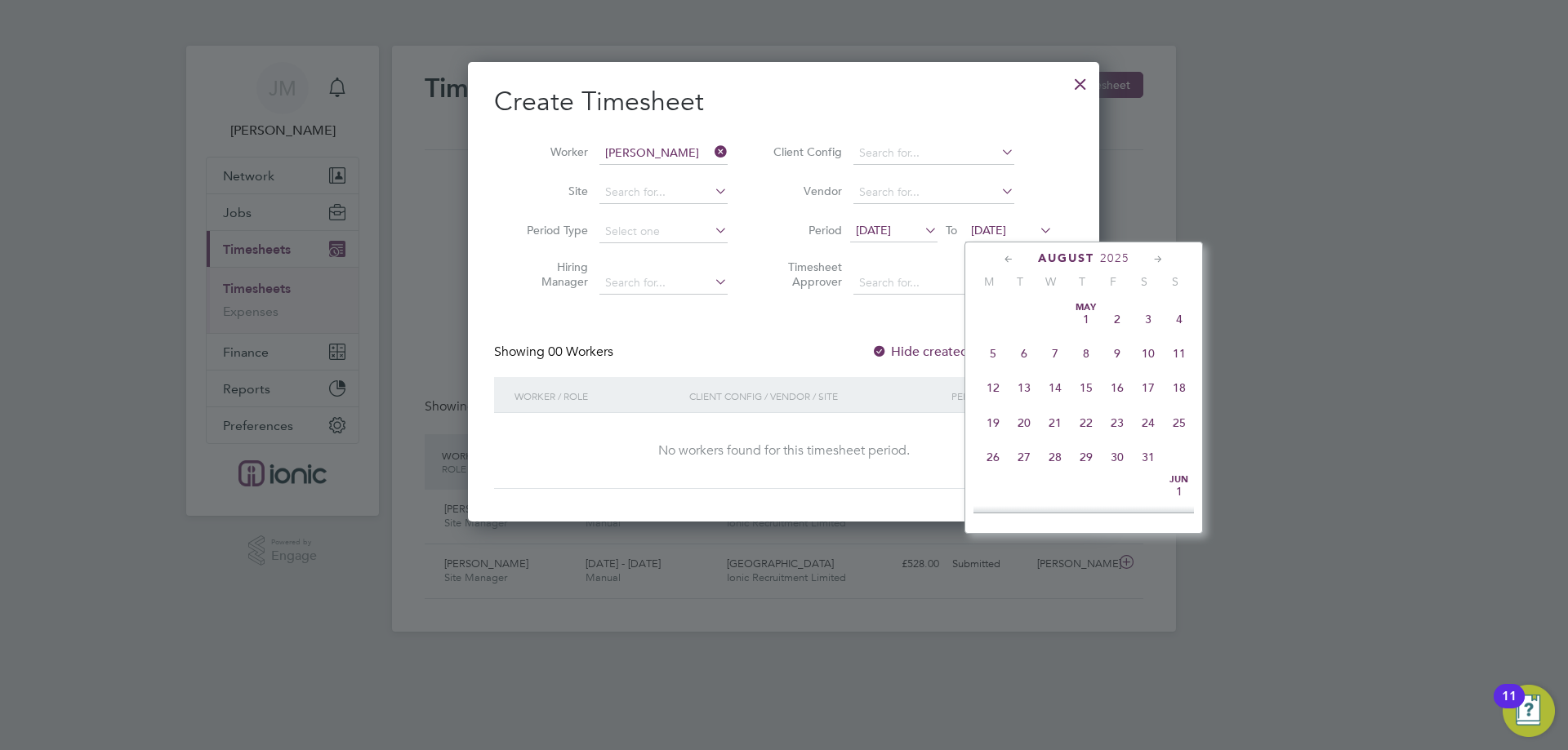
scroll to position [636, 0]
click at [1181, 385] on span "31" at bounding box center [1179, 372] width 31 height 31
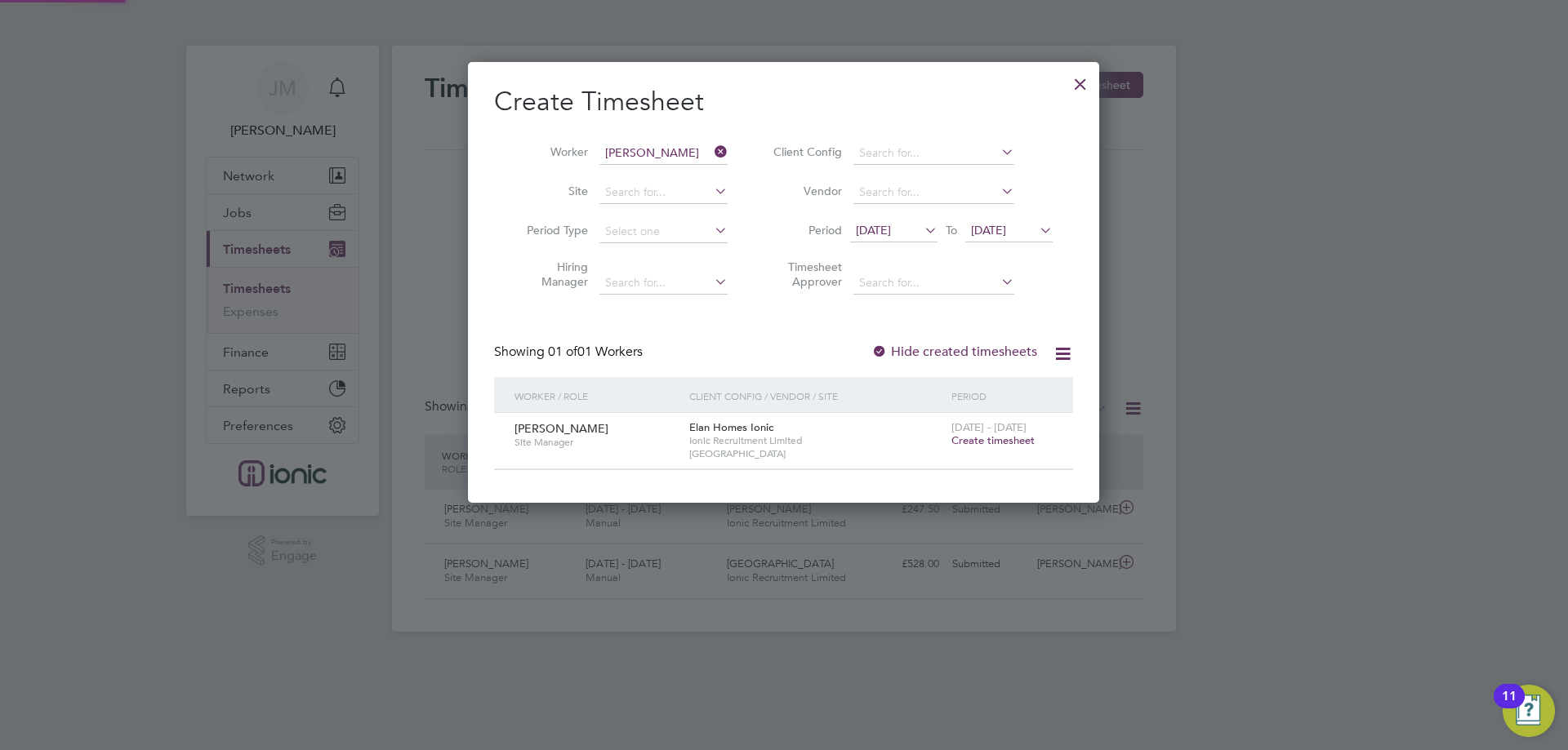
scroll to position [440, 632]
click at [1007, 443] on span "Create timesheet" at bounding box center [993, 440] width 83 height 14
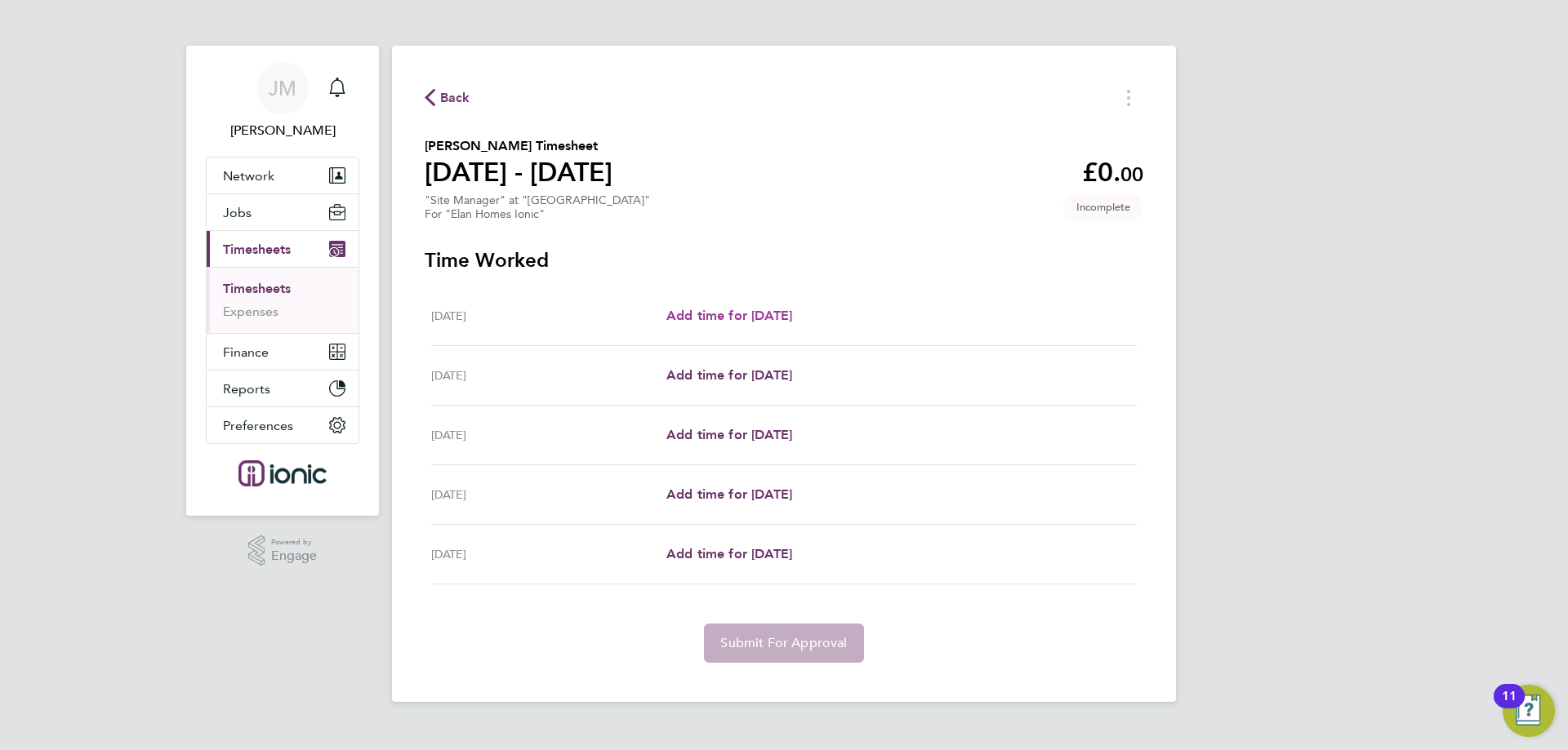
click at [743, 309] on span "Add time for [DATE]" at bounding box center [728, 316] width 126 height 16
select select "30"
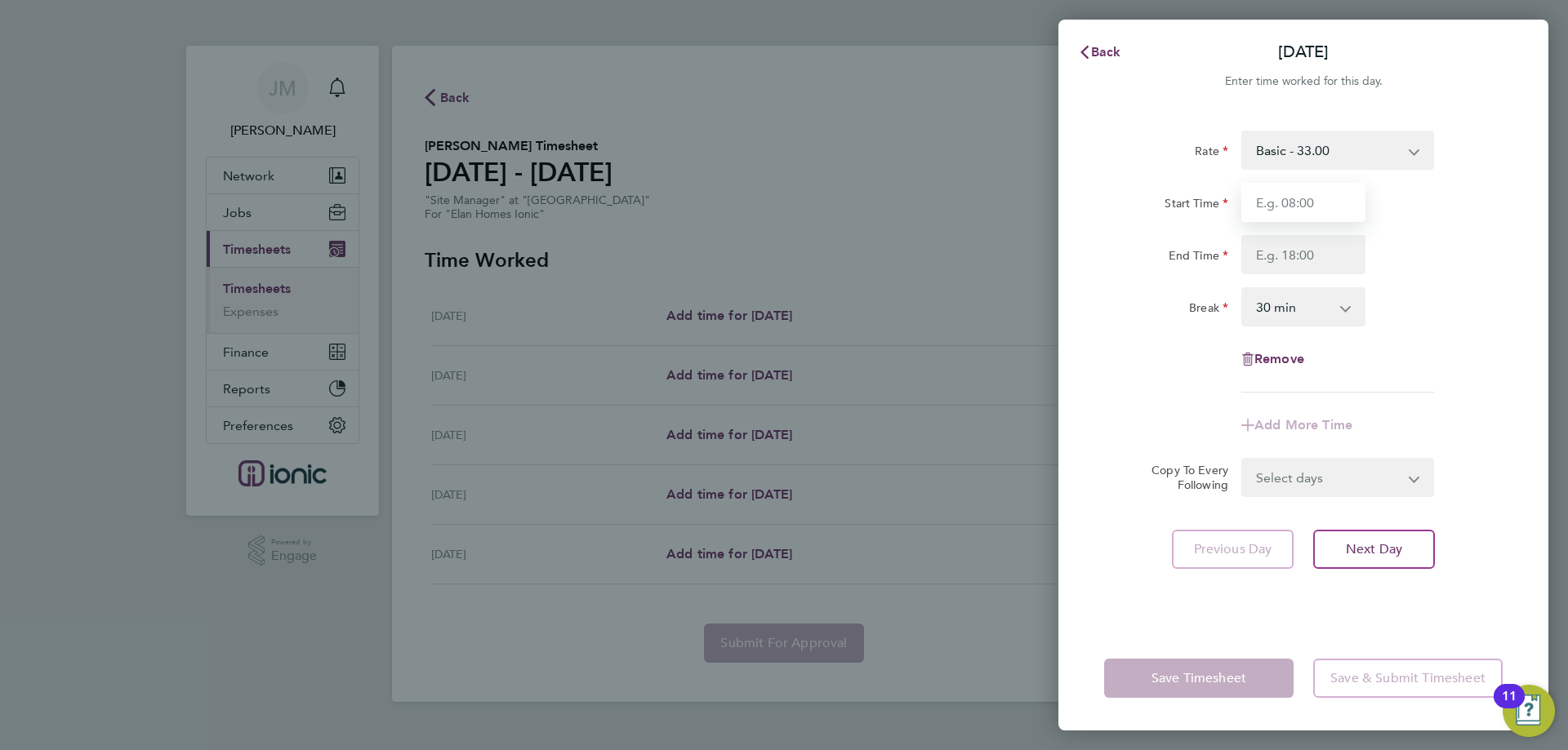
click at [1318, 210] on input "Start Time" at bounding box center [1302, 202] width 124 height 39
type input "07:30"
click at [1309, 259] on input "End Time" at bounding box center [1302, 254] width 124 height 39
type input "16:30"
click at [1452, 457] on form "Rate Basic - 33.00 Start Time 07:30 End Time 16:30 Break 0 min 15 min 30 min 45…" at bounding box center [1302, 313] width 399 height 366
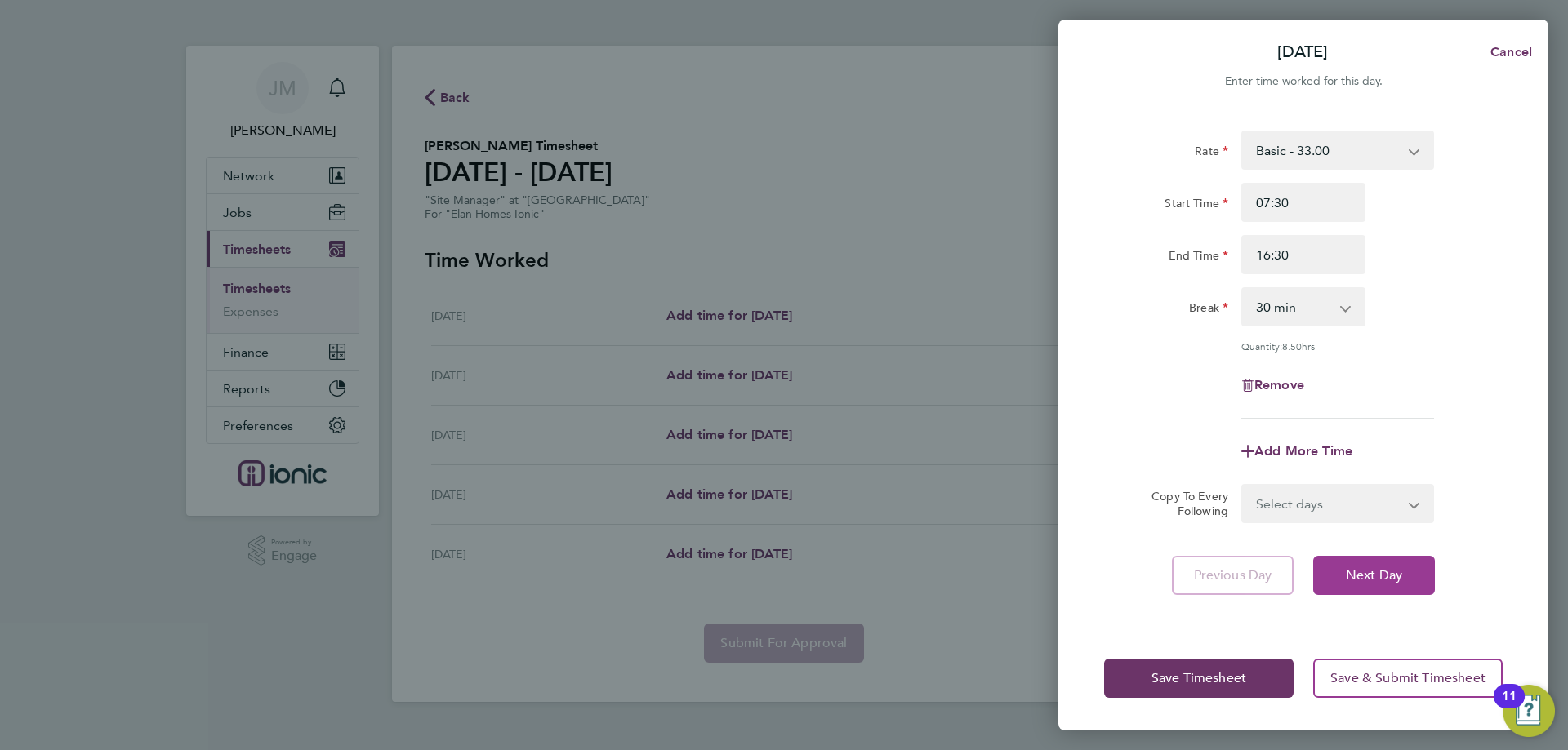
click at [1394, 575] on span "Next Day" at bounding box center [1374, 576] width 56 height 16
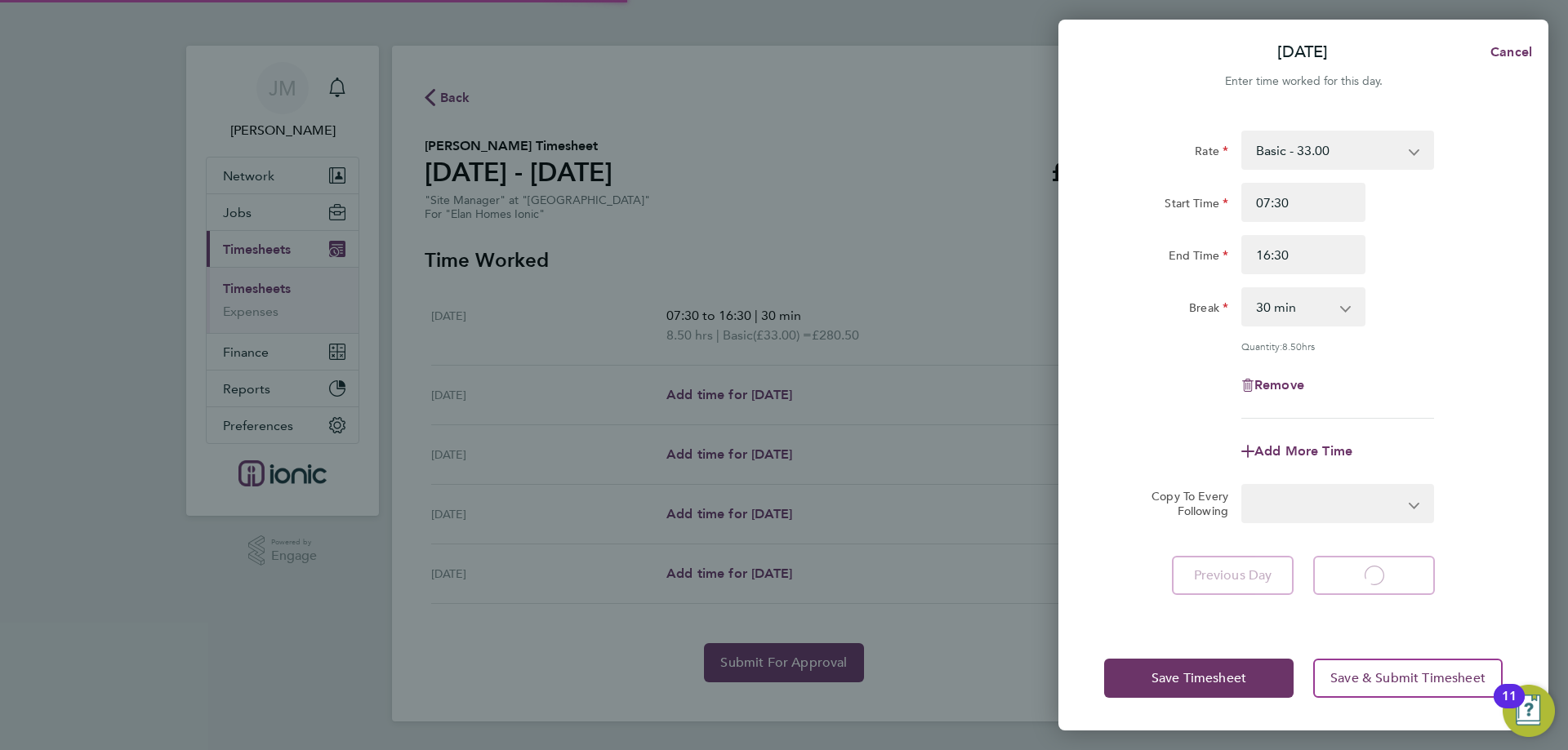
select select "30"
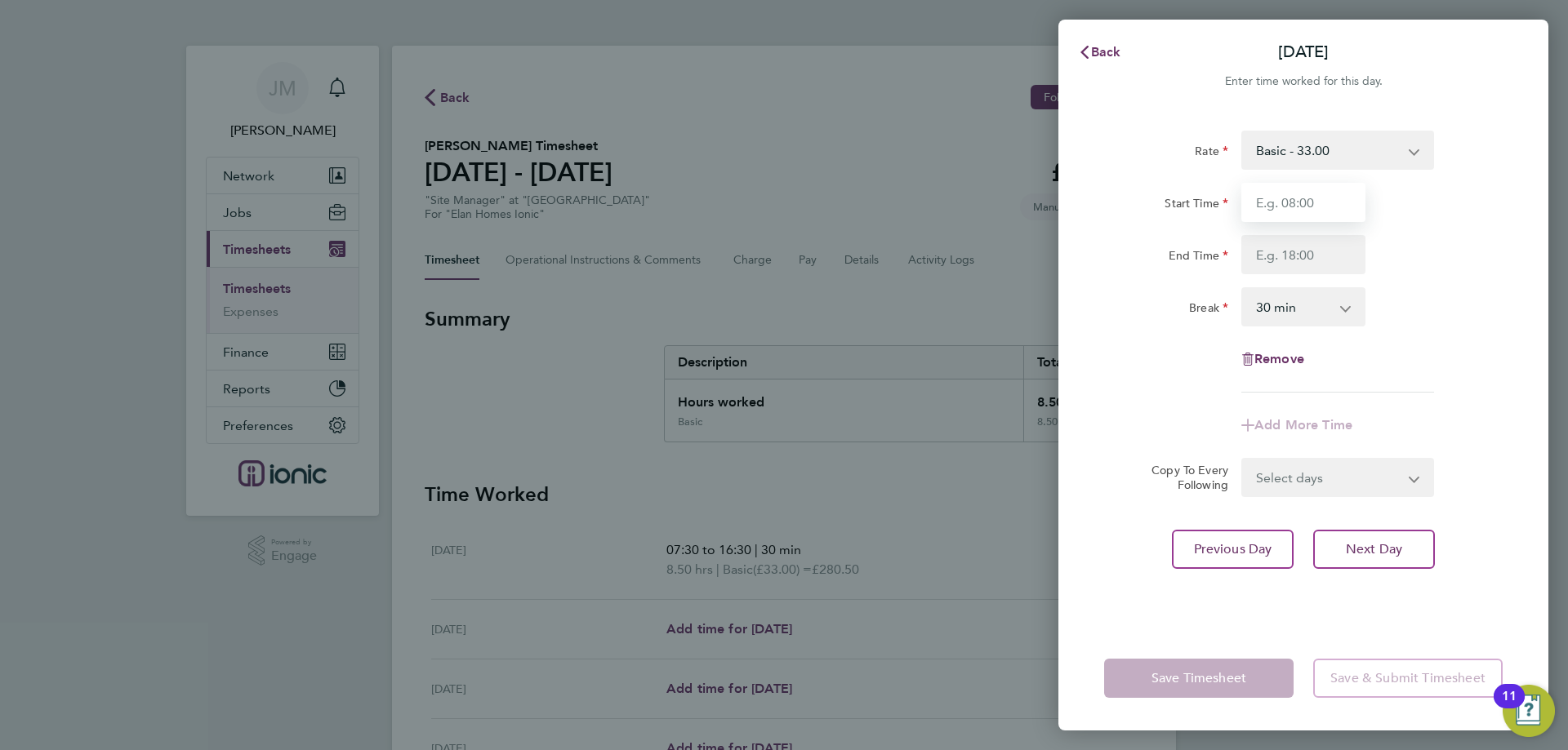
click at [1294, 211] on input "Start Time" at bounding box center [1302, 202] width 124 height 39
type input "07:30"
click at [1277, 273] on input "End Time" at bounding box center [1302, 254] width 124 height 39
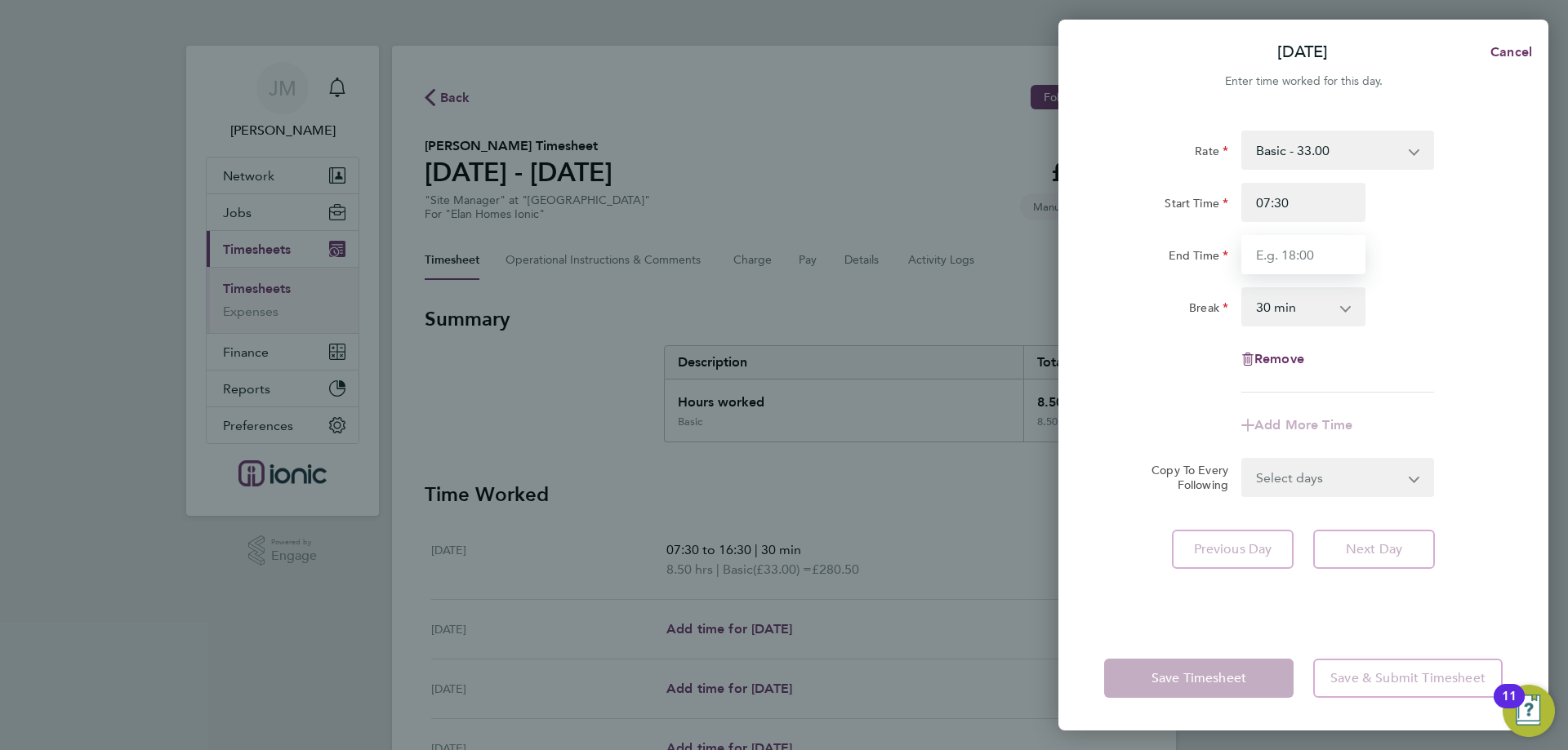
type input "16:30"
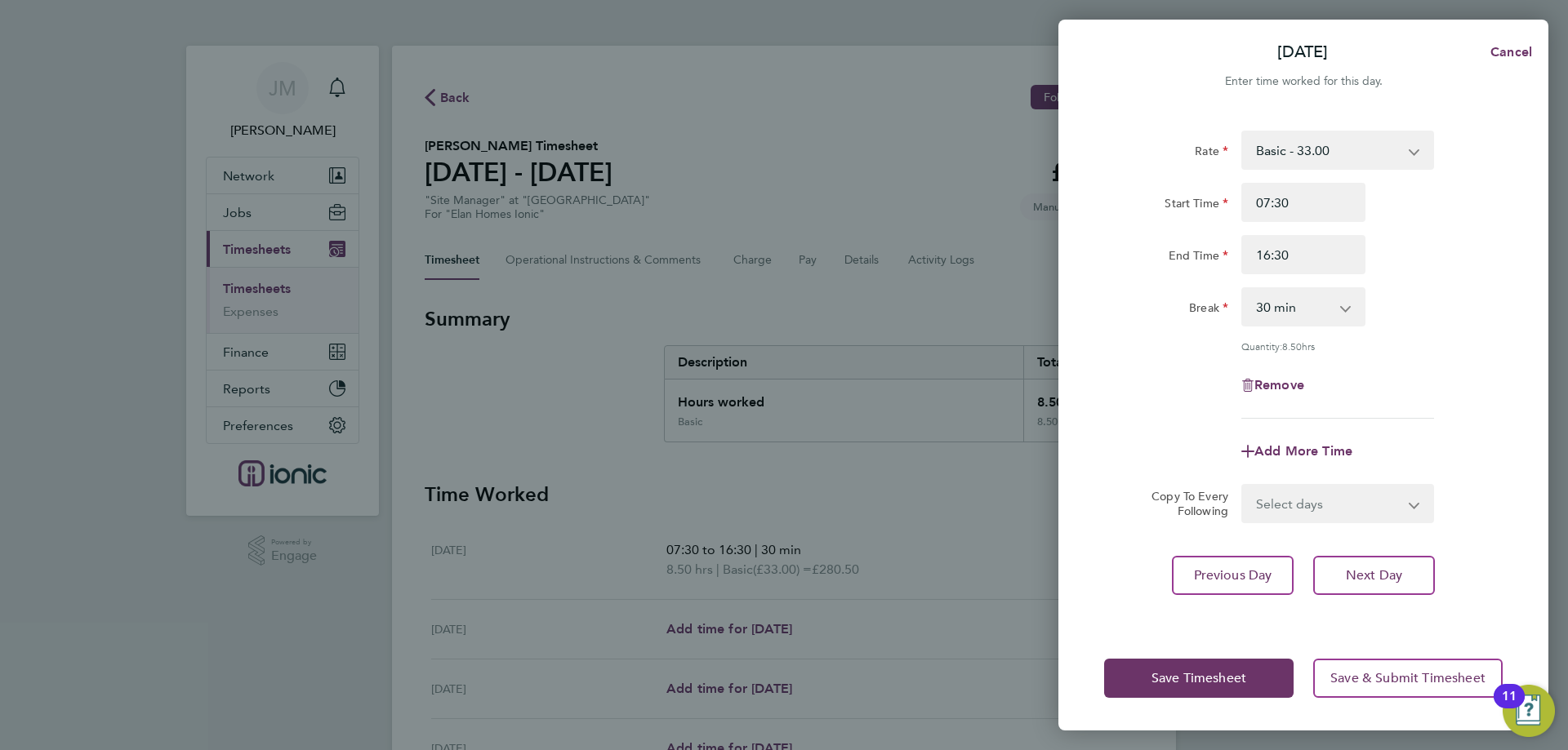
click at [1462, 368] on div "Remove" at bounding box center [1303, 385] width 412 height 39
click at [1384, 582] on span "Next Day" at bounding box center [1374, 576] width 56 height 16
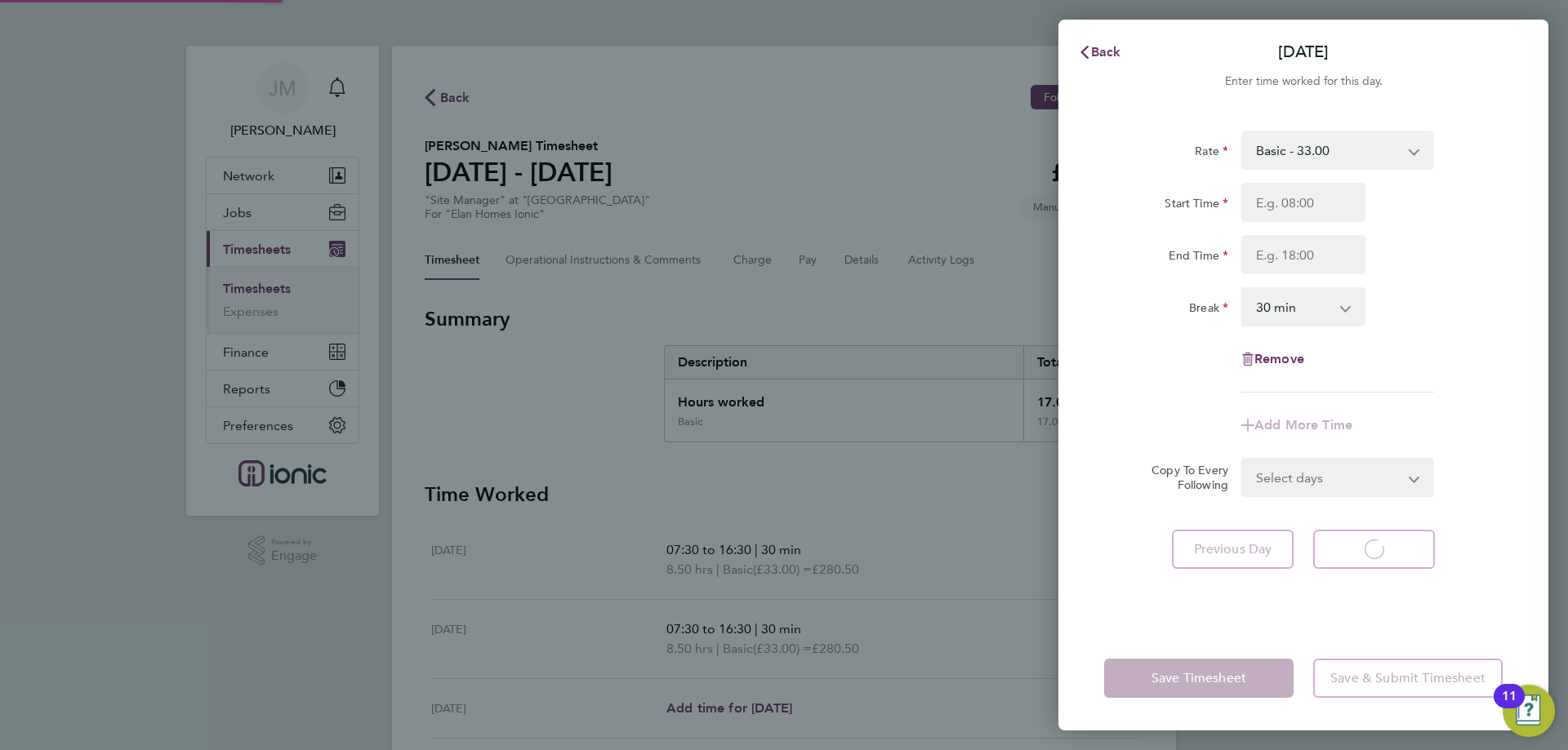
select select "30"
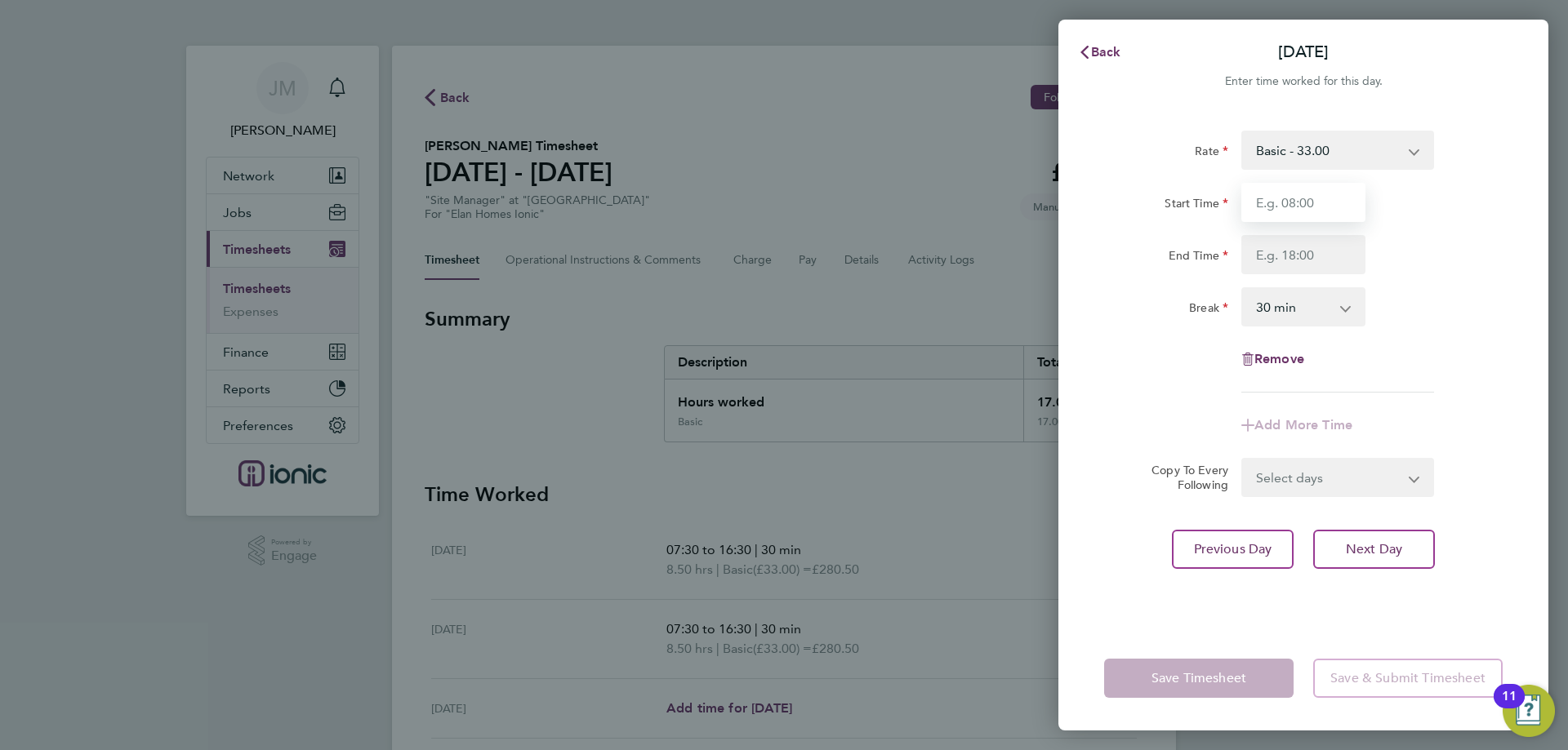
click at [1322, 214] on input "Start Time" at bounding box center [1302, 202] width 124 height 39
type input "07:30"
click at [1313, 245] on input "End Time" at bounding box center [1302, 254] width 124 height 39
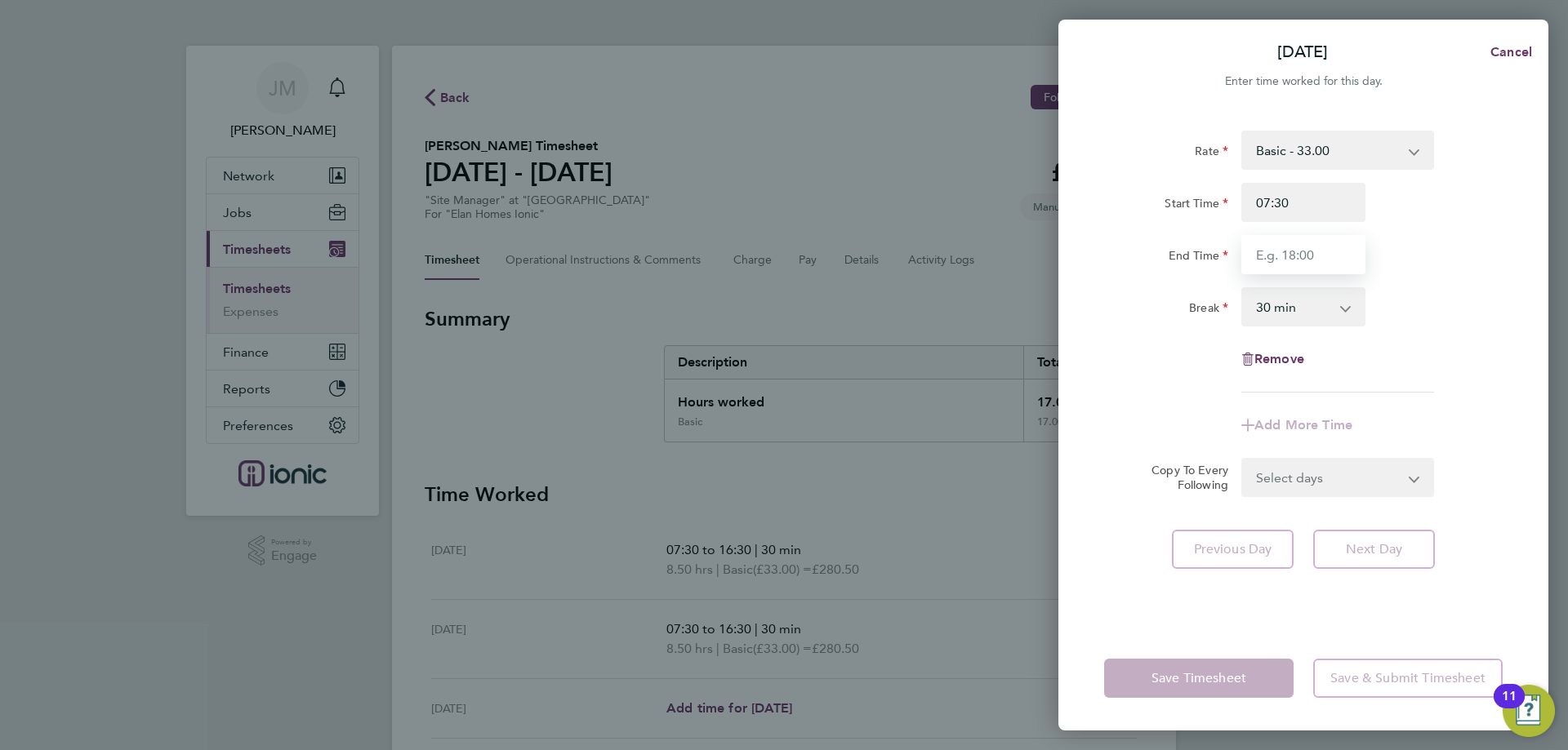
type input "16:30"
click at [1454, 348] on div "Rate Basic - 33.00 Start Time 07:30 End Time 16:30 Break 0 min 15 min 30 min 45…" at bounding box center [1302, 261] width 399 height 262
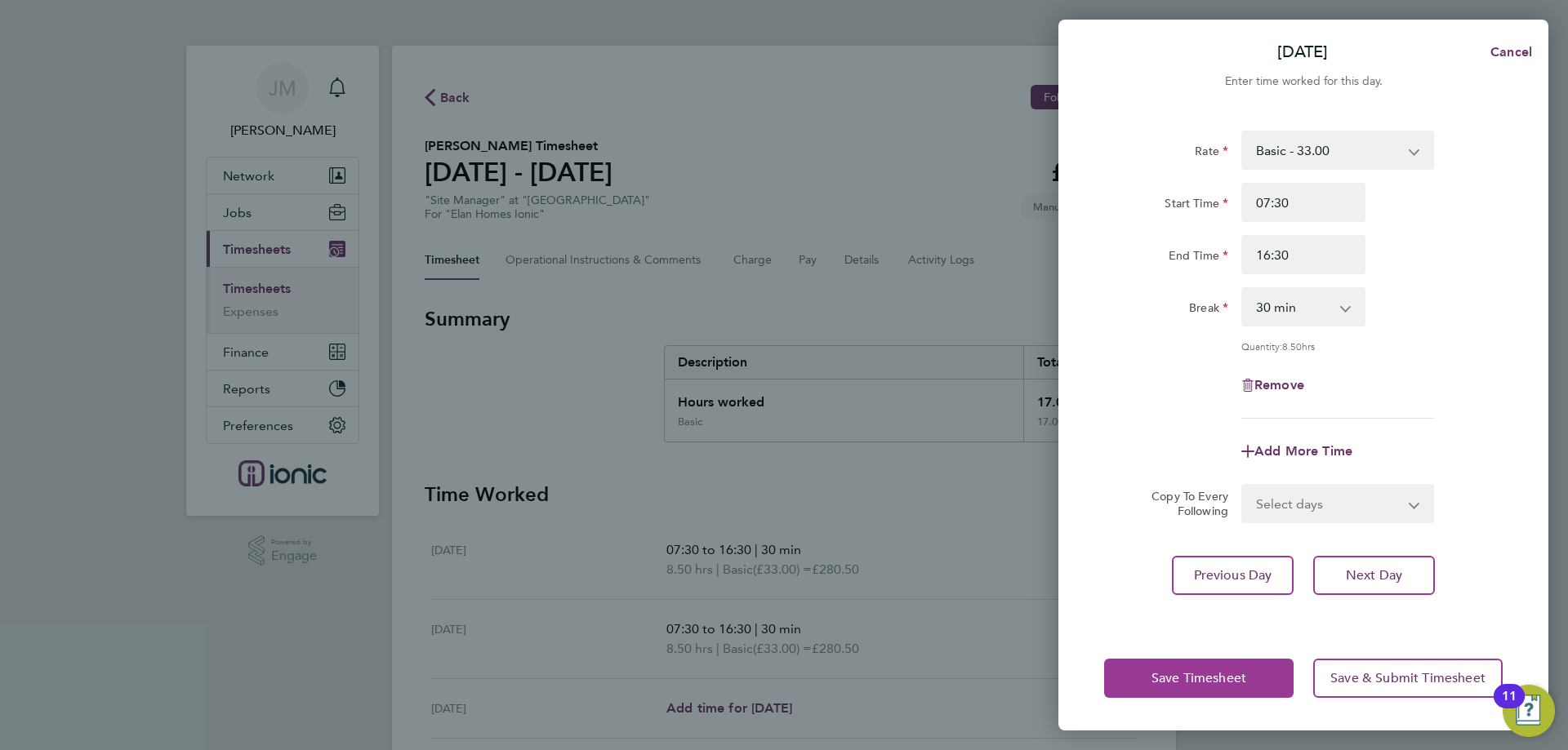
click at [1213, 686] on span "Save Timesheet" at bounding box center [1198, 678] width 95 height 16
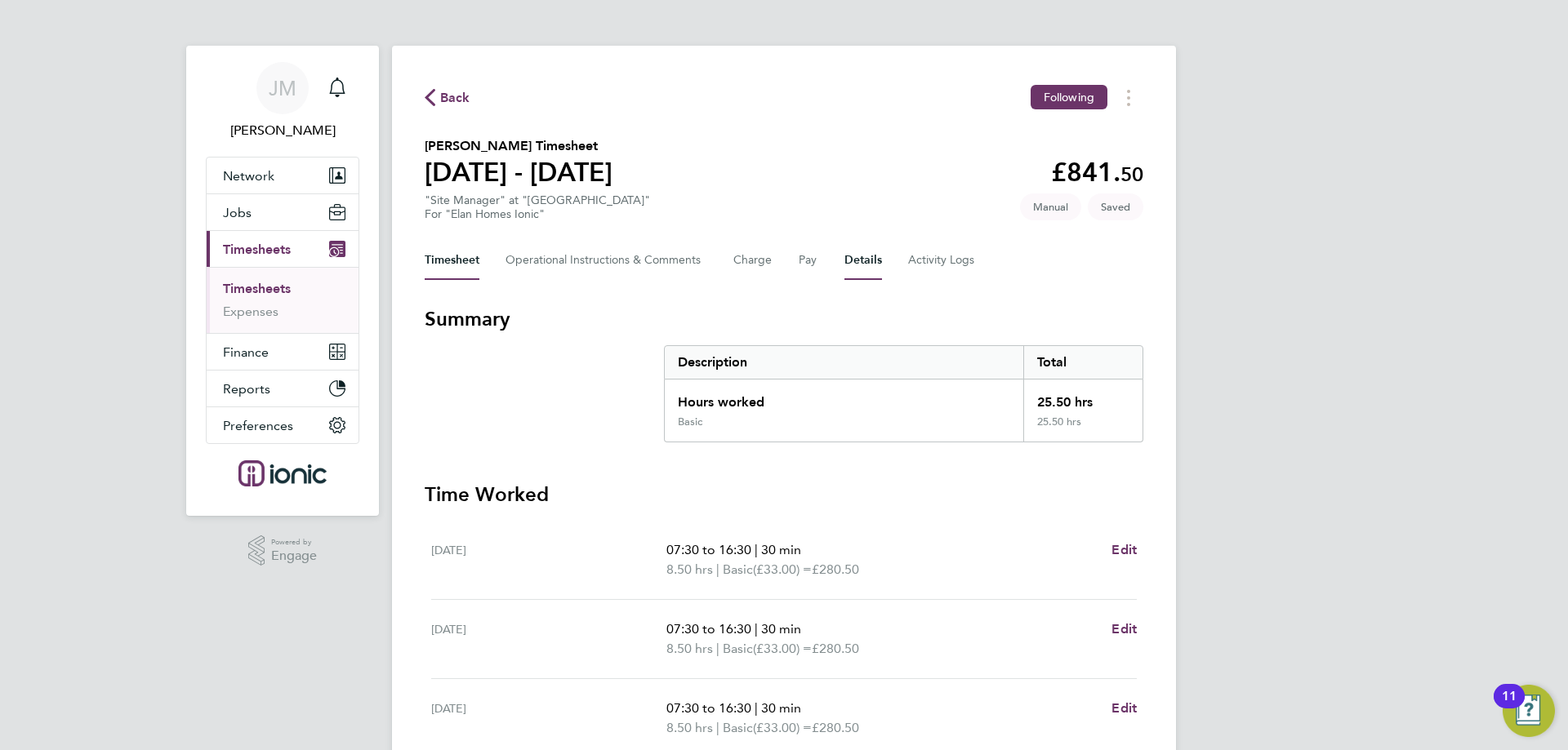
click at [847, 269] on button "Details" at bounding box center [862, 260] width 37 height 39
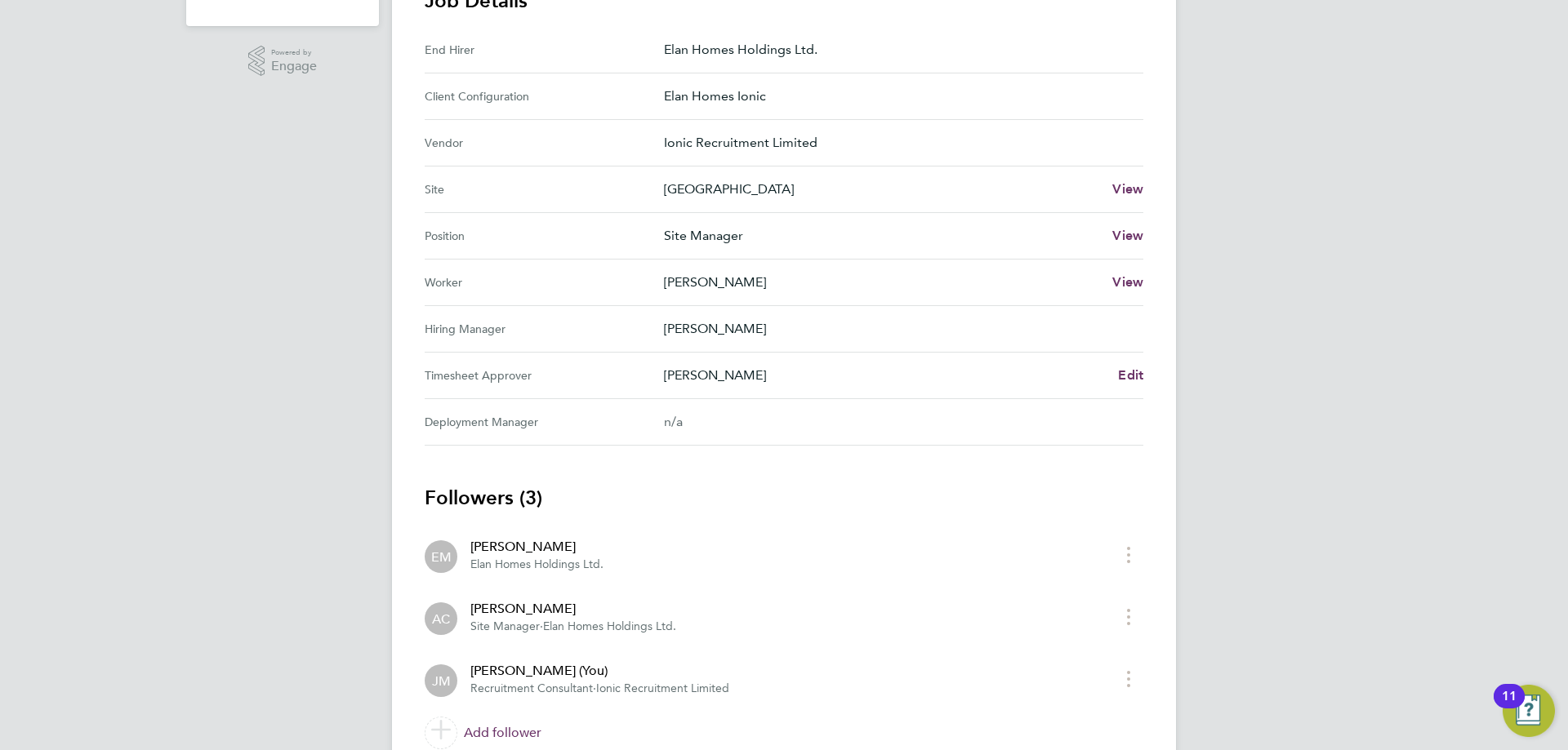
scroll to position [561, 0]
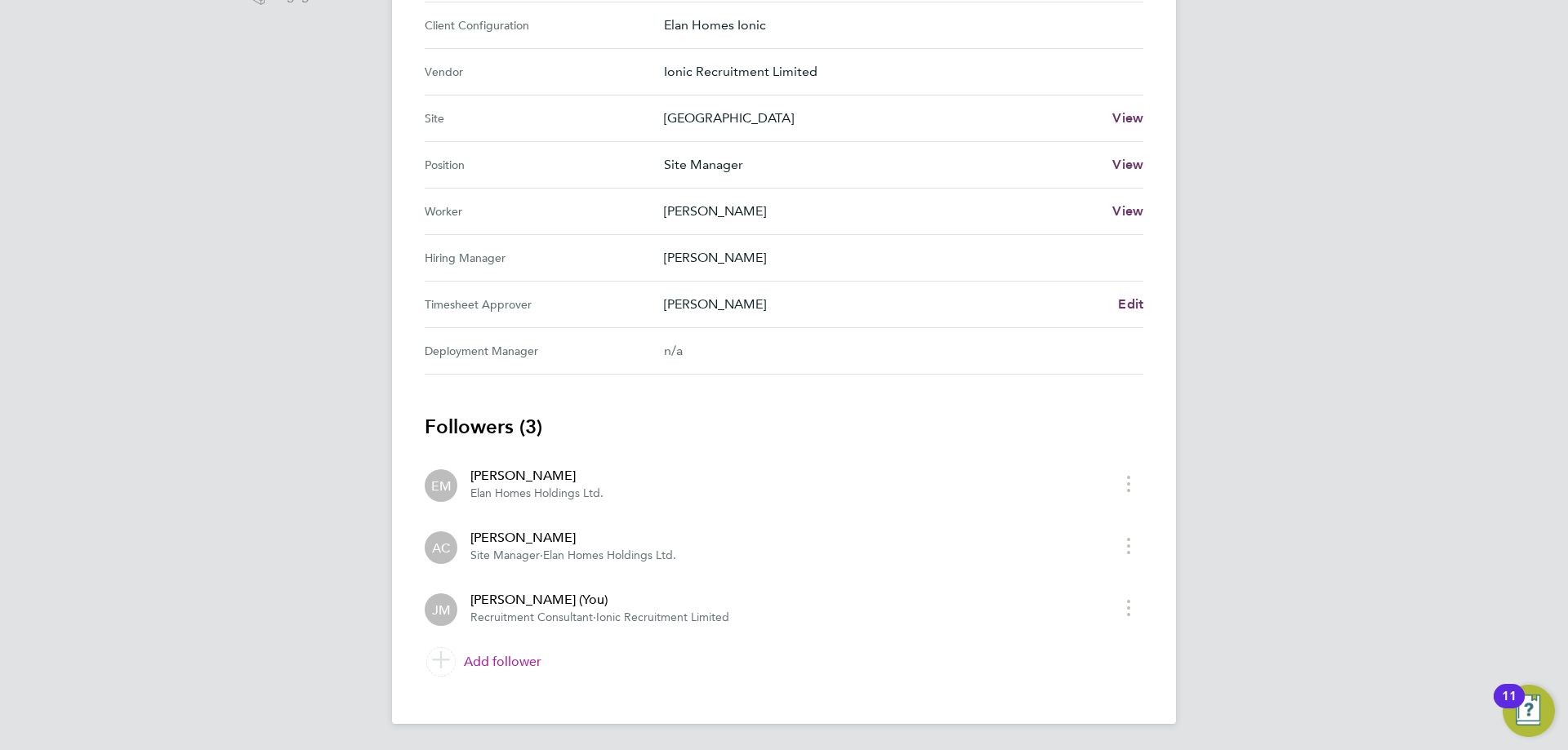
click at [517, 661] on link "Add follower" at bounding box center [784, 661] width 719 height 46
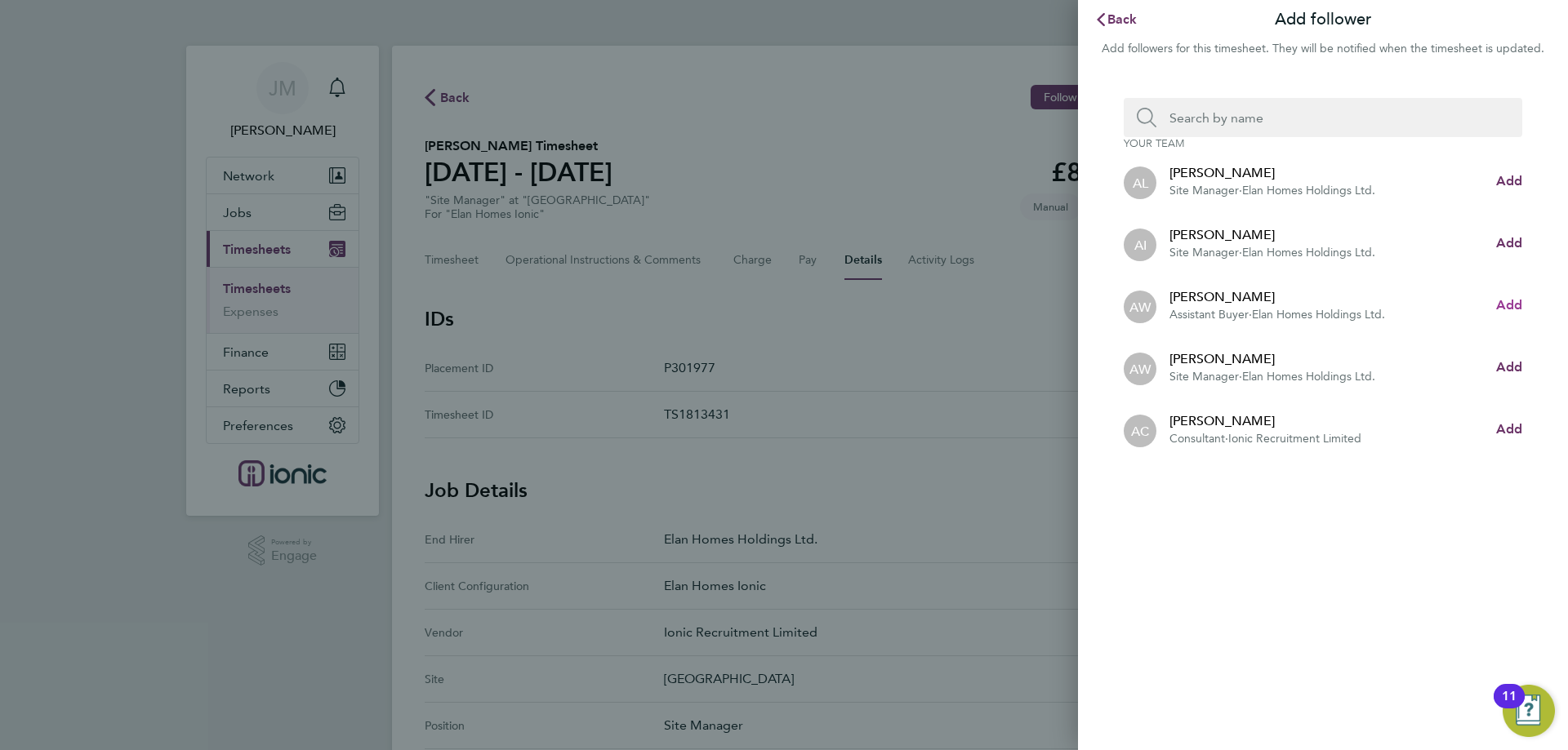
click at [1513, 312] on span "Add" at bounding box center [1509, 305] width 26 height 16
click at [1118, 21] on span "Back" at bounding box center [1122, 19] width 30 height 16
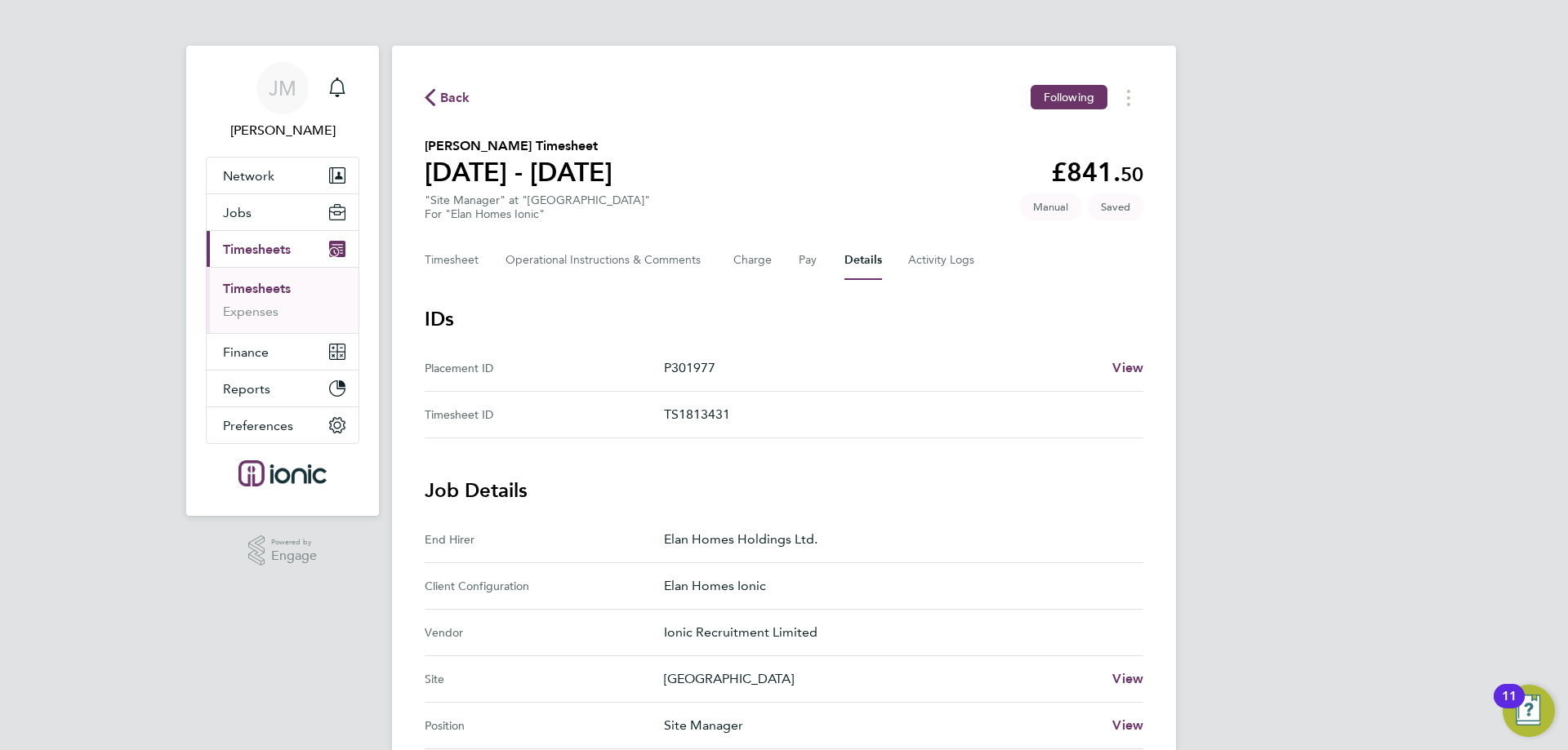
click at [924, 334] on section "IDs Placement ID P301977 View Timesheet ID TS1813431" at bounding box center [784, 372] width 719 height 132
click at [476, 273] on button "Timesheet" at bounding box center [451, 260] width 55 height 39
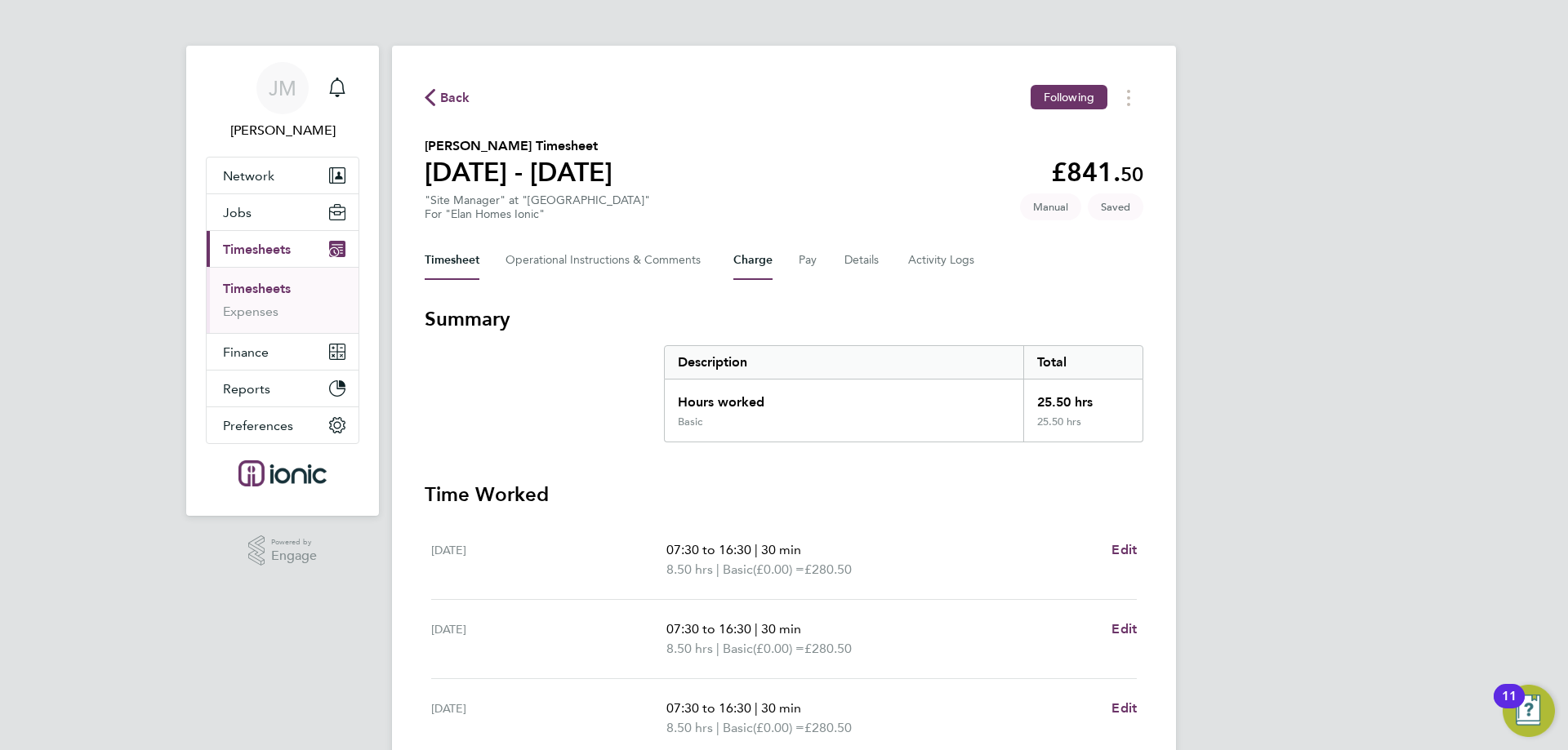
click at [761, 260] on button "Charge" at bounding box center [752, 260] width 39 height 39
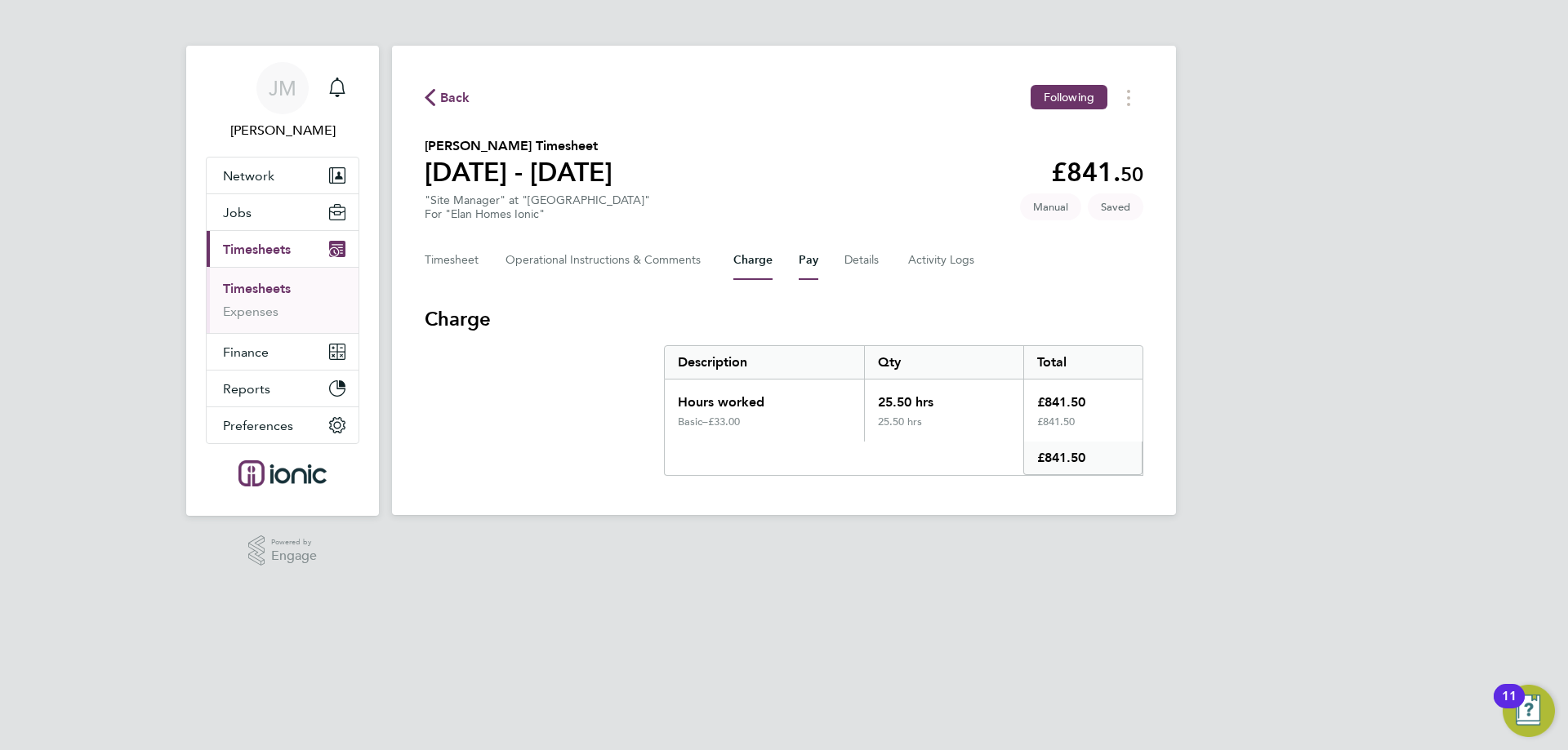
click at [799, 260] on button "Pay" at bounding box center [808, 260] width 20 height 39
click at [478, 257] on button "Timesheet" at bounding box center [451, 260] width 55 height 39
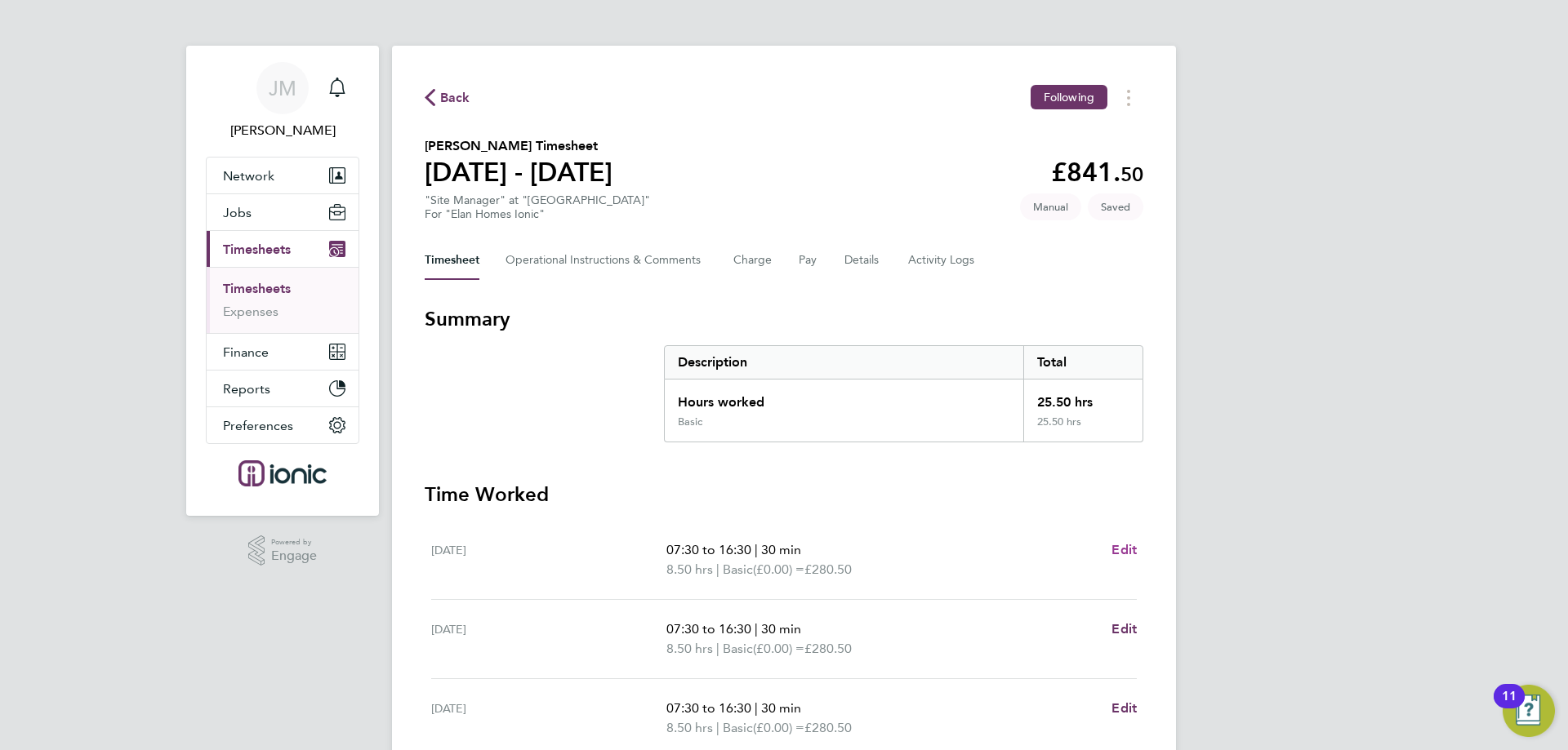
click at [1129, 547] on span "Edit" at bounding box center [1123, 549] width 25 height 16
select select "30"
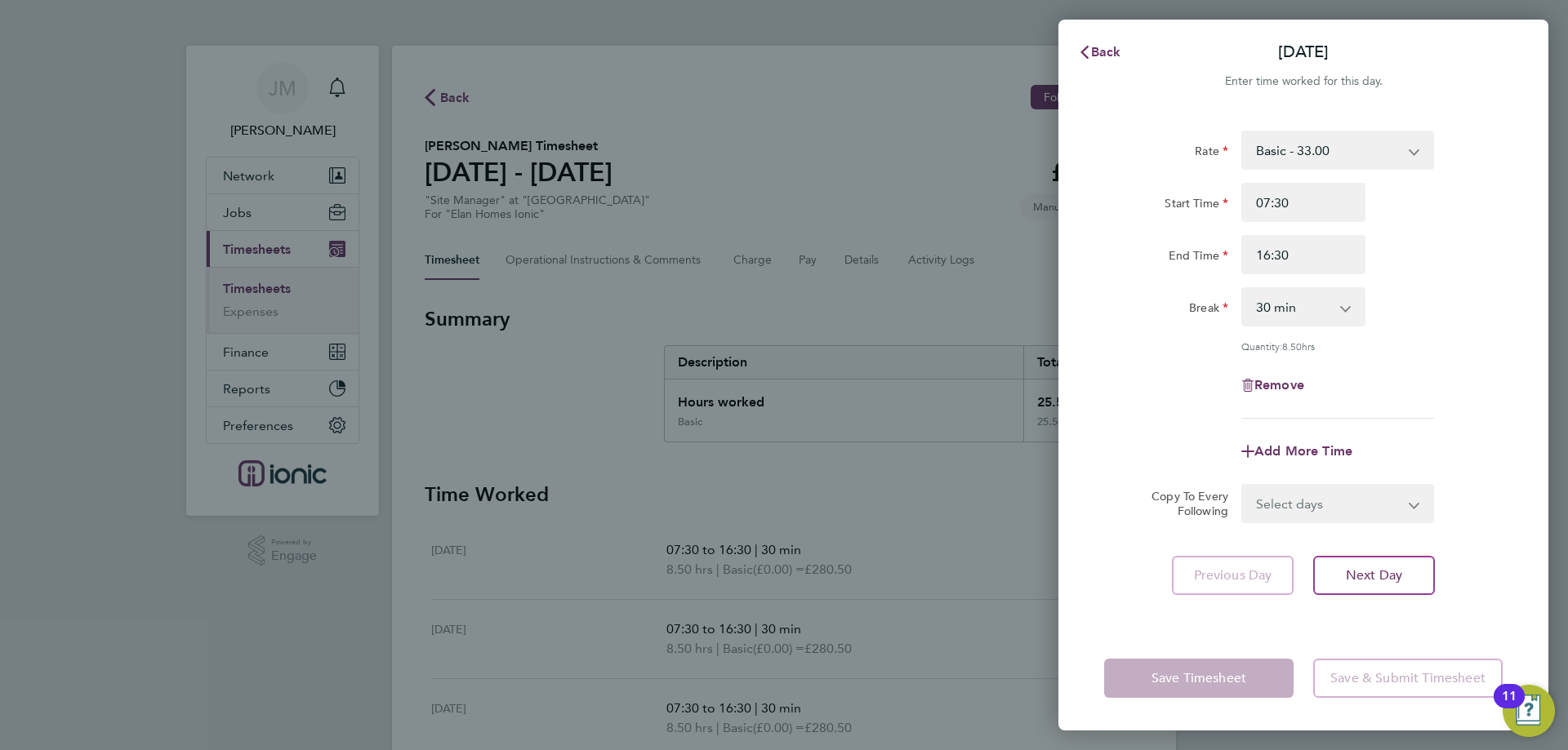
click at [1391, 158] on select "Basic - 33.00" at bounding box center [1328, 149] width 170 height 36
click at [1442, 195] on div "Start Time 07:30" at bounding box center [1303, 202] width 412 height 39
click at [1114, 52] on span "Back" at bounding box center [1105, 52] width 30 height 16
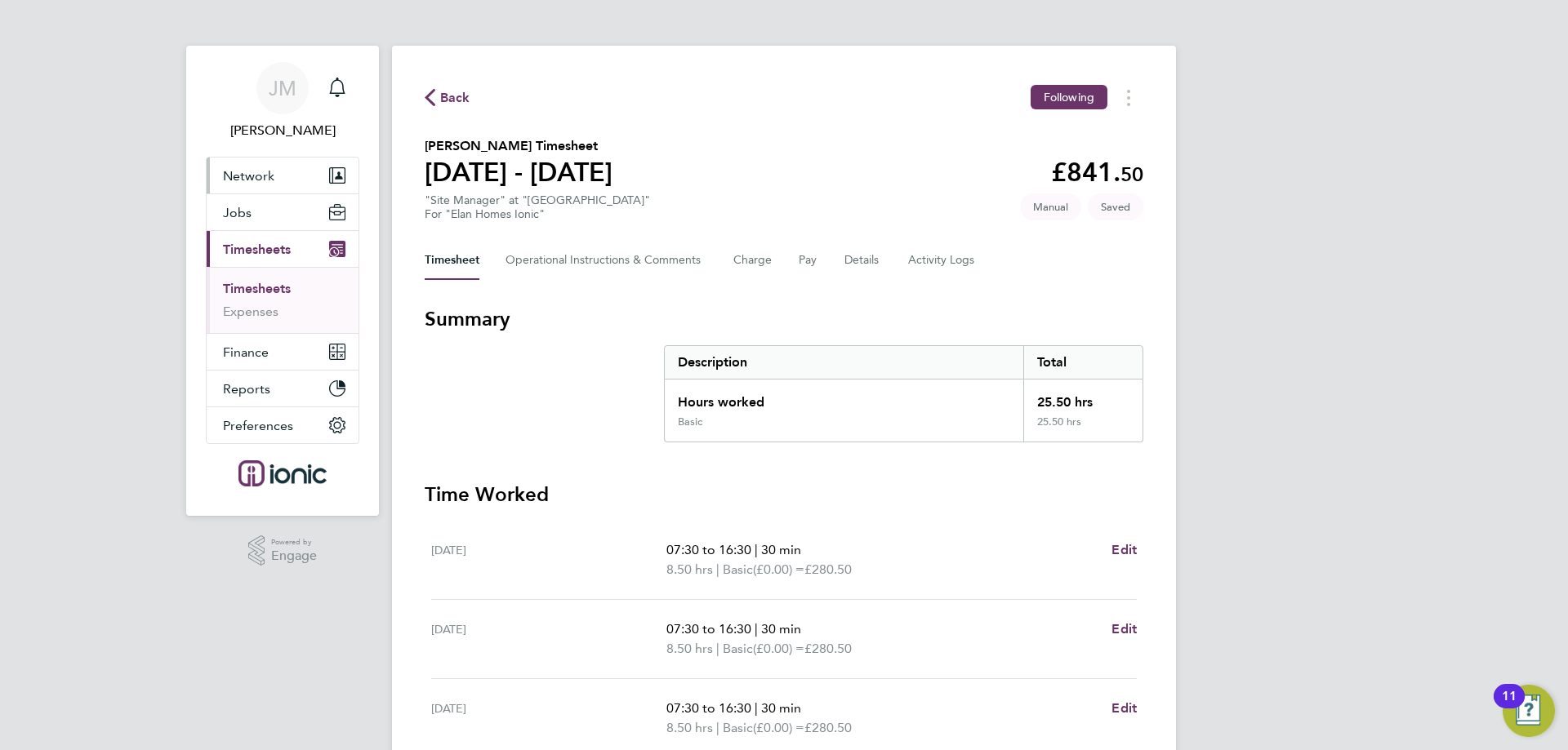
click at [247, 189] on button "Network" at bounding box center [282, 174] width 152 height 36
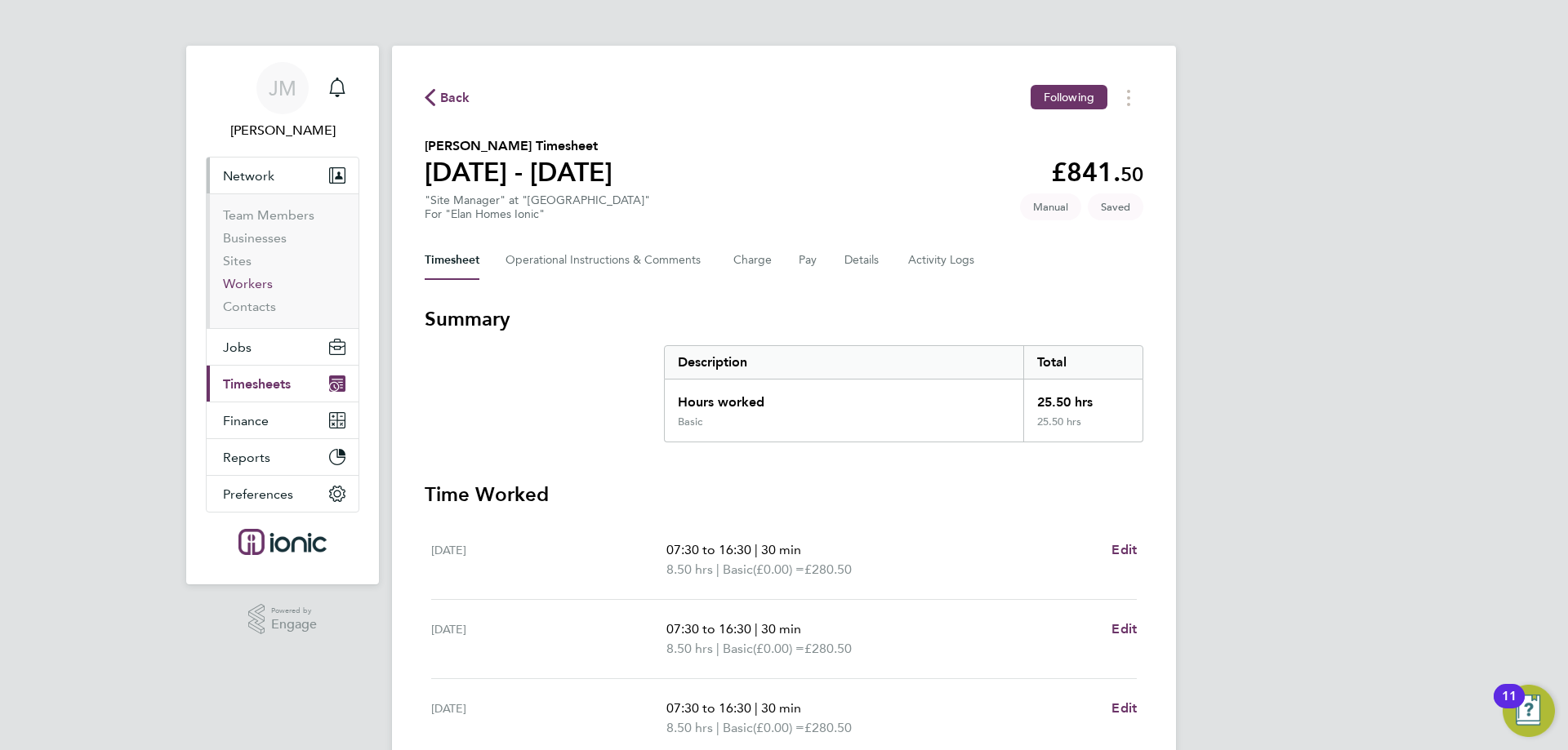
click at [251, 286] on link "Workers" at bounding box center [247, 284] width 49 height 16
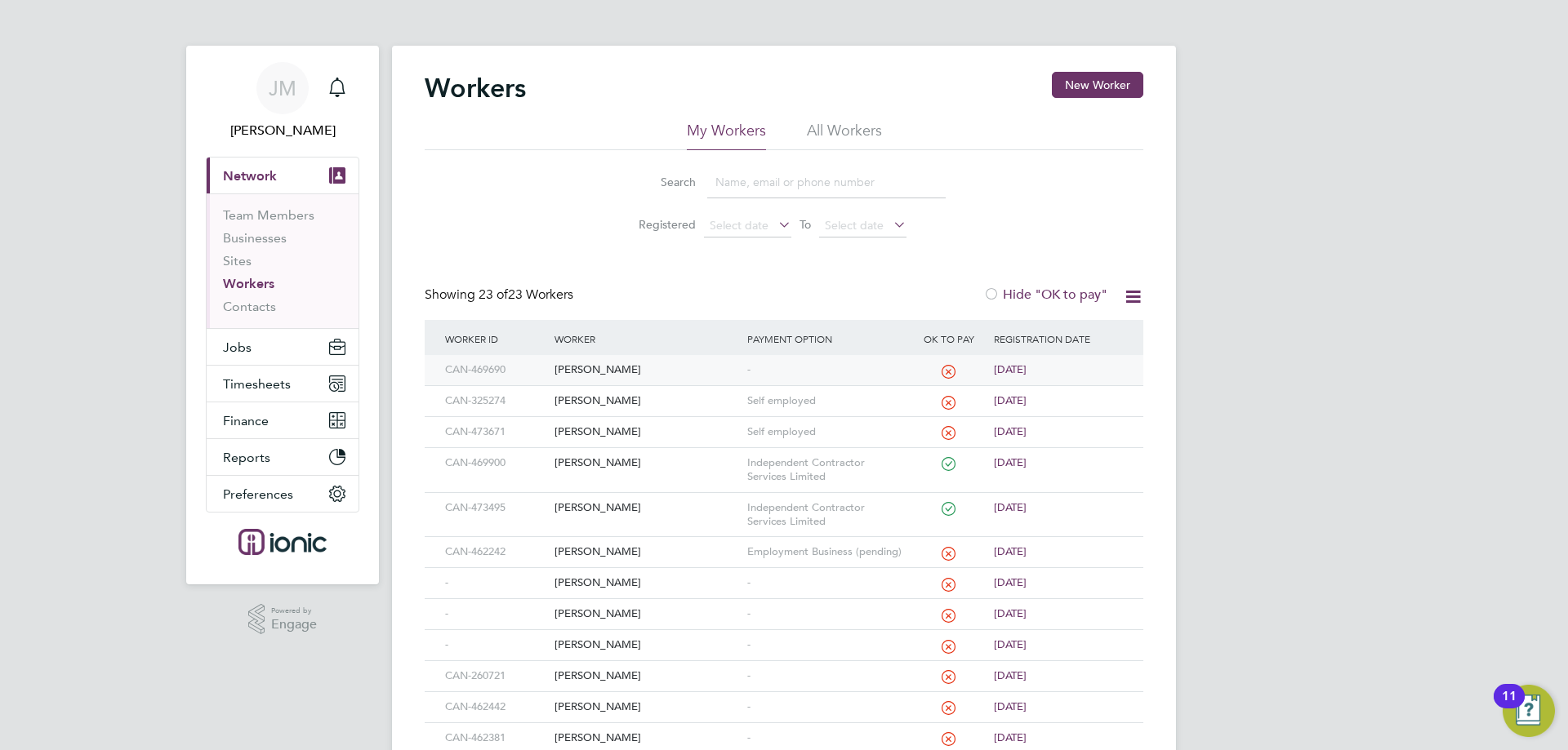
click at [601, 373] on div "[PERSON_NAME]" at bounding box center [646, 370] width 192 height 30
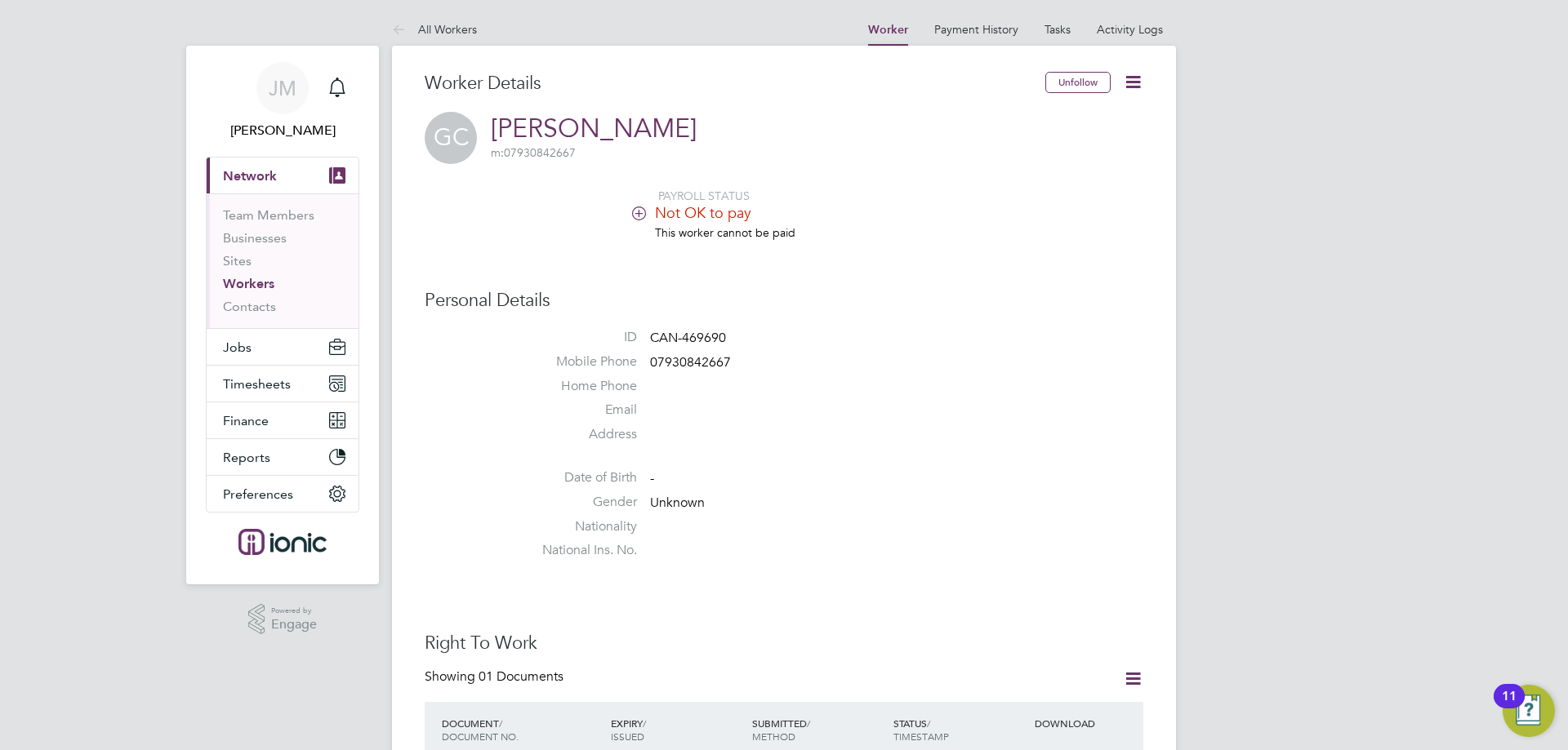
click at [1135, 88] on icon at bounding box center [1133, 82] width 21 height 21
click at [251, 346] on button "Jobs" at bounding box center [282, 346] width 152 height 36
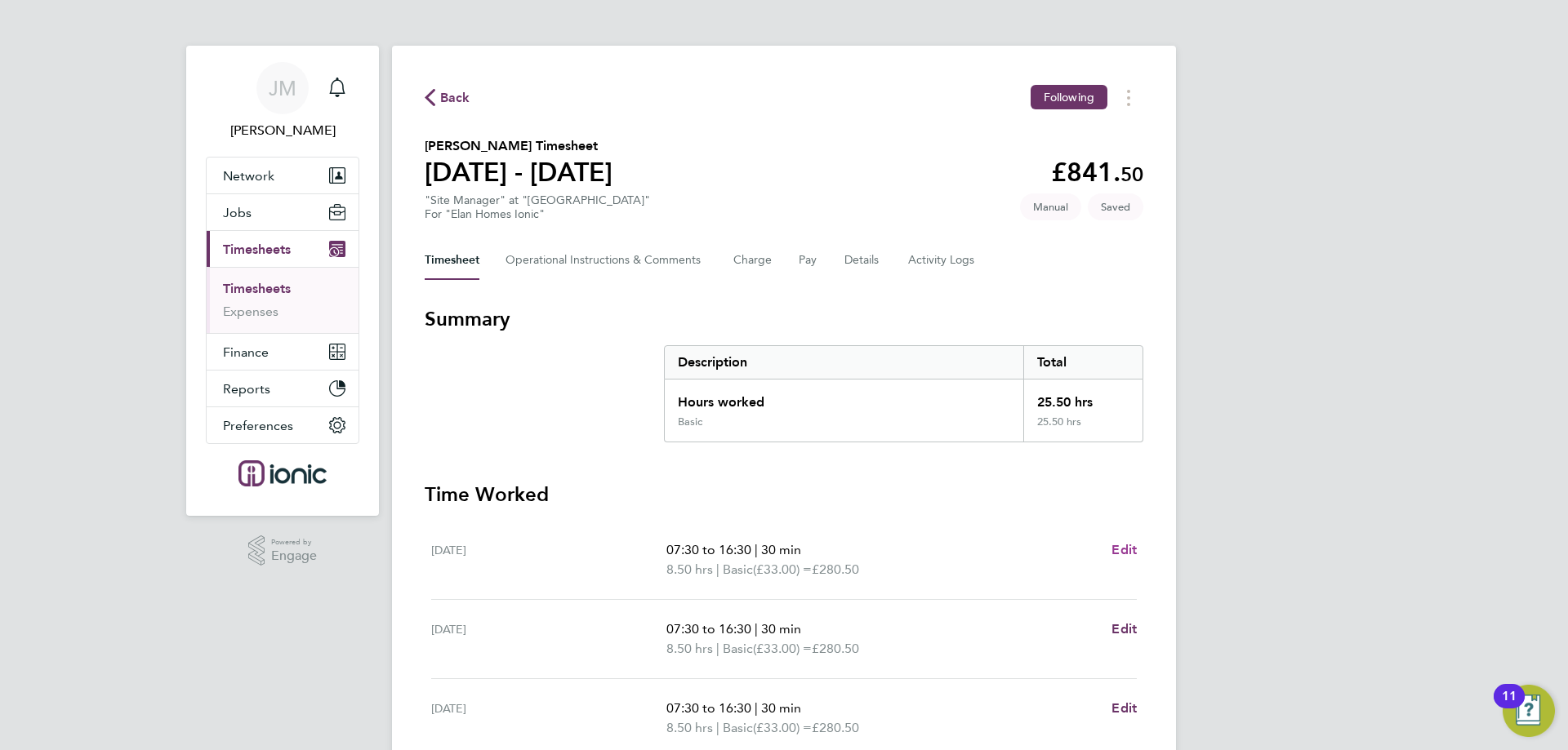
click at [1130, 549] on span "Edit" at bounding box center [1123, 549] width 25 height 16
select select "30"
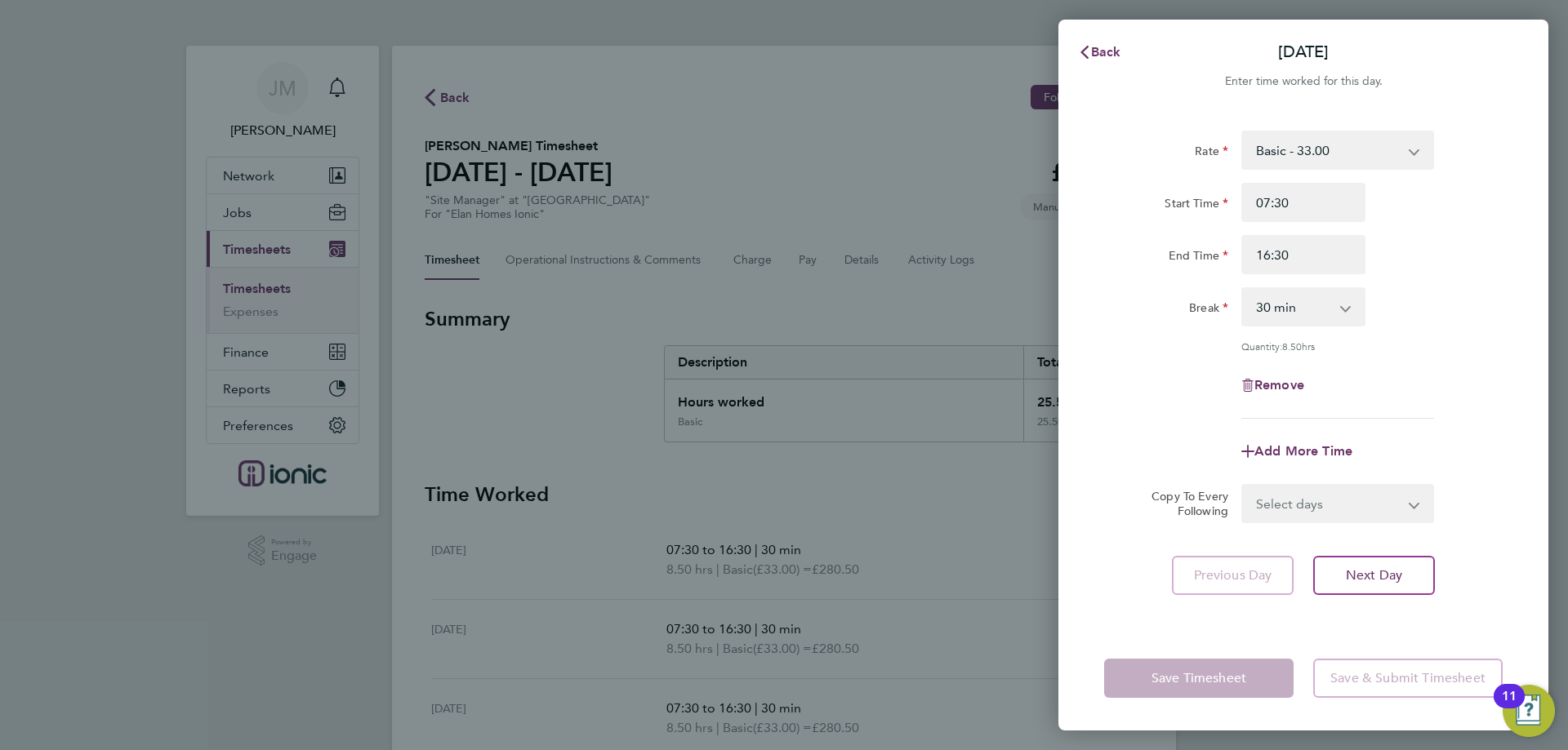
click at [1400, 127] on div "Rate Basic - 33.00 Start Time 07:30 End Time 16:30 Break 0 min 15 min 30 min 45…" at bounding box center [1303, 368] width 490 height 515
click at [1404, 148] on select "Basic - 33.00" at bounding box center [1328, 149] width 170 height 36
click at [1123, 57] on button "Back" at bounding box center [1098, 52] width 76 height 33
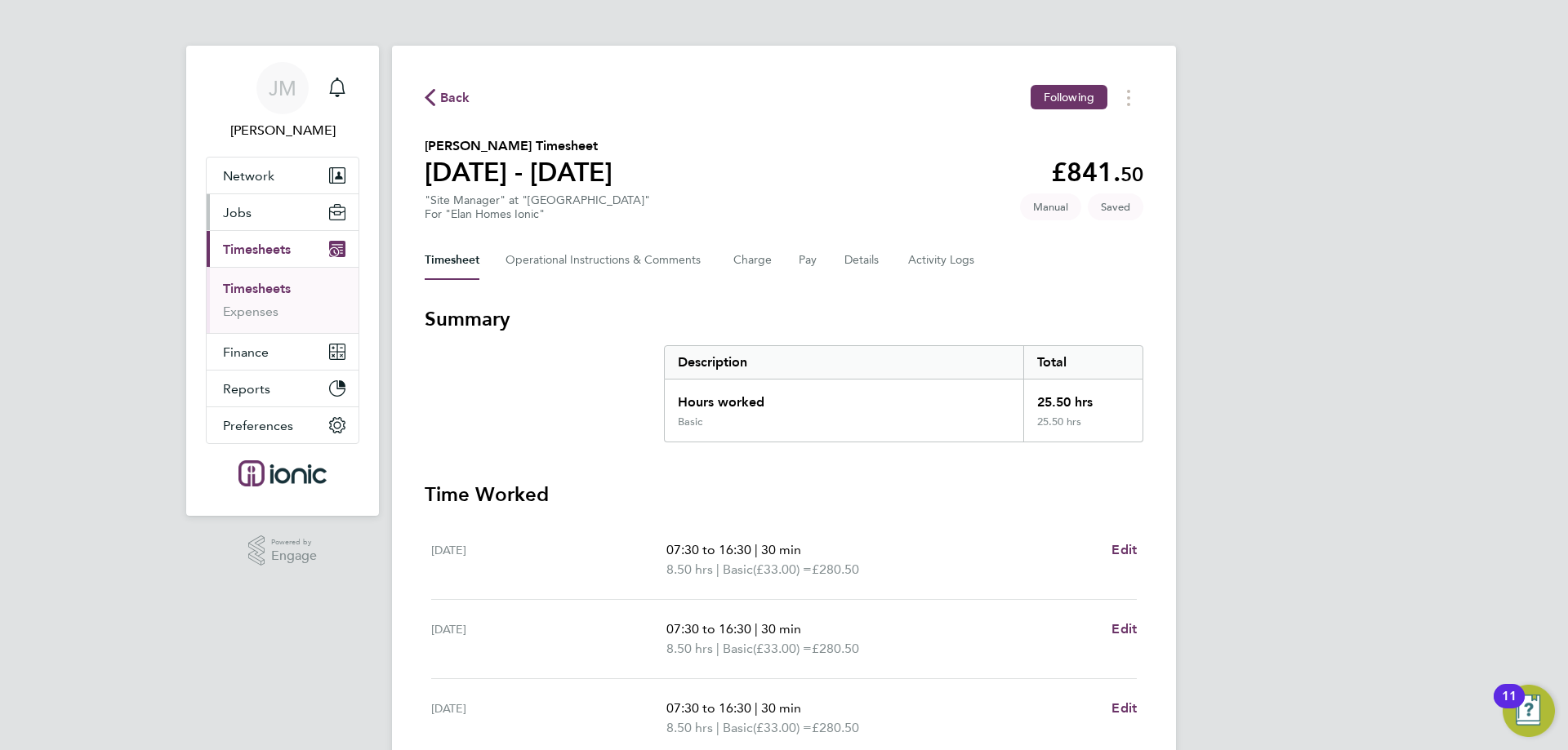
click at [242, 220] on button "Jobs" at bounding box center [282, 212] width 152 height 36
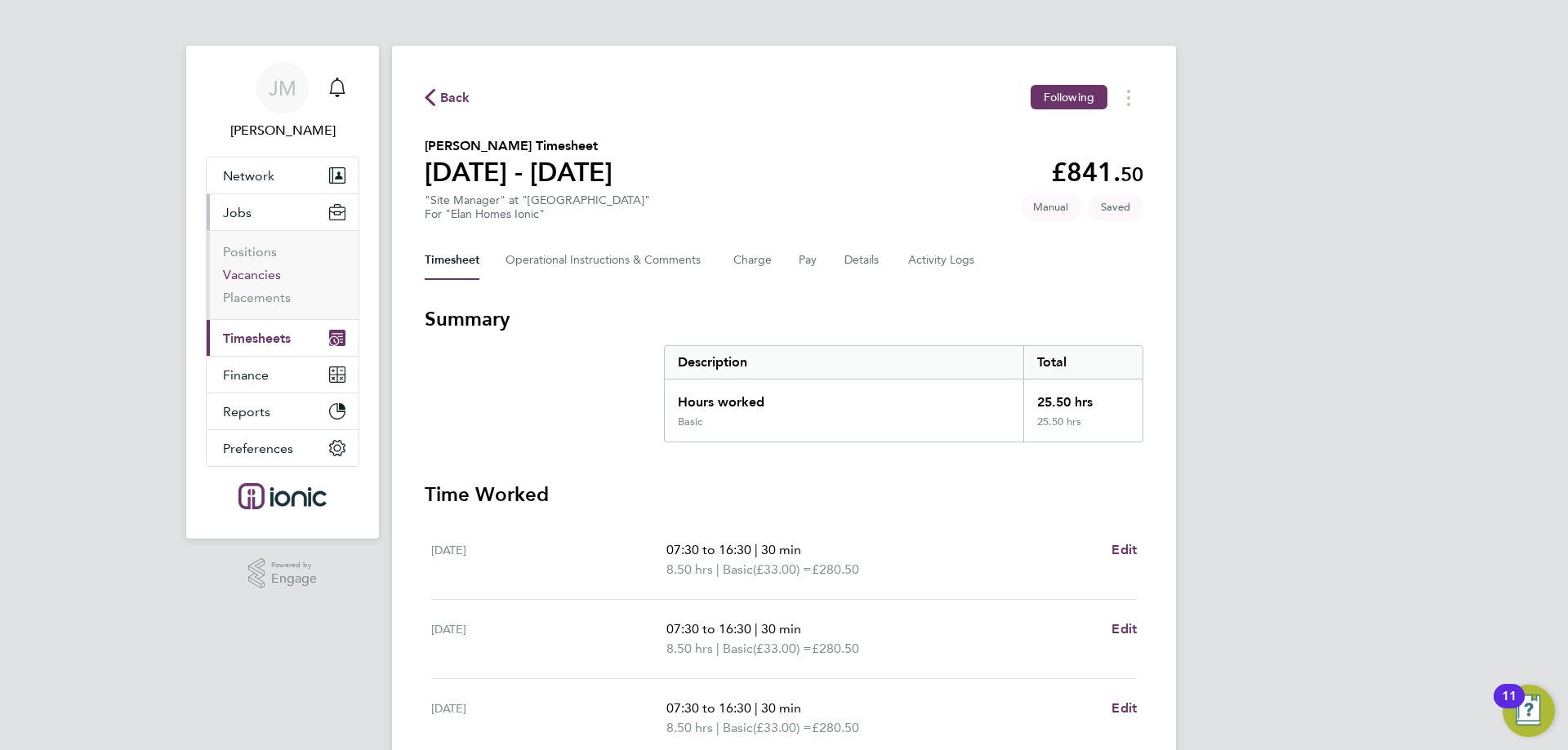
click at [252, 271] on link "Vacancies" at bounding box center [252, 274] width 58 height 16
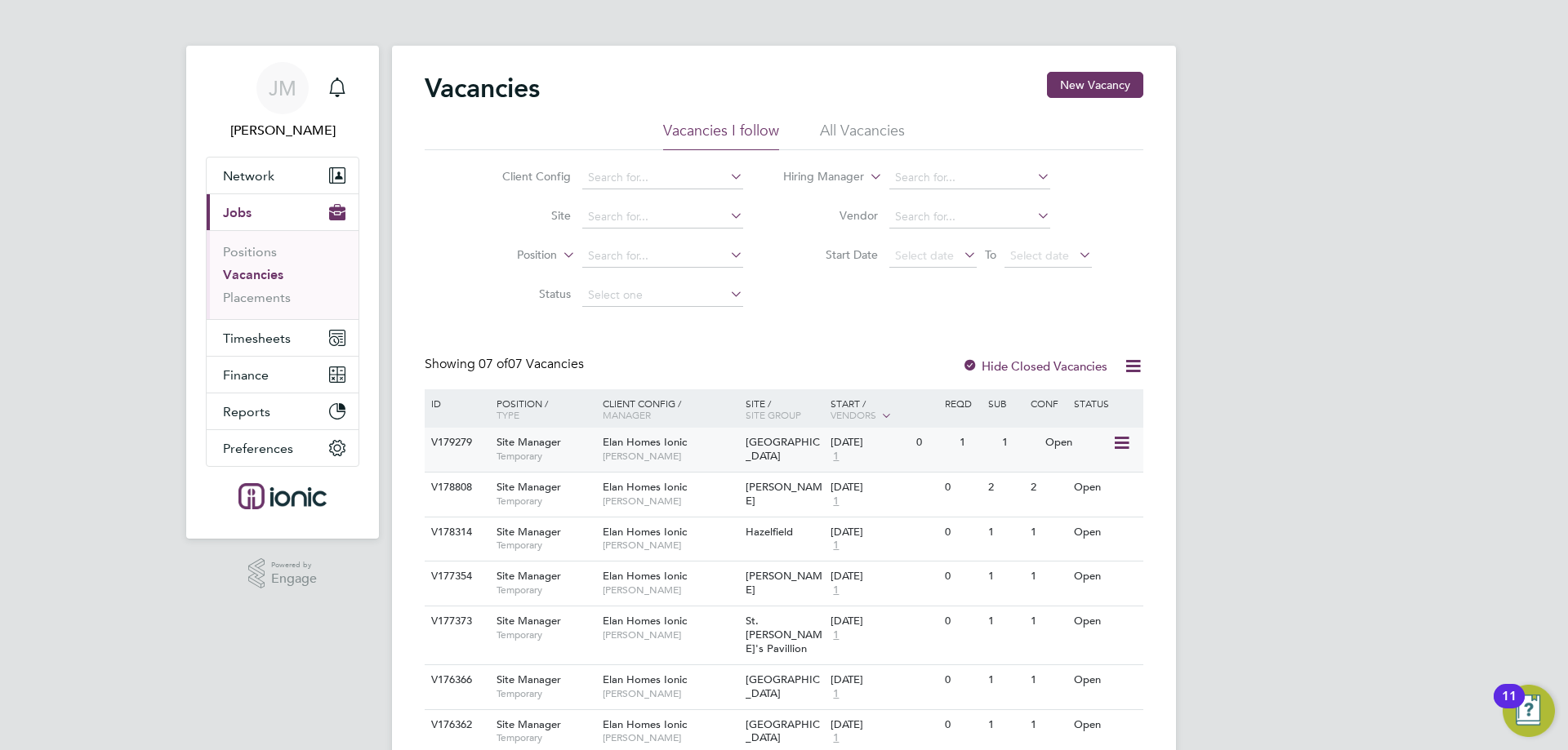
click at [654, 447] on span "Elan Homes Ionic" at bounding box center [644, 442] width 84 height 14
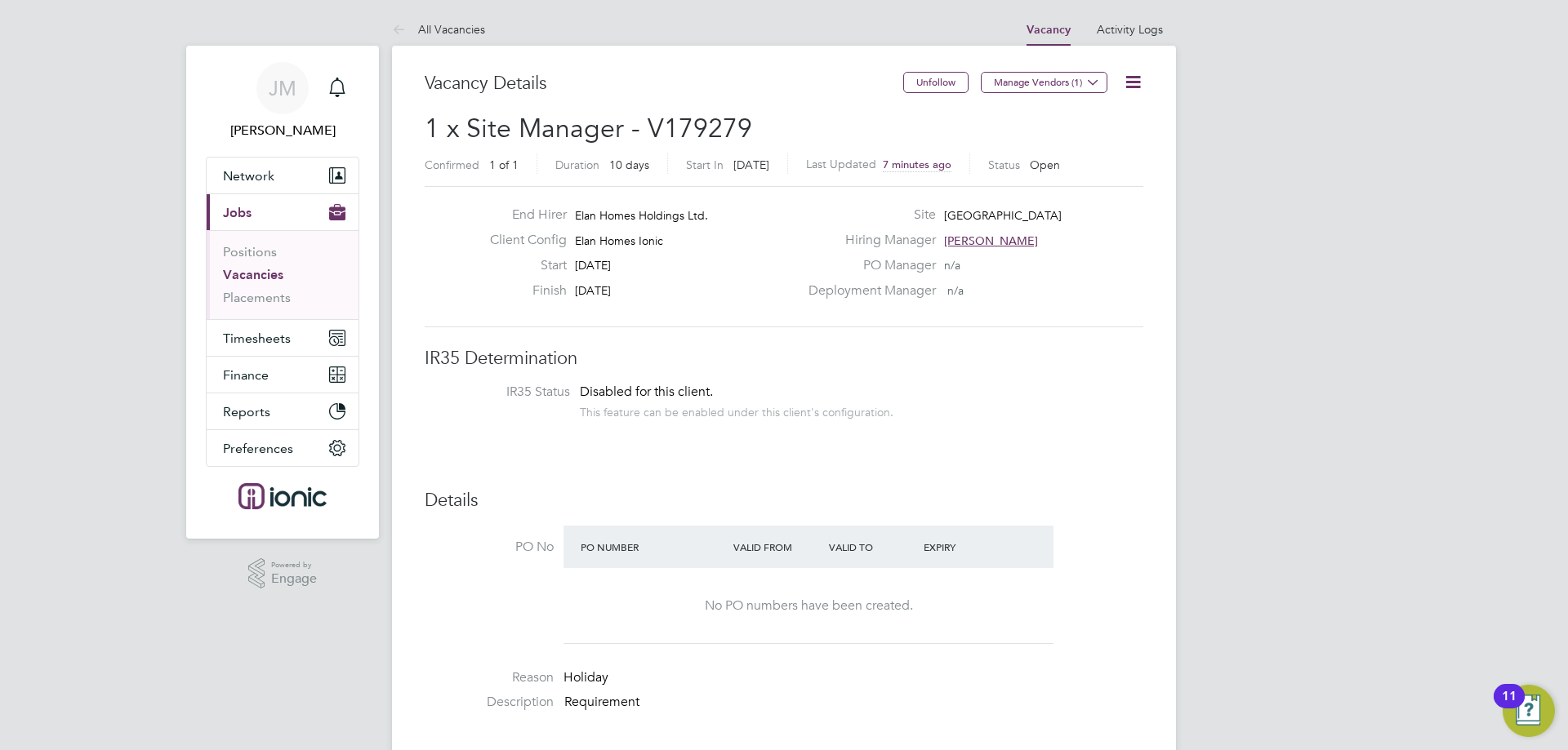
click at [1130, 74] on icon at bounding box center [1133, 82] width 21 height 21
click at [1100, 124] on li "Edit Vacancy e" at bounding box center [1093, 121] width 95 height 23
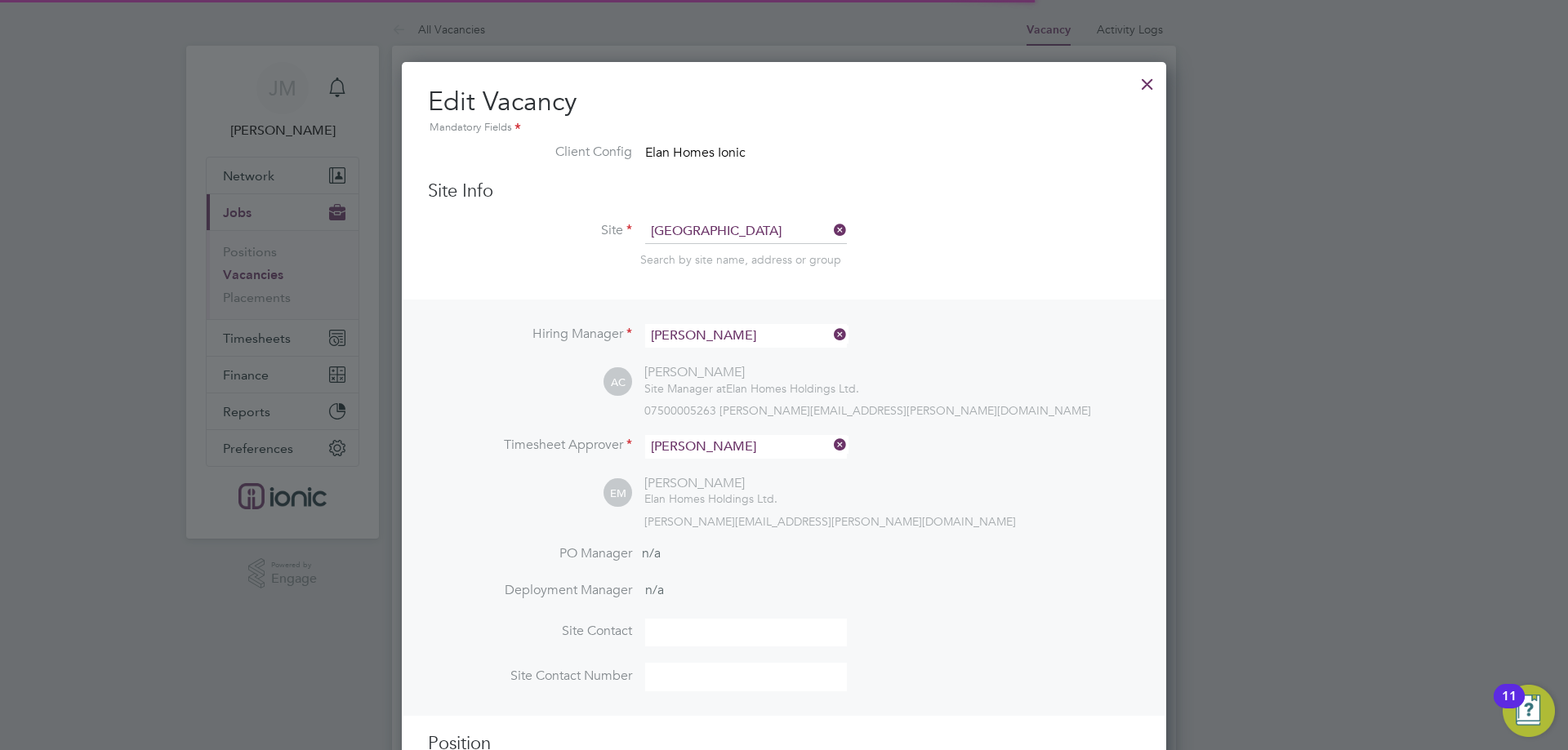
scroll to position [2157, 765]
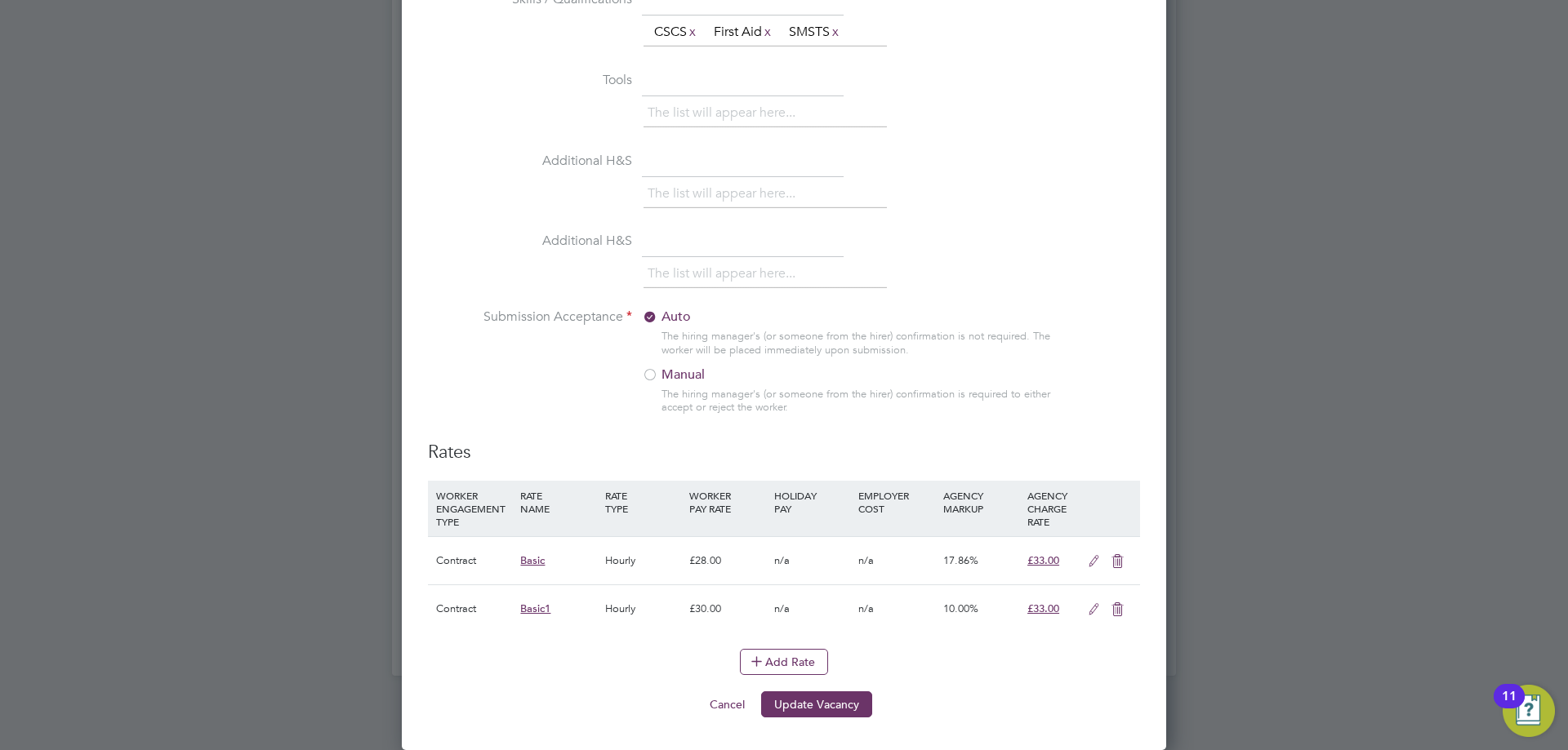
click at [1118, 562] on icon at bounding box center [1117, 561] width 21 height 13
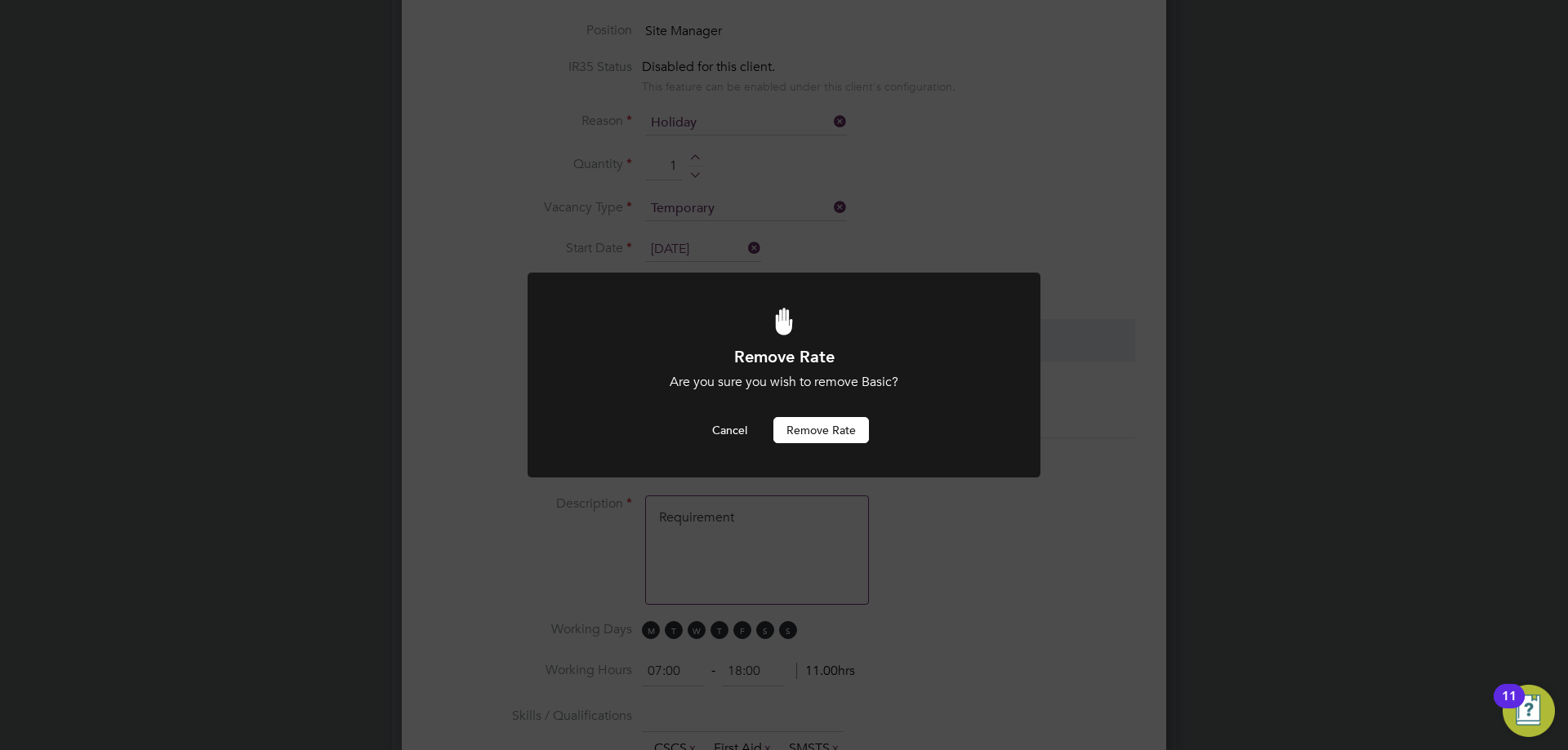
click at [831, 438] on button "Remove rate" at bounding box center [821, 431] width 96 height 26
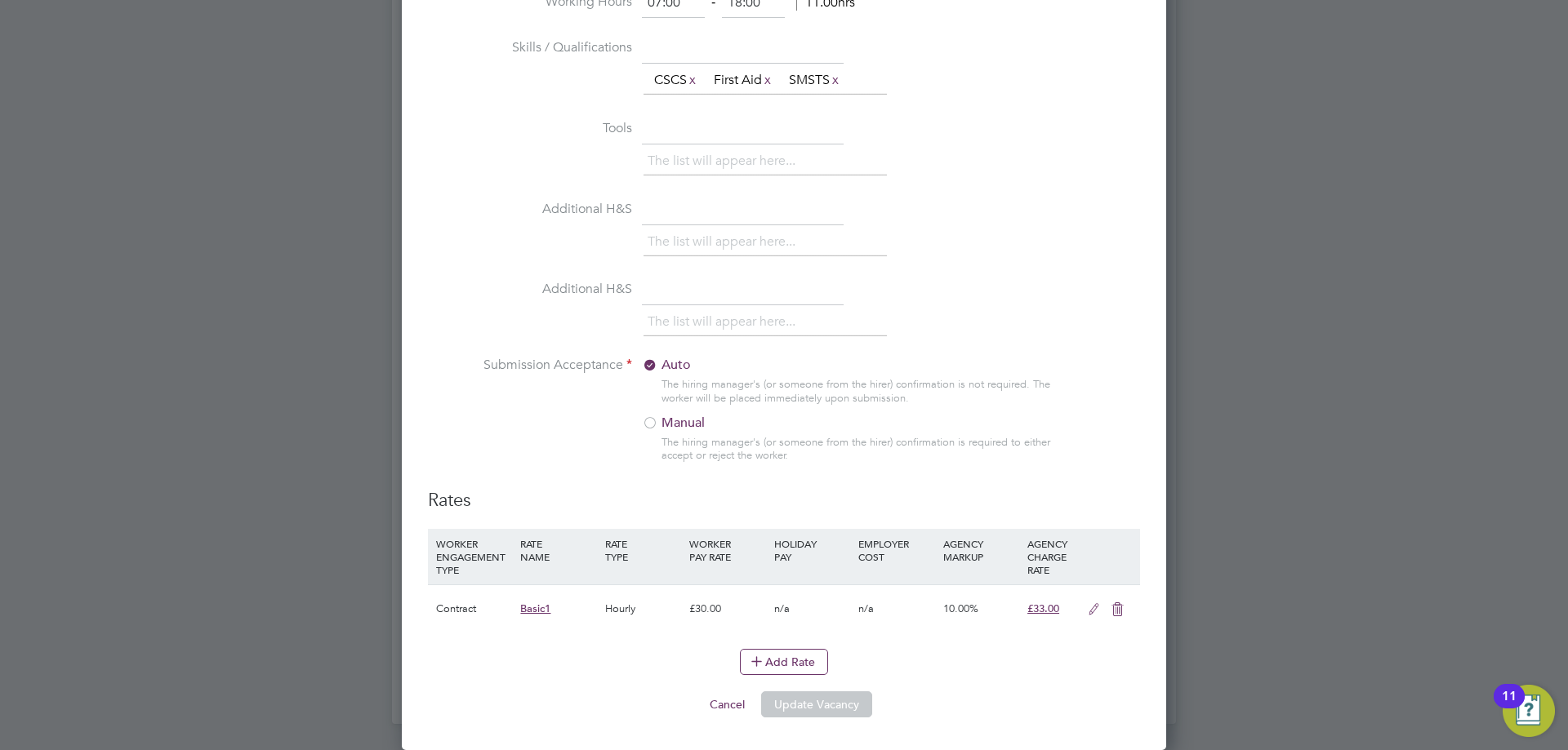
click at [927, 674] on div "Add Rate" at bounding box center [784, 662] width 712 height 26
click at [1038, 478] on li "Submission Acceptance Auto The hiring manager's (or someone from the hirer) con…" at bounding box center [784, 423] width 712 height 132
click at [1097, 607] on icon at bounding box center [1094, 609] width 21 height 13
click at [561, 610] on div "Basic1" at bounding box center [557, 608] width 84 height 48
click at [442, 661] on div at bounding box center [444, 668] width 16 height 12
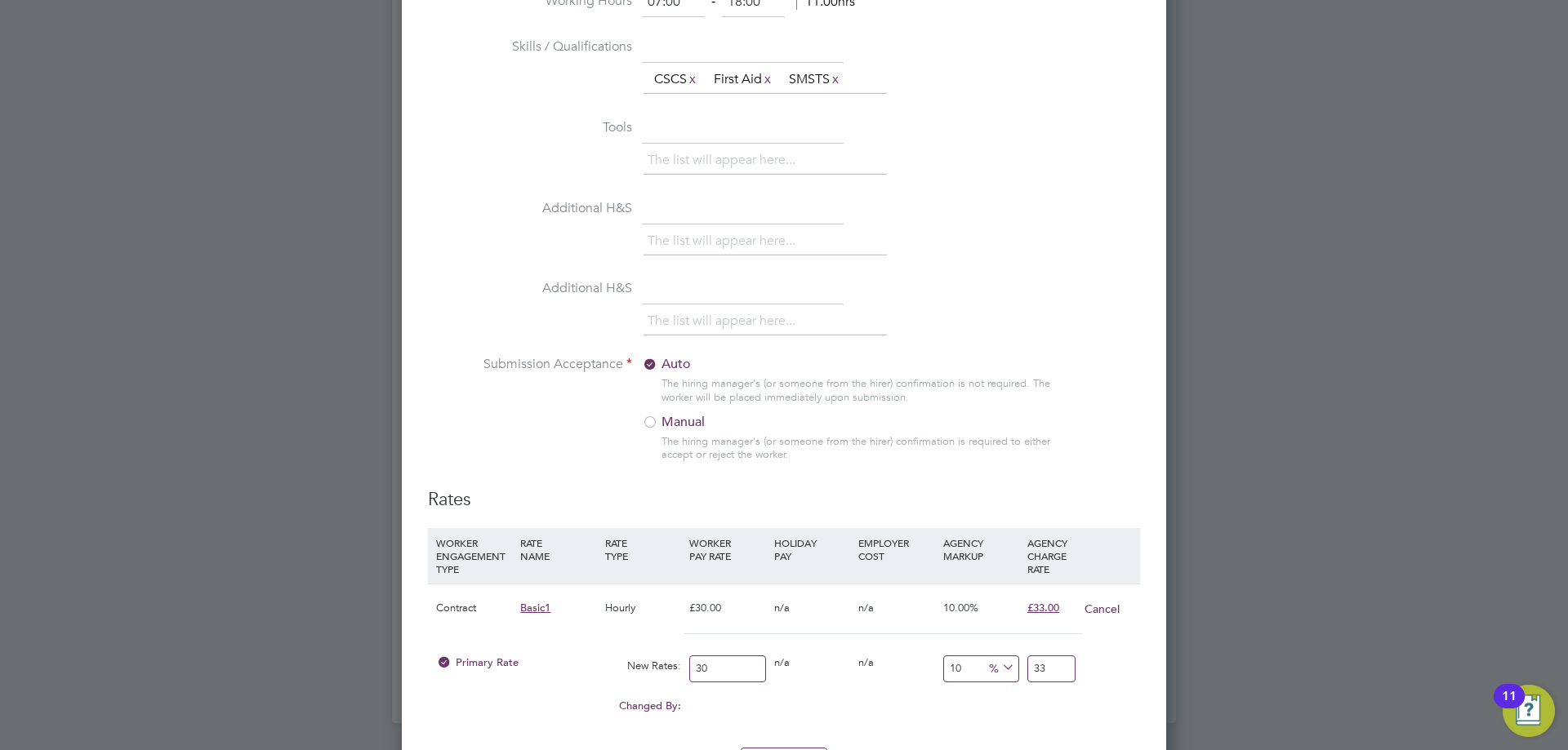
click at [758, 703] on div "0.00" at bounding box center [727, 699] width 84 height 16
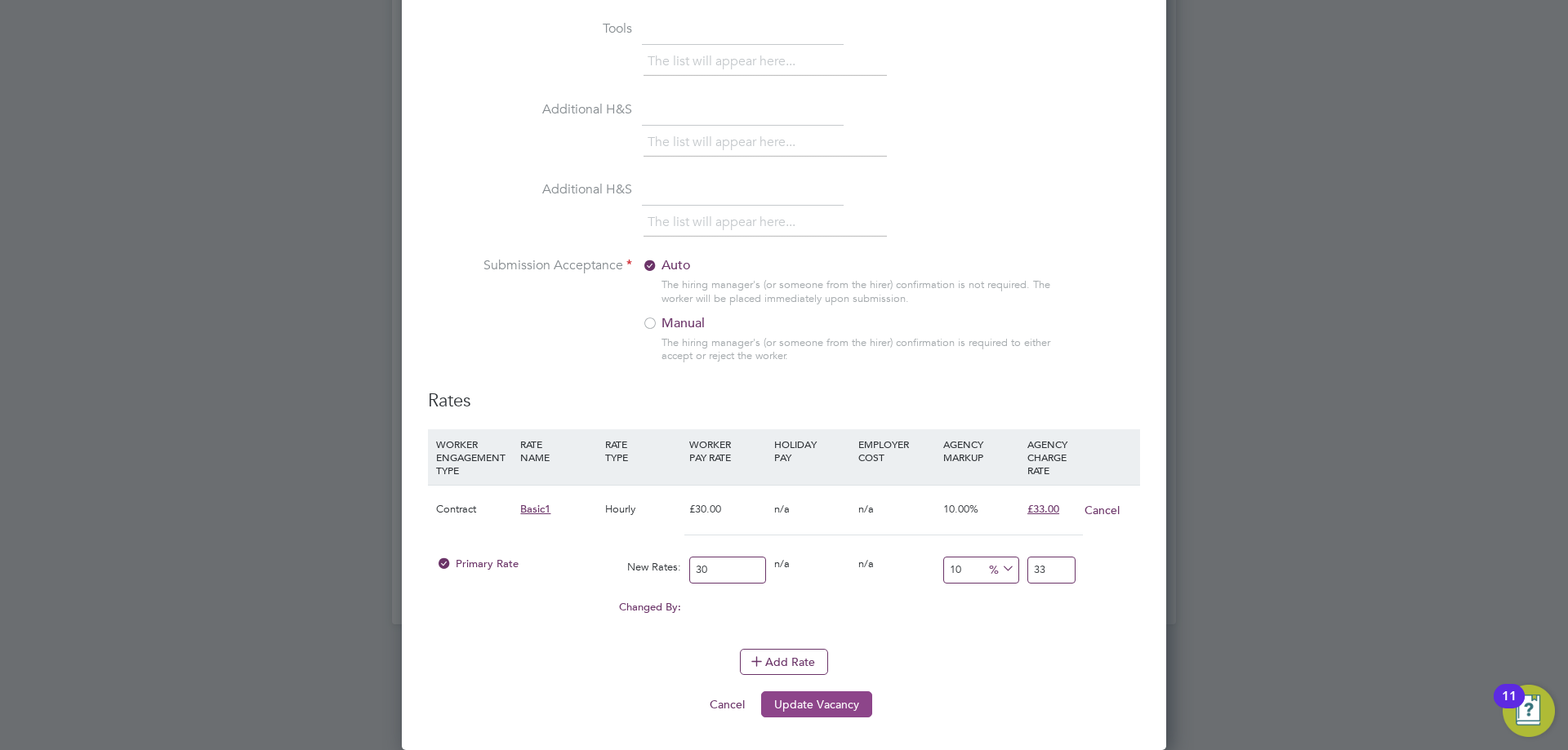
click at [825, 707] on button "Update Vacancy" at bounding box center [816, 704] width 111 height 26
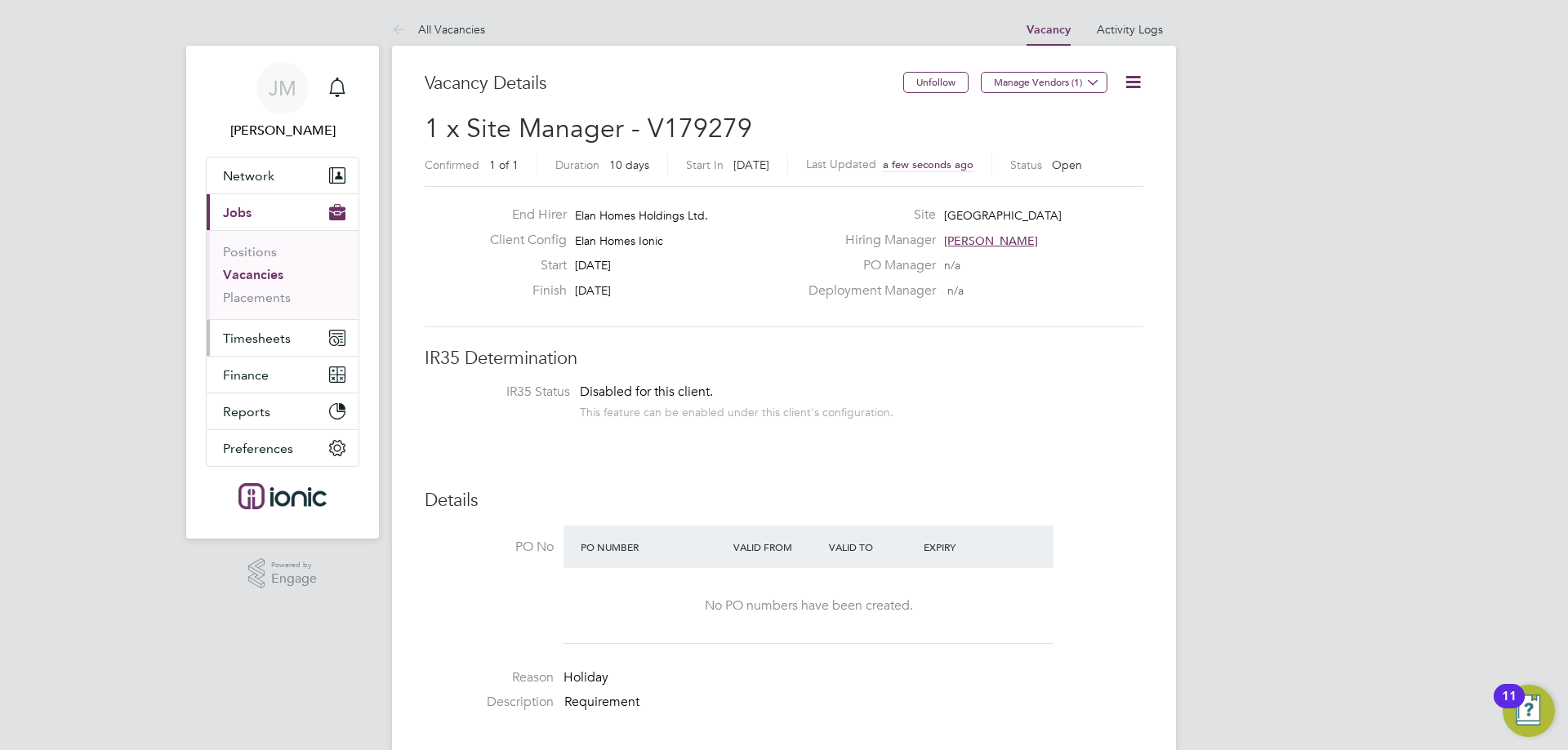
click at [251, 340] on span "Timesheets" at bounding box center [257, 339] width 68 height 16
click at [249, 343] on span "Timesheets" at bounding box center [257, 339] width 68 height 16
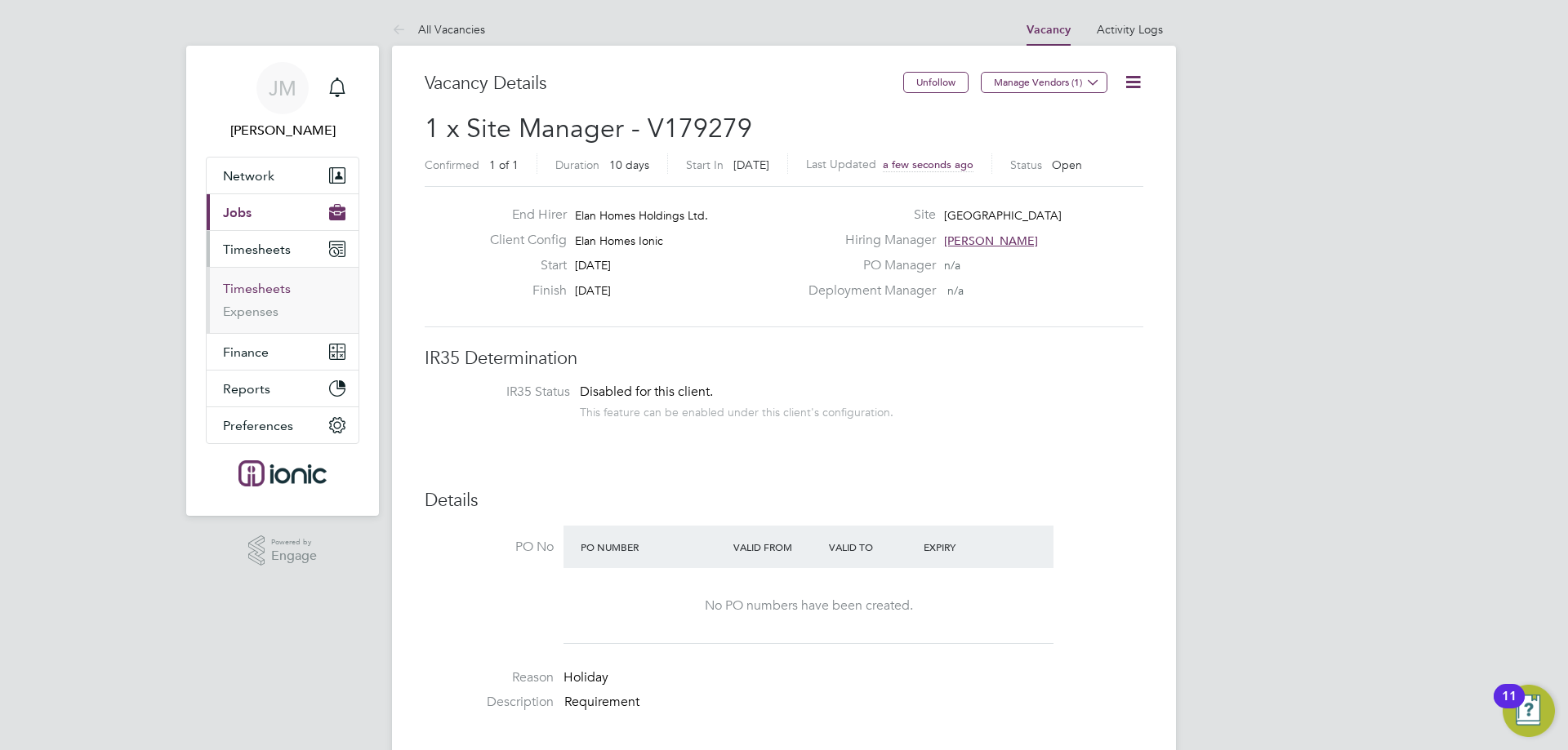
click at [277, 291] on link "Timesheets" at bounding box center [257, 288] width 68 height 16
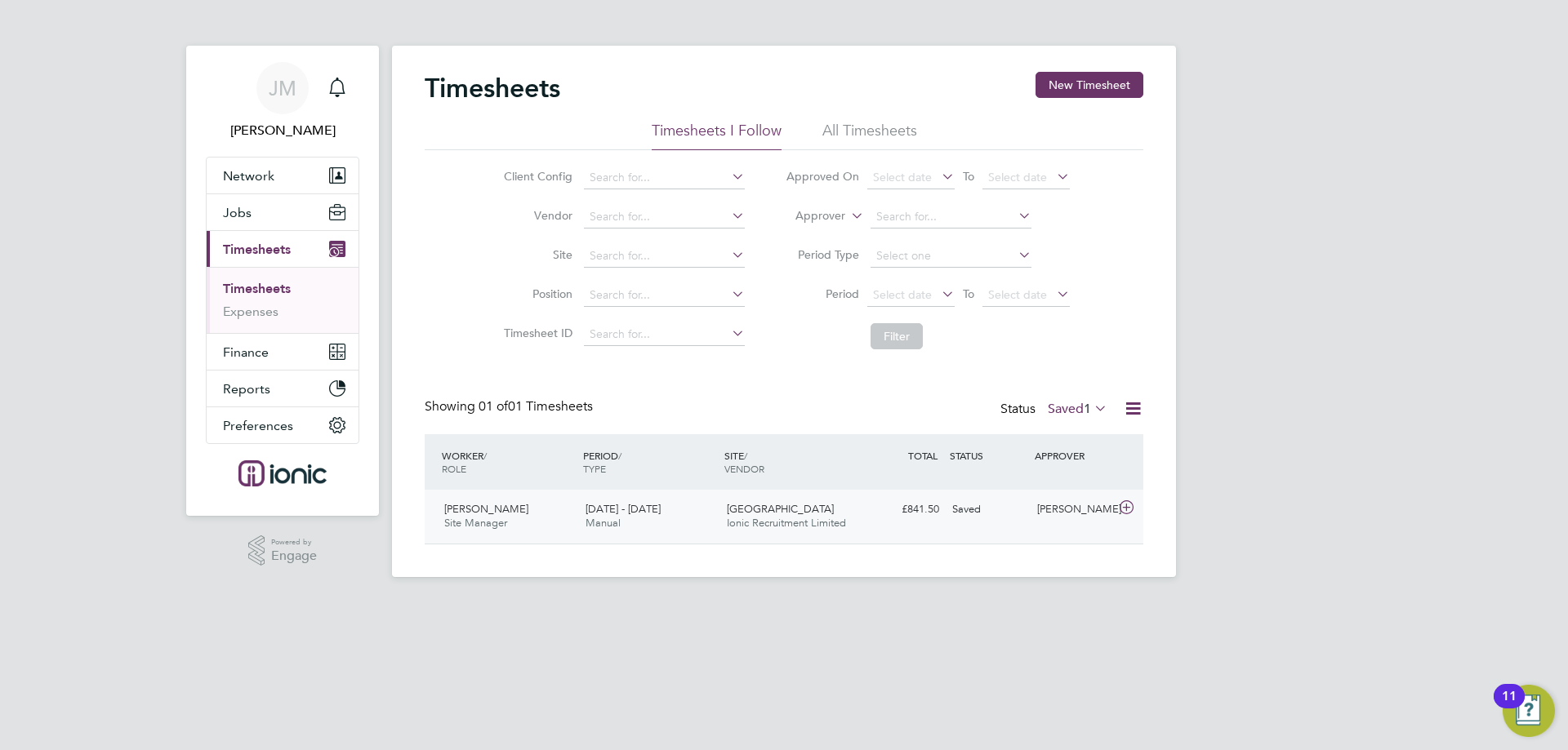
click at [774, 512] on span "[GEOGRAPHIC_DATA]" at bounding box center [780, 509] width 107 height 14
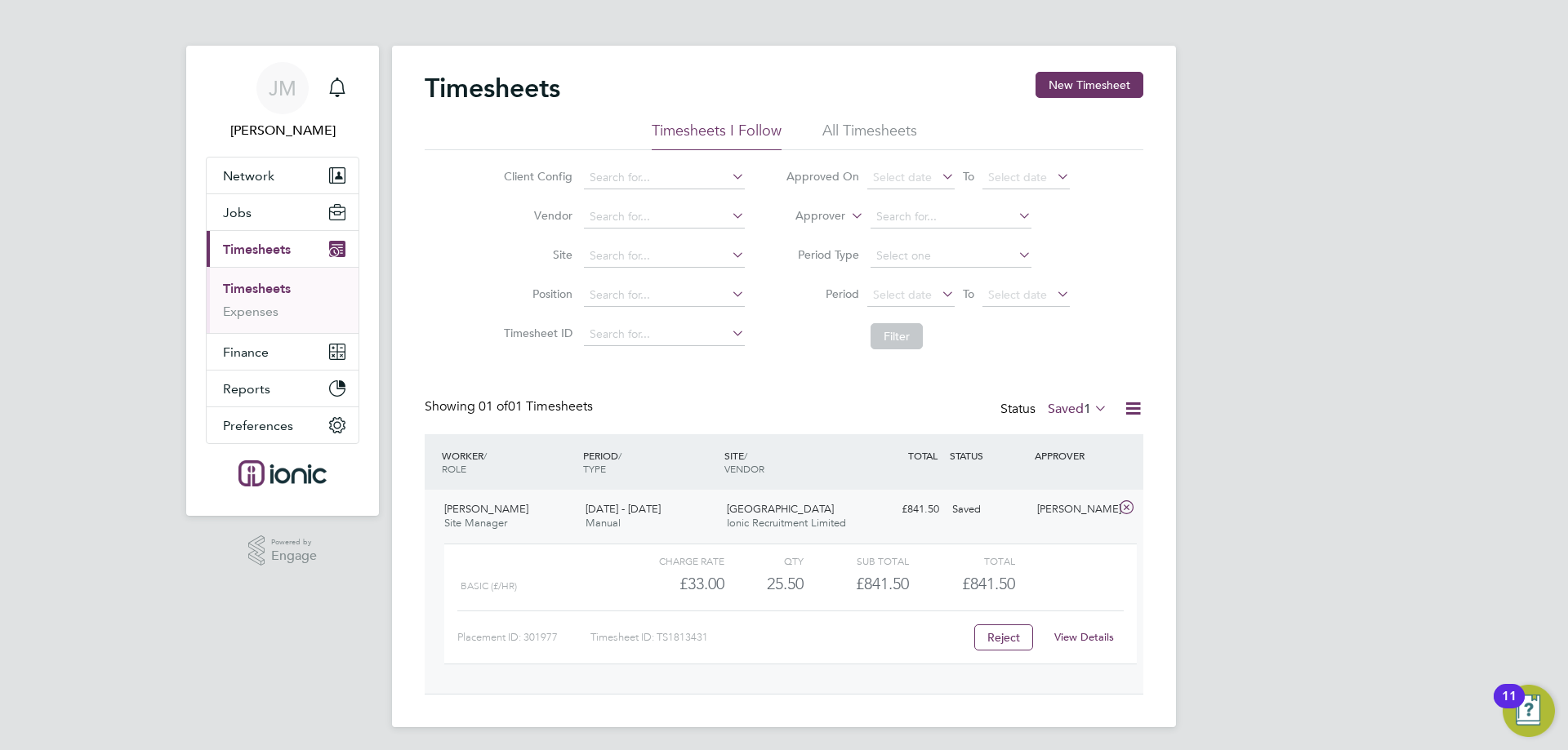
click at [1099, 628] on div "View Details" at bounding box center [1084, 637] width 80 height 26
click at [1091, 630] on link "View Details" at bounding box center [1084, 637] width 60 height 14
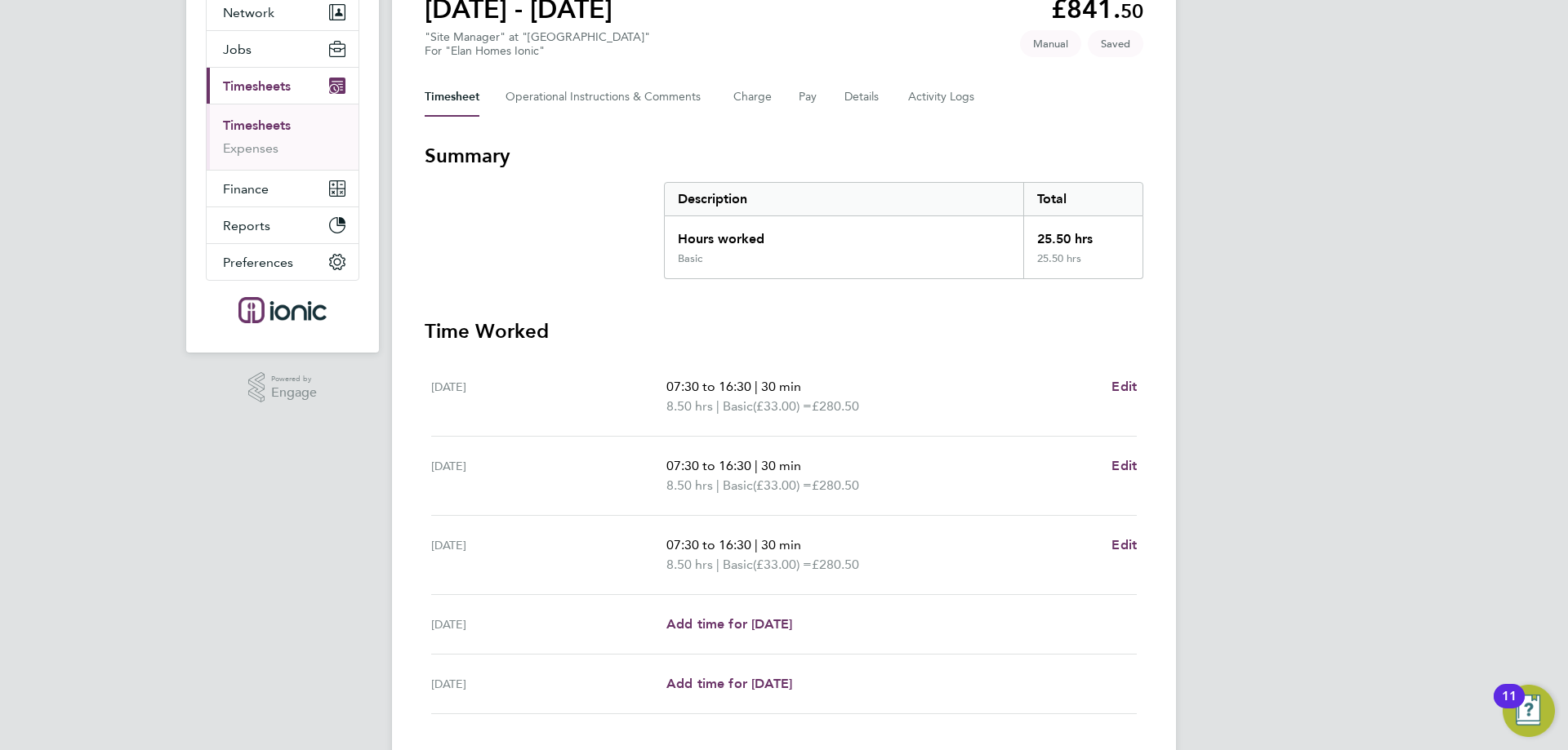
scroll to position [196, 0]
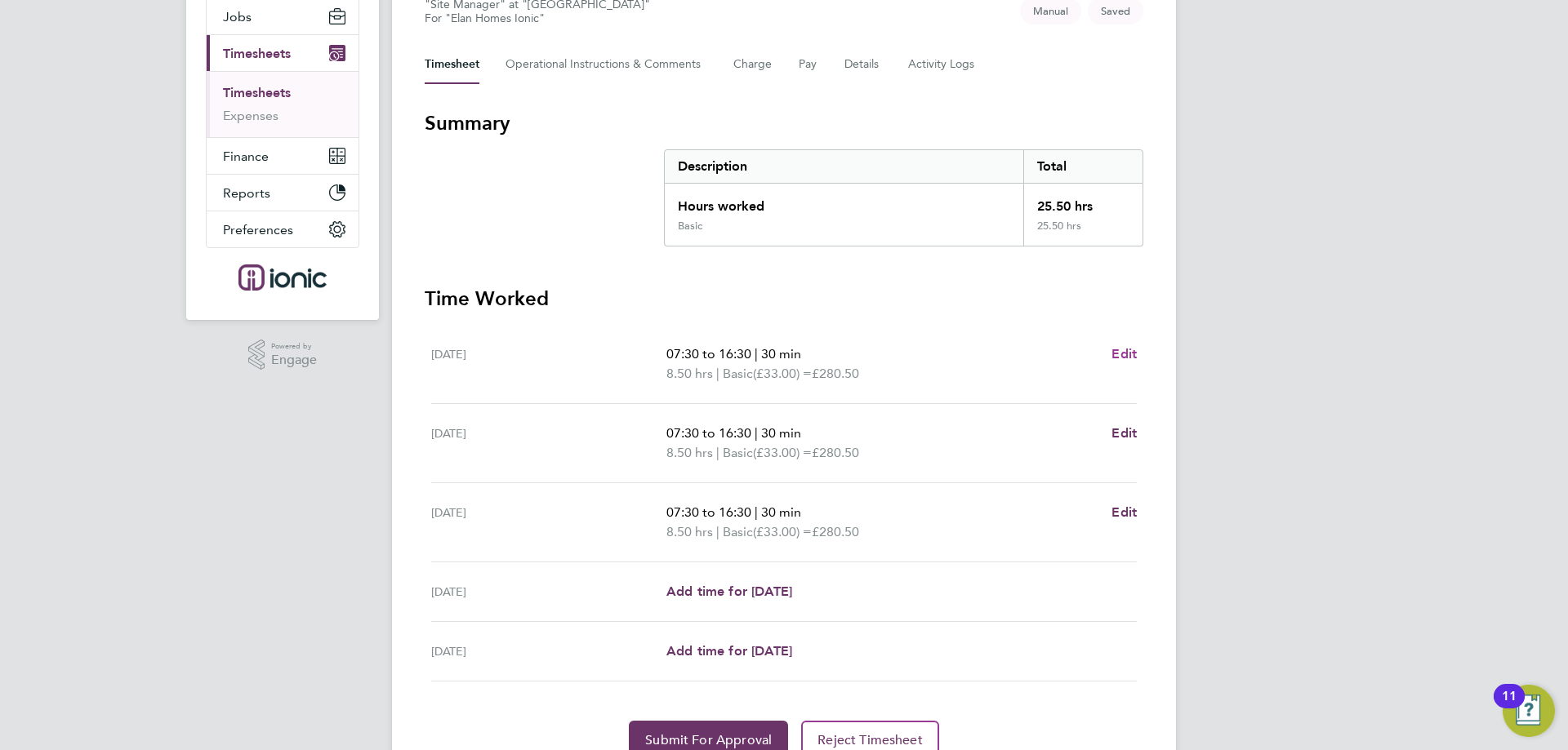
click at [1132, 346] on span "Edit" at bounding box center [1123, 354] width 25 height 16
select select "30"
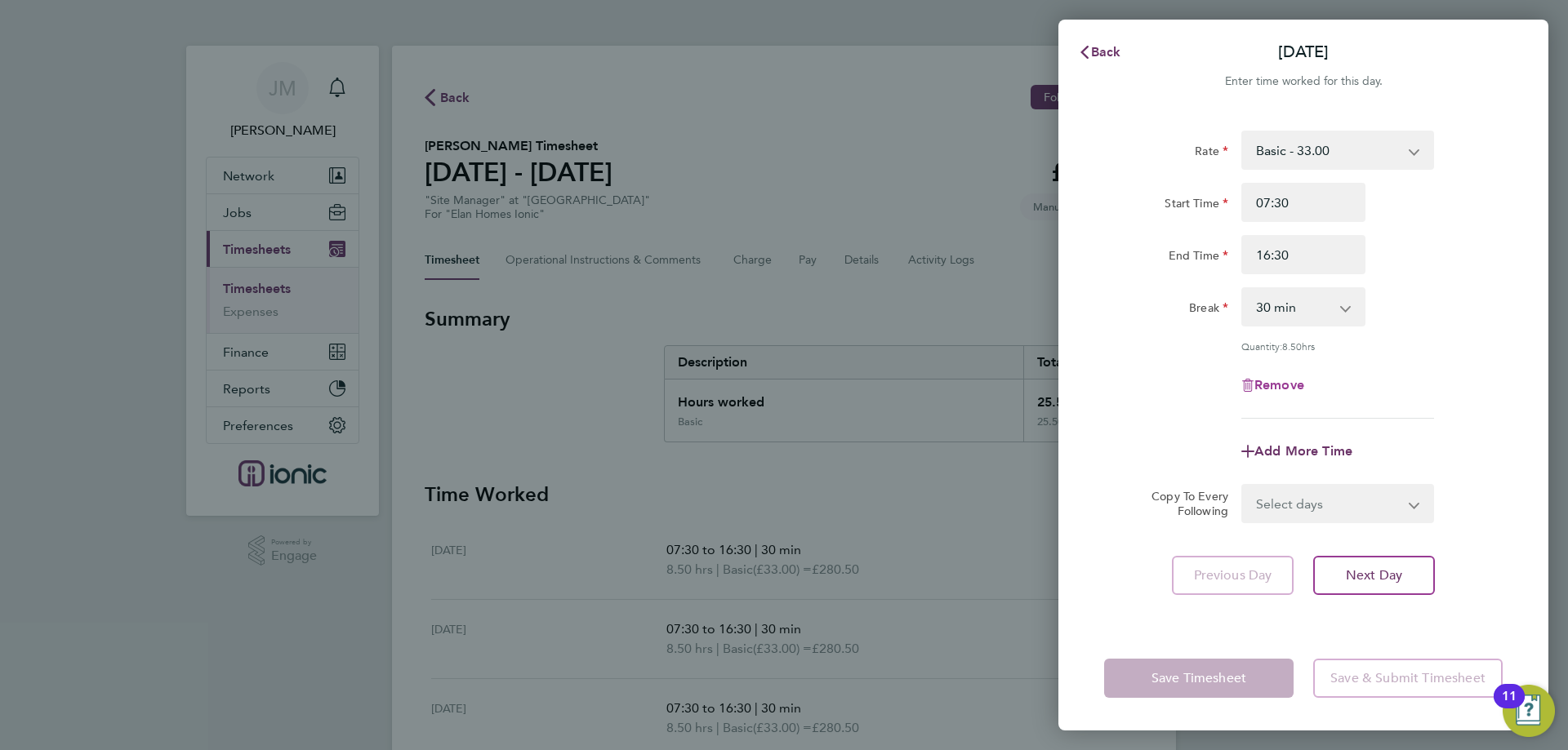
click at [1255, 385] on span "Remove" at bounding box center [1278, 385] width 49 height 16
select select "null"
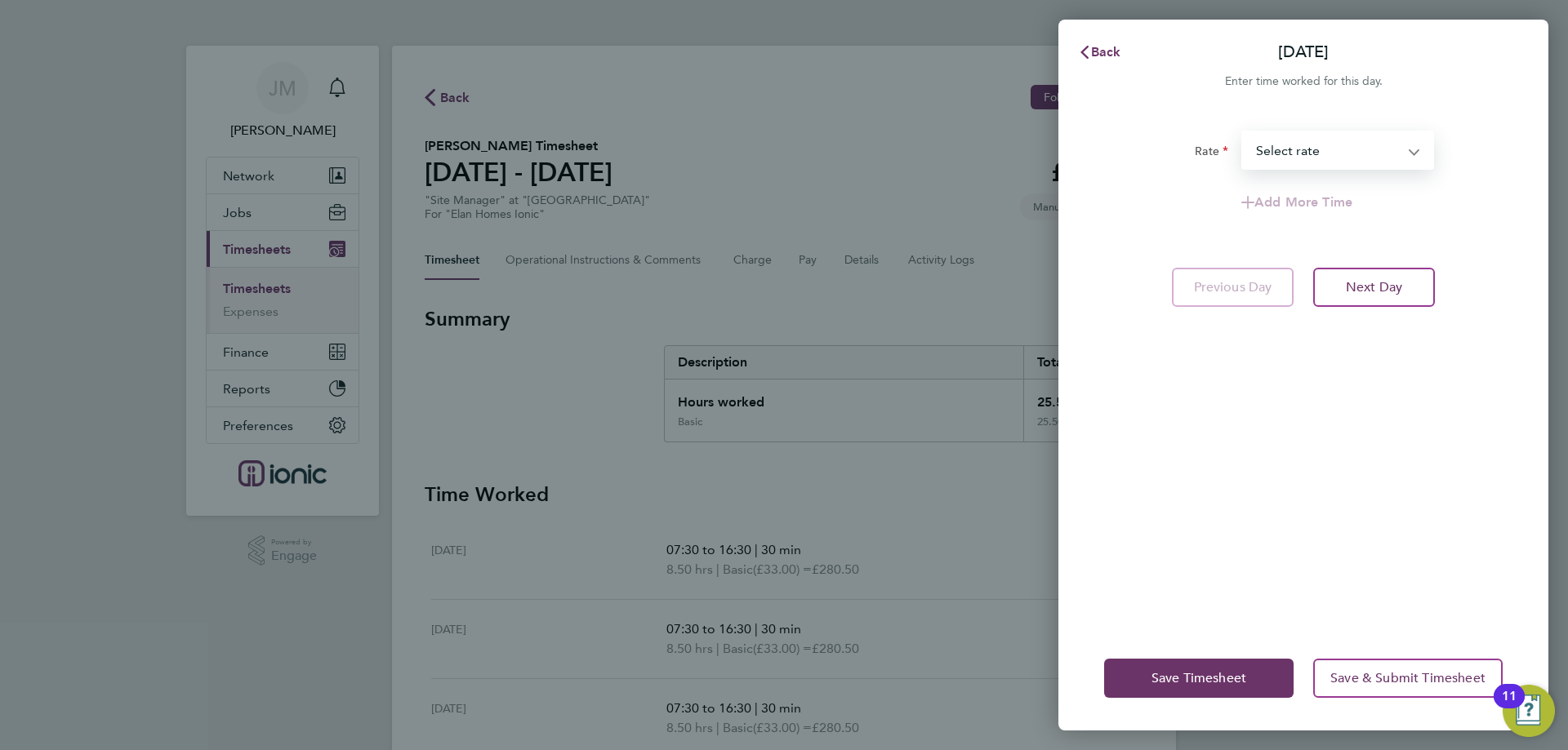
click at [1344, 153] on select "Basic - 33.00 Select rate" at bounding box center [1328, 149] width 170 height 36
select select "30"
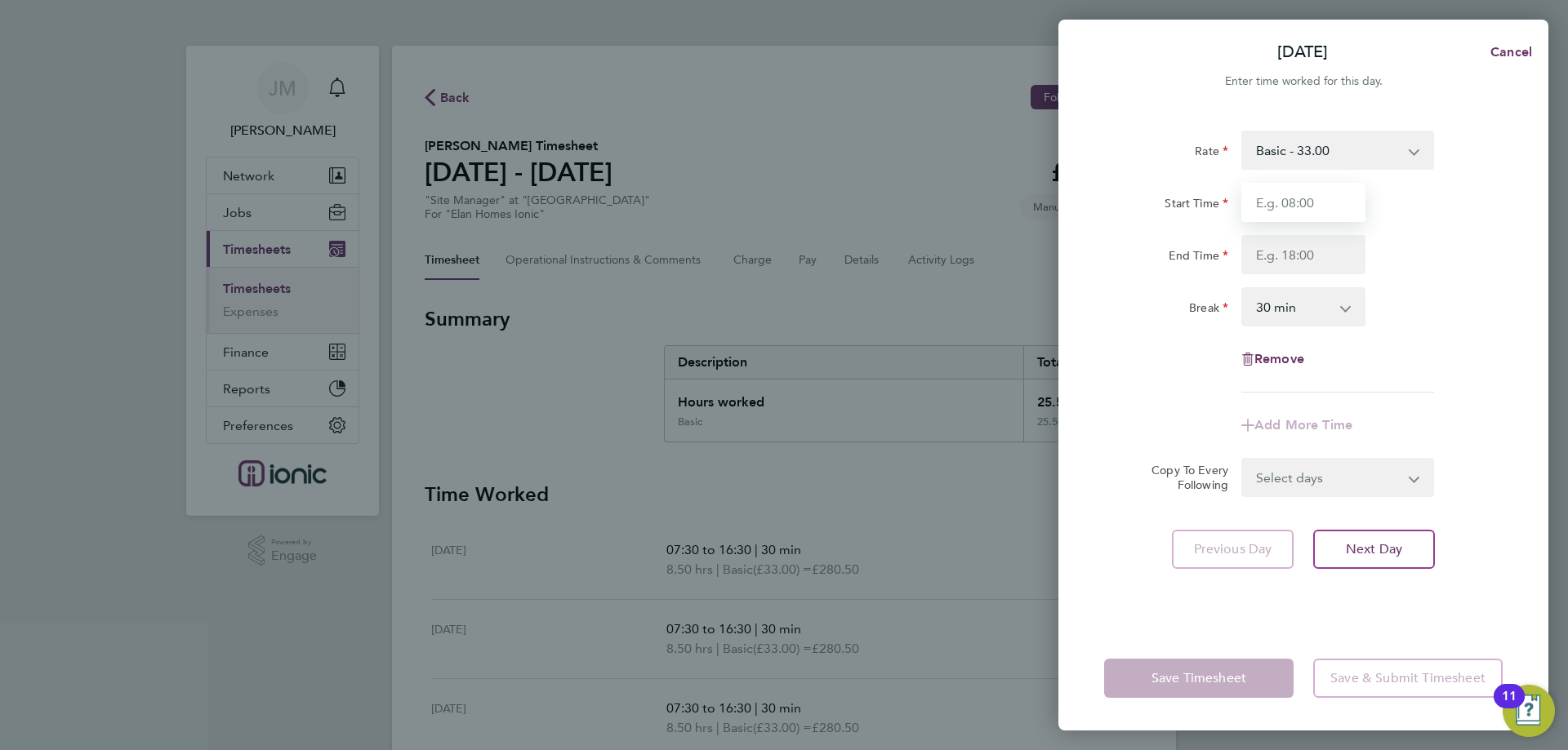
click at [1307, 202] on input "Start Time" at bounding box center [1302, 202] width 124 height 39
type input "07:30"
click at [1292, 261] on input "End Time" at bounding box center [1302, 254] width 124 height 39
type input "16:30"
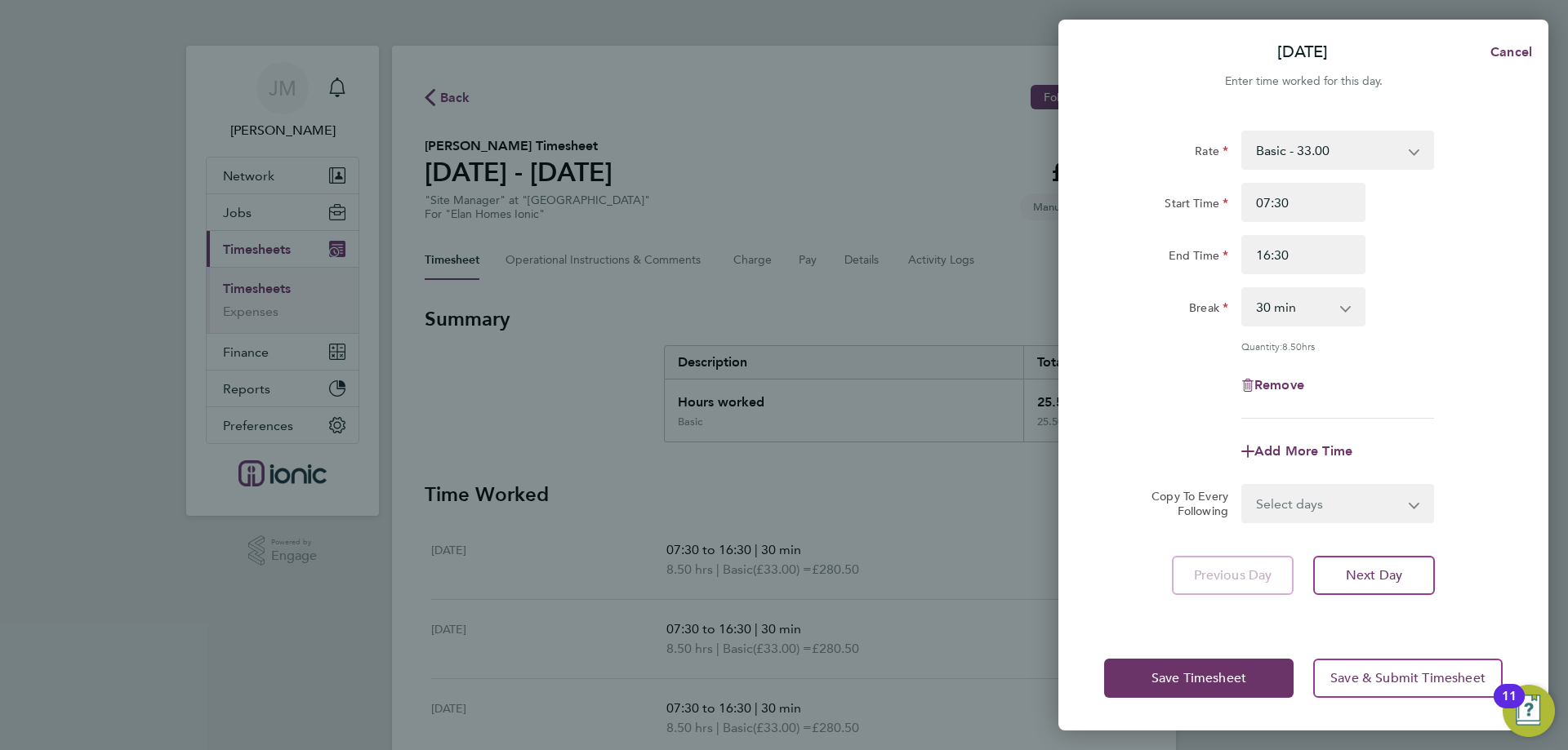
click at [1477, 501] on div "Rate Basic - 33.00 Start Time 07:30 End Time 16:30 Break 0 min 15 min 30 min 45…" at bounding box center [1303, 368] width 490 height 515
click at [1243, 689] on button "Save Timesheet" at bounding box center [1198, 678] width 189 height 39
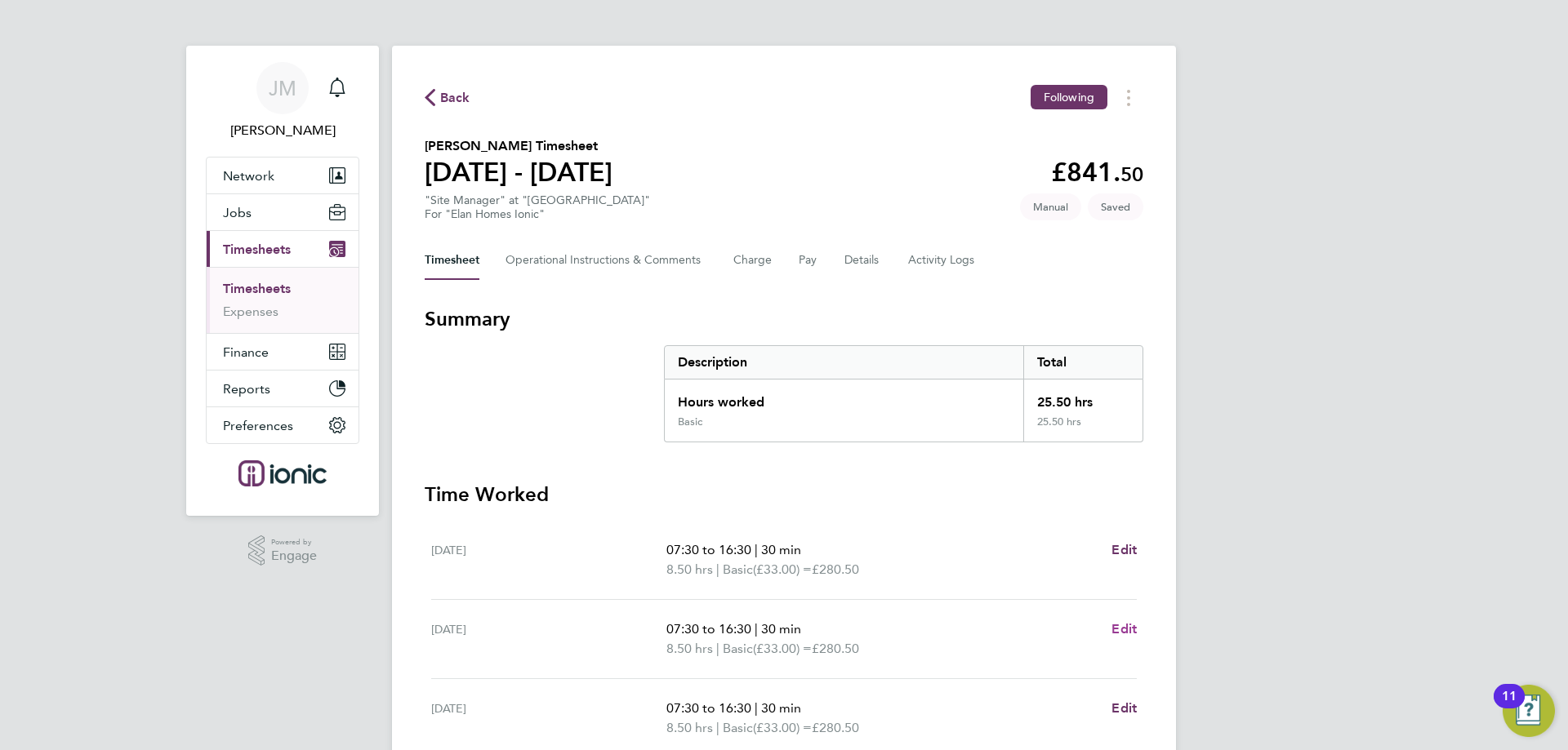
click at [1127, 629] on span "Edit" at bounding box center [1123, 629] width 25 height 16
select select "30"
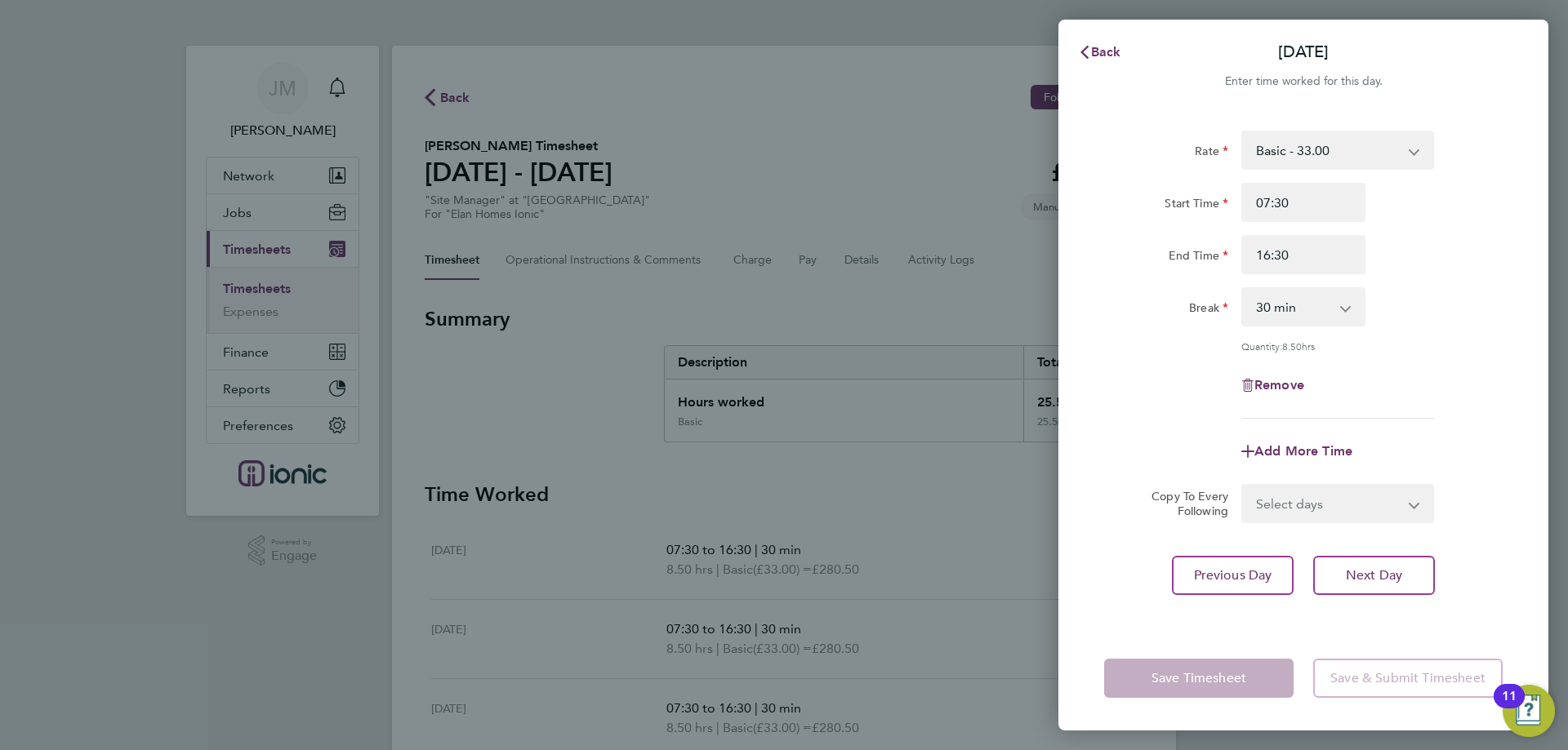
click at [1321, 158] on select "Basic - 33.00" at bounding box center [1328, 149] width 170 height 36
click at [1466, 352] on div "Rate Basic - 33.00 Start Time 07:30 End Time 16:30 Break 0 min 15 min 30 min 45…" at bounding box center [1302, 274] width 399 height 288
click at [1294, 375] on div "Remove" at bounding box center [1303, 385] width 137 height 39
click at [1293, 377] on span "Remove" at bounding box center [1278, 385] width 49 height 16
select select "null"
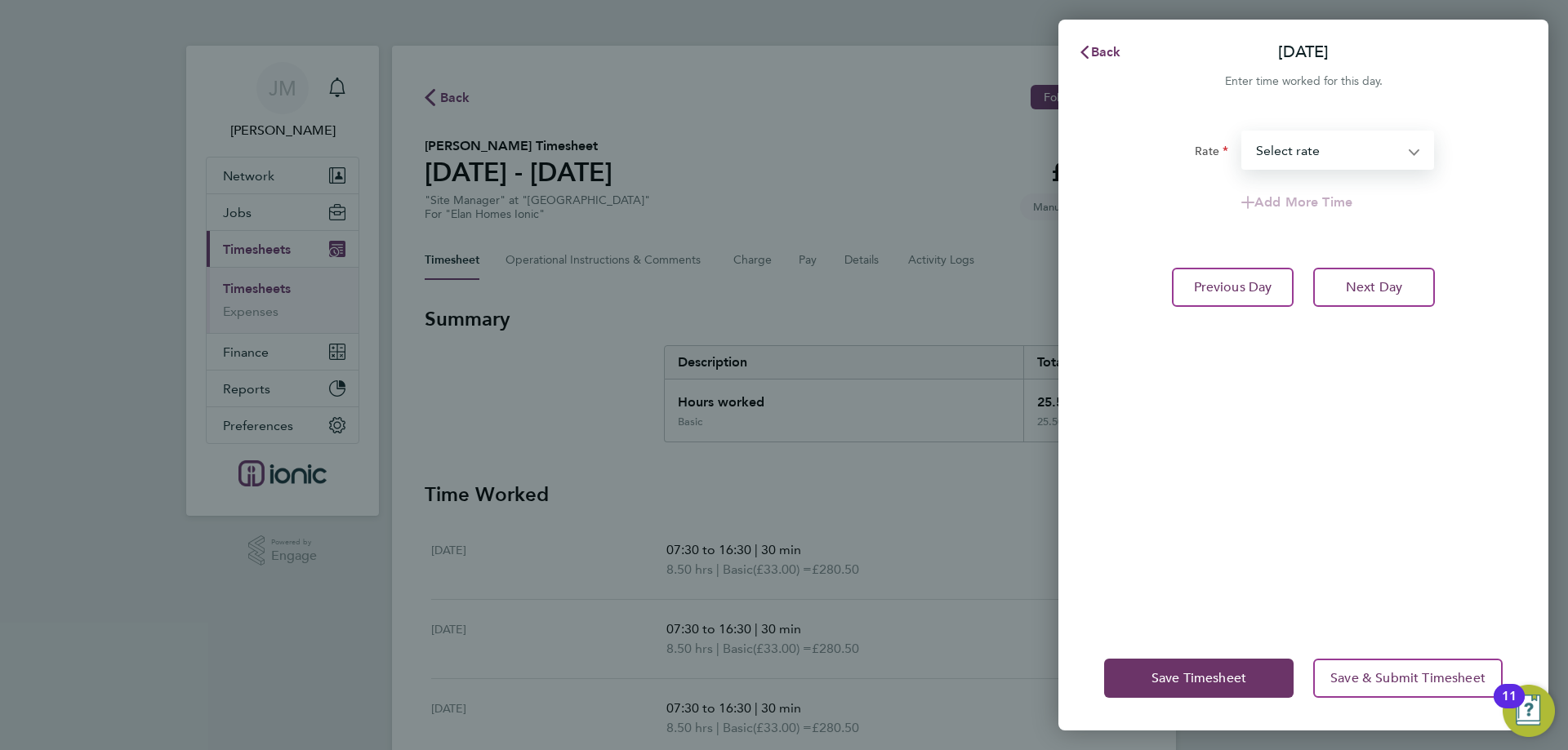
click at [1320, 144] on select "Basic - 33.00 Select rate" at bounding box center [1328, 149] width 170 height 36
select select "30"
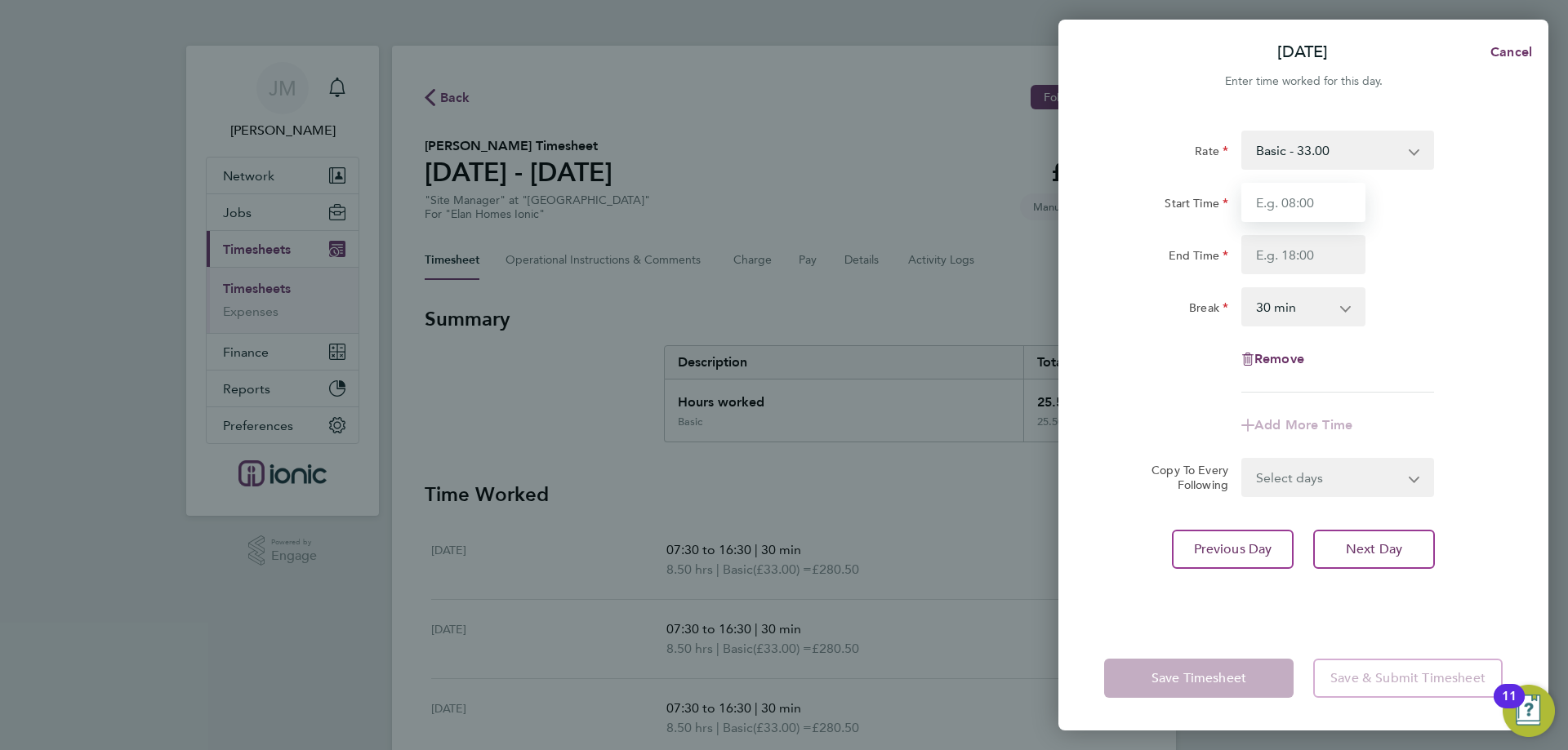
click at [1311, 213] on input "Start Time" at bounding box center [1302, 202] width 124 height 39
type input "07:30"
click at [1312, 262] on input "End Time" at bounding box center [1302, 254] width 124 height 39
type input "16:30"
click at [1429, 359] on div "Rate Basic - 33.00 Start Time 07:30 End Time 16:30 Break 0 min 15 min 30 min 45…" at bounding box center [1302, 261] width 399 height 262
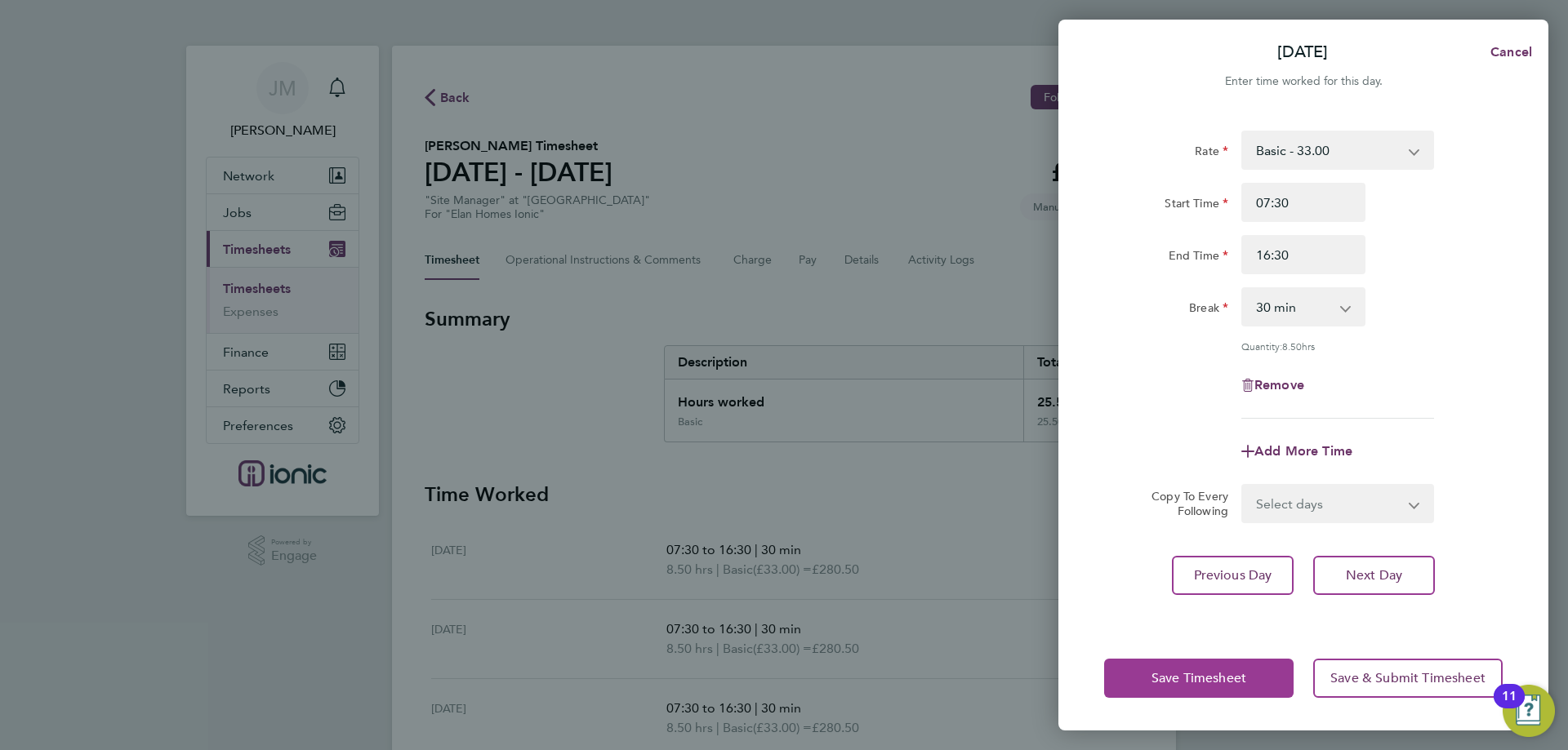
click at [1262, 671] on button "Save Timesheet" at bounding box center [1198, 678] width 189 height 39
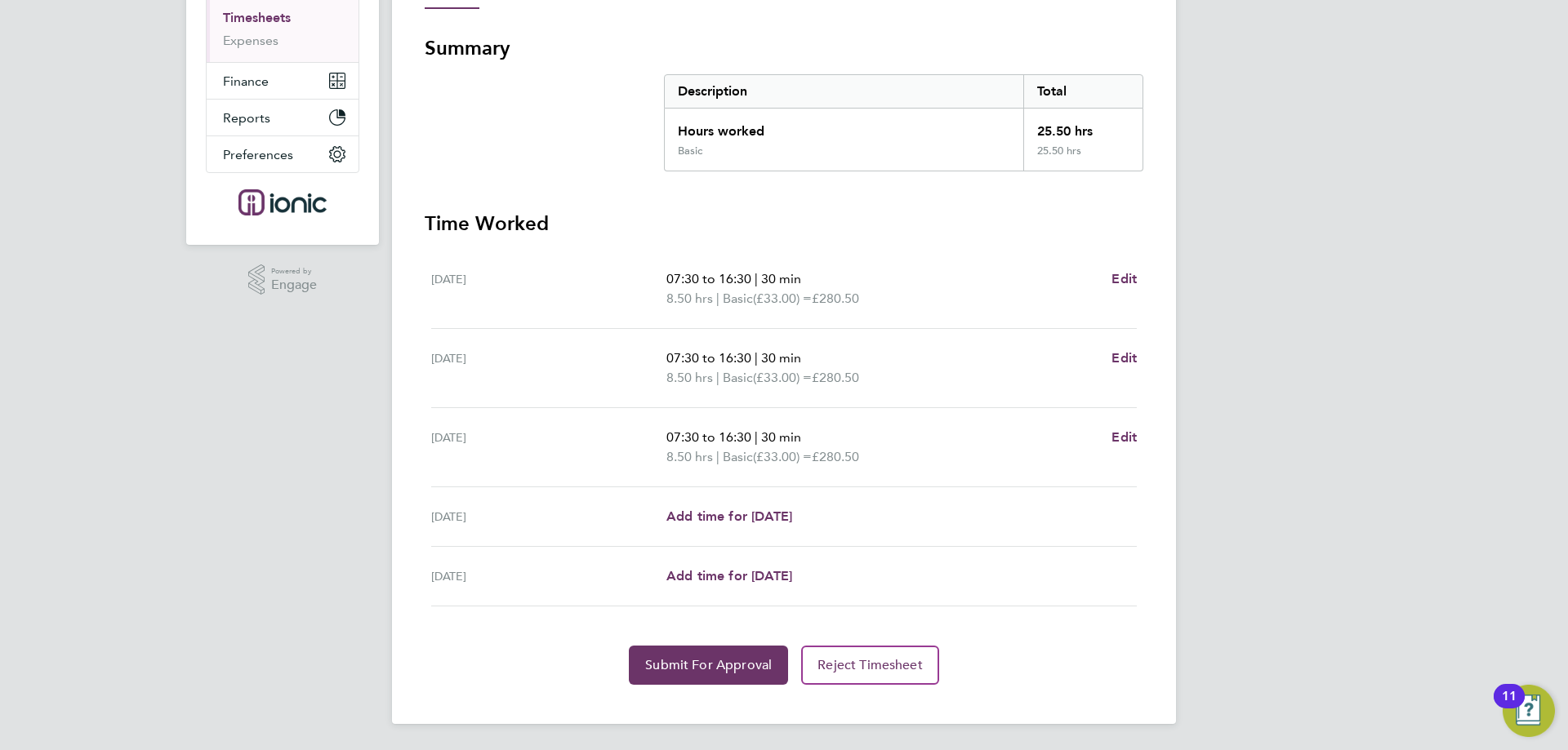
scroll to position [189, 0]
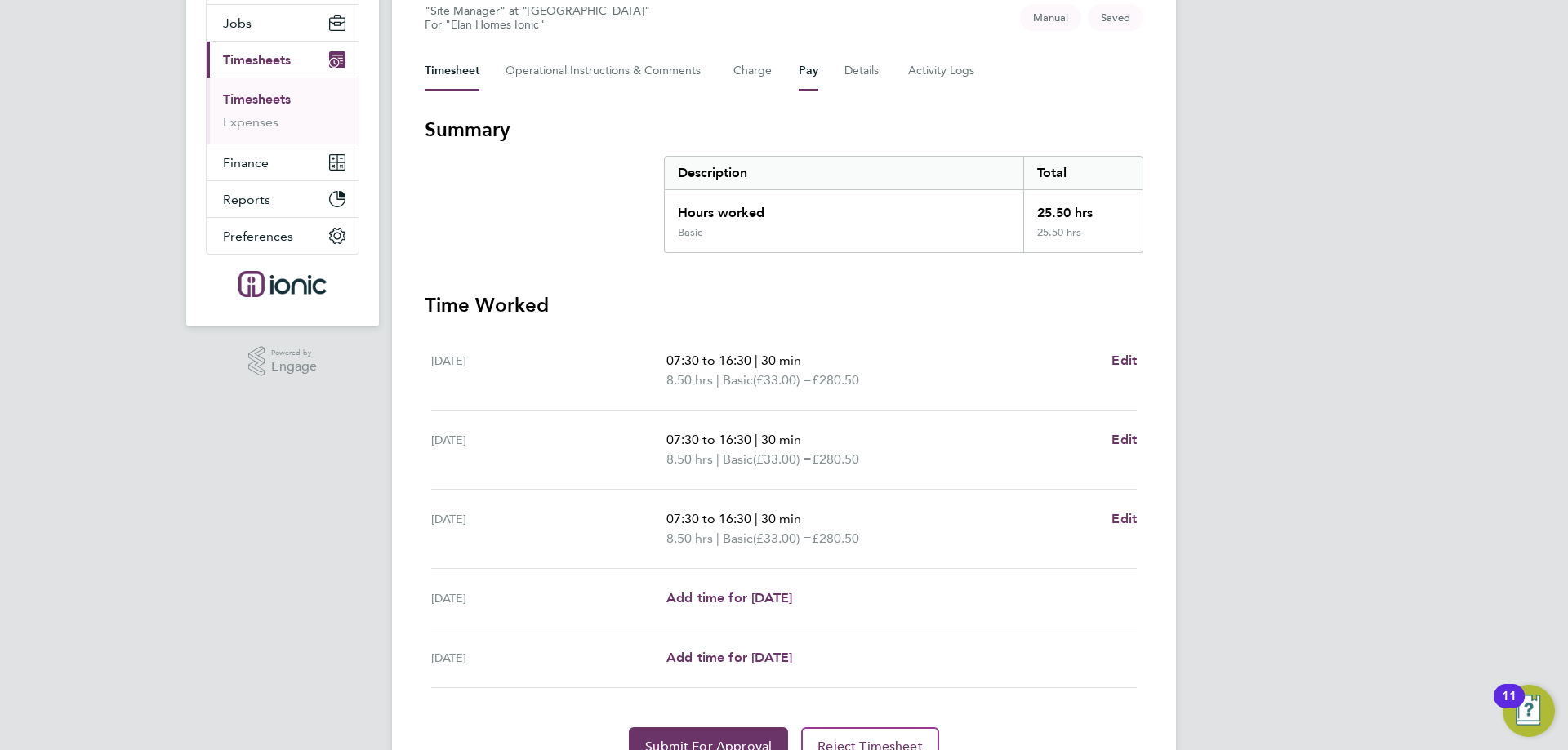
click at [813, 67] on button "Pay" at bounding box center [808, 70] width 20 height 39
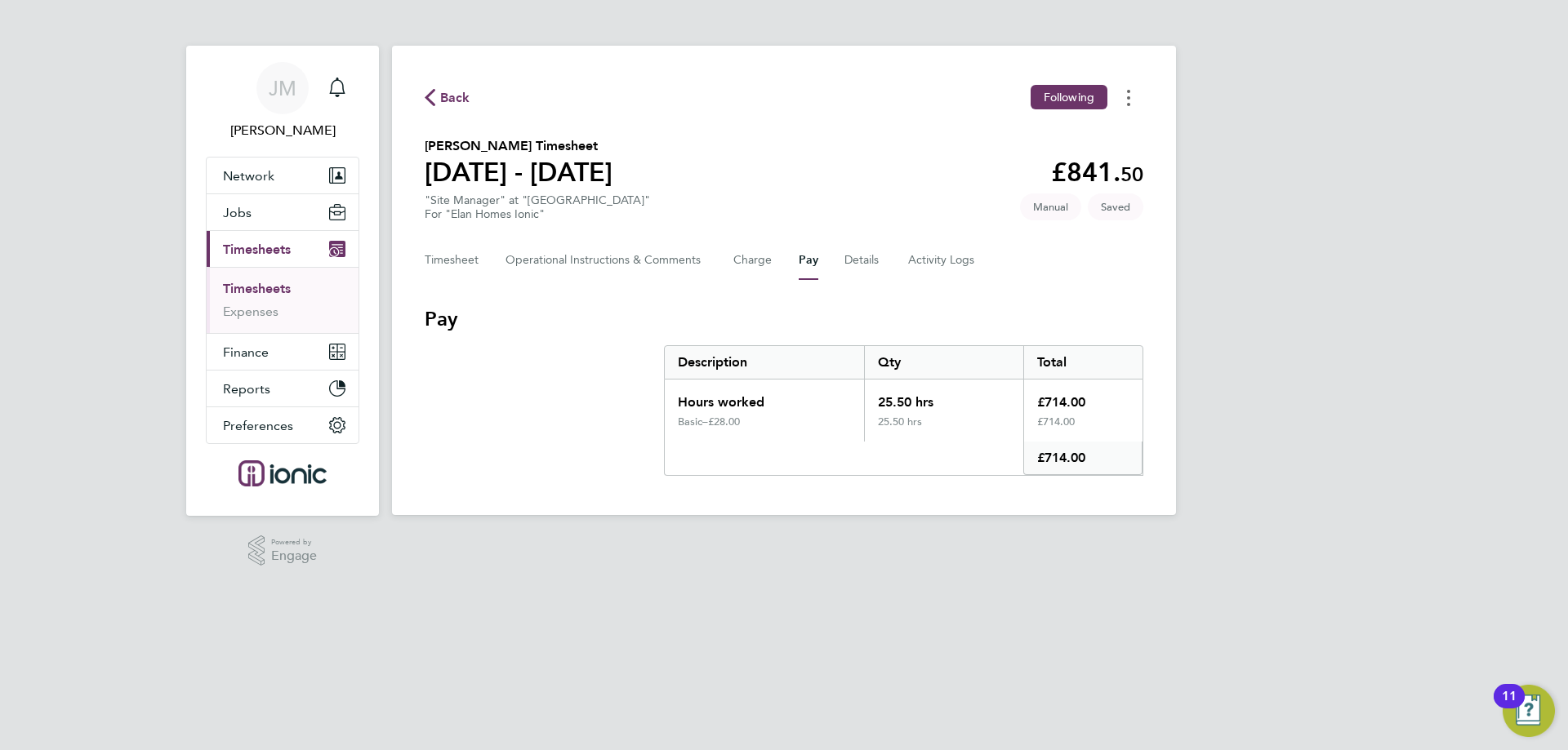
click at [1130, 91] on button "Timesheets Menu" at bounding box center [1129, 97] width 30 height 25
click at [787, 302] on div "Back Following Mark as absent Download timesheet Gary Creighton's Timesheet 25 …" at bounding box center [783, 280] width 784 height 470
click at [448, 260] on button "Timesheet" at bounding box center [451, 260] width 55 height 39
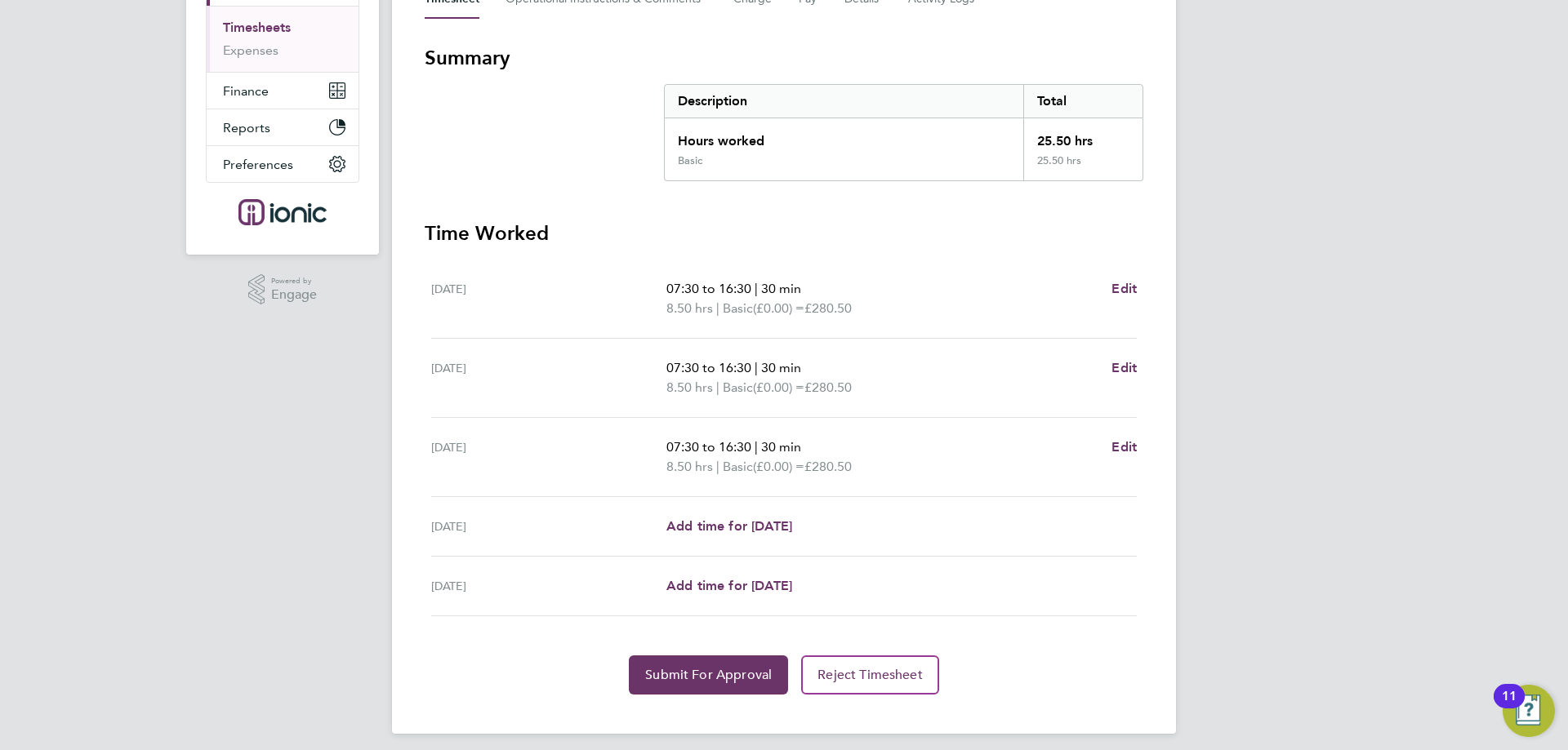
scroll to position [271, 0]
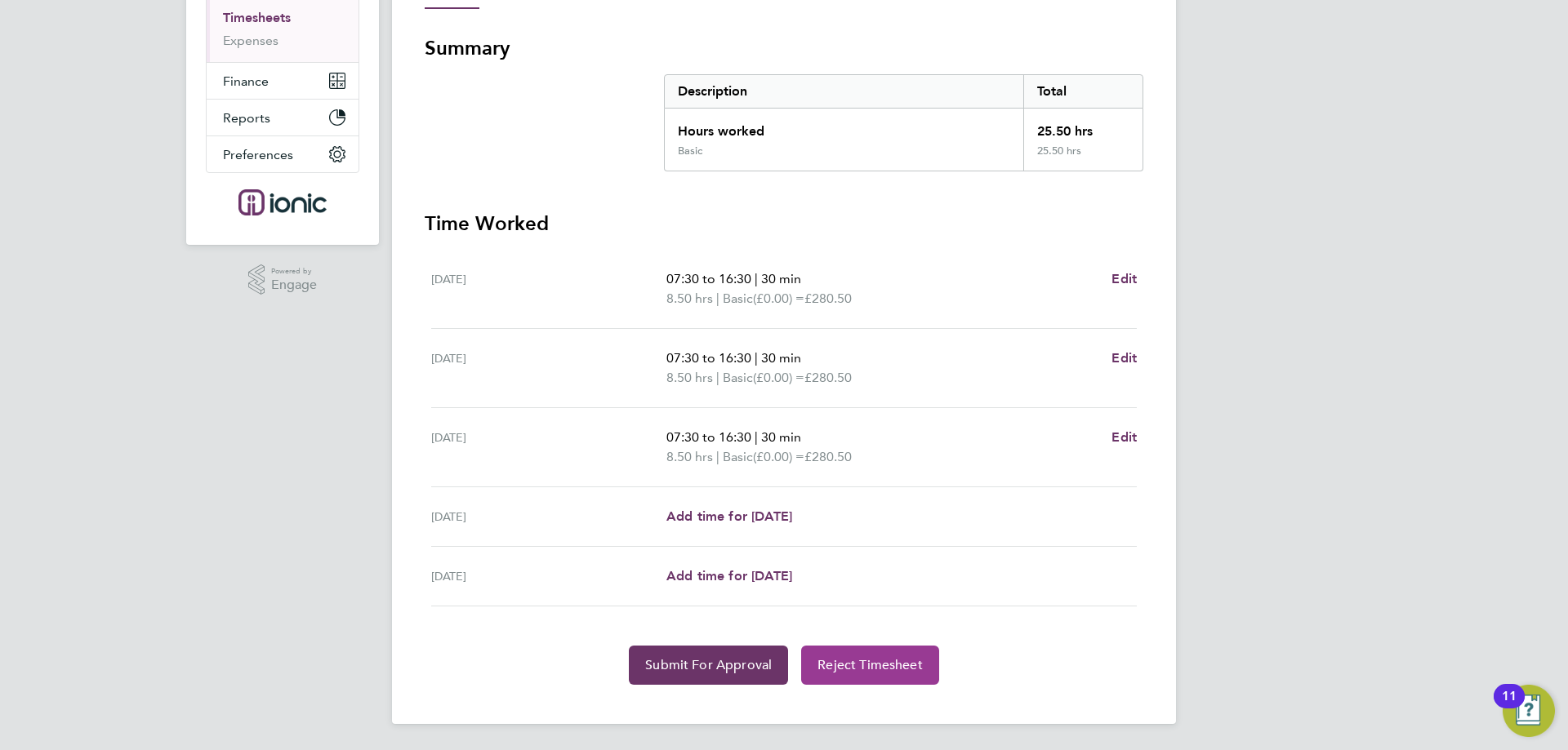
click at [862, 669] on span "Reject Timesheet" at bounding box center [869, 665] width 105 height 16
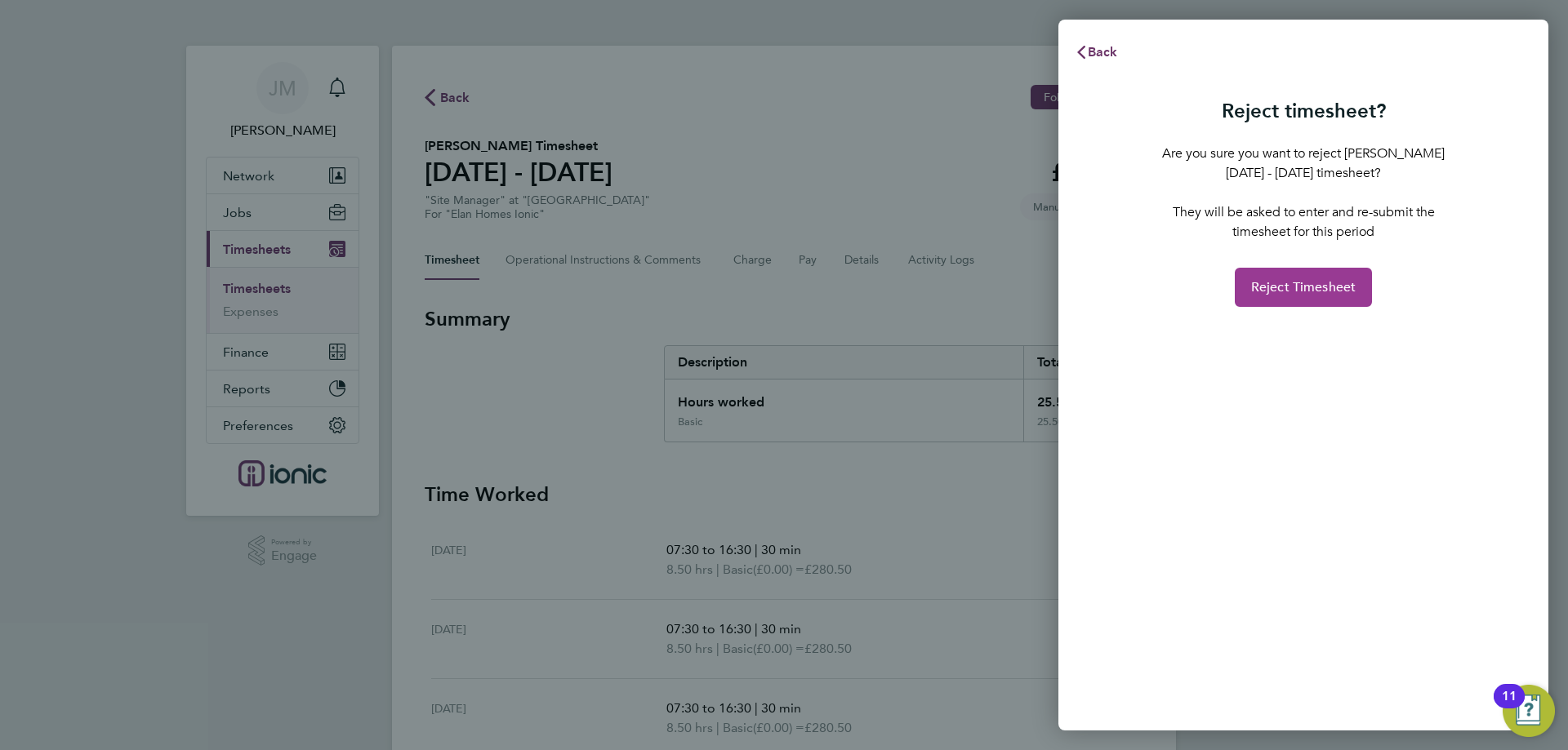
click at [1335, 273] on button "Reject Timesheet" at bounding box center [1303, 286] width 138 height 39
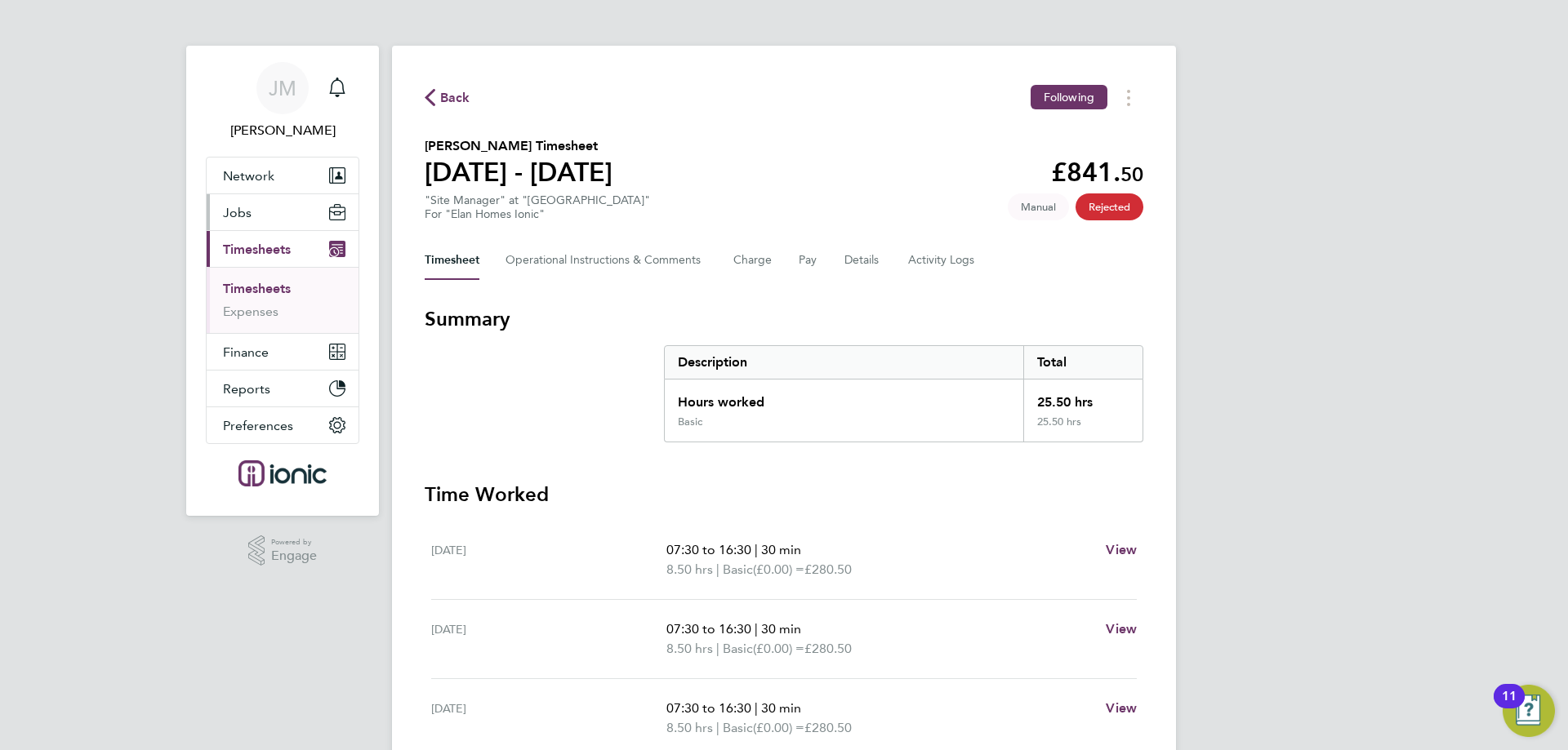
click at [264, 212] on button "Jobs" at bounding box center [282, 212] width 152 height 36
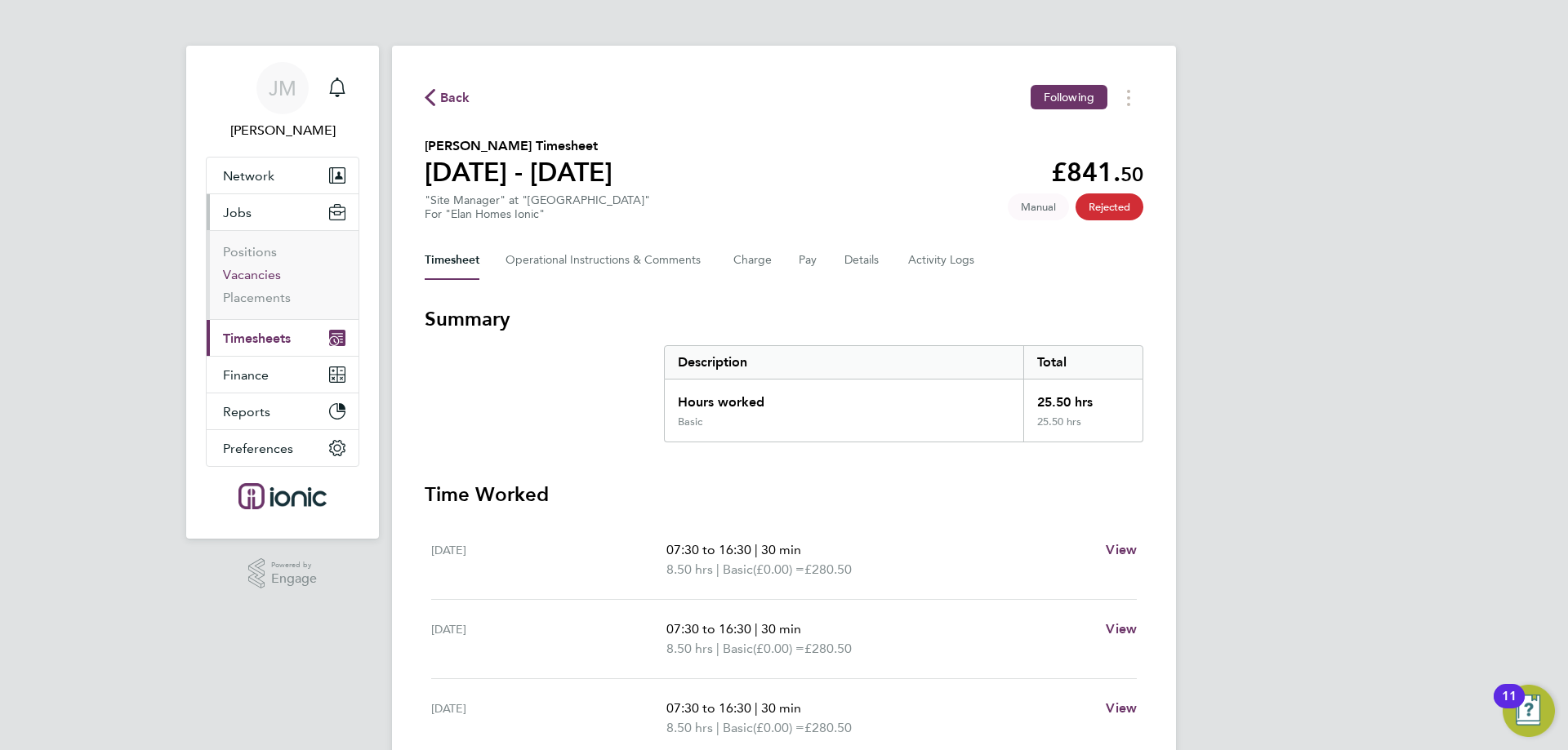
click at [248, 273] on link "Vacancies" at bounding box center [252, 274] width 58 height 16
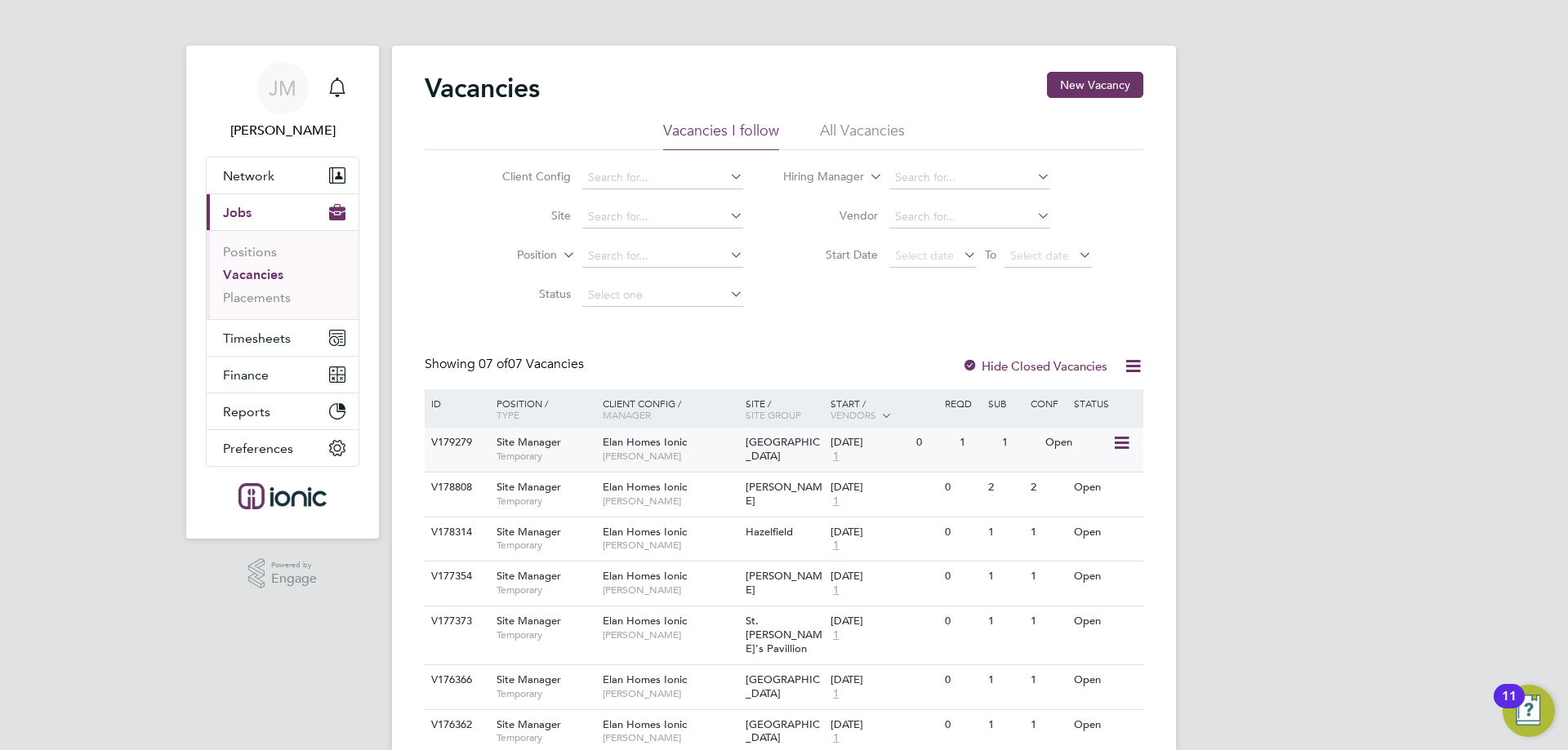
click at [636, 438] on span "Elan Homes Ionic" at bounding box center [644, 442] width 84 height 14
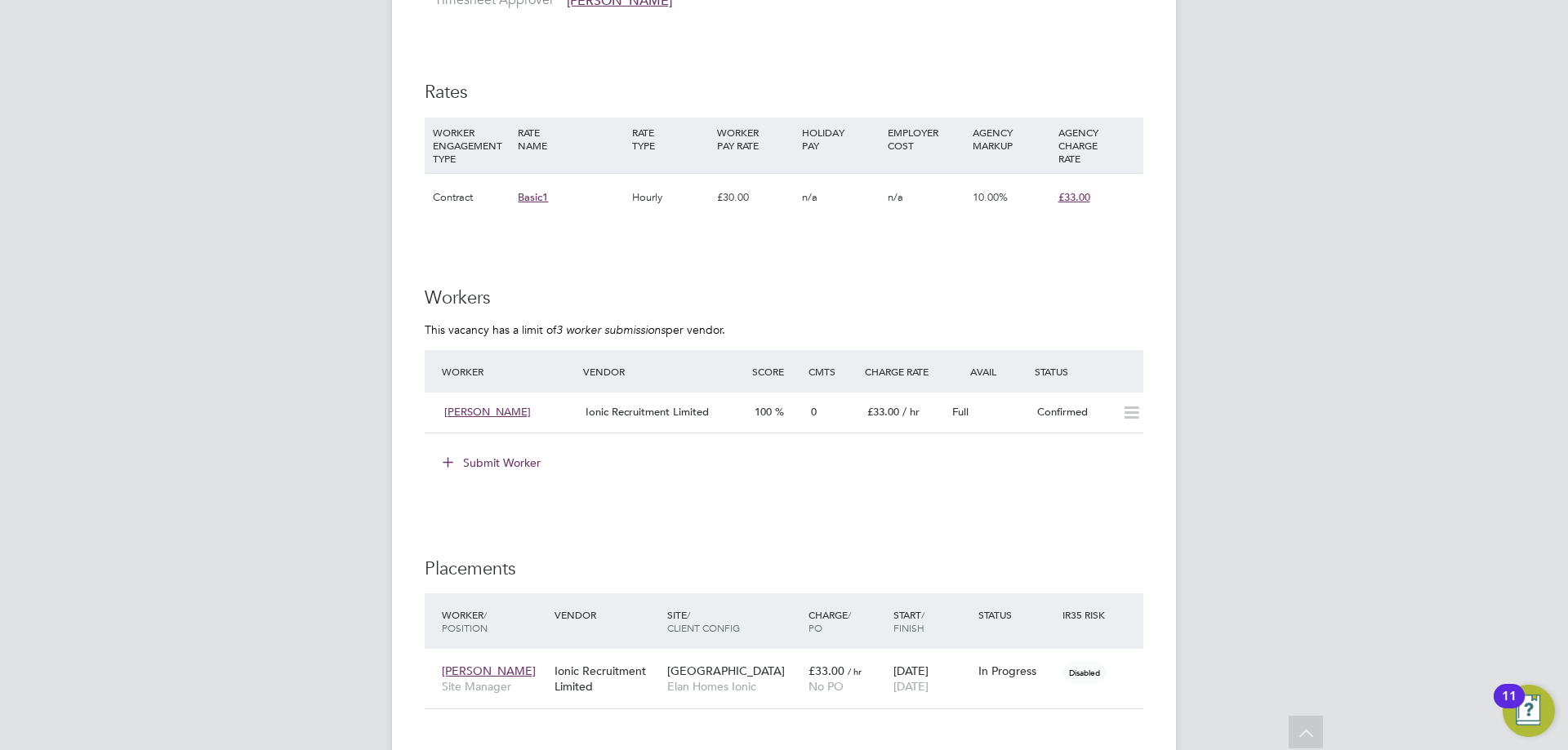
scroll to position [1012, 0]
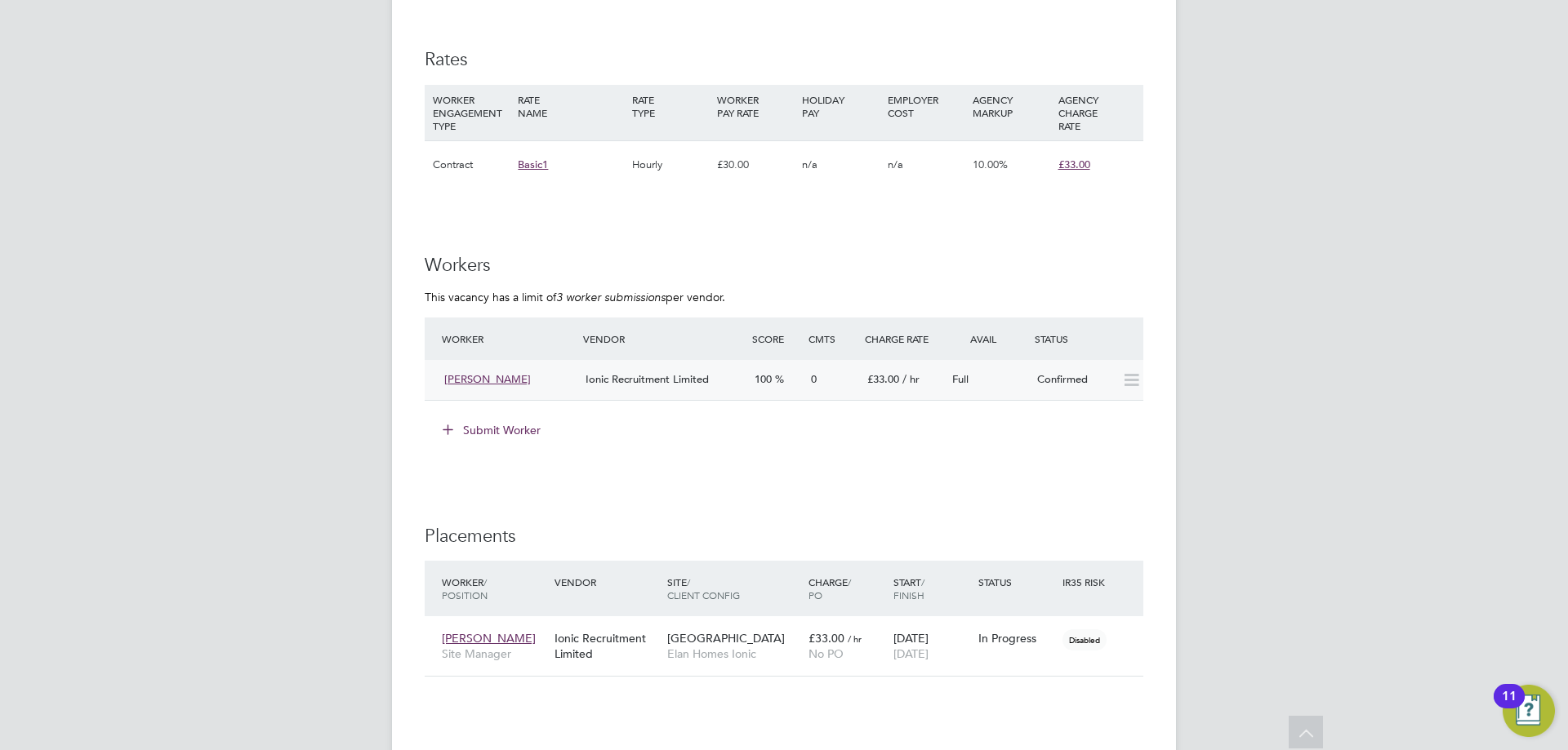
click at [492, 373] on span "[PERSON_NAME]" at bounding box center [488, 379] width 87 height 14
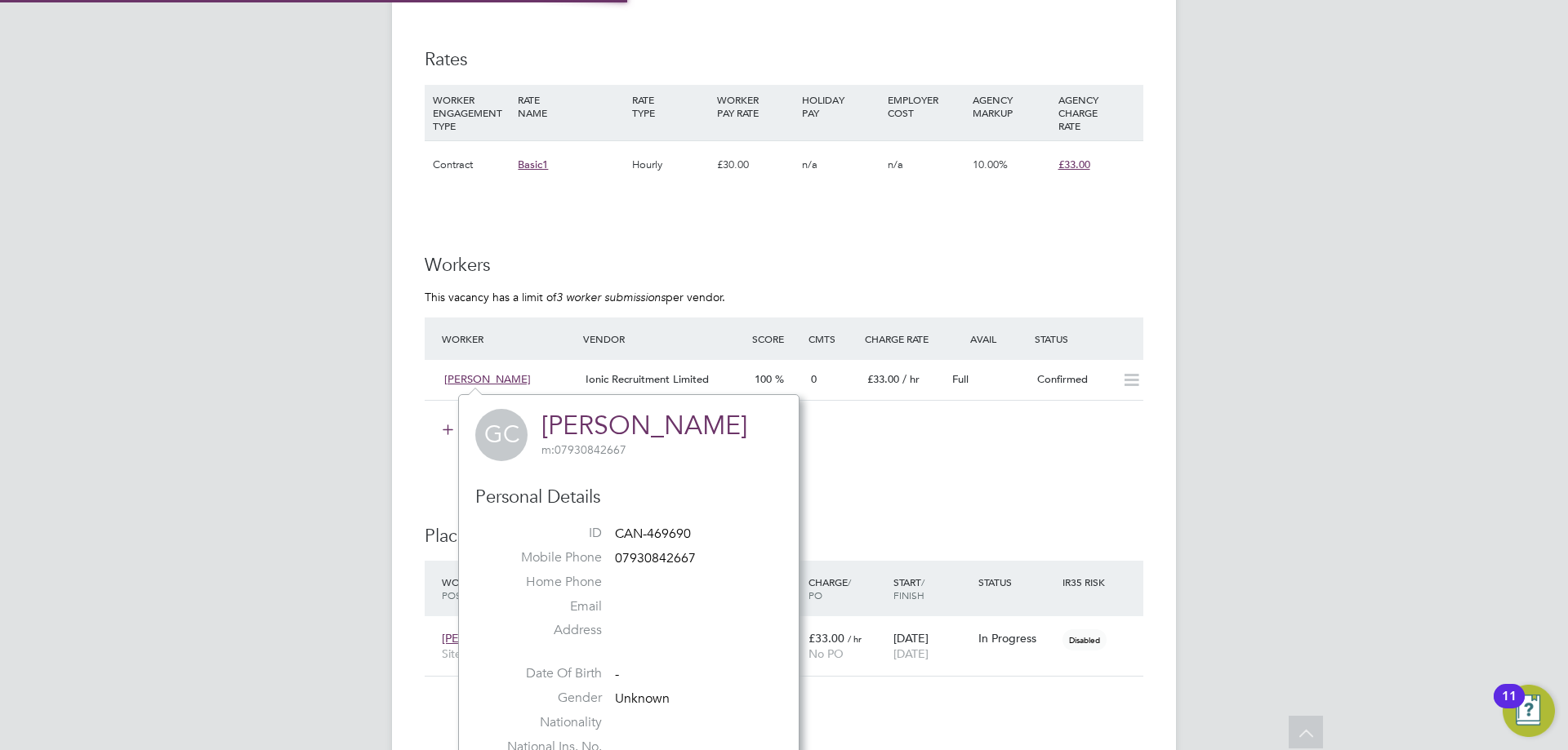
scroll to position [383, 341]
click at [879, 422] on div "Submit Worker" at bounding box center [787, 431] width 712 height 26
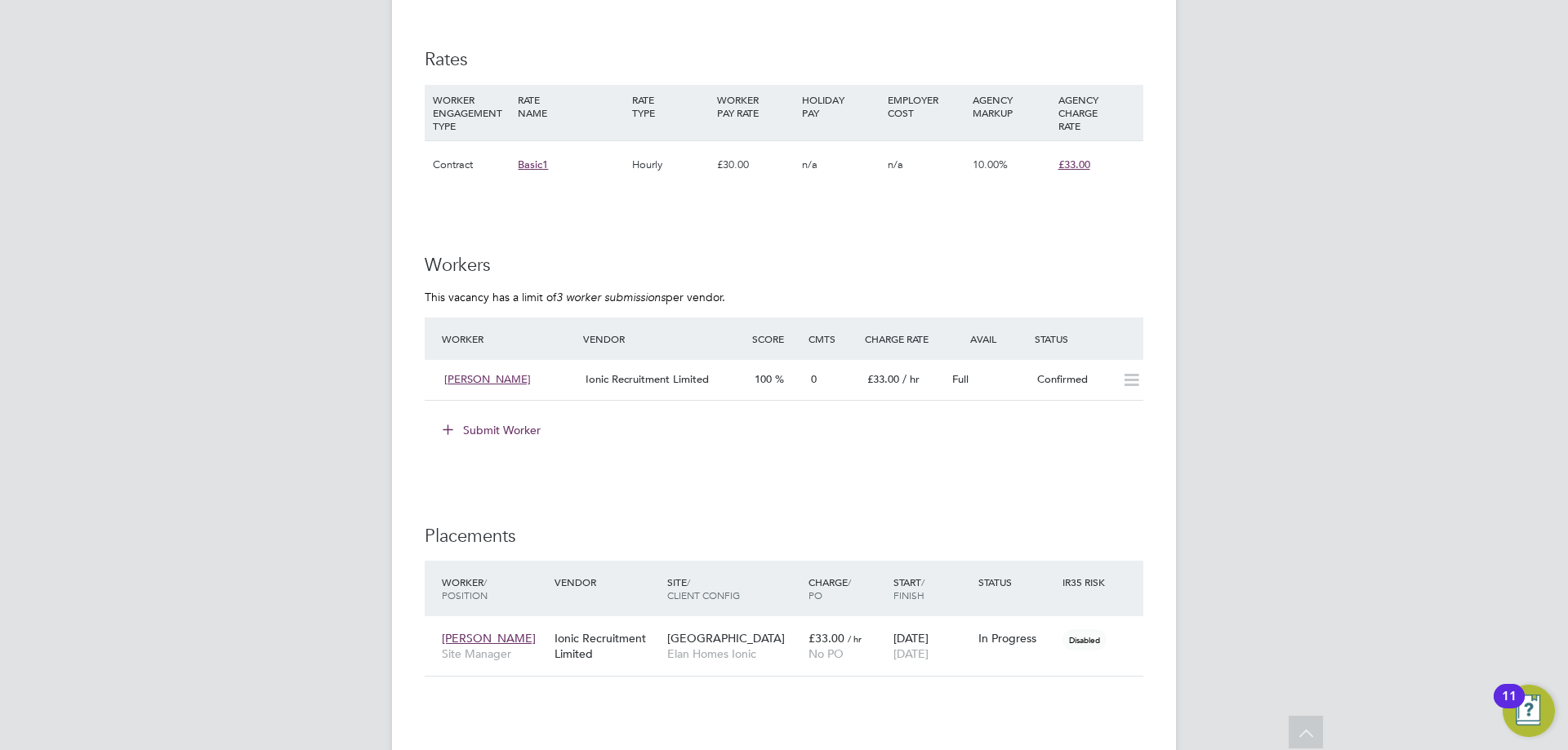
click at [1091, 488] on div "IR35 Determination IR35 Status Disabled for this client. This feature can be en…" at bounding box center [784, 193] width 719 height 1715
click at [1083, 380] on div "Confirmed" at bounding box center [1073, 379] width 85 height 27
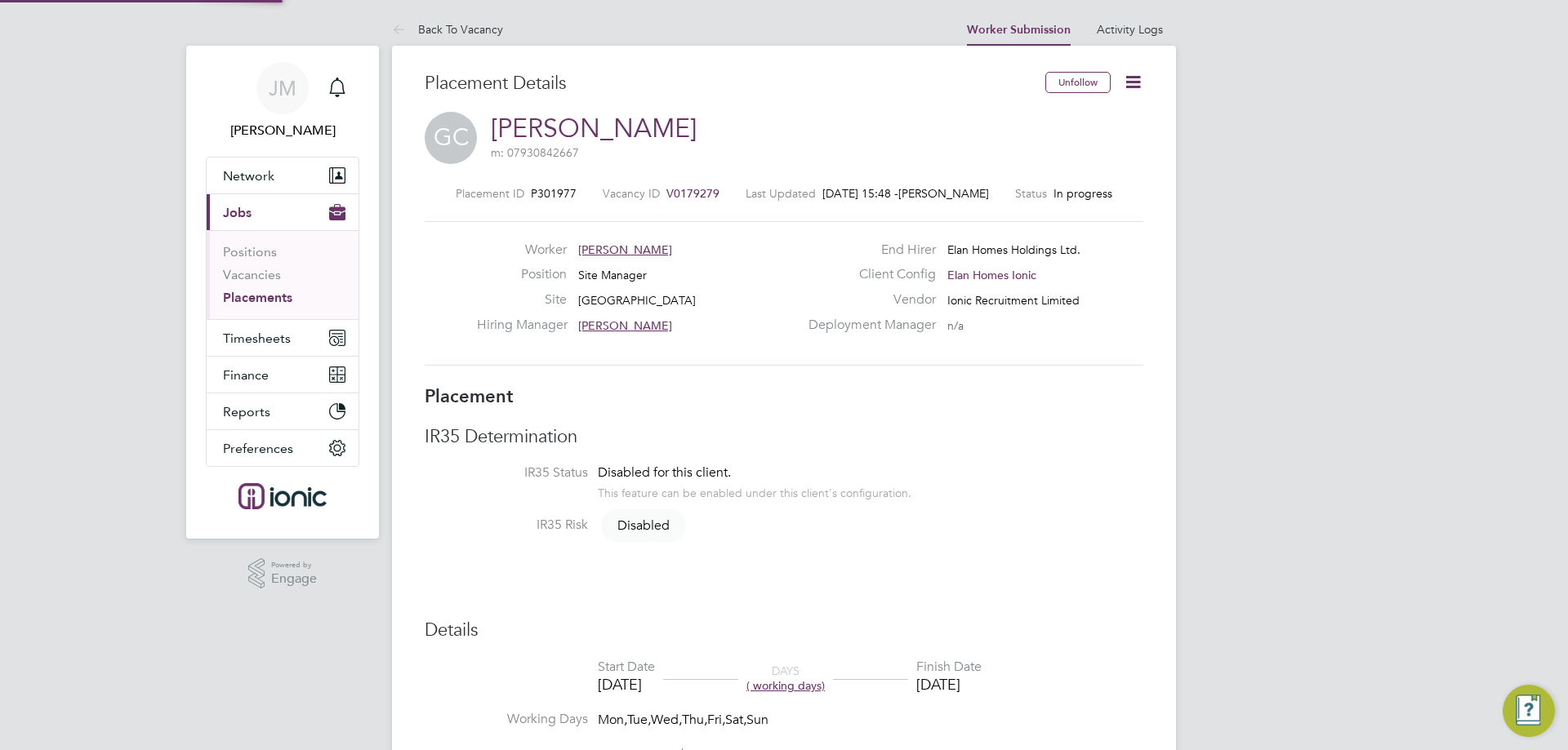
scroll to position [16, 96]
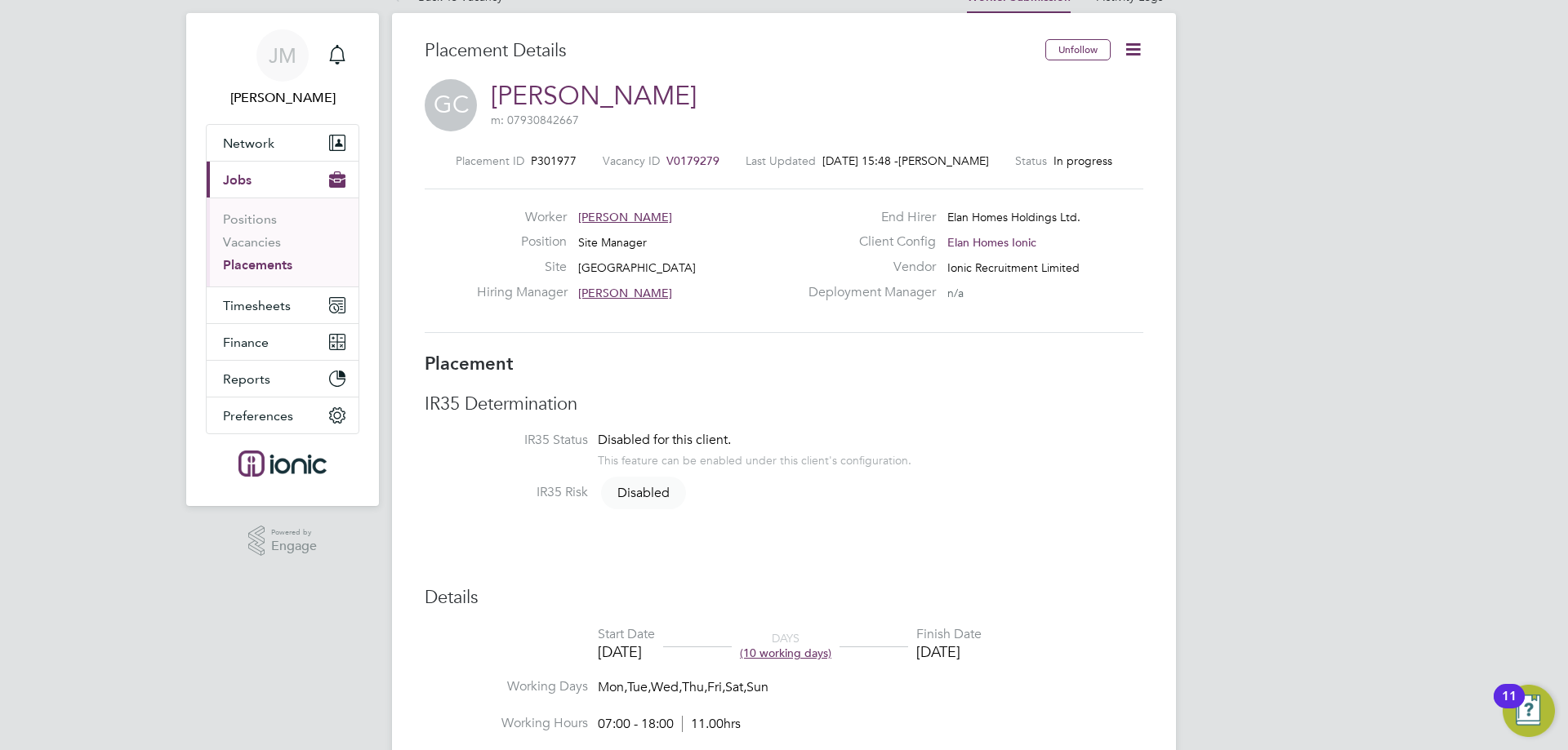
click at [1142, 54] on icon at bounding box center [1133, 49] width 21 height 21
click at [1099, 86] on li "Edit Placement e" at bounding box center [1080, 88] width 120 height 23
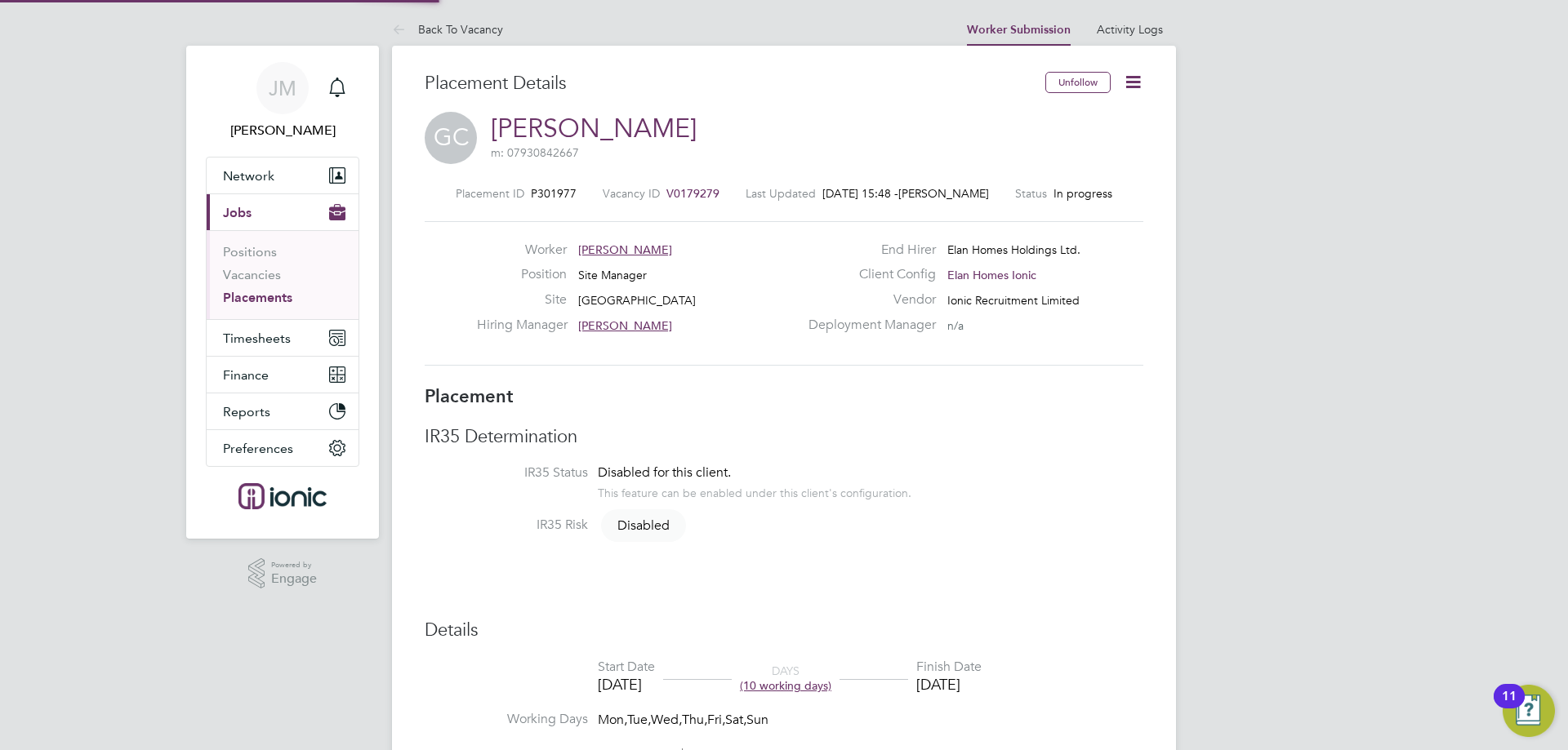
type input "[PERSON_NAME]"
type input "[DATE]"
type input "07:00"
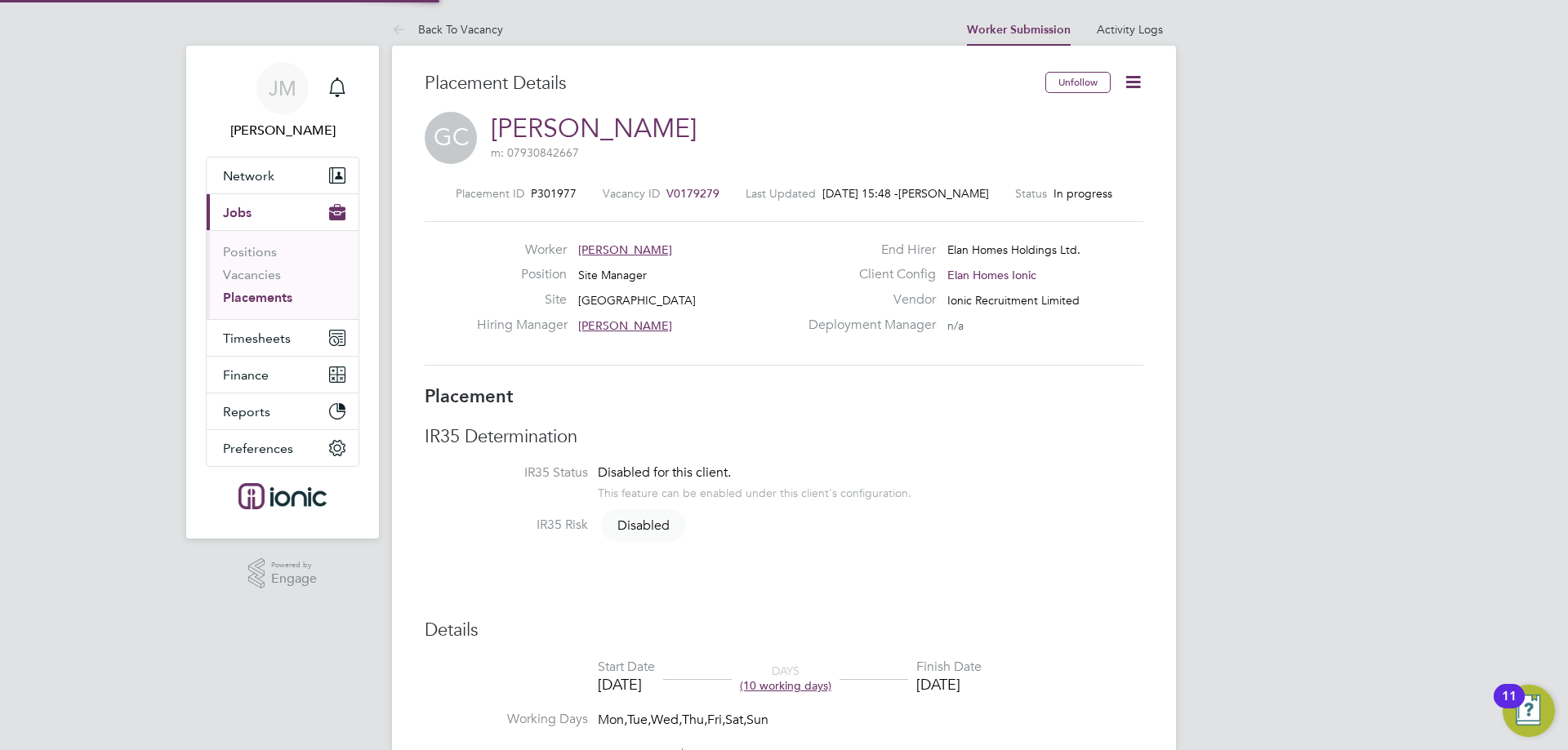
type input "18:00"
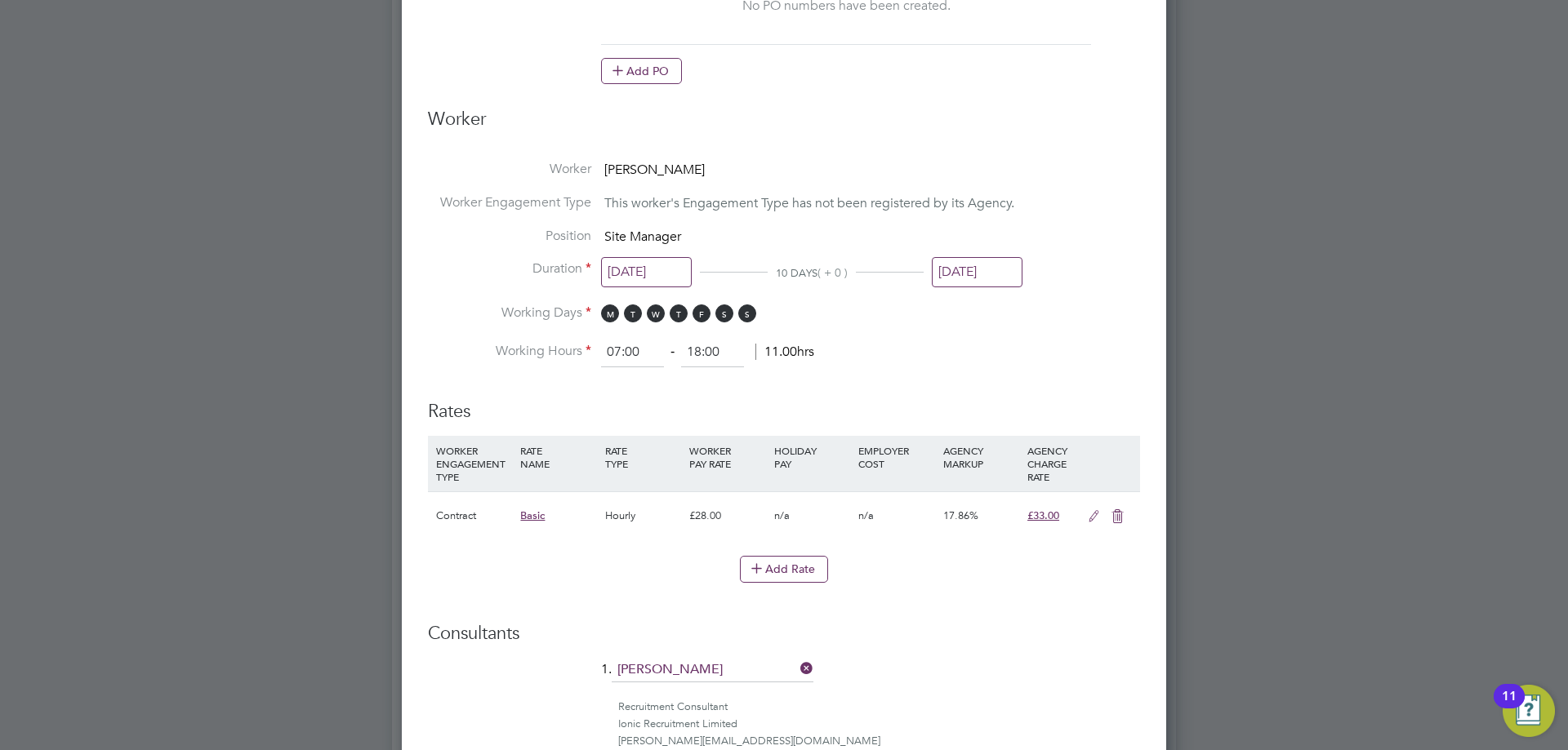
click at [1088, 515] on icon at bounding box center [1094, 516] width 21 height 13
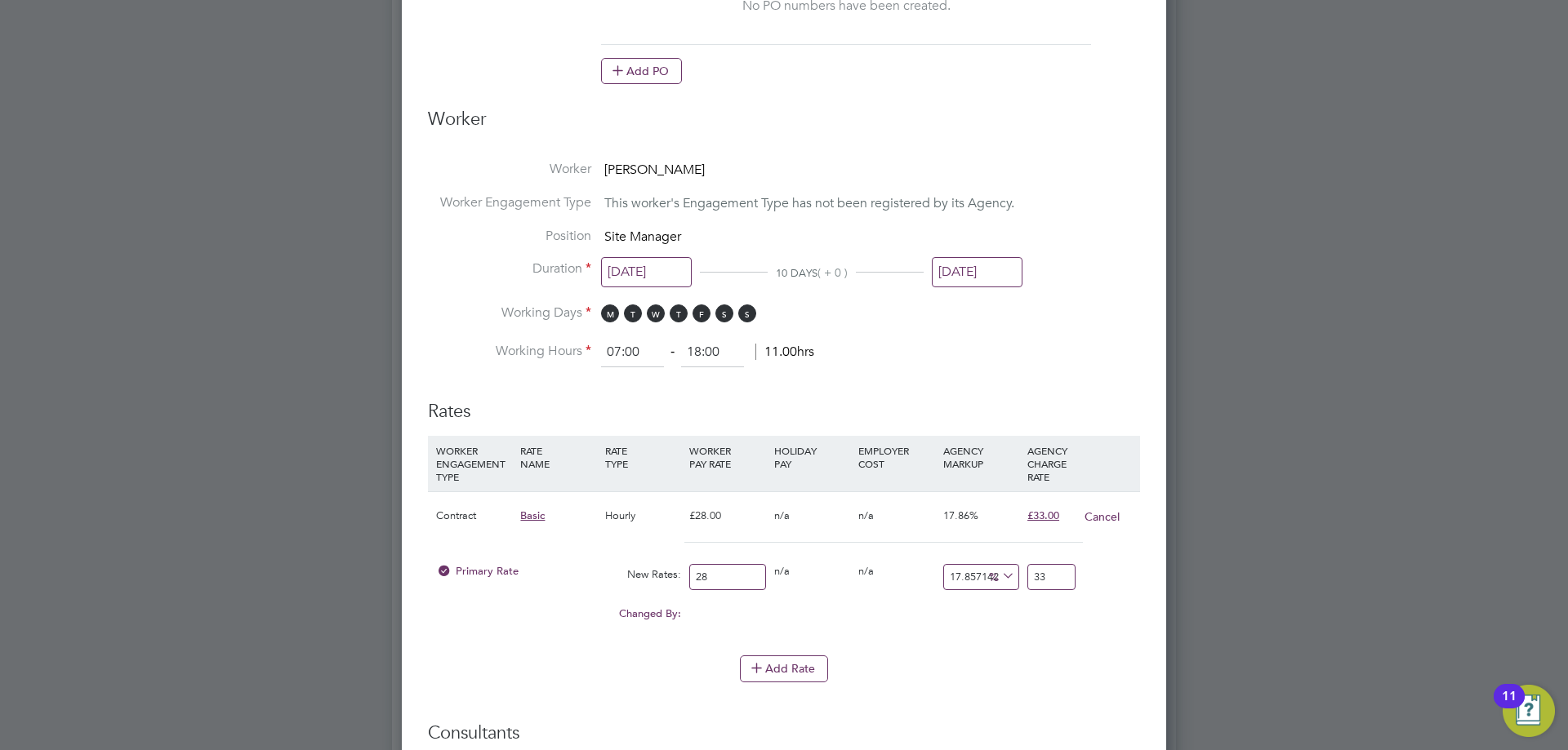
drag, startPoint x: 719, startPoint y: 580, endPoint x: 589, endPoint y: 562, distance: 131.2
click at [590, 562] on div "Primary Rate New Rates: 28 0 n/a 0 n/a 17.857142857142858 0 % 33" at bounding box center [784, 577] width 712 height 43
type input "3"
type input "3.5357142857142856"
type input "30"
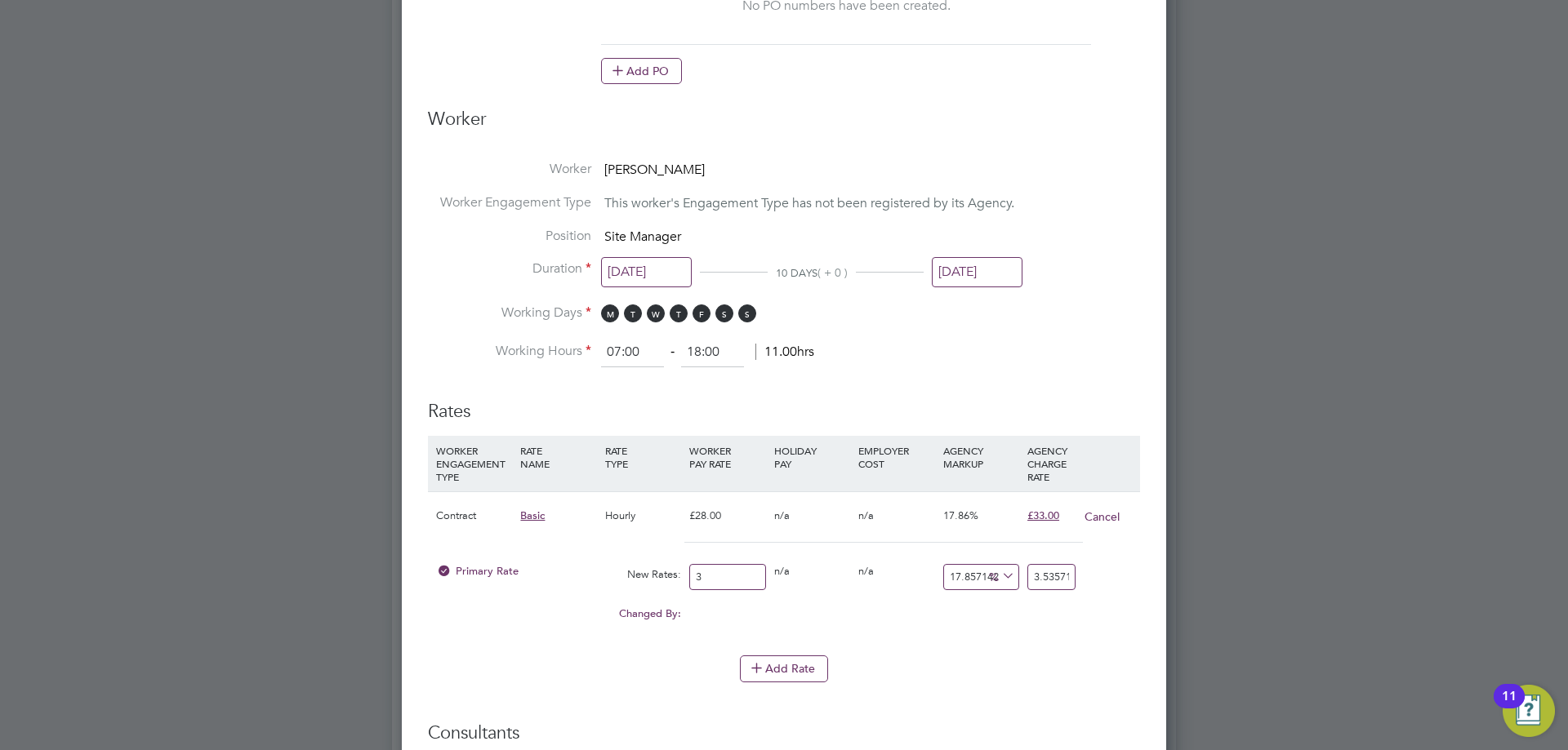
type input "35.357142857142854"
type input "30.00"
drag, startPoint x: 1036, startPoint y: 579, endPoint x: 1148, endPoint y: 571, distance: 112.3
click at [1148, 571] on div "Edit Placement of [PERSON_NAME] Mandatory Fields Deployment End Hirer Elan Home…" at bounding box center [784, 316] width 764 height 1945
type input "3"
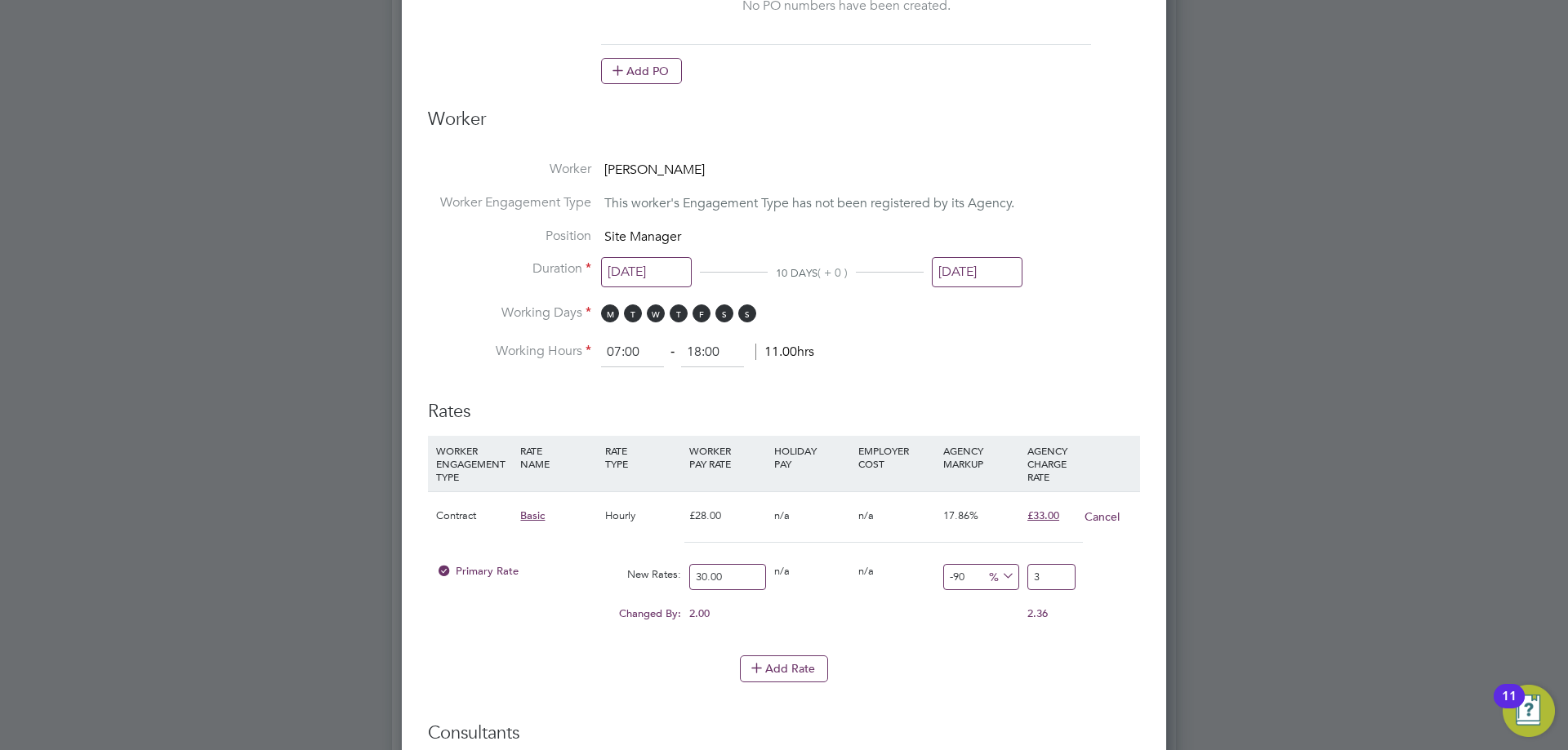
type input "10"
type input "33.00"
click at [1071, 655] on div "Add Rate" at bounding box center [784, 668] width 712 height 26
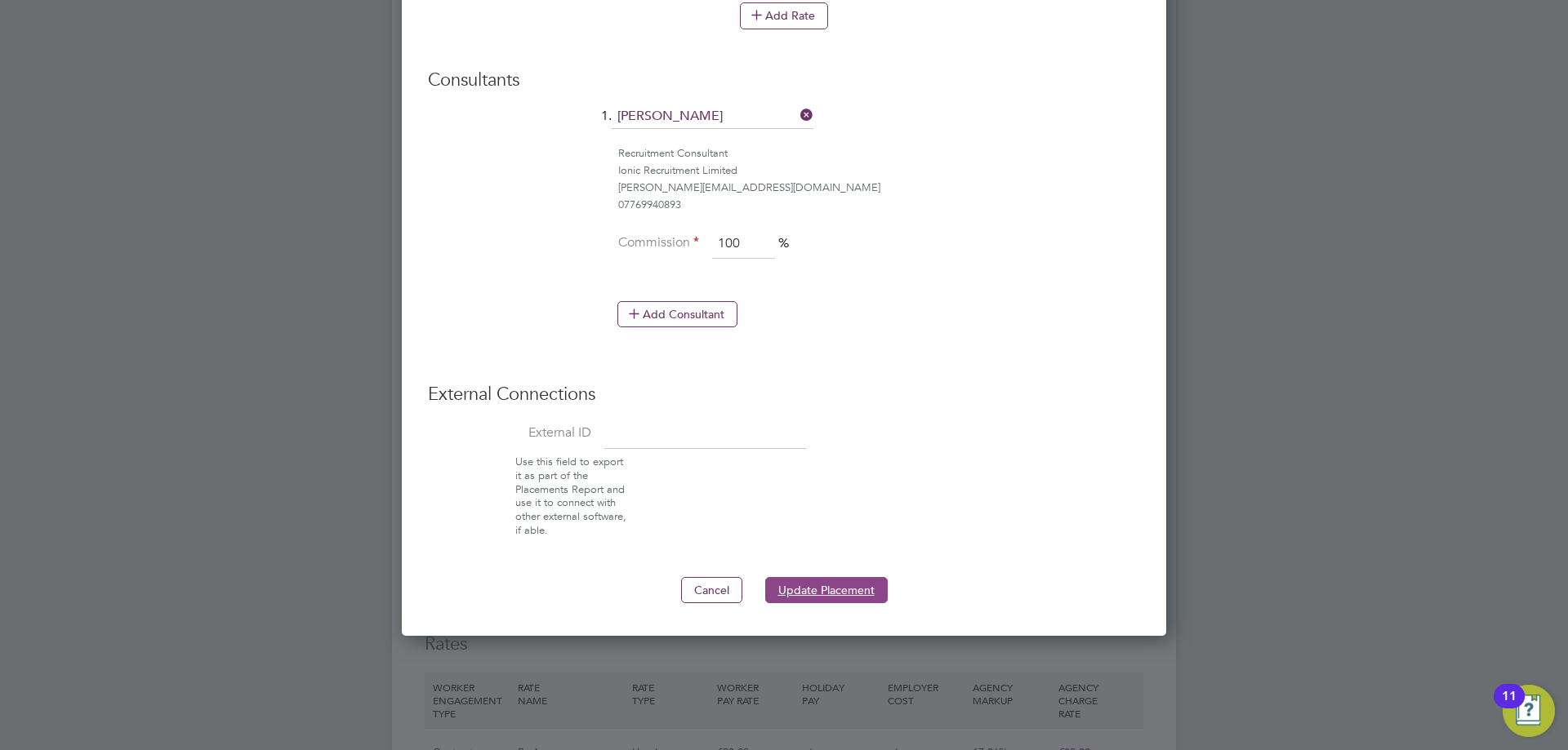
click at [814, 579] on button "Update Placement" at bounding box center [826, 590] width 122 height 26
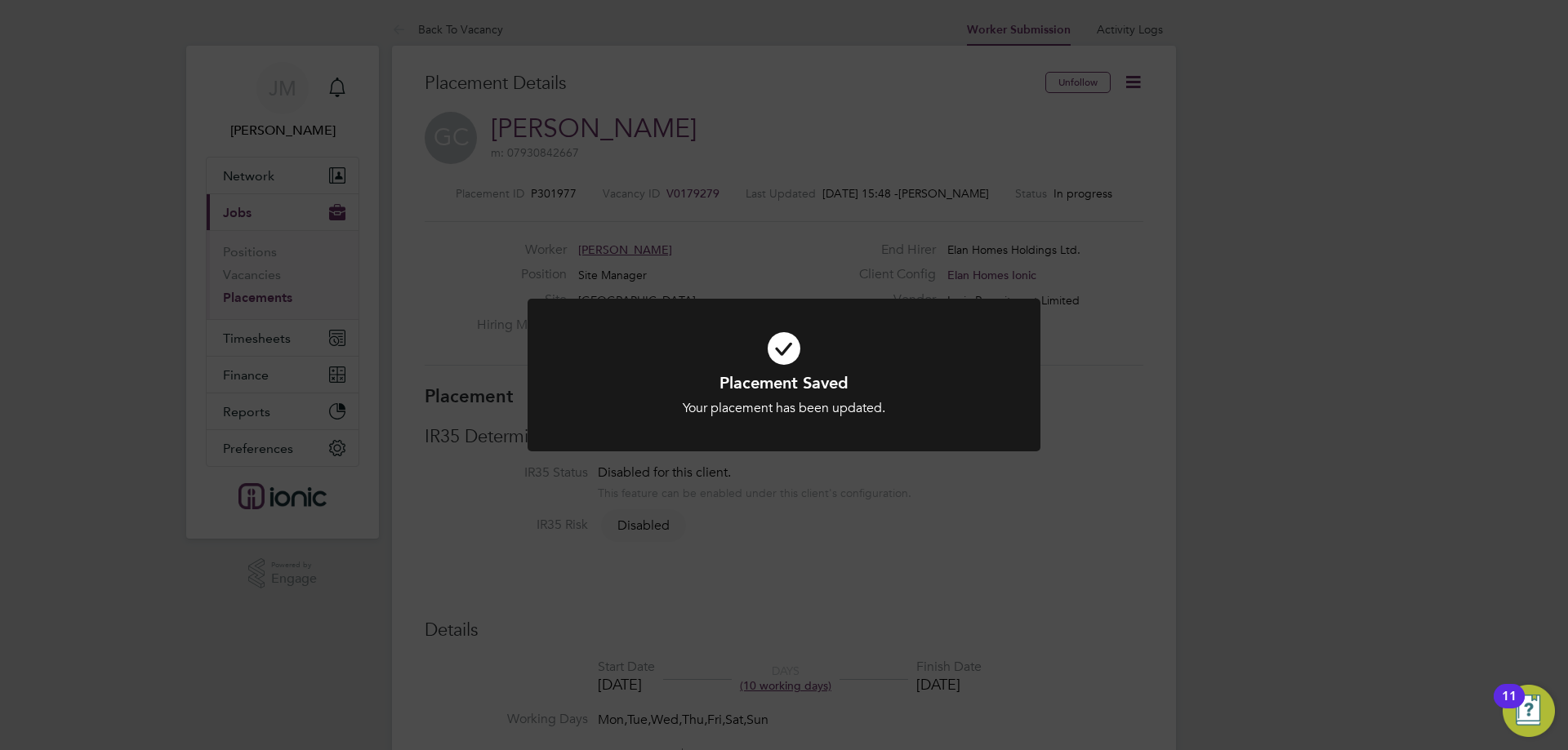
click at [261, 328] on div "Placement Saved Your placement has been updated. Cancel Okay" at bounding box center [784, 375] width 1568 height 750
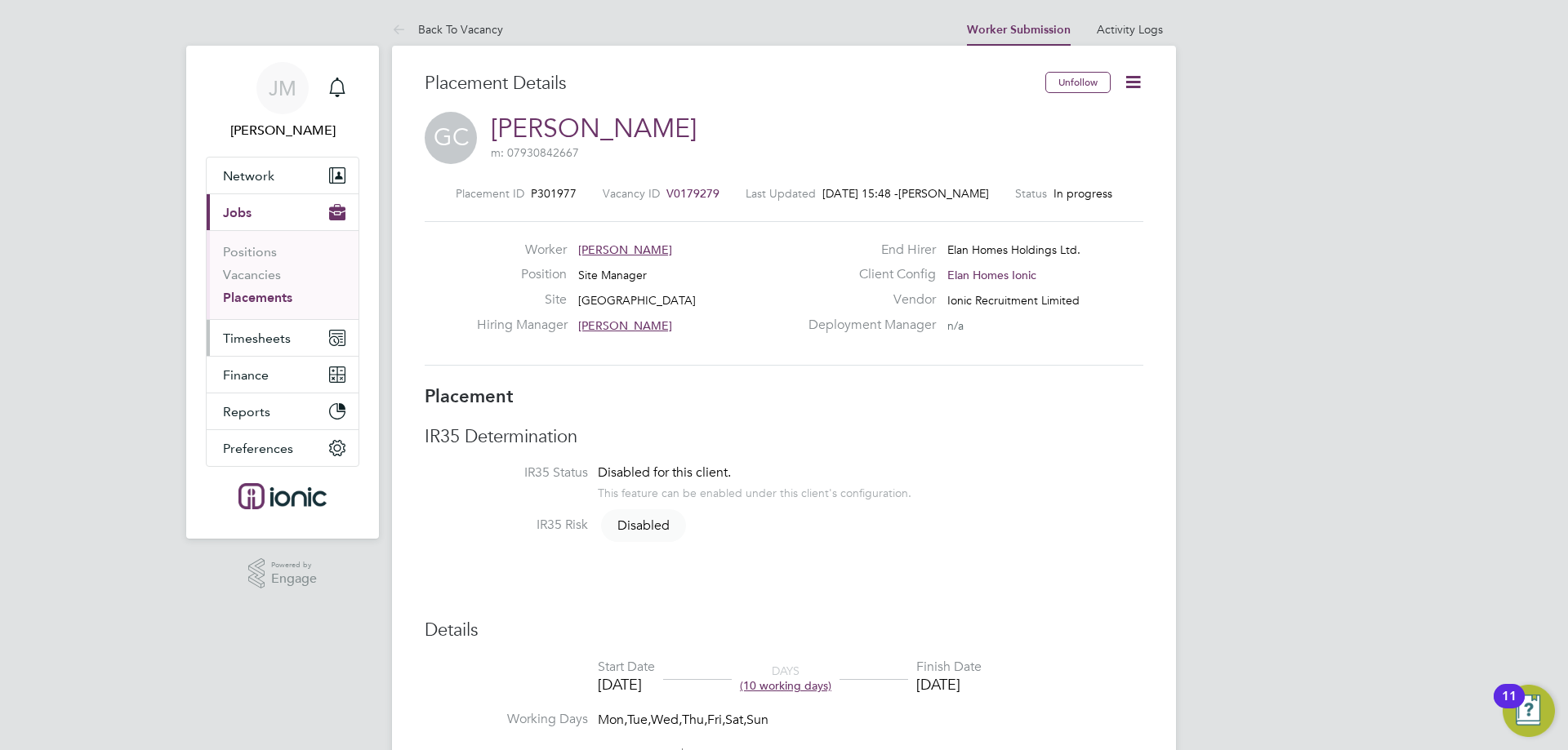
click at [260, 339] on span "Timesheets" at bounding box center [257, 339] width 68 height 16
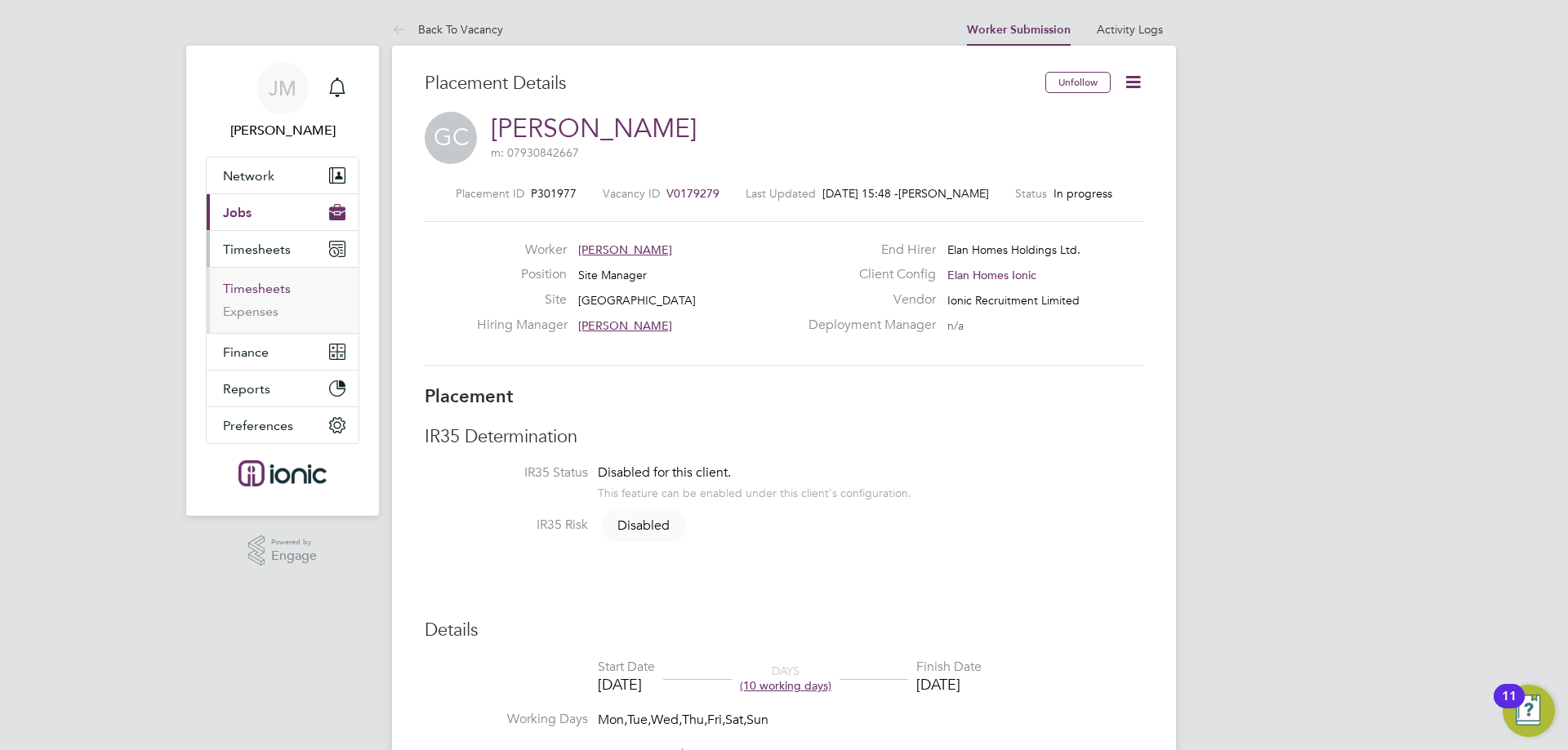
click at [263, 284] on link "Timesheets" at bounding box center [257, 288] width 68 height 16
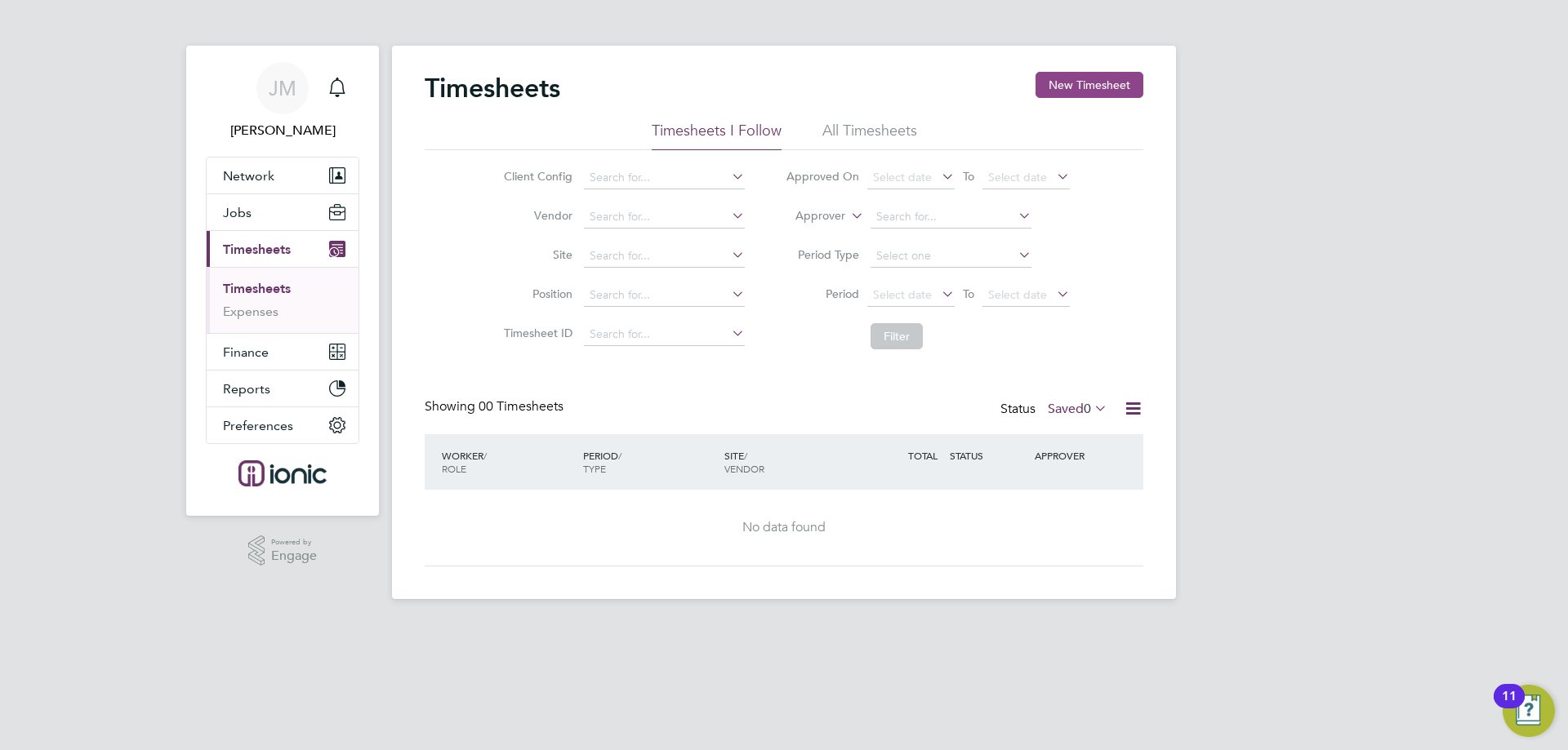
click at [1102, 88] on button "New Timesheet" at bounding box center [1089, 85] width 108 height 26
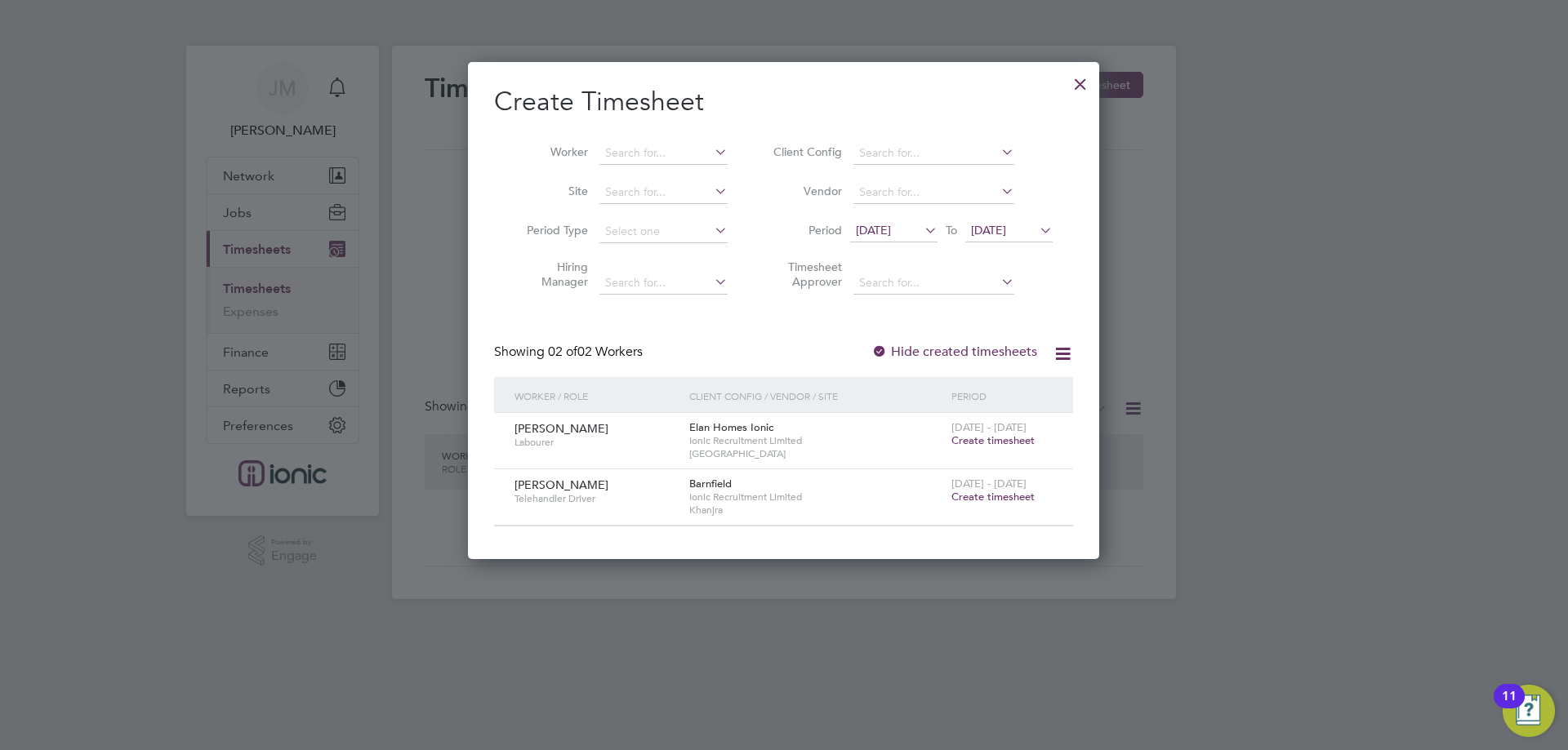
click at [890, 223] on span "[DATE]" at bounding box center [873, 230] width 35 height 15
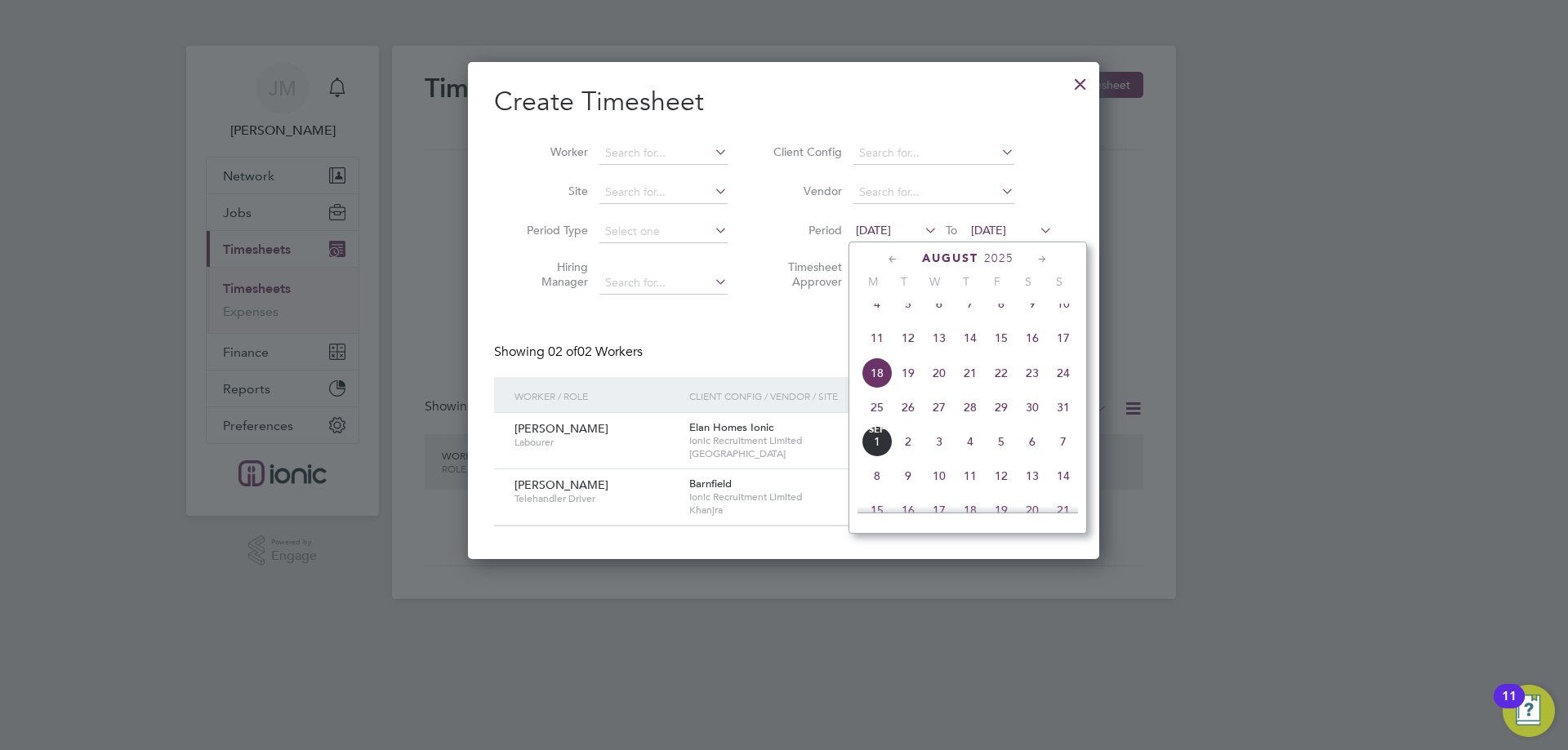
click at [882, 415] on span "25" at bounding box center [877, 407] width 31 height 31
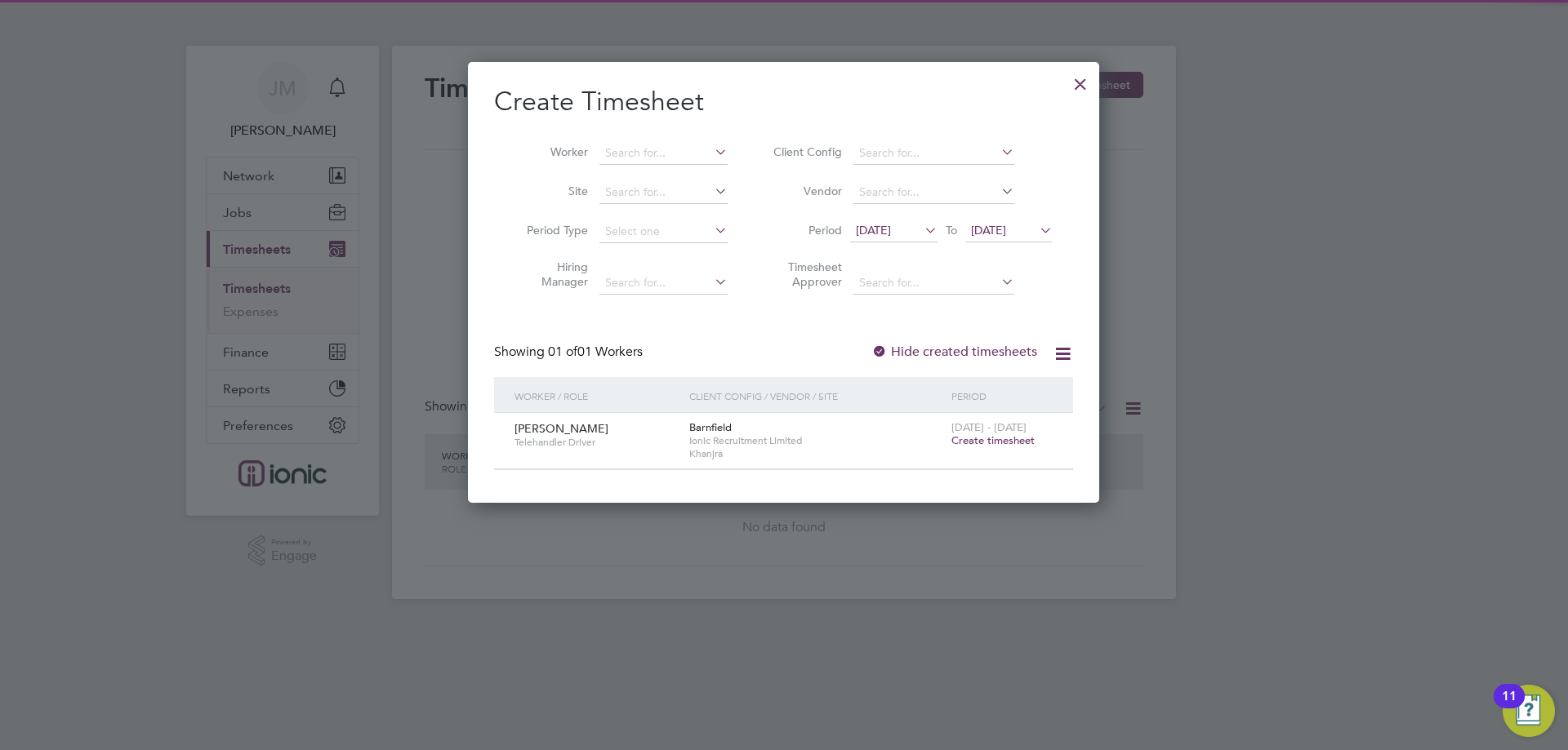
click at [1000, 234] on span "[DATE]" at bounding box center [988, 230] width 35 height 15
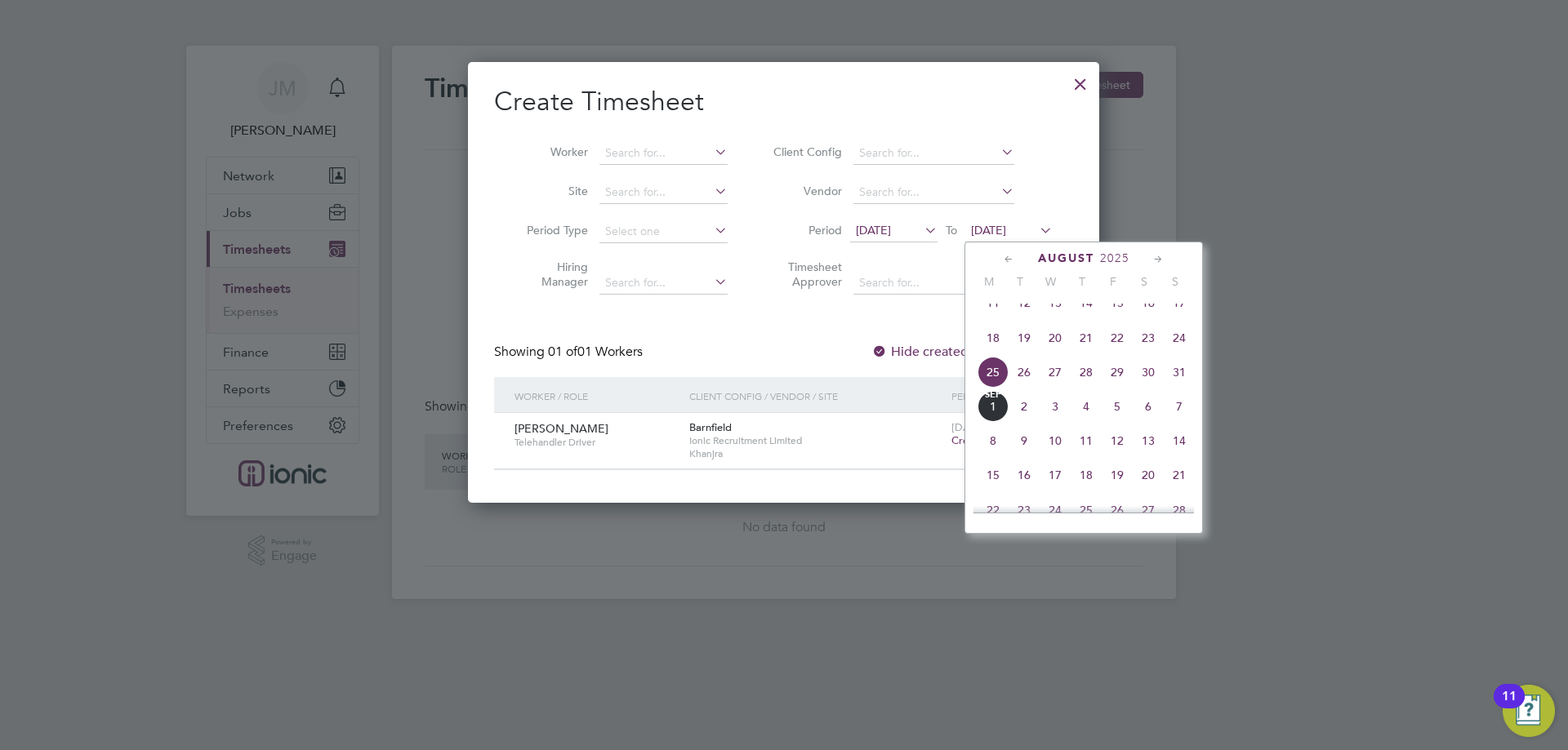
click at [1181, 388] on span "31" at bounding box center [1179, 372] width 31 height 31
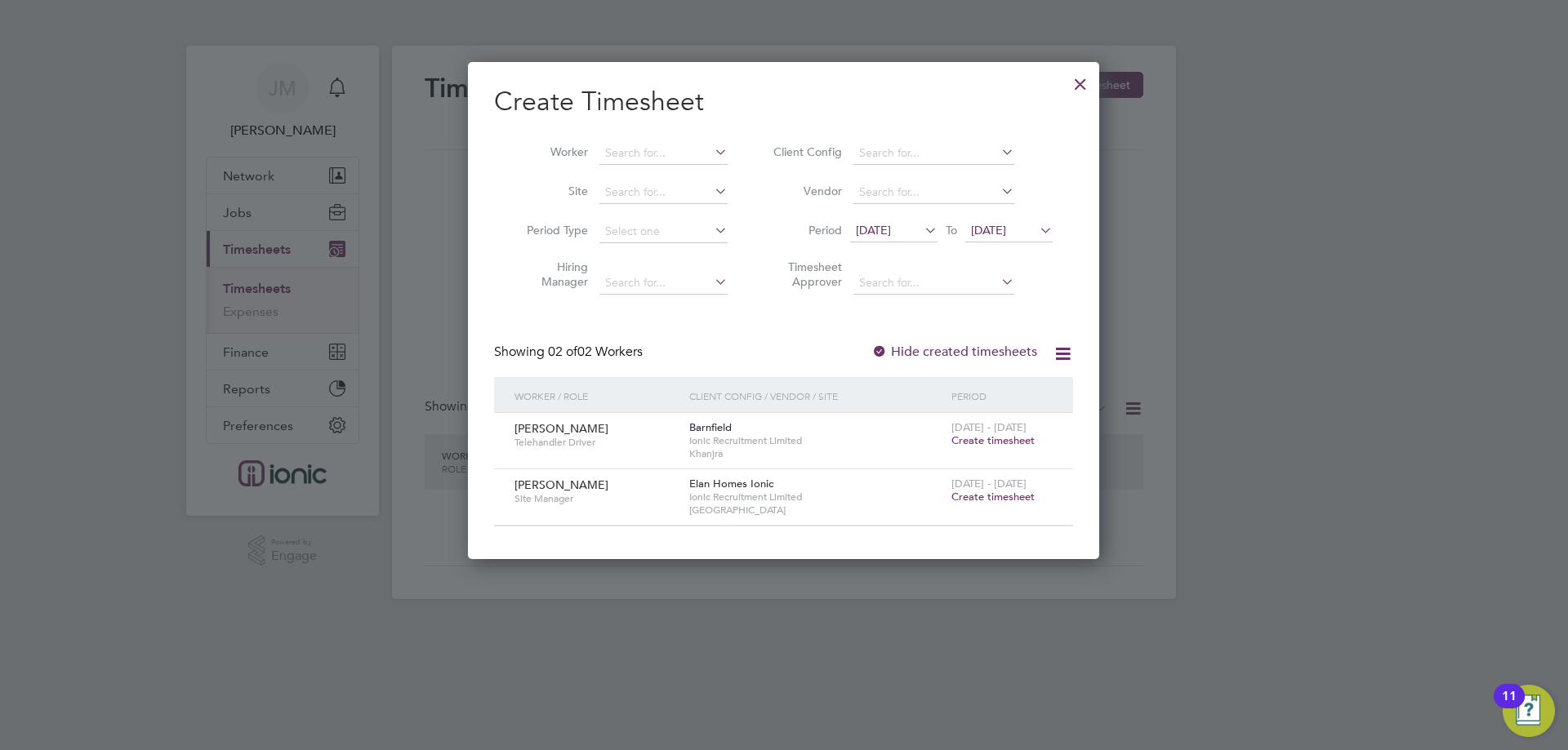
click at [1005, 496] on span "Create timesheet" at bounding box center [993, 497] width 83 height 14
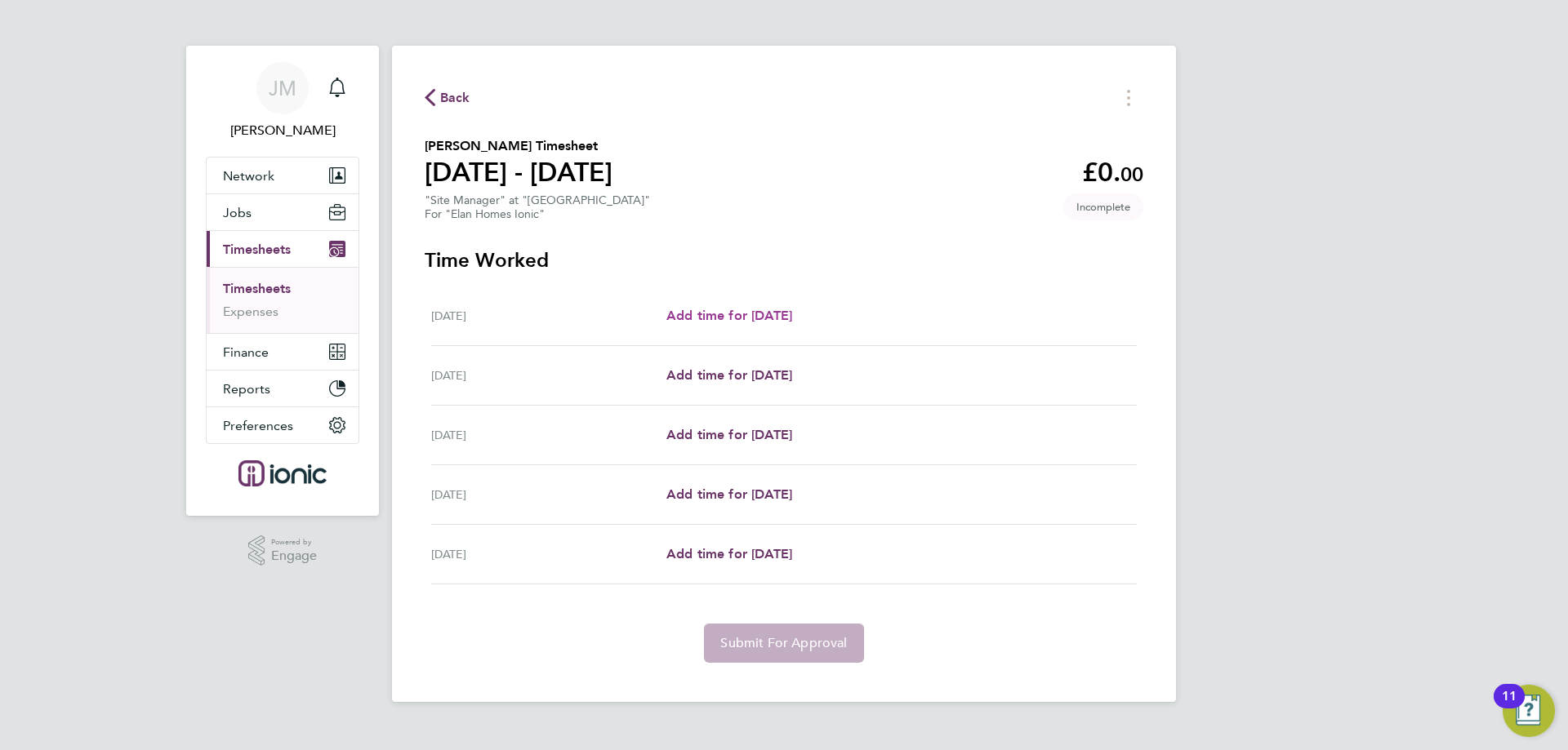
click at [792, 319] on span "Add time for [DATE]" at bounding box center [728, 316] width 126 height 16
select select "30"
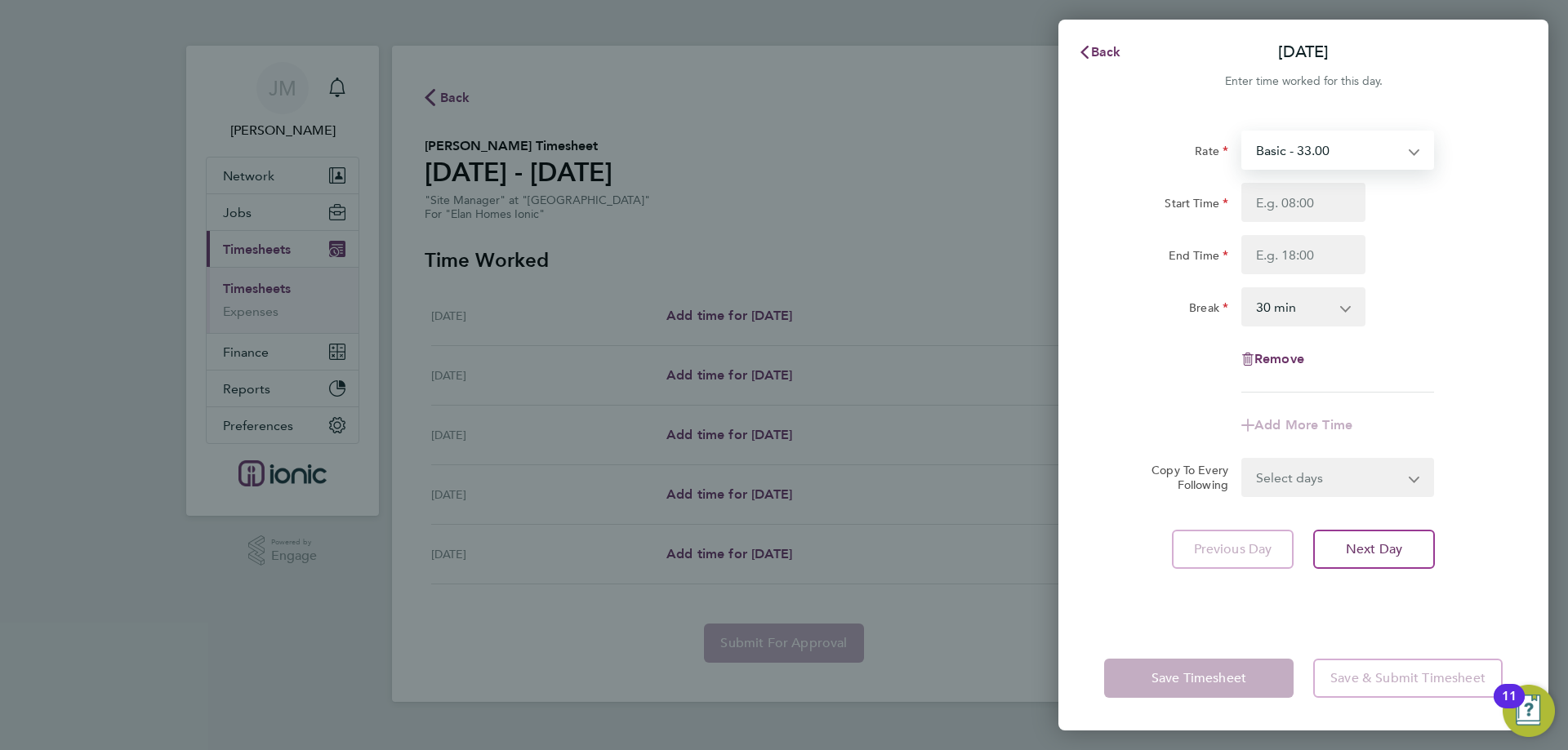
click at [1320, 161] on select "Basic - 33.00" at bounding box center [1328, 149] width 170 height 36
click at [1440, 204] on div "Start Time" at bounding box center [1303, 202] width 412 height 39
click at [1246, 199] on input "Start Time" at bounding box center [1302, 202] width 124 height 39
type input "07:30"
click at [1290, 252] on input "End Time" at bounding box center [1302, 254] width 124 height 39
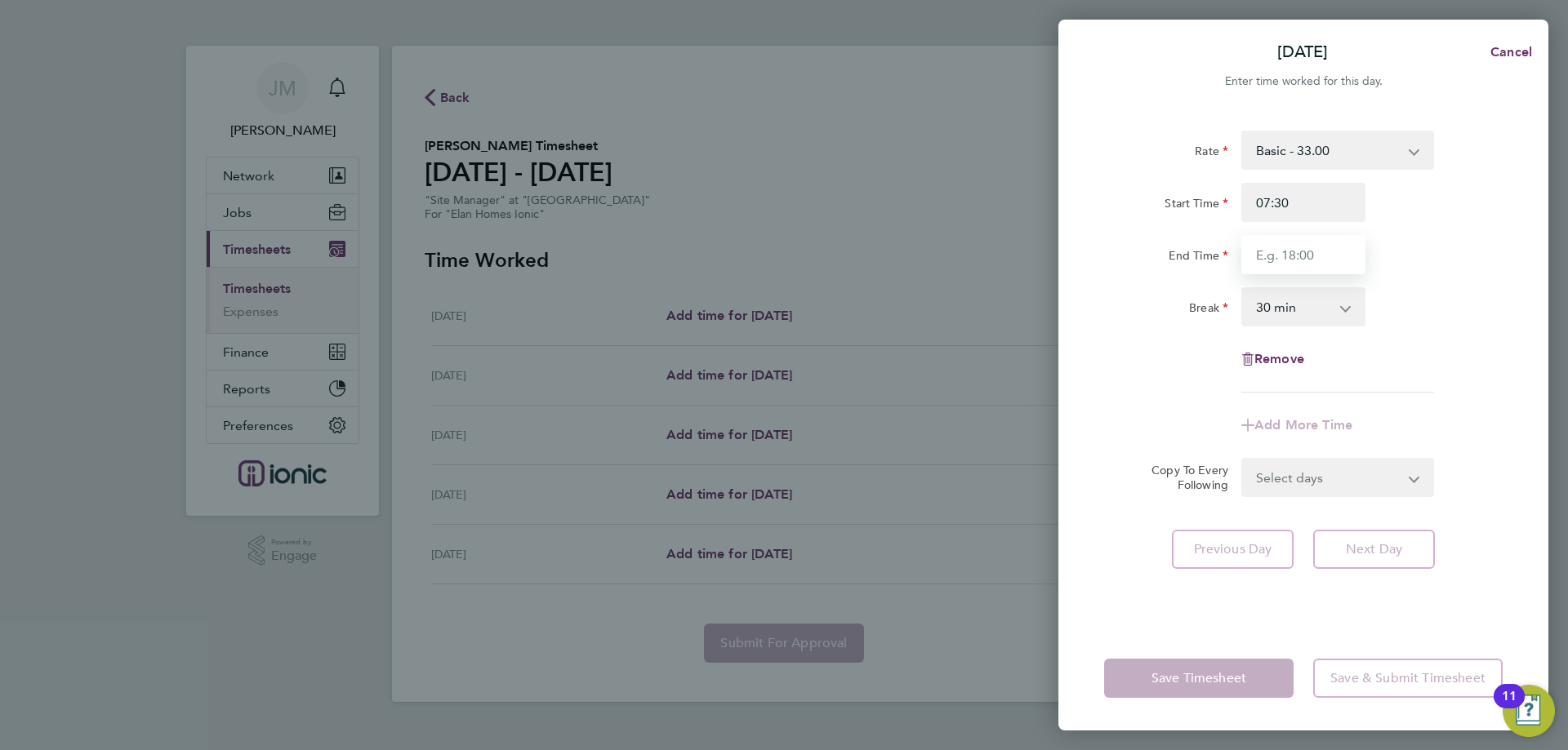
type input "16:30"
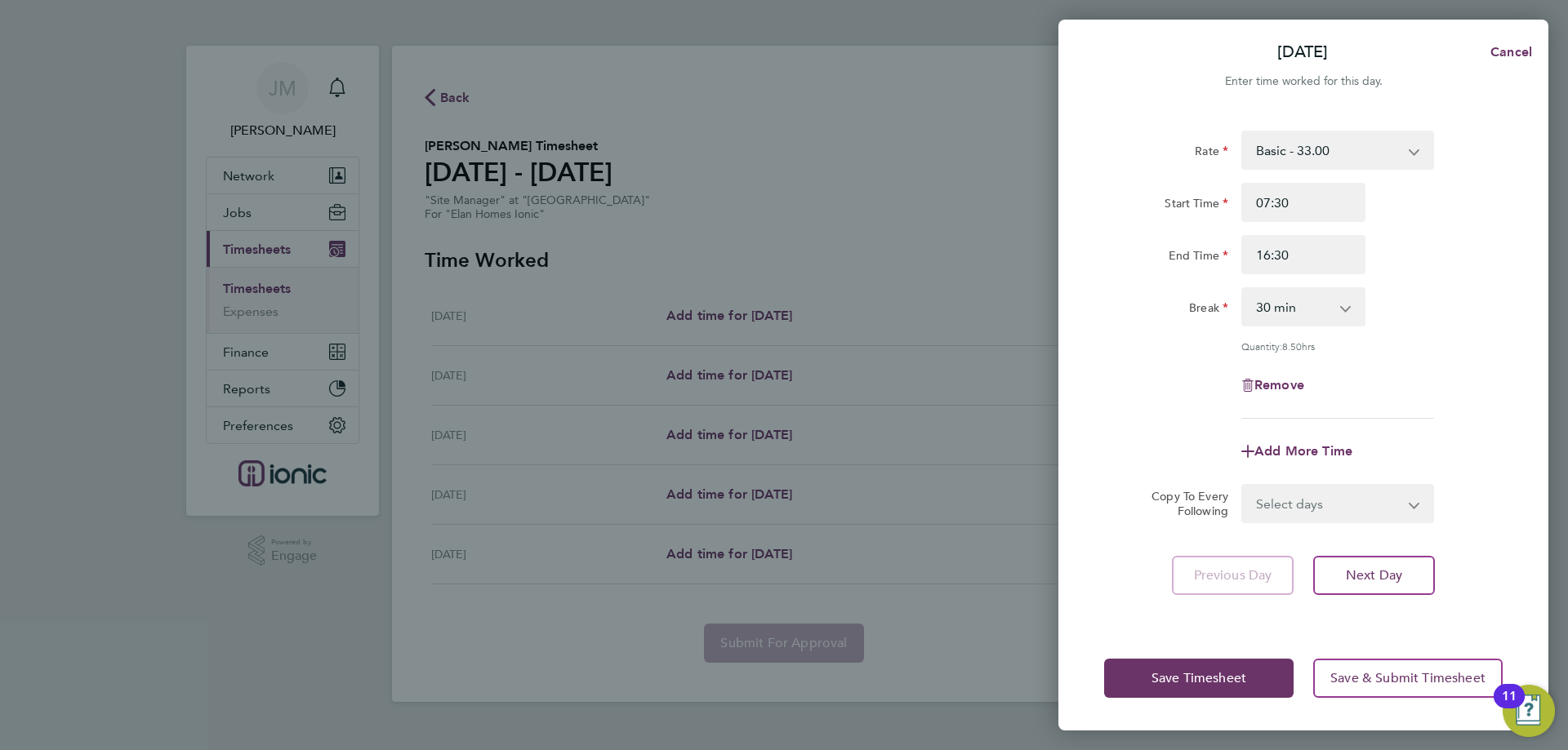
click at [1490, 451] on form "Rate Basic - 33.00 Start Time 07:30 End Time 16:30 Break 0 min 15 min 30 min 45…" at bounding box center [1302, 326] width 399 height 392
click at [1388, 569] on span "Next Day" at bounding box center [1374, 576] width 56 height 16
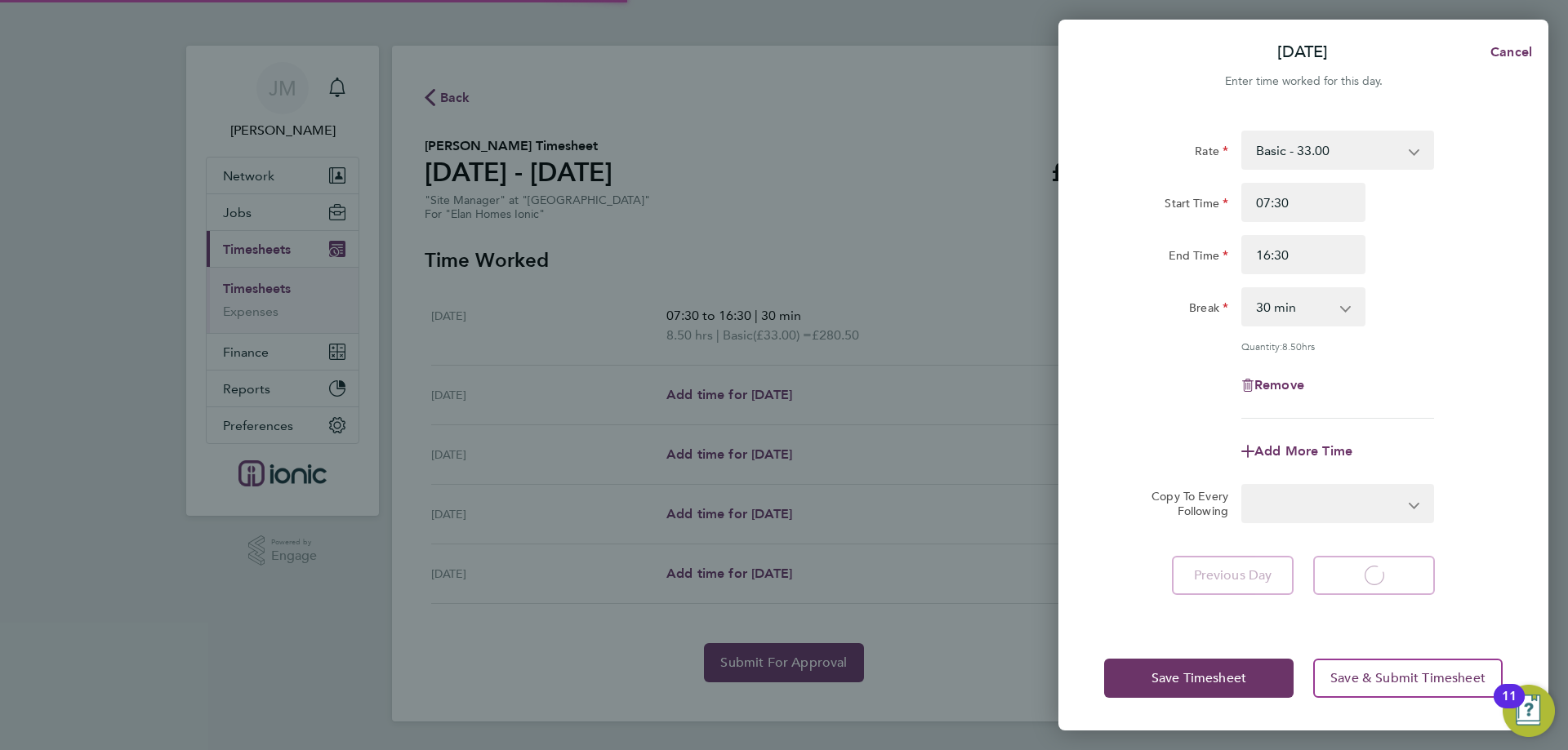
select select "30"
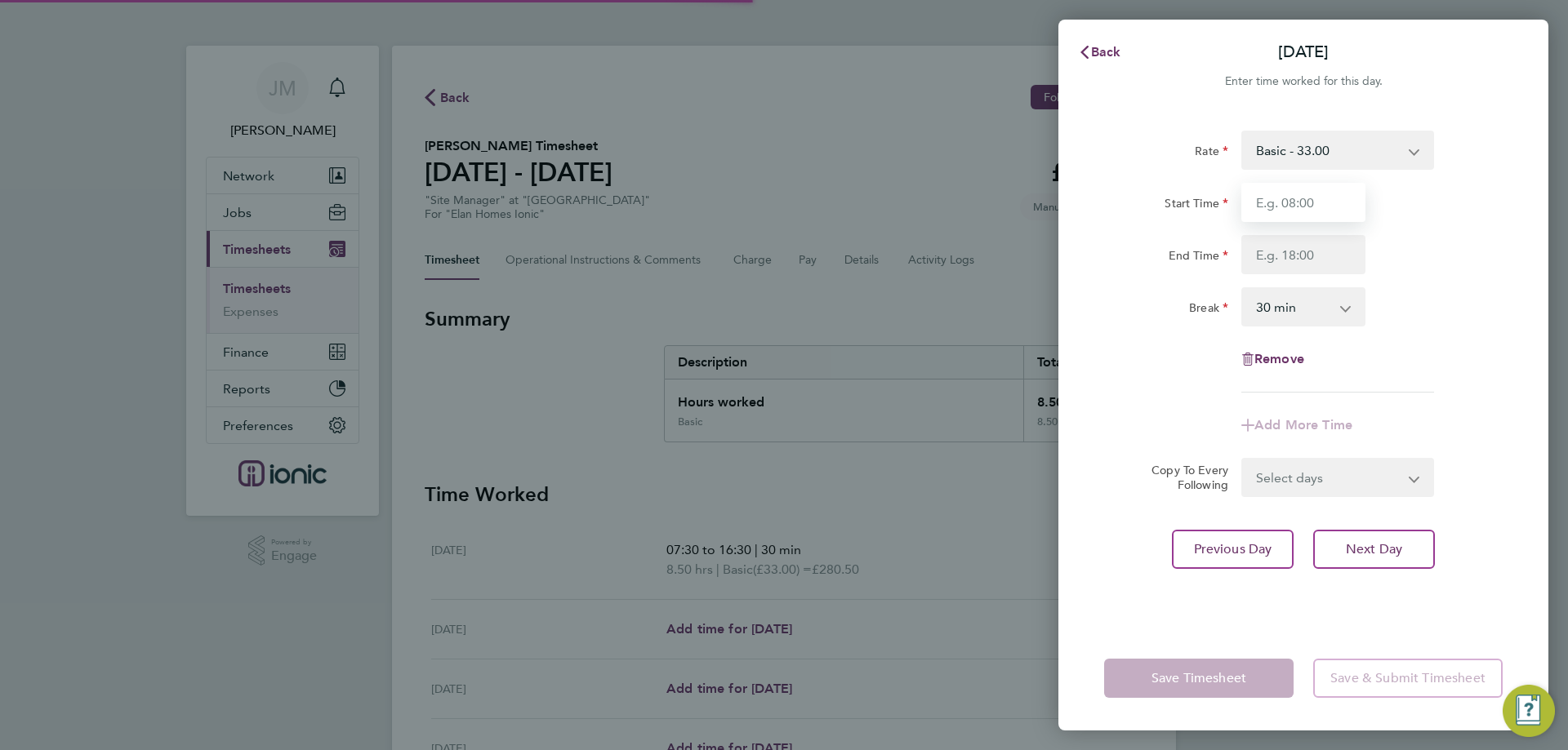
click at [1321, 206] on input "Start Time" at bounding box center [1302, 202] width 124 height 39
type input "07:30"
click at [1304, 257] on input "End Time" at bounding box center [1302, 254] width 124 height 39
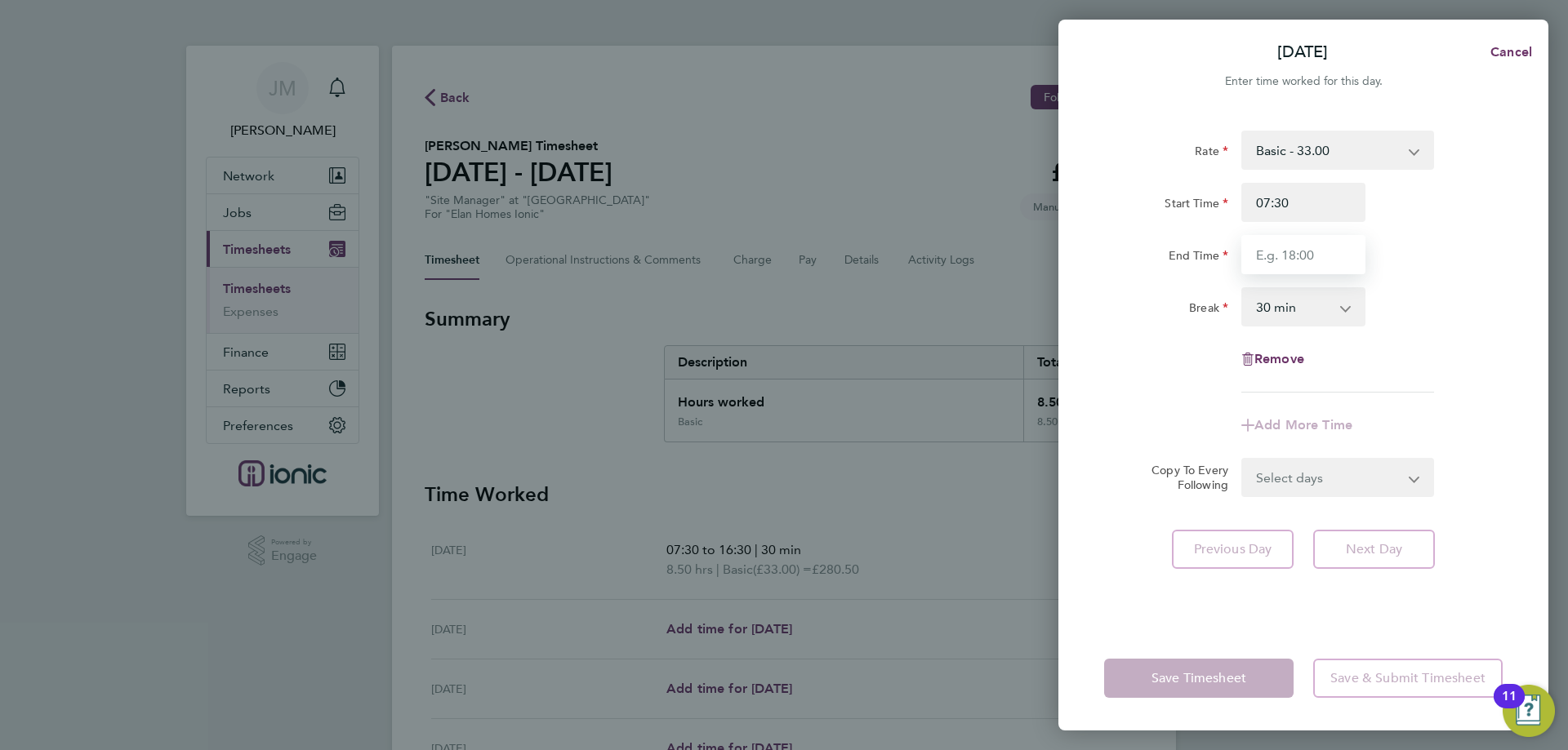
type input "16:30"
click at [1481, 500] on div "Rate Basic - 33.00 Start Time 07:30 End Time 16:30 Break 0 min 15 min 30 min 45…" at bounding box center [1303, 368] width 490 height 515
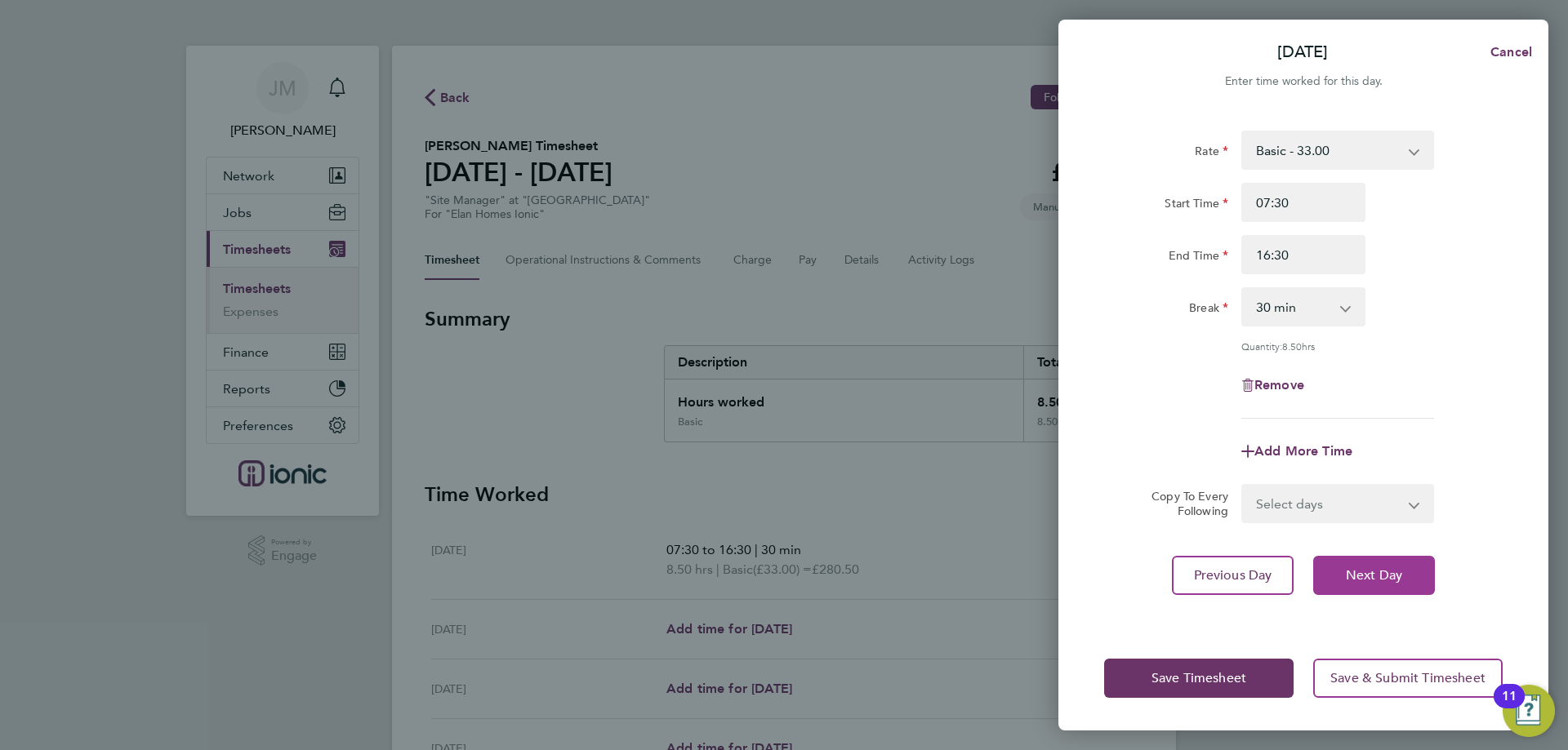
click at [1392, 568] on span "Next Day" at bounding box center [1374, 576] width 56 height 16
select select "30"
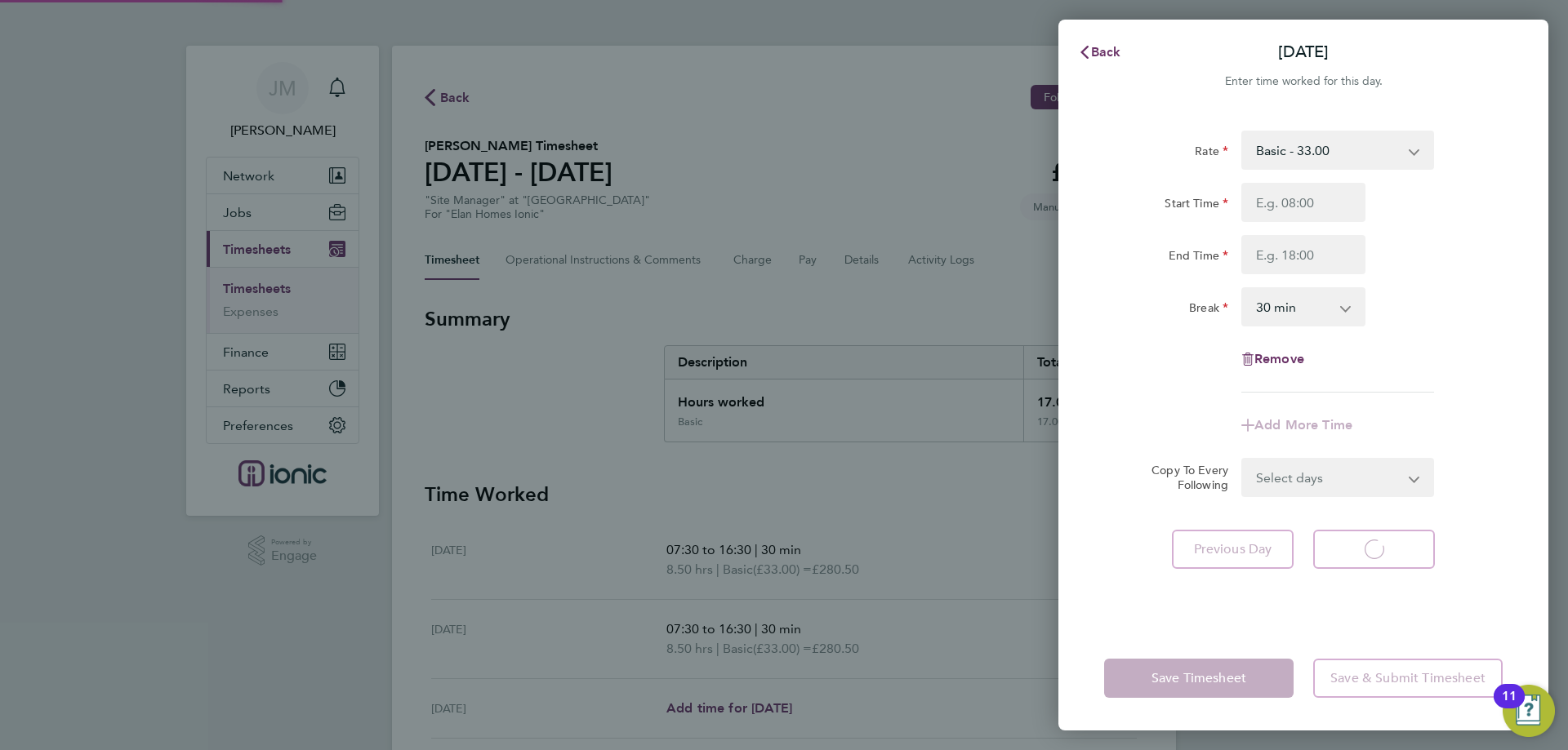
select select "30"
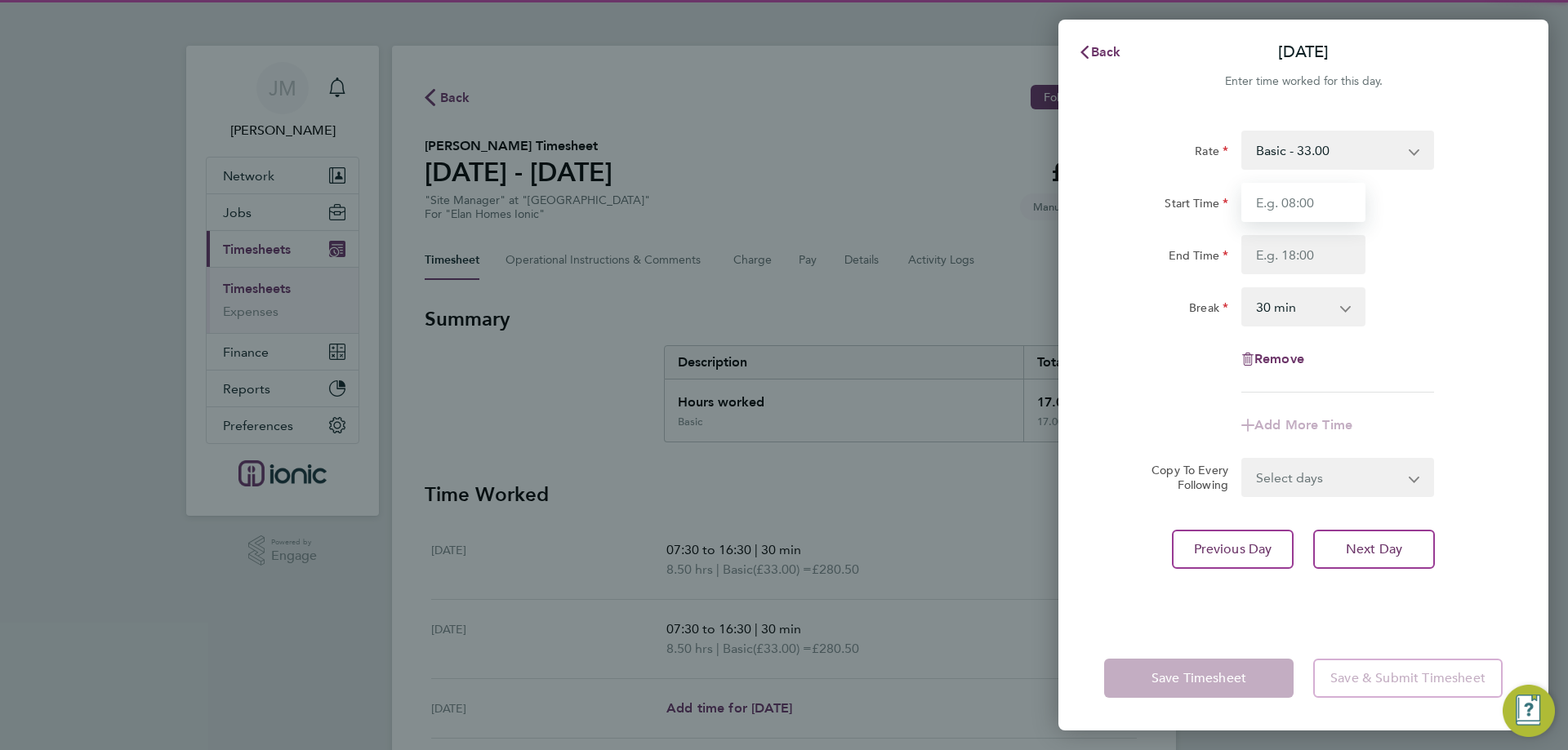
click at [1297, 201] on input "Start Time" at bounding box center [1302, 202] width 124 height 39
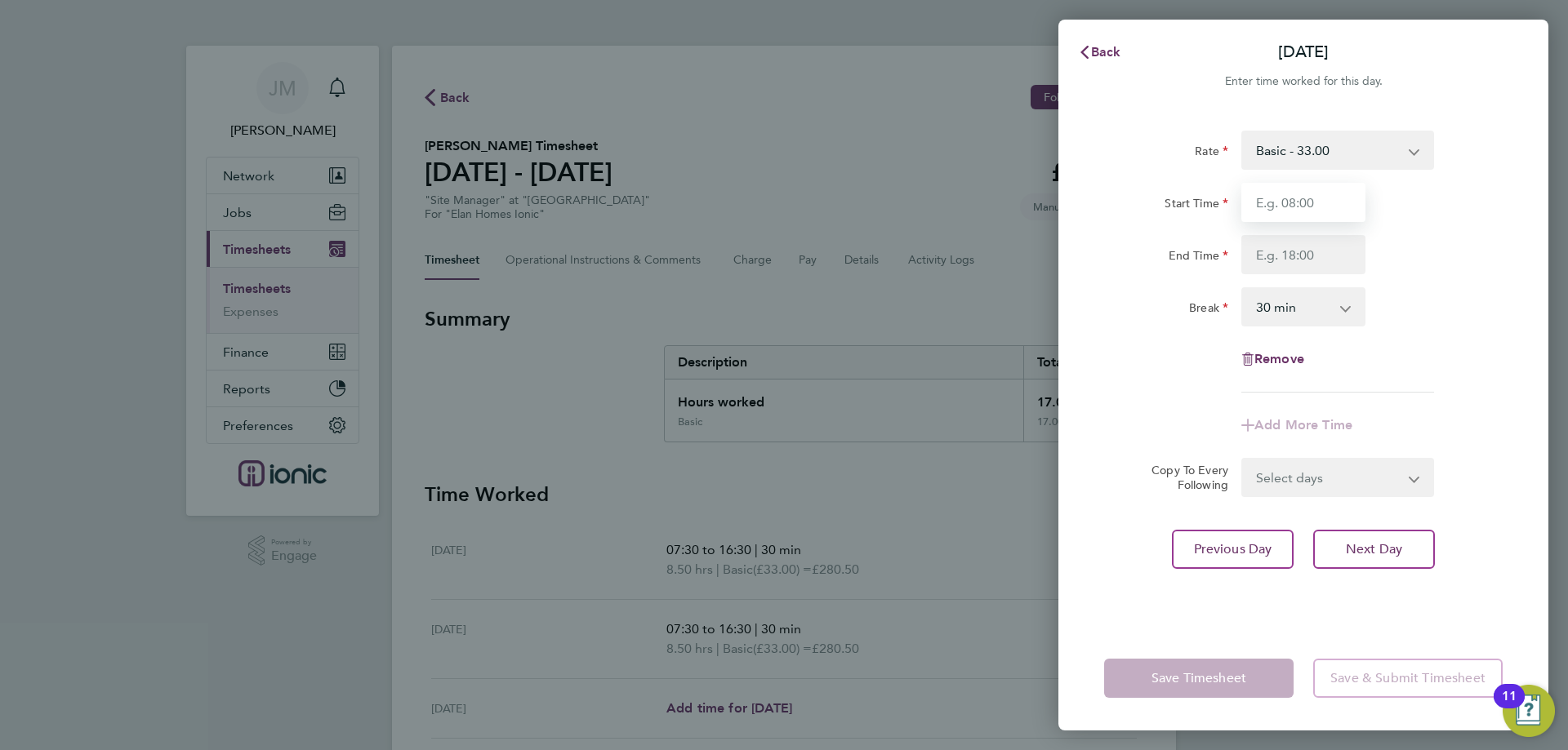
type input "07:30"
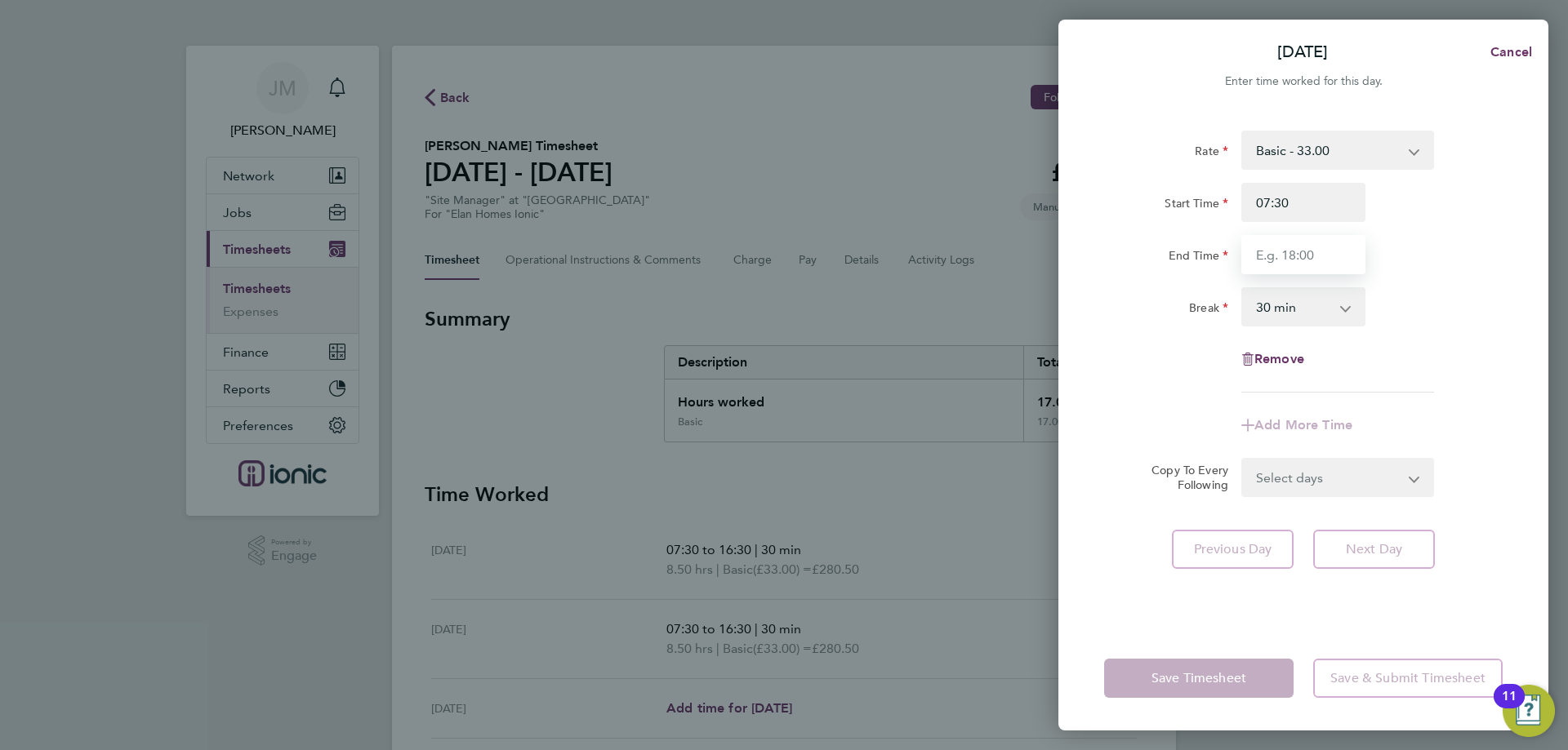
click at [1311, 253] on input "End Time" at bounding box center [1302, 254] width 124 height 39
type input "16:30"
click at [1486, 429] on app-timesheet-line-form-group "Rate Basic - 33.00 Start Time 07:30 End Time 16:30 Break 0 min 15 min 30 min 45…" at bounding box center [1302, 287] width 399 height 314
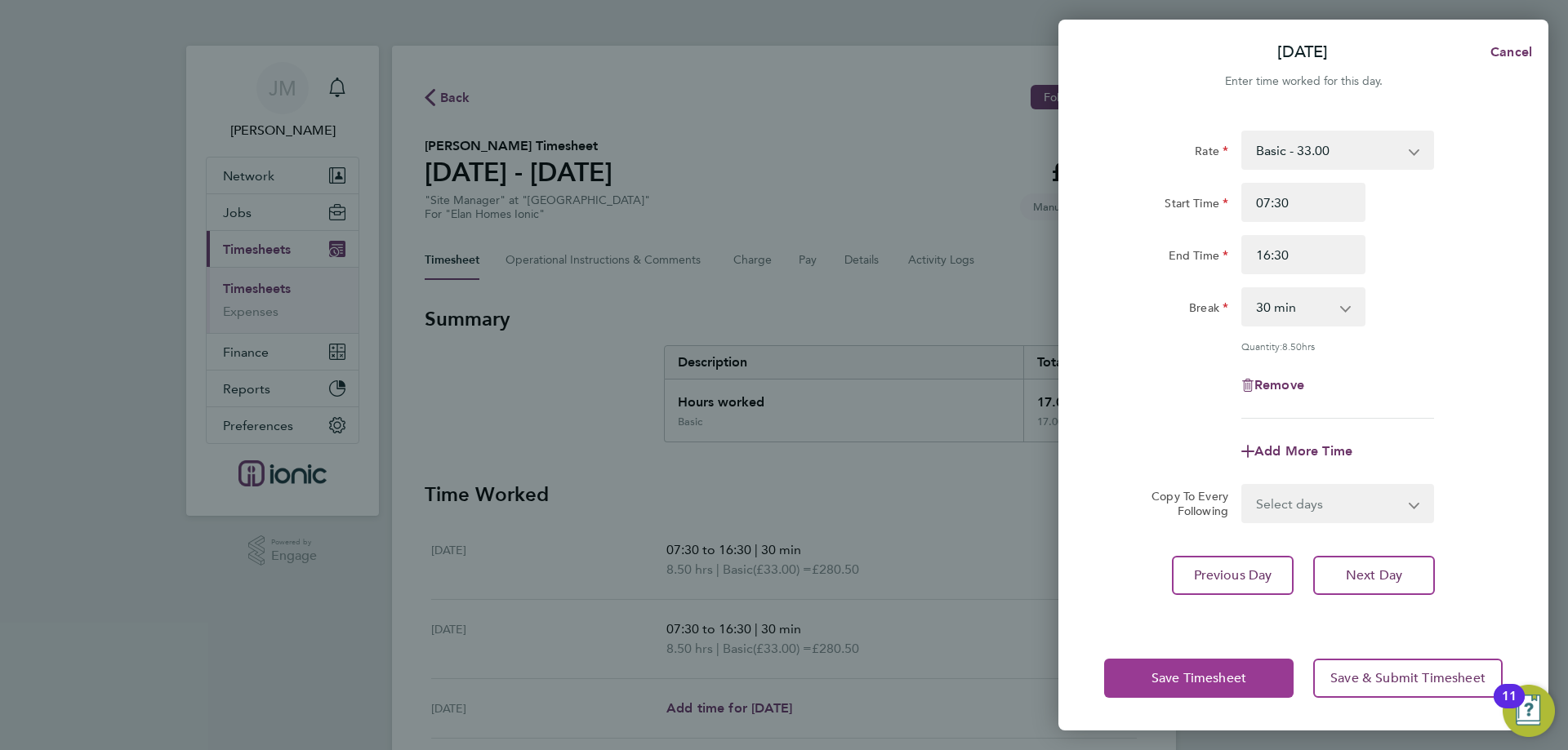
click at [1235, 678] on span "Save Timesheet" at bounding box center [1198, 678] width 95 height 16
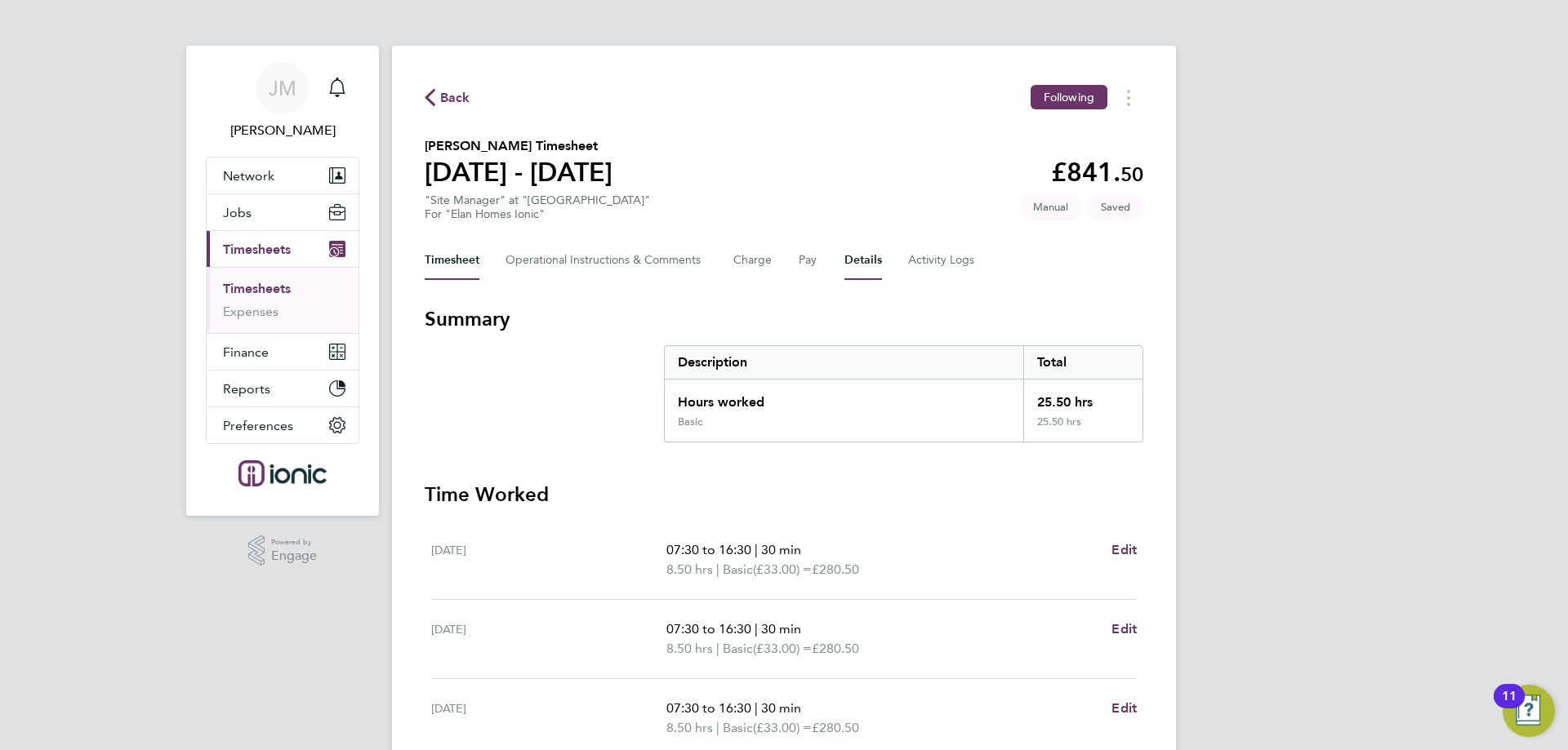
click at [859, 253] on button "Details" at bounding box center [862, 260] width 37 height 39
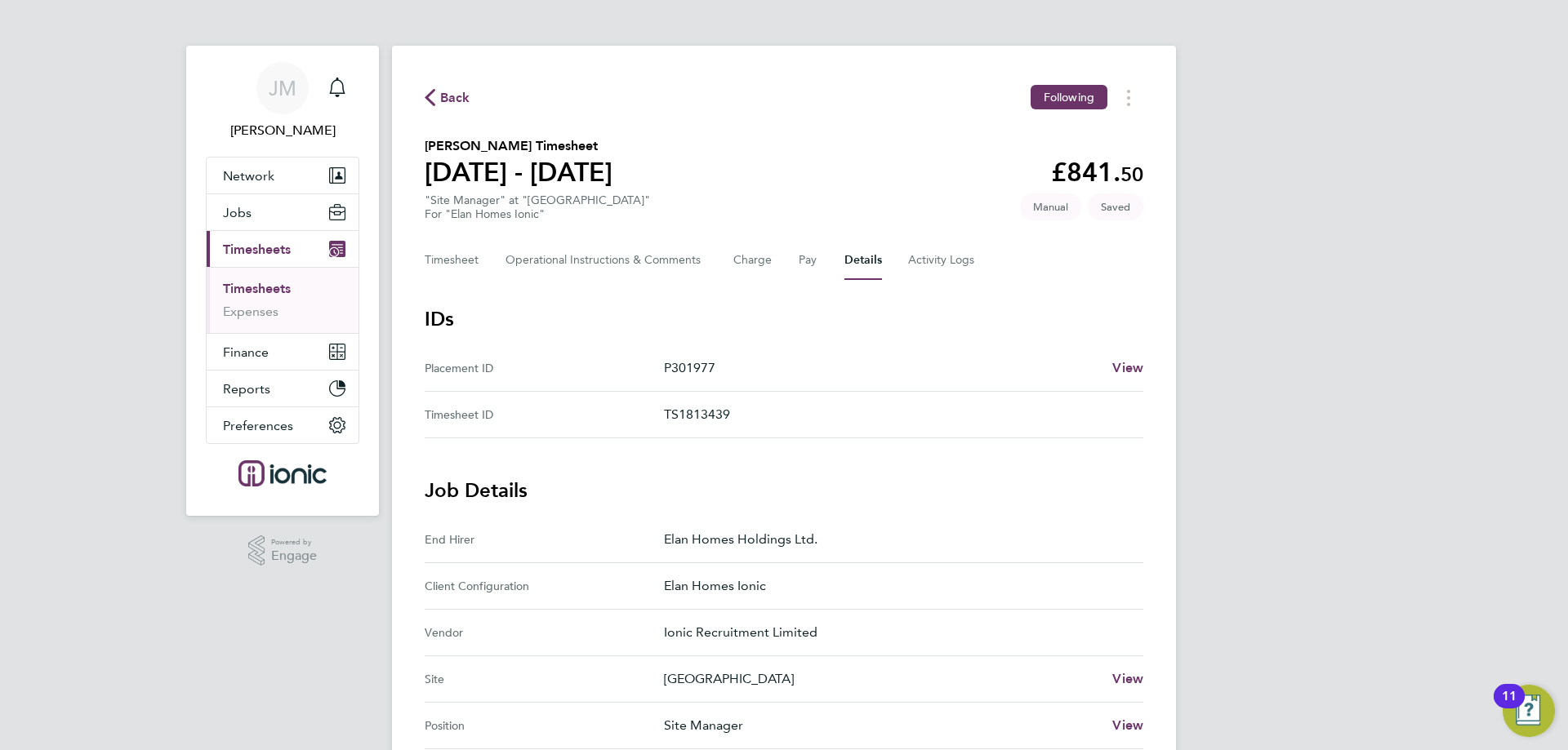
click at [788, 268] on div "Timesheet Operational Instructions & Comments Charge Pay Details Activity Logs" at bounding box center [784, 260] width 719 height 39
click at [804, 262] on button "Pay" at bounding box center [808, 260] width 20 height 39
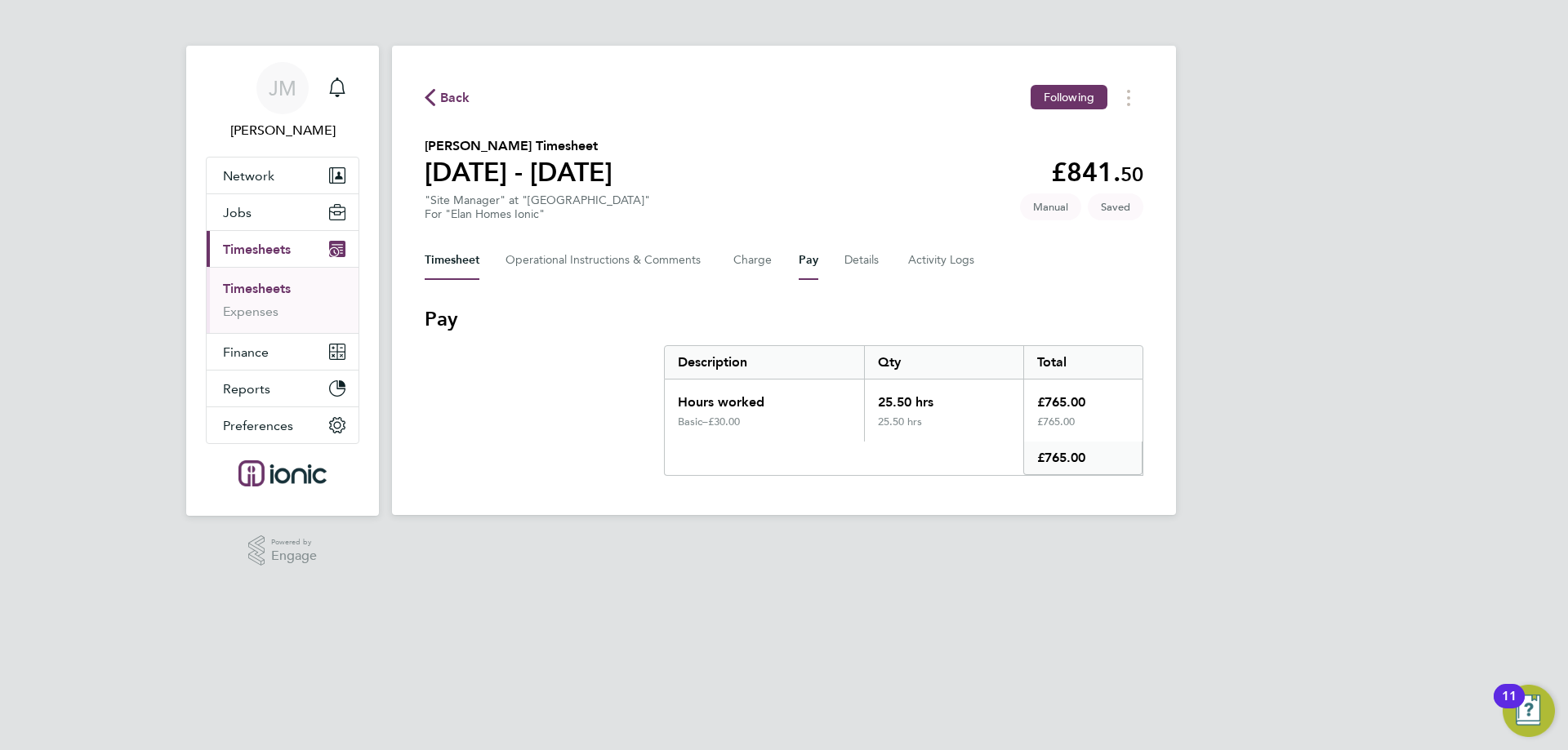
click at [446, 272] on button "Timesheet" at bounding box center [451, 260] width 55 height 39
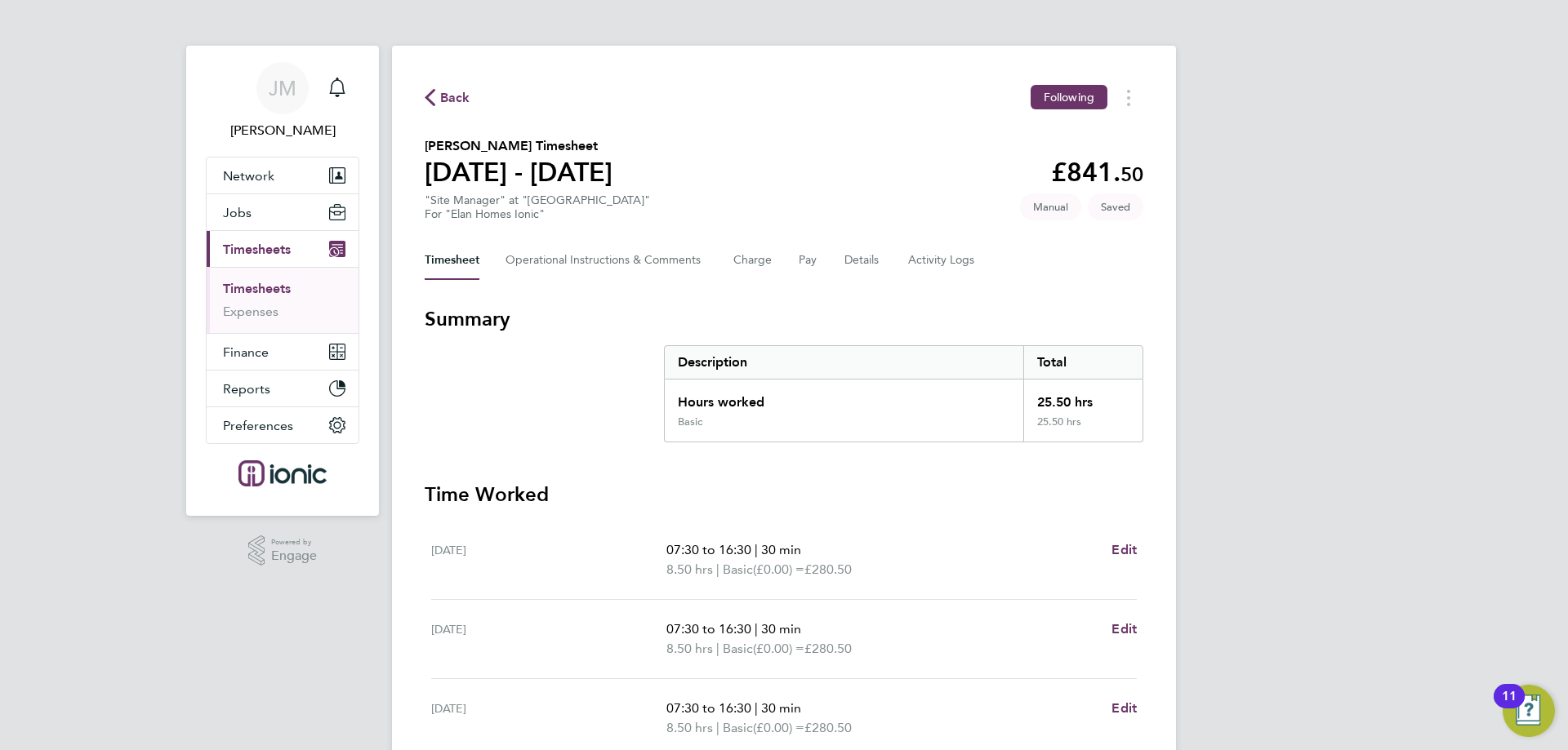
click at [883, 267] on div "Timesheet Operational Instructions & Comments Charge Pay Details Activity Logs" at bounding box center [784, 260] width 719 height 39
click at [873, 262] on button "Details" at bounding box center [862, 260] width 37 height 39
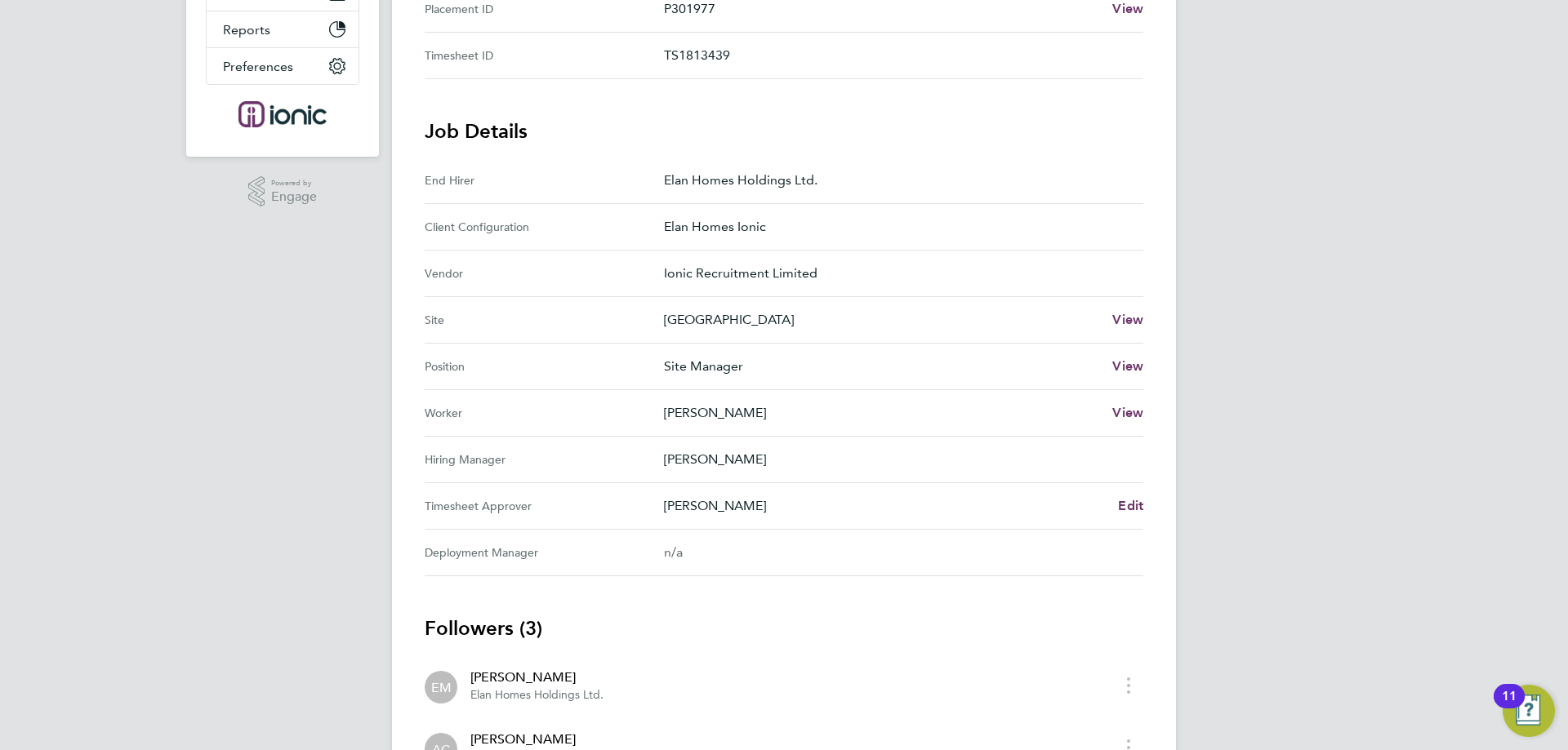
scroll to position [561, 0]
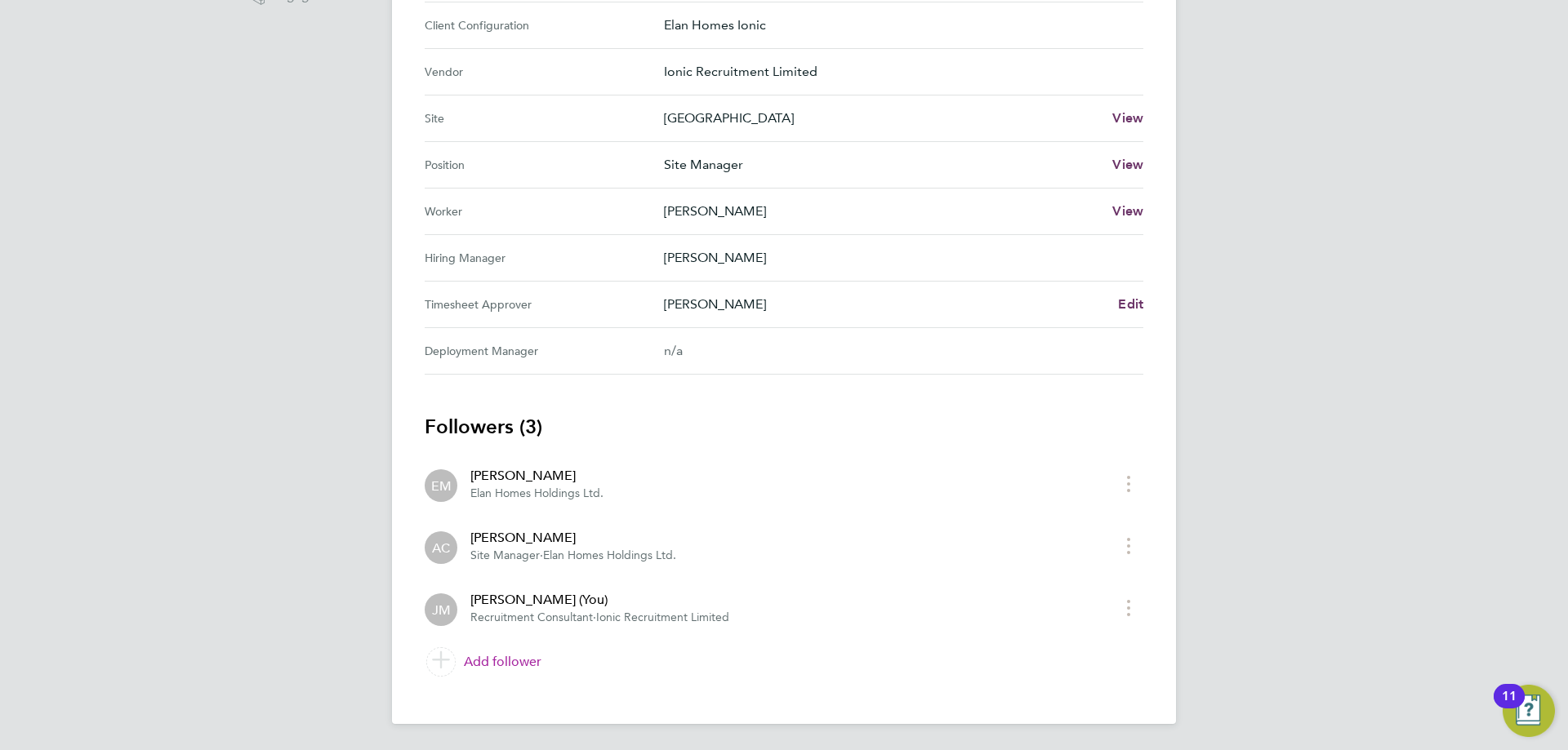
click at [501, 663] on link "Add follower" at bounding box center [784, 661] width 719 height 46
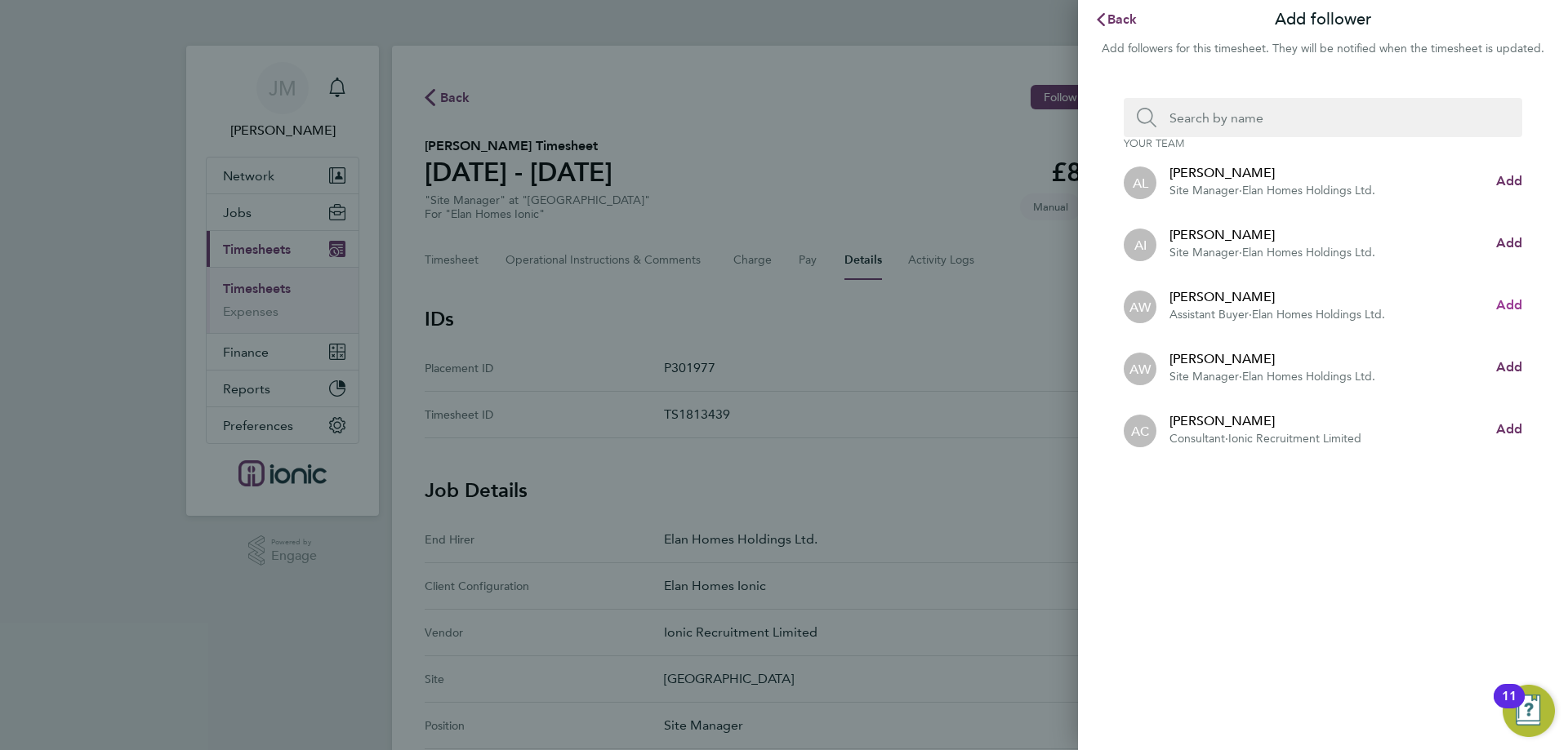
click at [1512, 302] on span "Add" at bounding box center [1509, 305] width 26 height 16
click at [1122, 28] on button "Back" at bounding box center [1115, 20] width 76 height 33
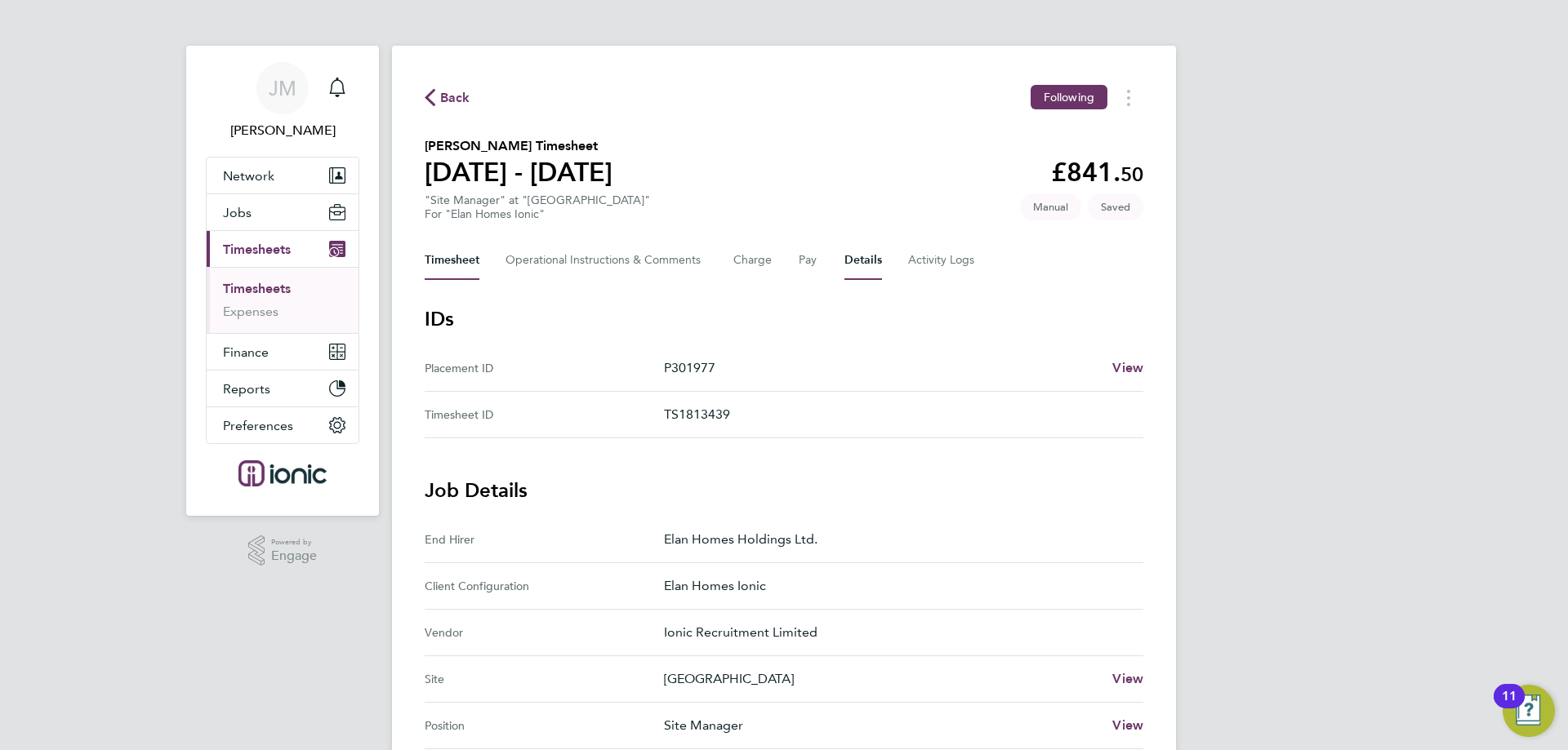
click at [469, 267] on button "Timesheet" at bounding box center [451, 260] width 55 height 39
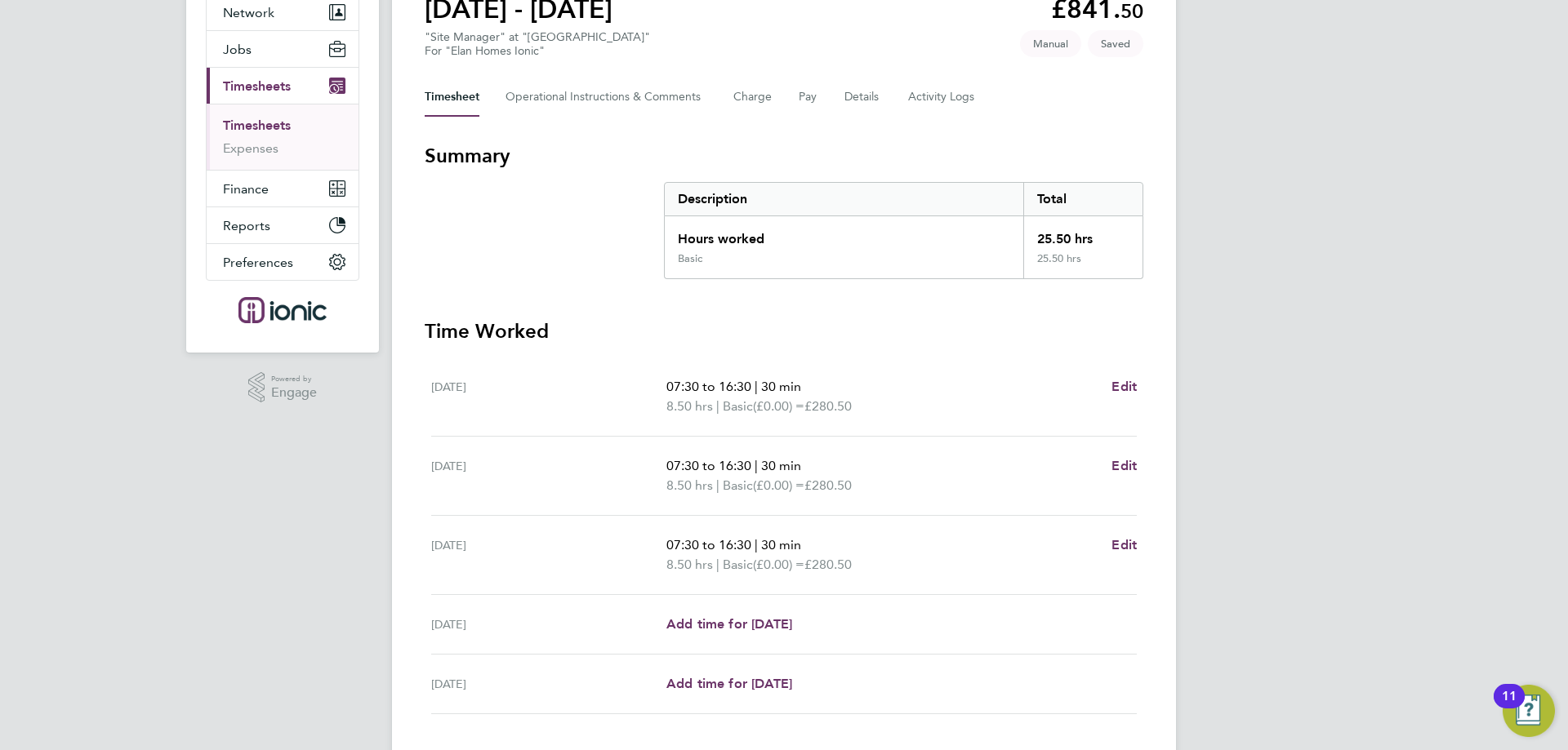
scroll to position [271, 0]
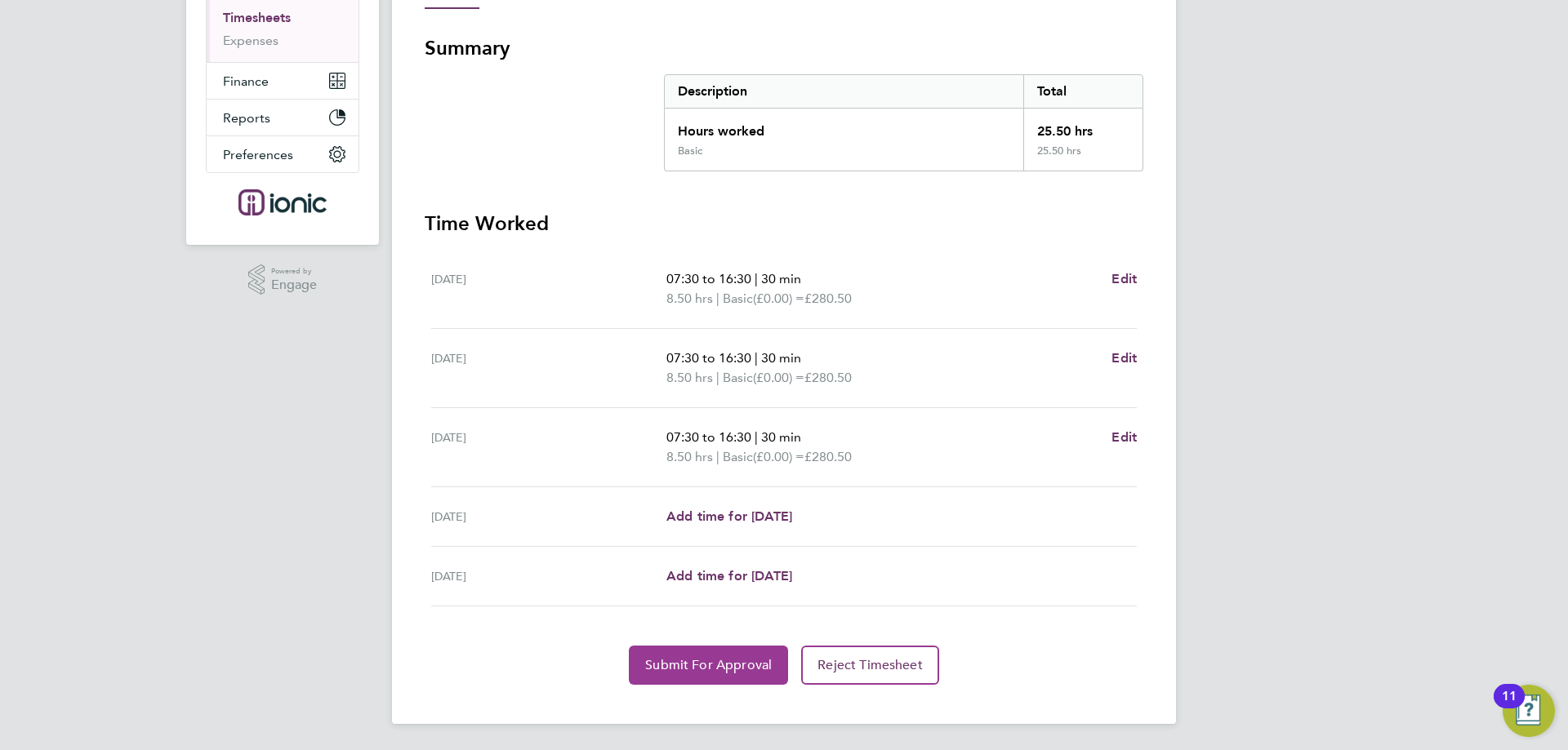
click at [731, 664] on span "Submit For Approval" at bounding box center [708, 665] width 127 height 16
